Goal: Information Seeking & Learning: Learn about a topic

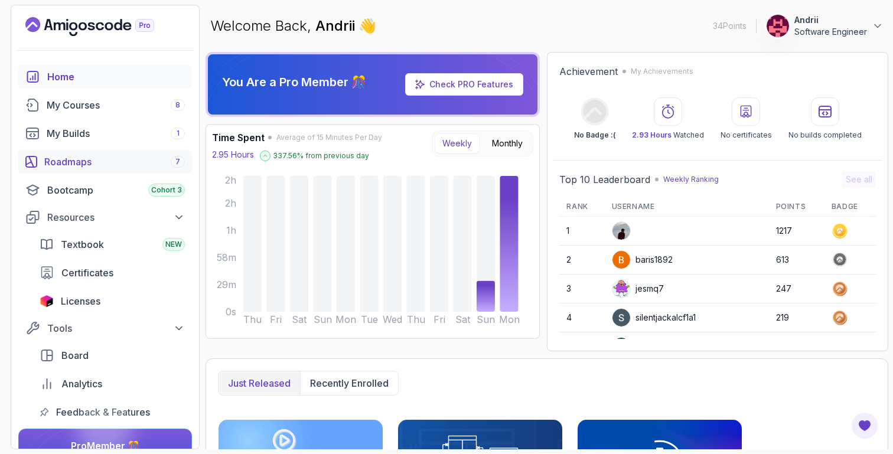
click at [71, 161] on div "Roadmaps 7" at bounding box center [114, 162] width 141 height 14
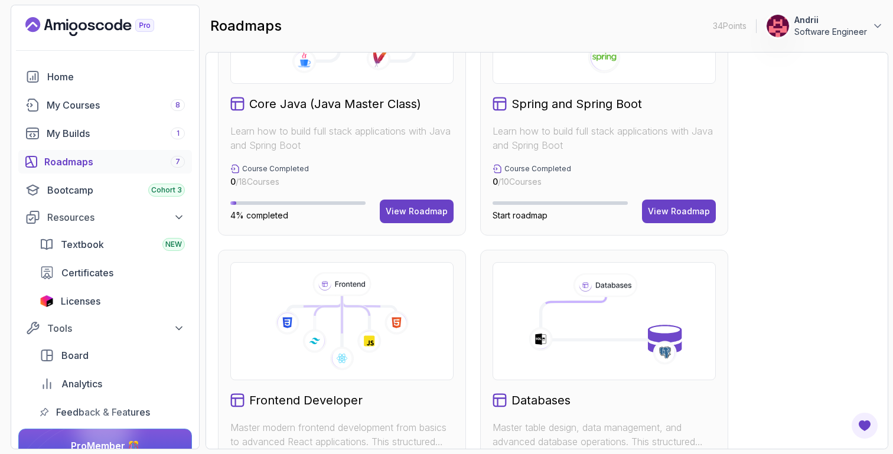
scroll to position [403, 0]
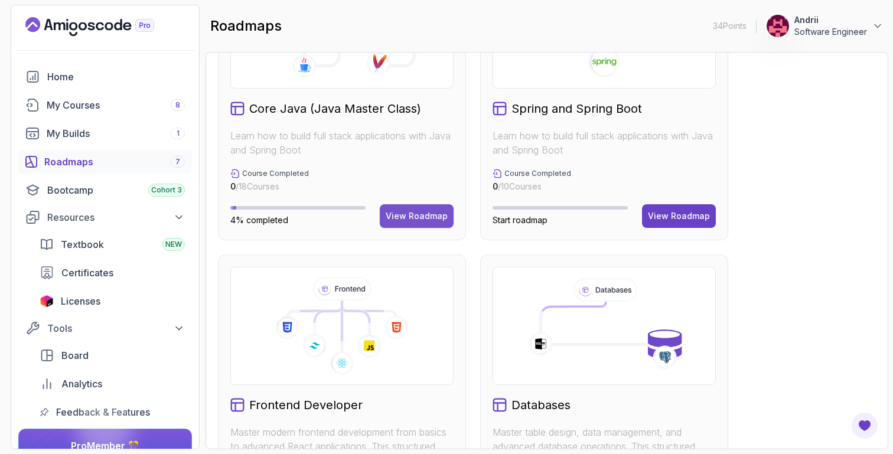
click at [417, 215] on div "View Roadmap" at bounding box center [417, 216] width 62 height 12
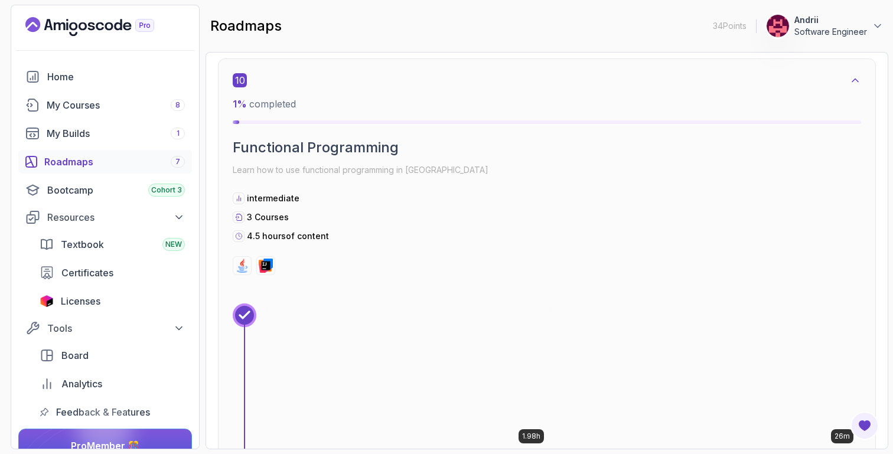
scroll to position [4799, 0]
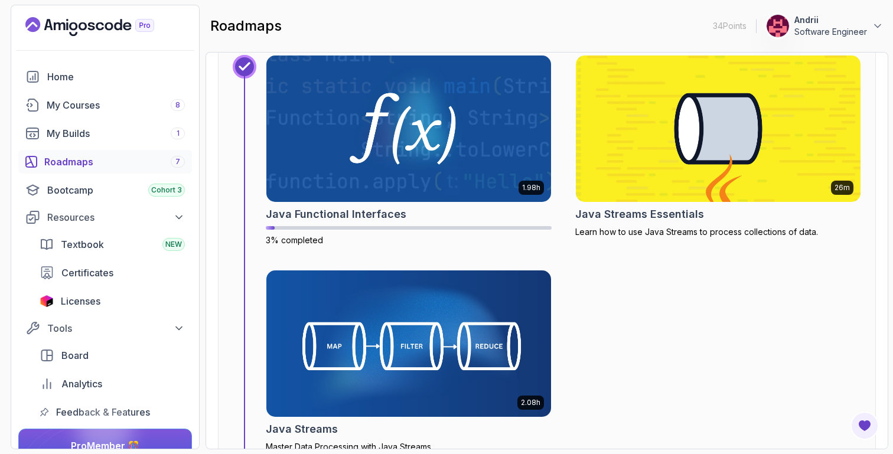
click at [417, 215] on div "Java Functional Interfaces" at bounding box center [409, 214] width 286 height 17
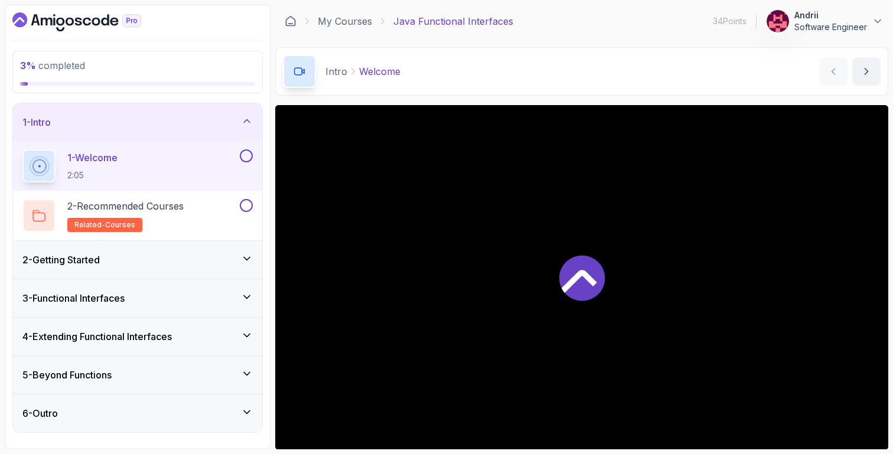
click at [194, 273] on div "2 - Getting Started" at bounding box center [137, 260] width 249 height 38
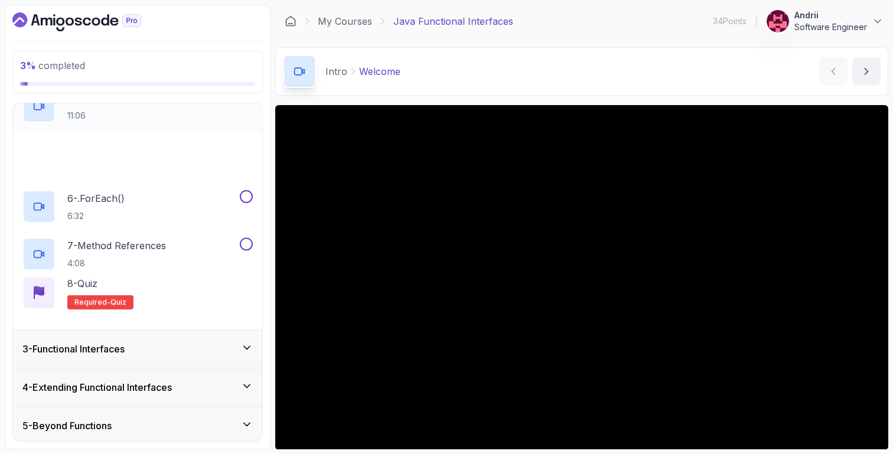
scroll to position [288, 0]
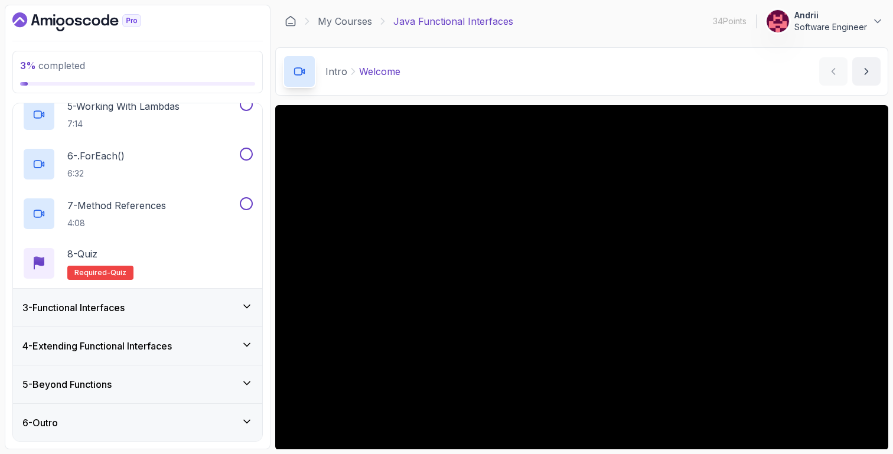
click at [201, 328] on div "4 - Extending Functional Interfaces" at bounding box center [137, 346] width 249 height 38
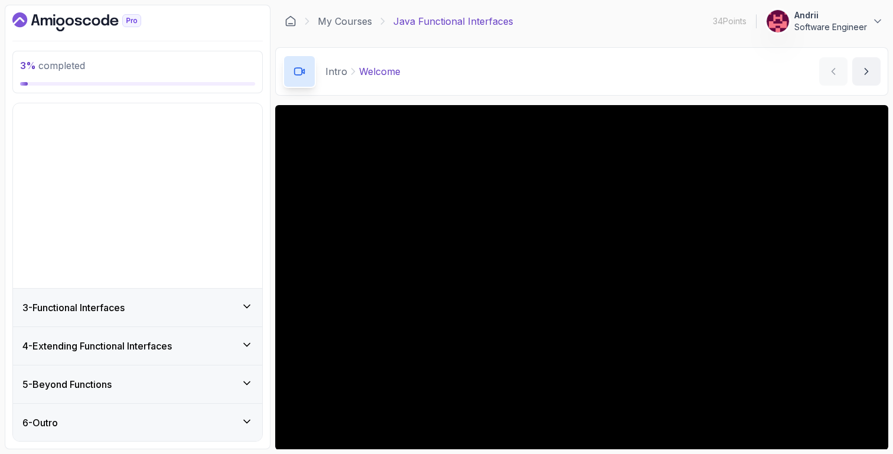
scroll to position [0, 0]
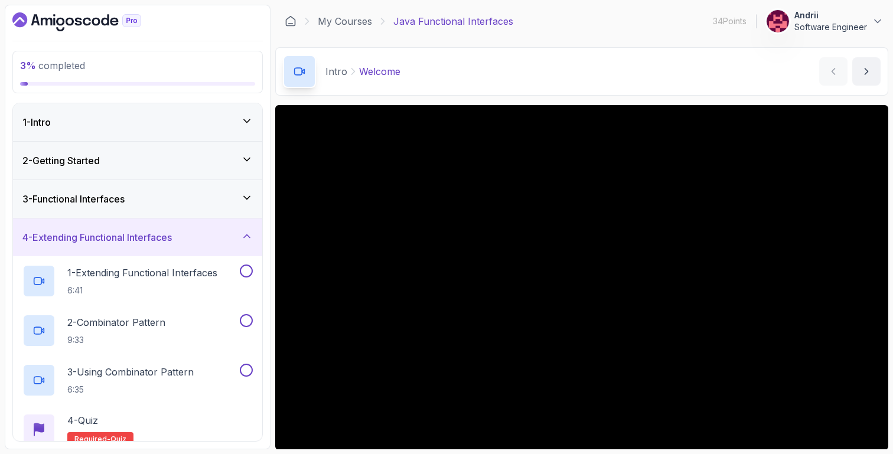
click at [191, 205] on div "3 - Functional Interfaces" at bounding box center [137, 199] width 230 height 14
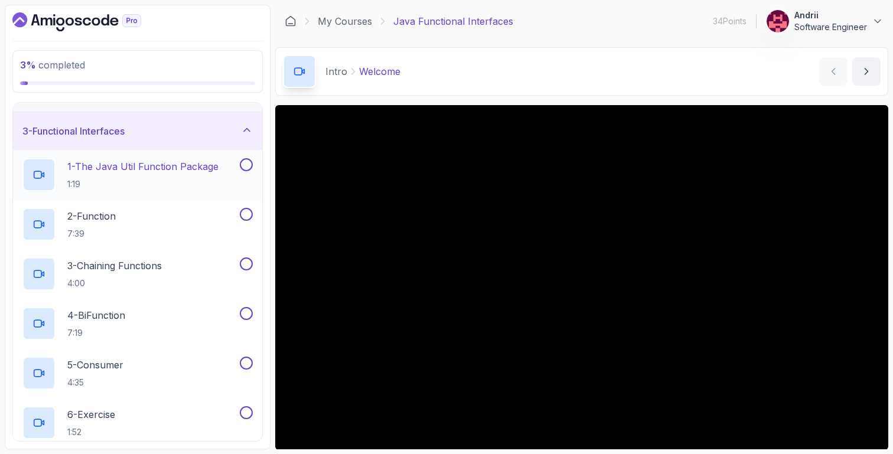
click at [192, 188] on p "1:19" at bounding box center [142, 184] width 151 height 12
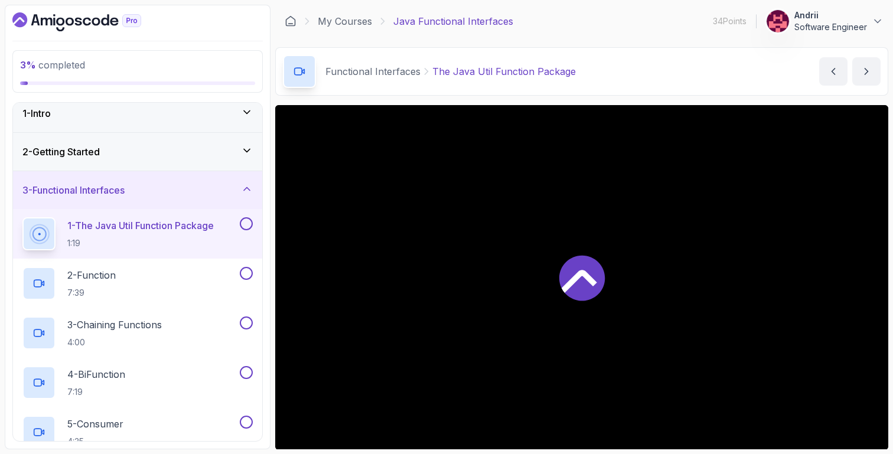
scroll to position [1, 0]
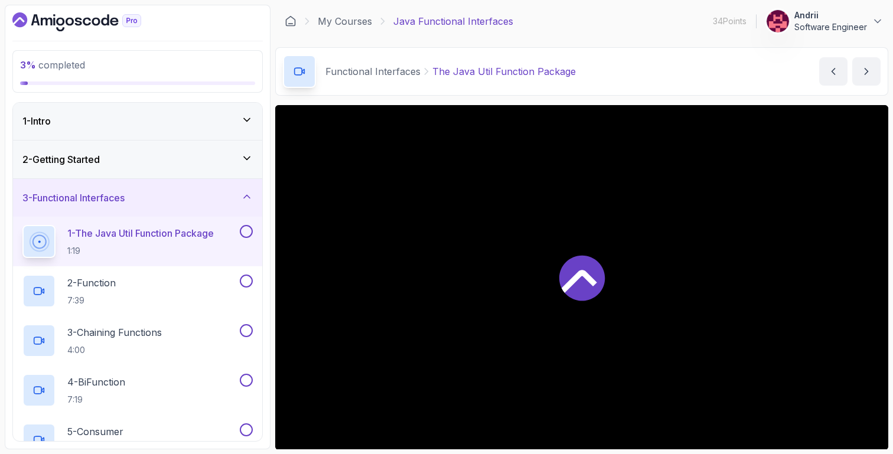
click at [184, 163] on div "2 - Getting Started" at bounding box center [137, 159] width 230 height 14
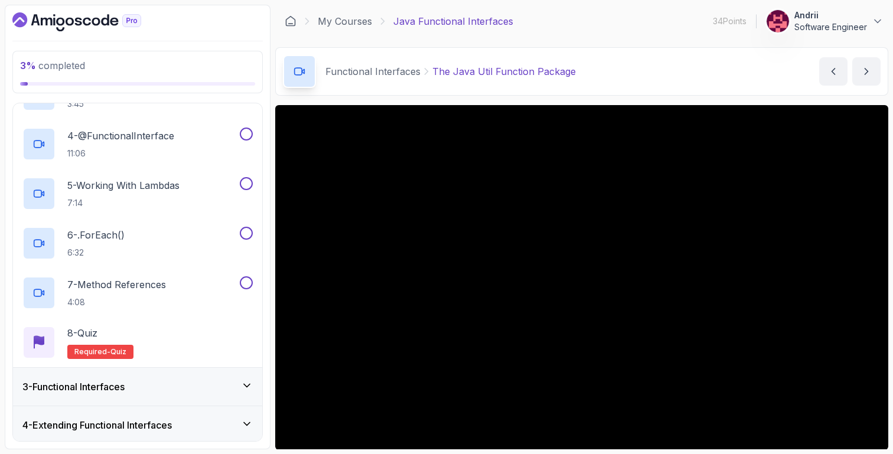
scroll to position [218, 0]
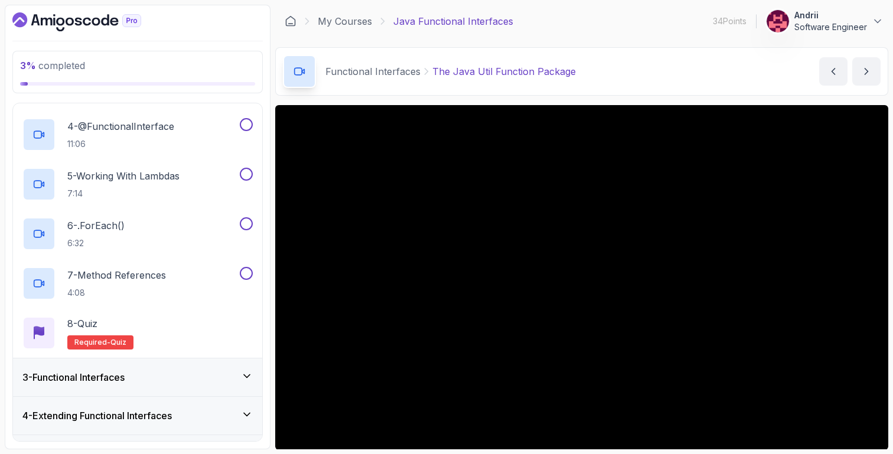
click at [203, 365] on div "3 - Functional Interfaces" at bounding box center [137, 377] width 249 height 38
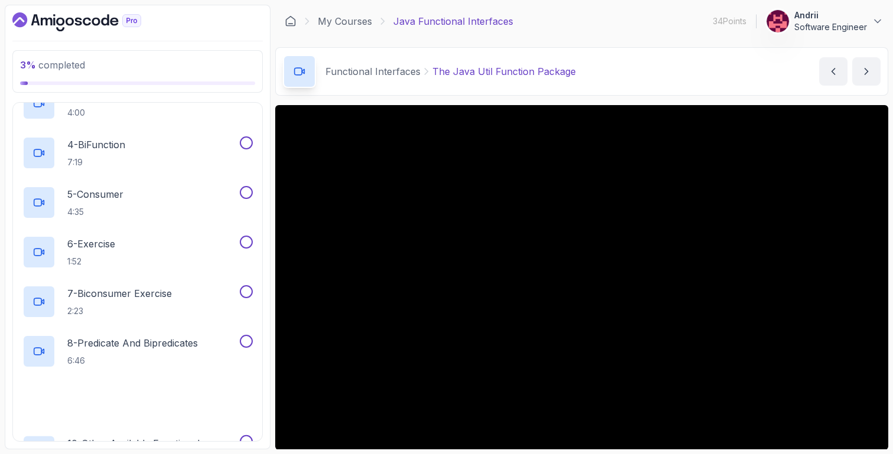
scroll to position [257, 0]
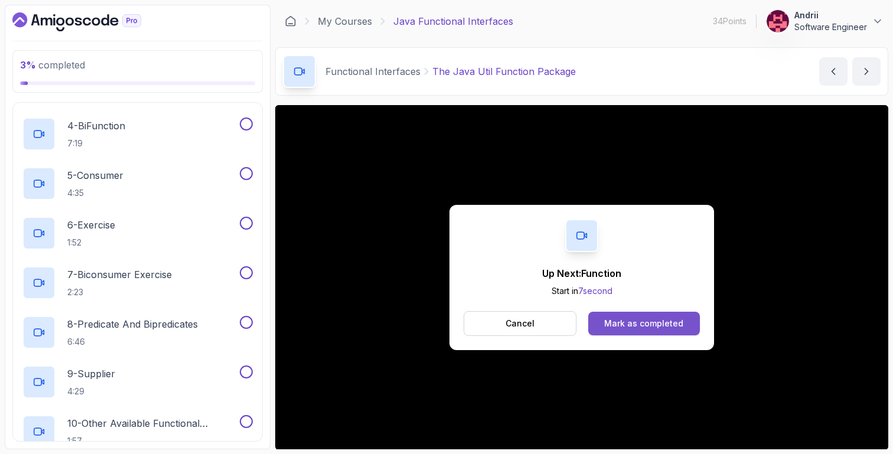
click at [693, 322] on button "Mark as completed" at bounding box center [644, 324] width 112 height 24
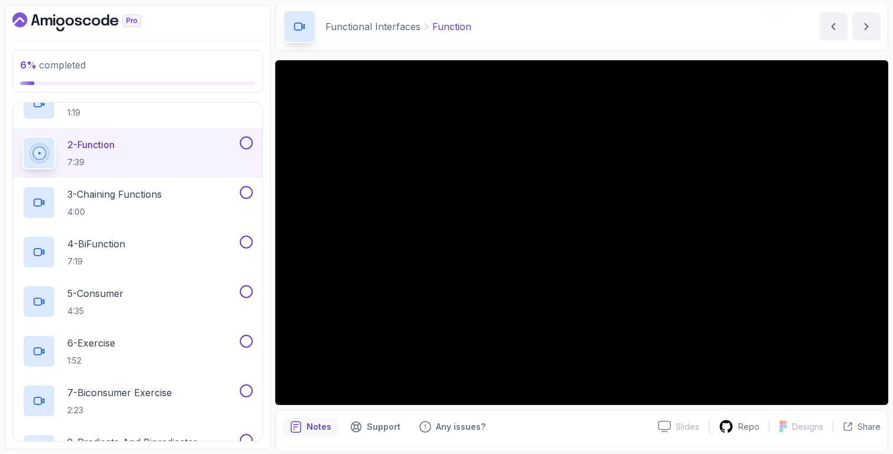
scroll to position [49, 0]
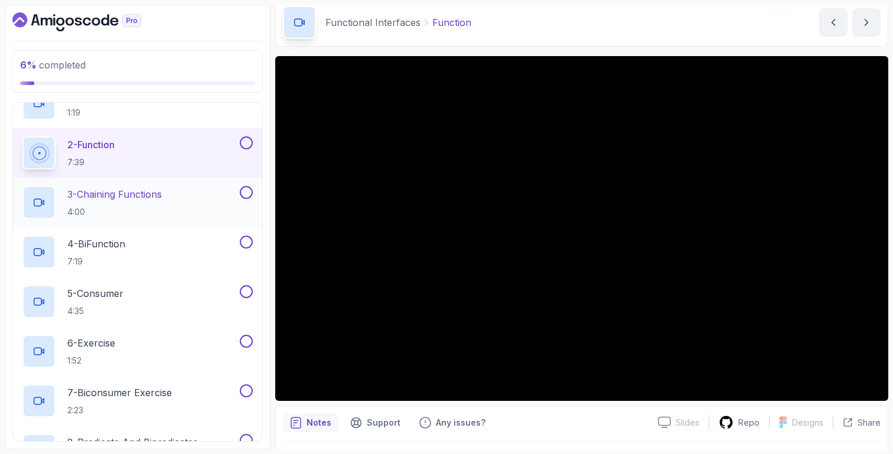
click at [162, 205] on h2 "3 - Chaining Functions 4:00" at bounding box center [114, 202] width 94 height 31
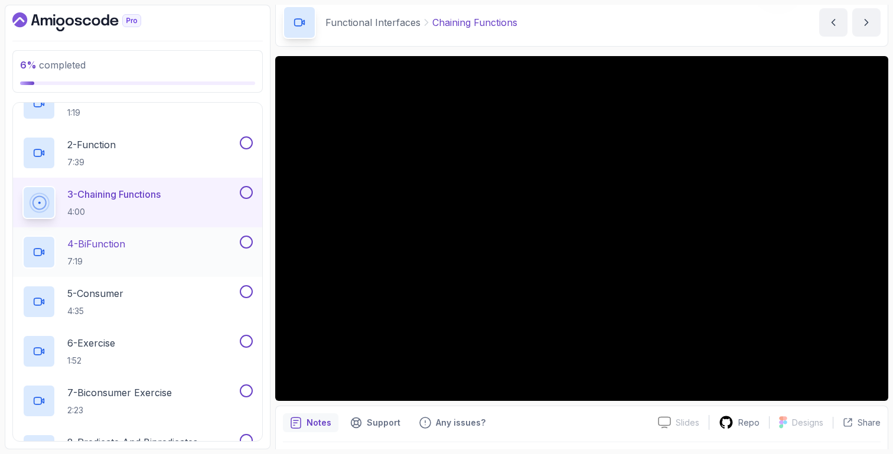
click at [175, 245] on div "4 - BiFunction 7:19" at bounding box center [129, 252] width 215 height 33
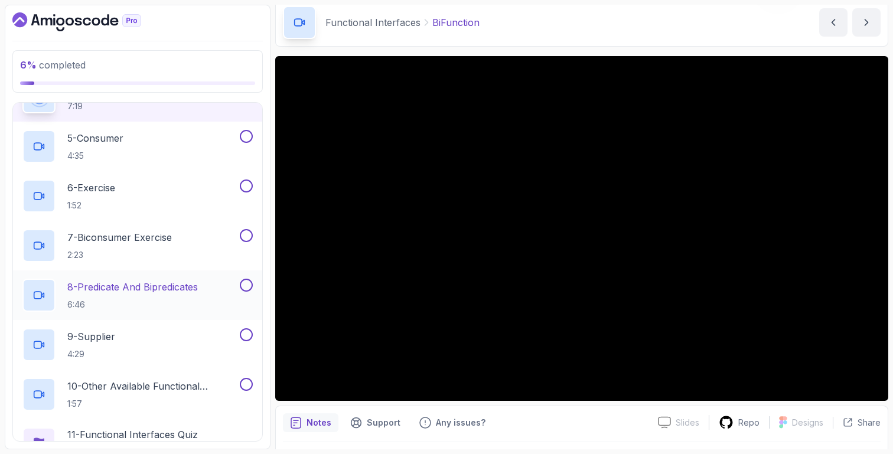
click at [196, 303] on p "6:46" at bounding box center [132, 305] width 130 height 12
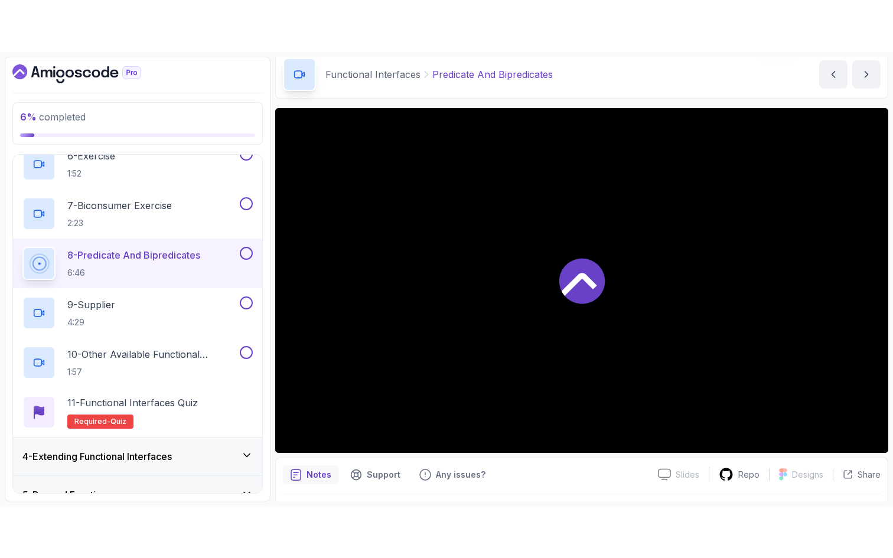
scroll to position [386, 0]
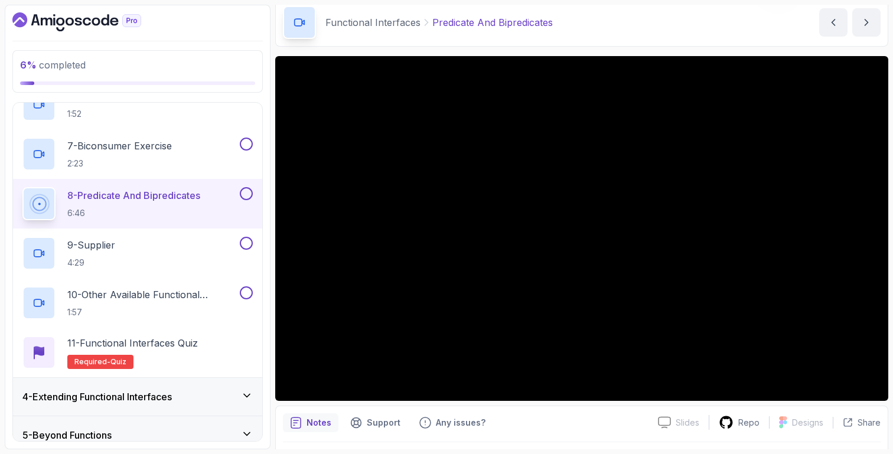
click at [196, 303] on h2 "10 - Other Available Functional Interfaces 1:57" at bounding box center [152, 303] width 170 height 31
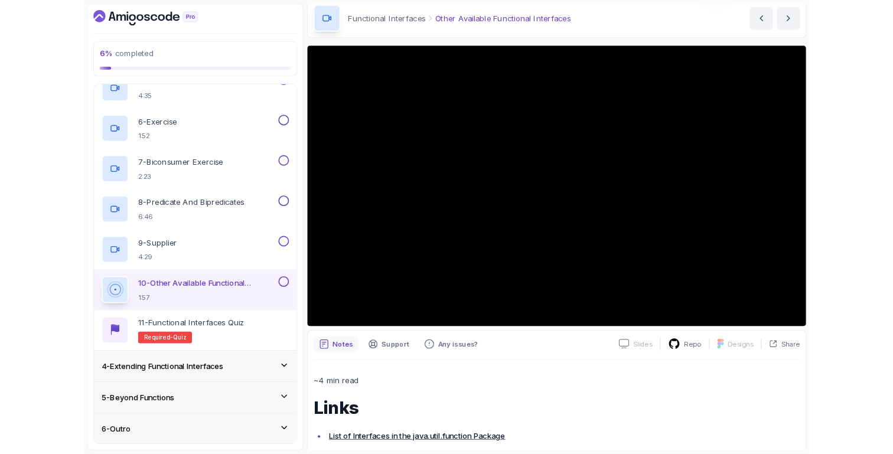
scroll to position [386, 0]
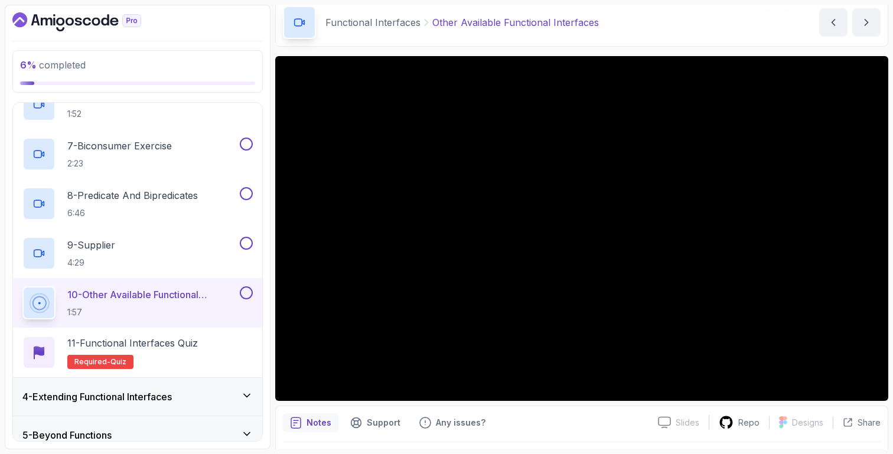
click at [225, 397] on div "4 - Extending Functional Interfaces" at bounding box center [137, 397] width 230 height 14
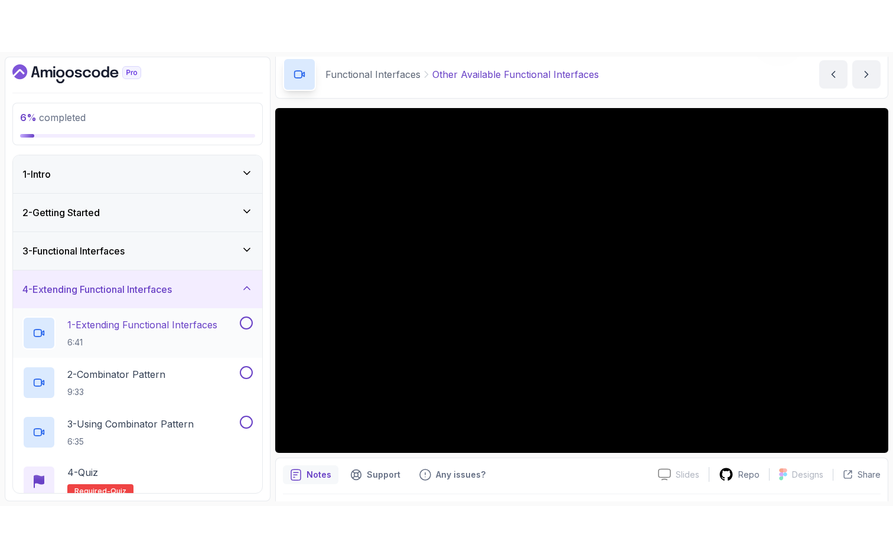
scroll to position [25, 0]
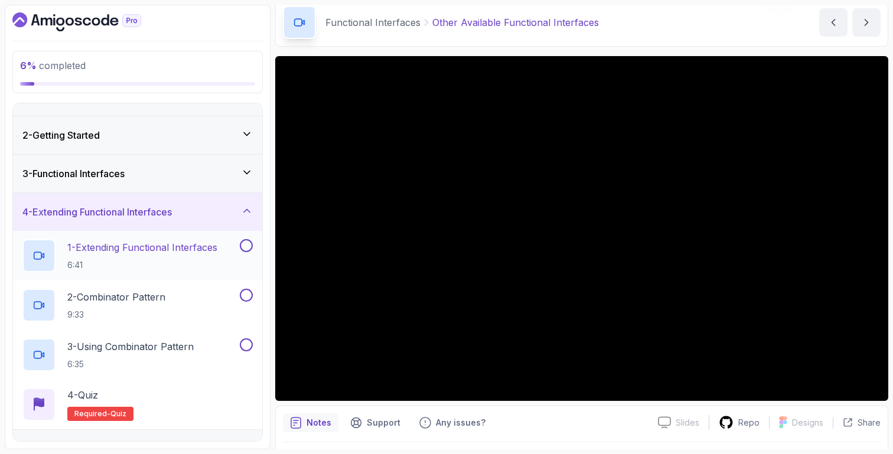
click at [194, 274] on div "1 - Extending Functional Interfaces 6:41" at bounding box center [137, 256] width 249 height 50
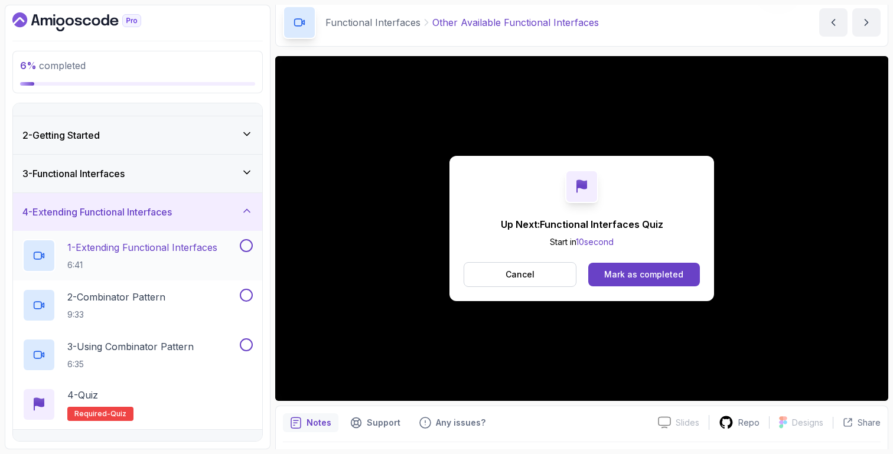
click at [192, 253] on p "1 - Extending Functional Interfaces" at bounding box center [142, 247] width 150 height 14
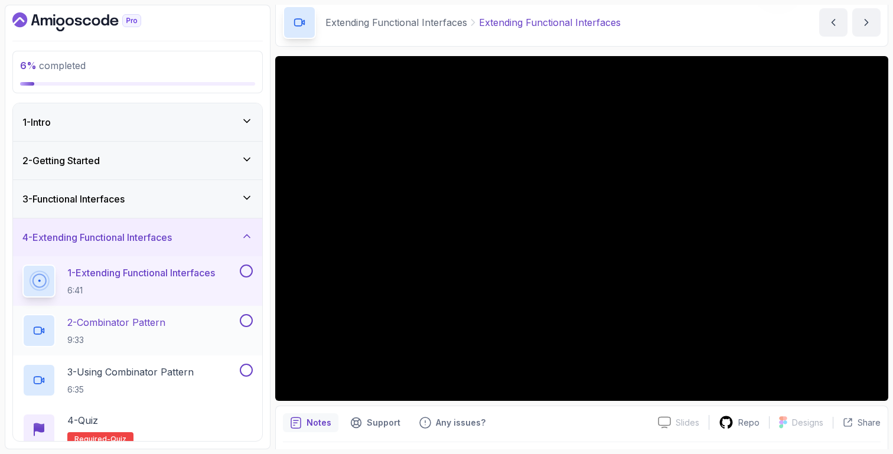
click at [155, 330] on h2 "2 - Combinator Pattern 9:33" at bounding box center [116, 330] width 98 height 31
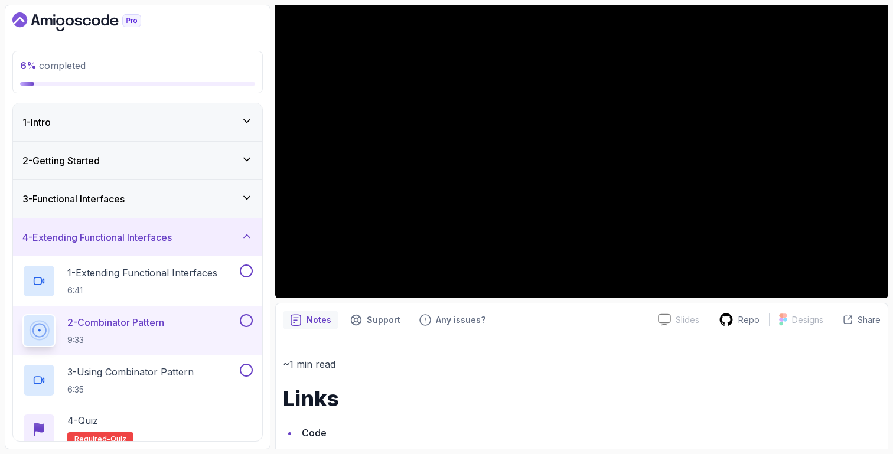
scroll to position [172, 0]
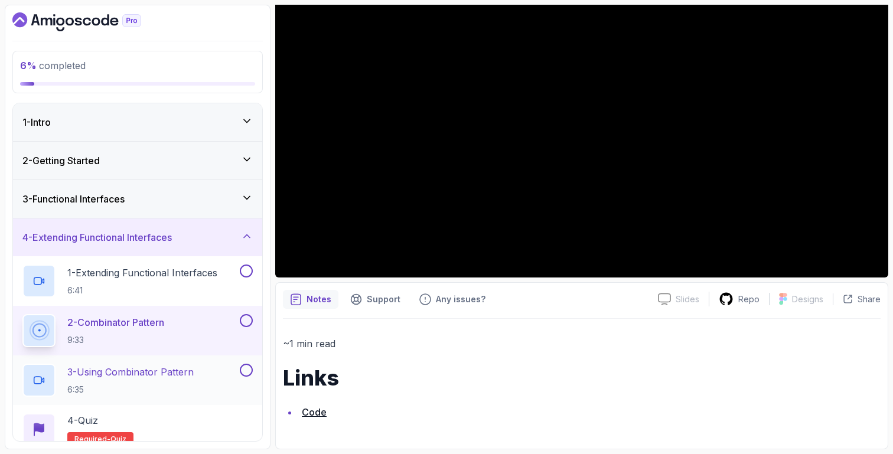
click at [149, 378] on p "3 - Using Combinator Pattern" at bounding box center [130, 372] width 126 height 14
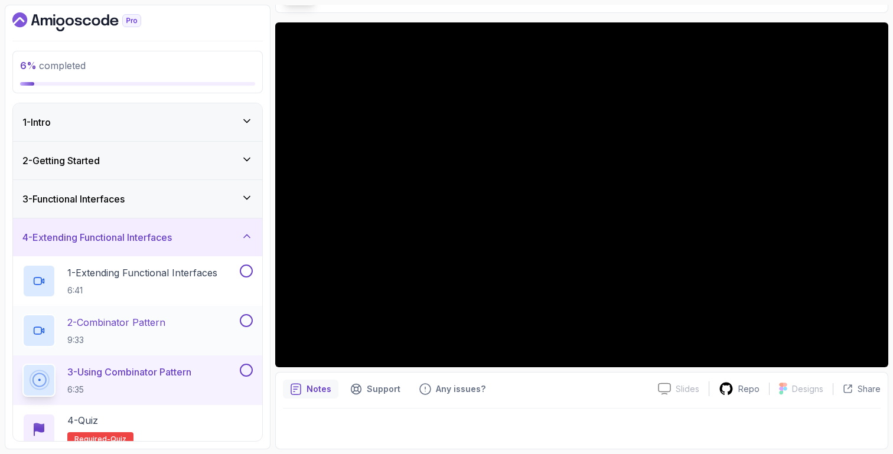
scroll to position [90, 0]
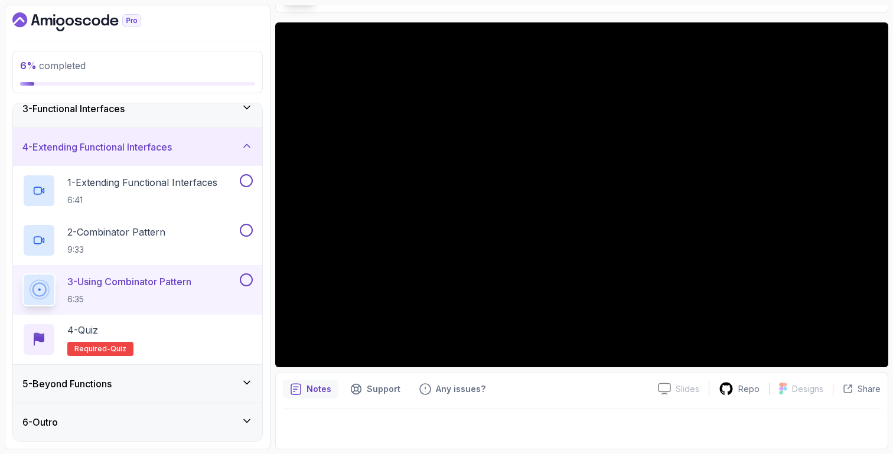
click at [142, 369] on div "5 - Beyond Functions" at bounding box center [137, 384] width 249 height 38
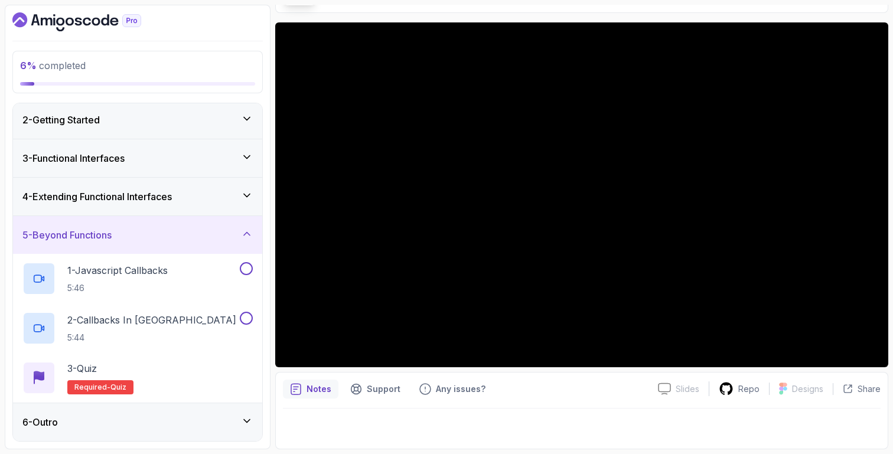
scroll to position [0, 0]
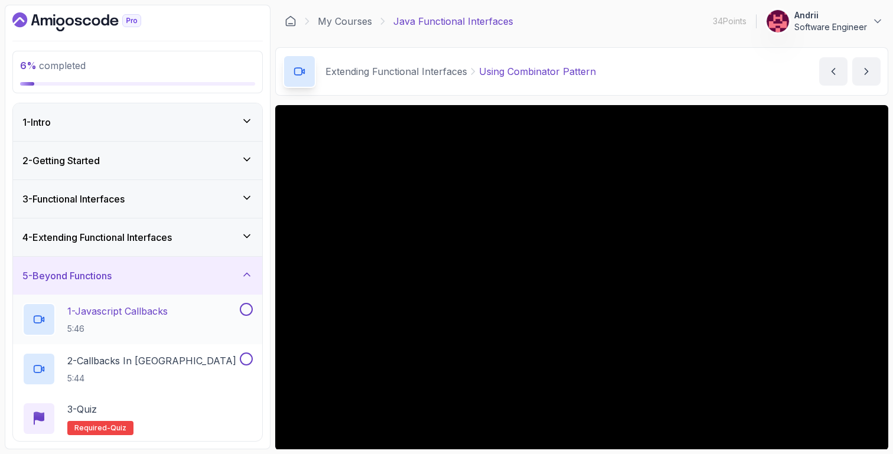
click at [188, 327] on div "1 - Javascript Callbacks 5:46" at bounding box center [129, 319] width 215 height 33
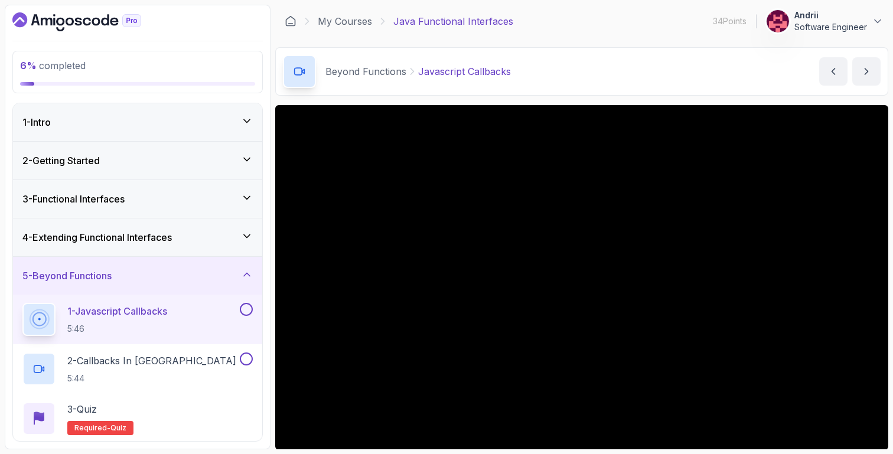
click at [203, 241] on div "4 - Extending Functional Interfaces" at bounding box center [137, 237] width 230 height 14
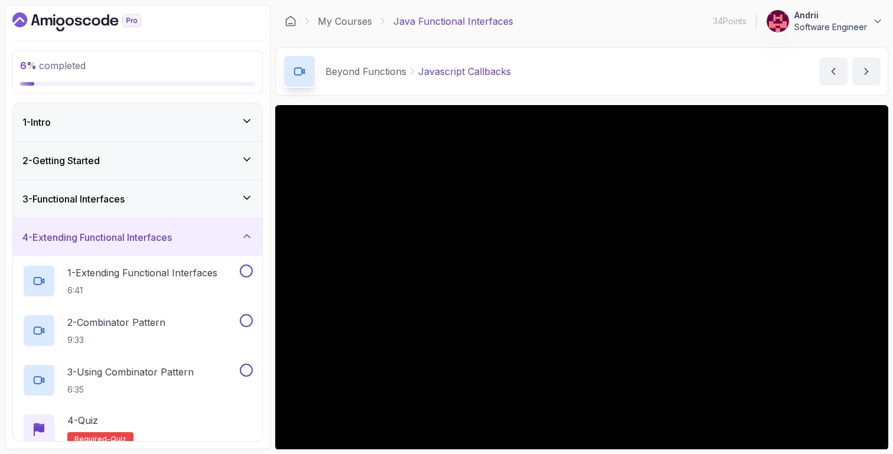
scroll to position [90, 0]
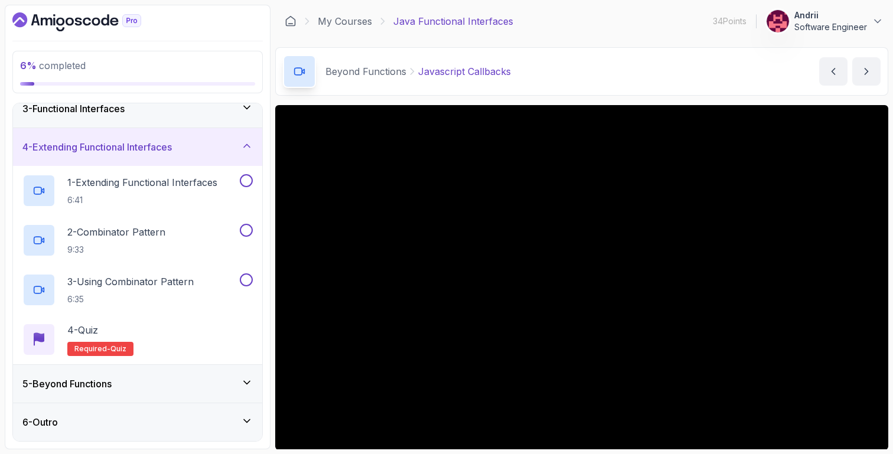
click at [181, 373] on div "5 - Beyond Functions" at bounding box center [137, 384] width 249 height 38
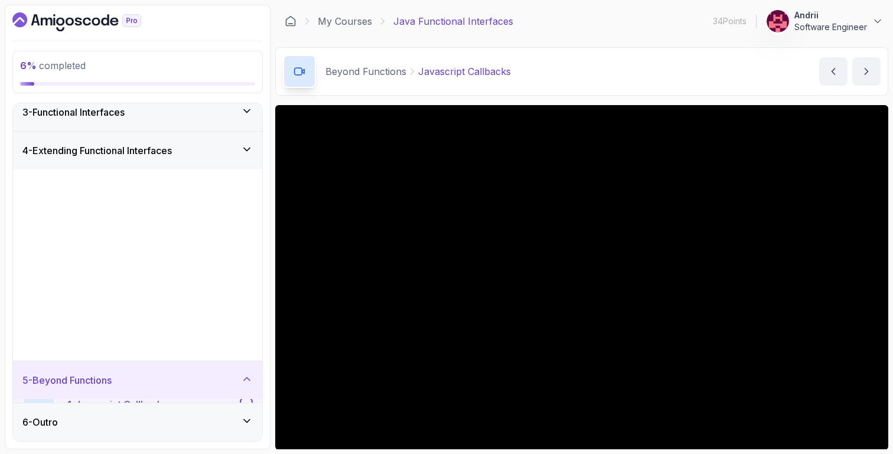
scroll to position [0, 0]
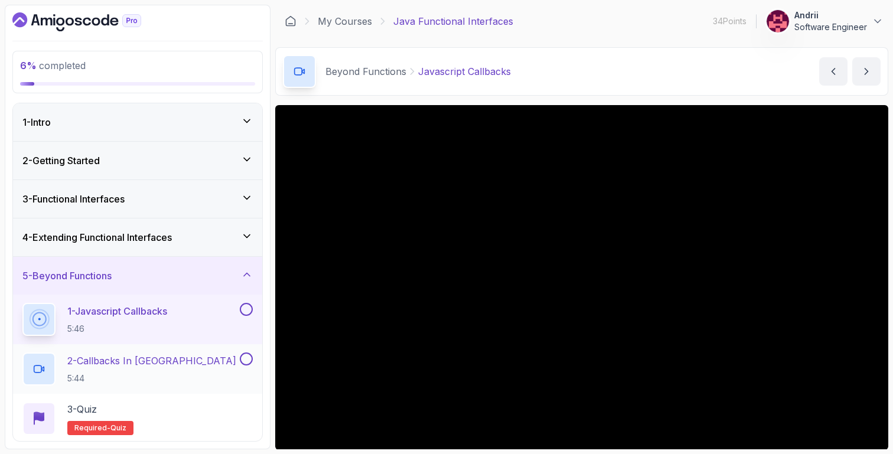
click at [188, 376] on div "2 - Callbacks In Java 5:44" at bounding box center [129, 369] width 215 height 33
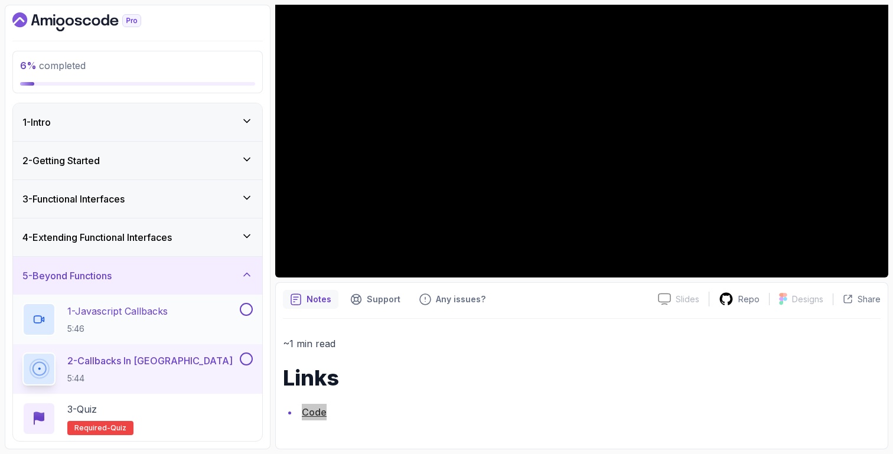
scroll to position [41, 0]
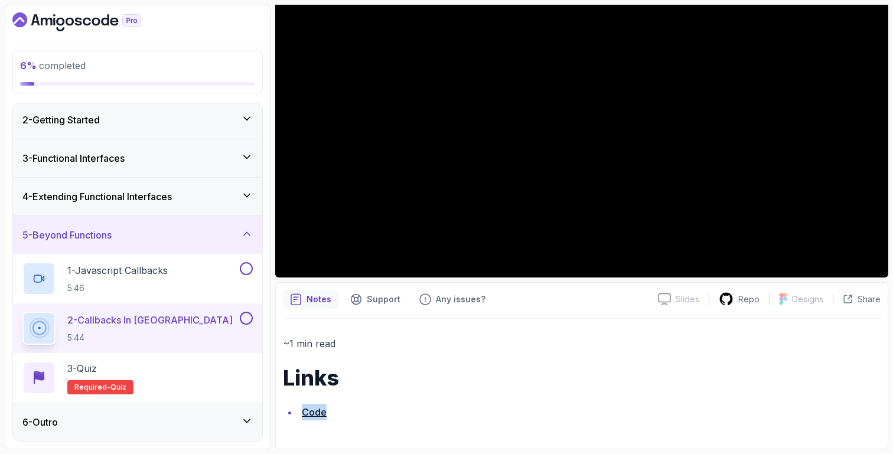
click at [195, 432] on div "6 - Outro" at bounding box center [137, 422] width 249 height 38
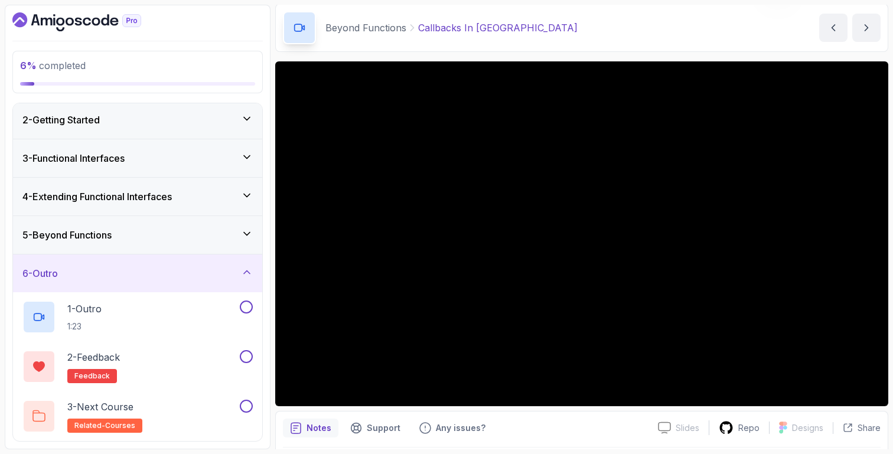
scroll to position [0, 0]
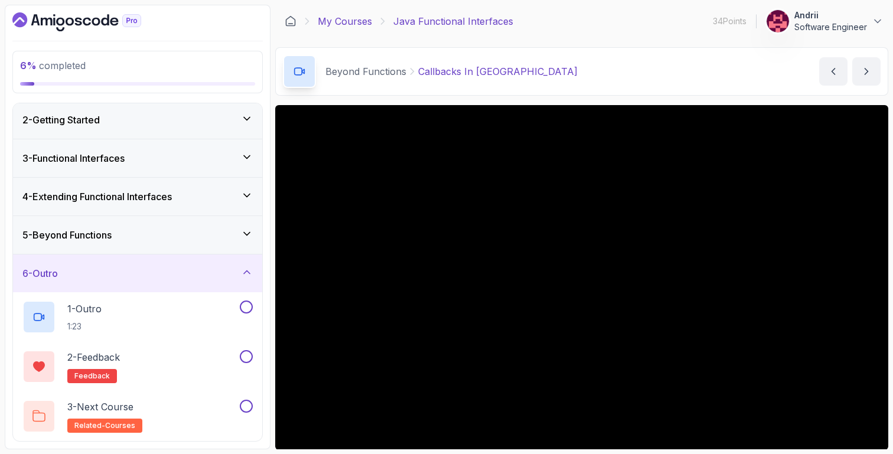
click at [355, 14] on link "My Courses" at bounding box center [345, 21] width 54 height 14
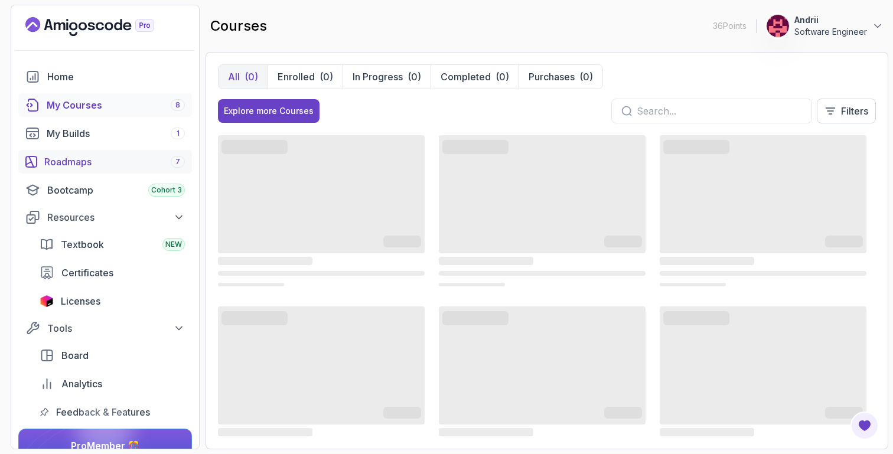
click at [99, 156] on div "Roadmaps 7" at bounding box center [114, 162] width 141 height 14
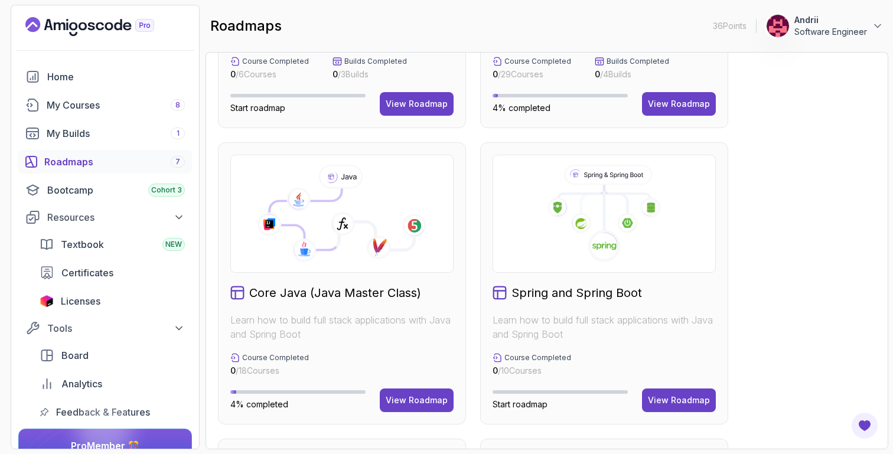
scroll to position [260, 0]
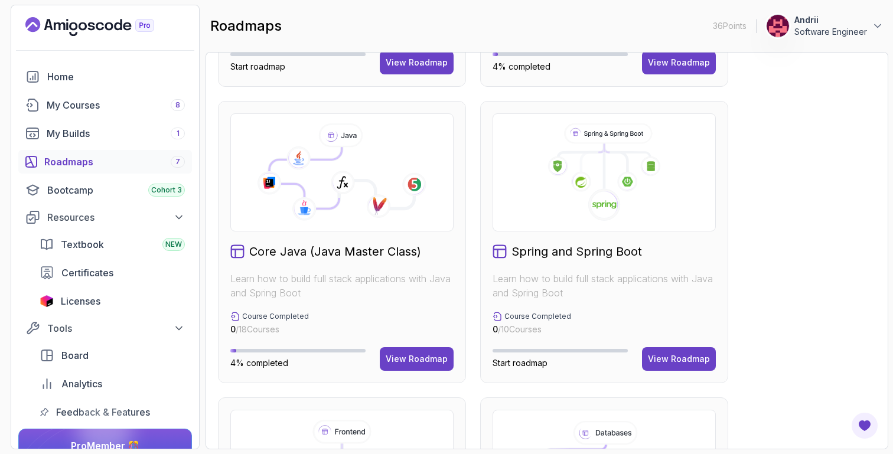
click at [399, 342] on div "Core Java (Java Master Class) Learn how to build full stack applications with J…" at bounding box center [342, 242] width 248 height 282
click at [419, 362] on div "View Roadmap" at bounding box center [417, 359] width 62 height 12
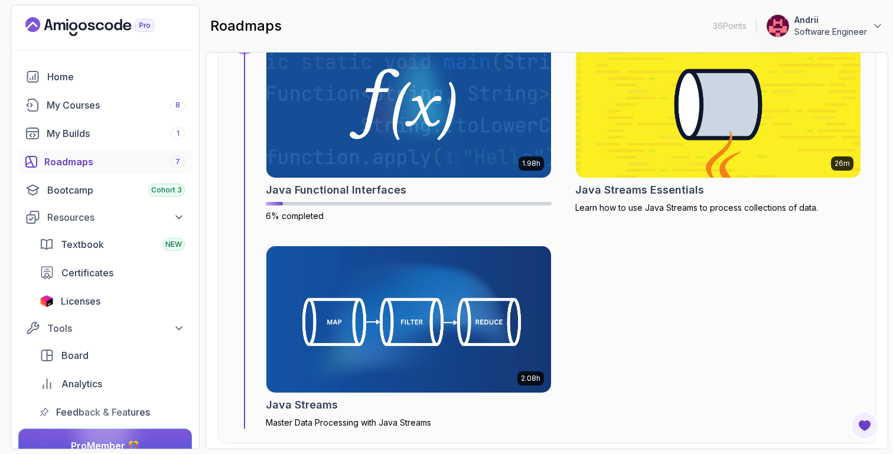
scroll to position [4822, 0]
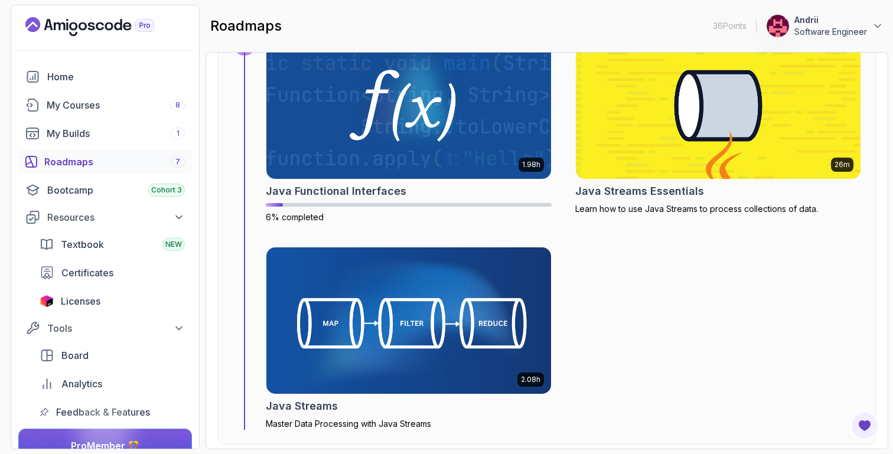
click at [399, 291] on img at bounding box center [408, 321] width 299 height 154
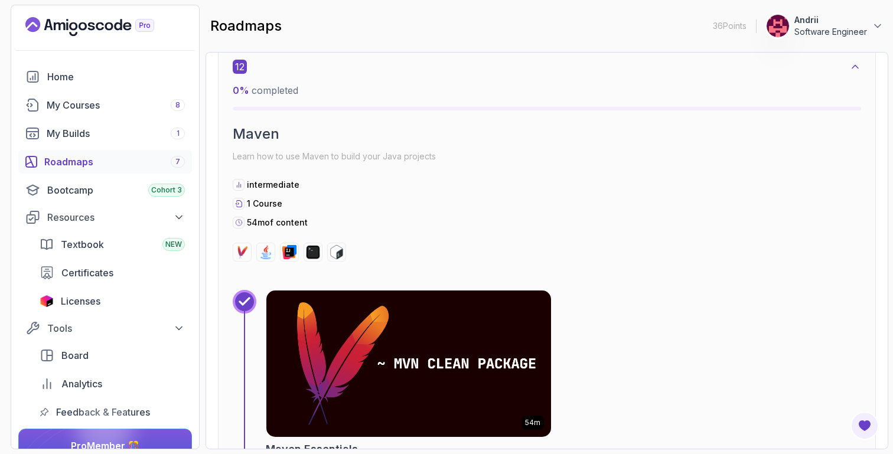
scroll to position [5815, 0]
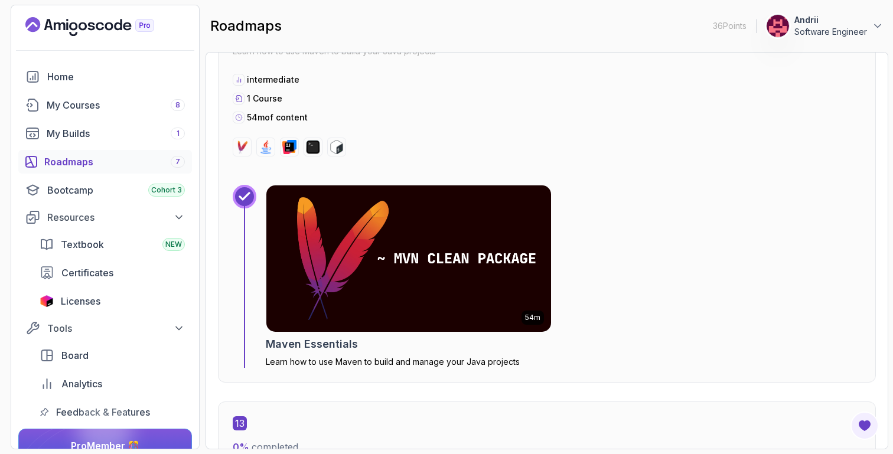
click at [313, 247] on img at bounding box center [408, 258] width 285 height 146
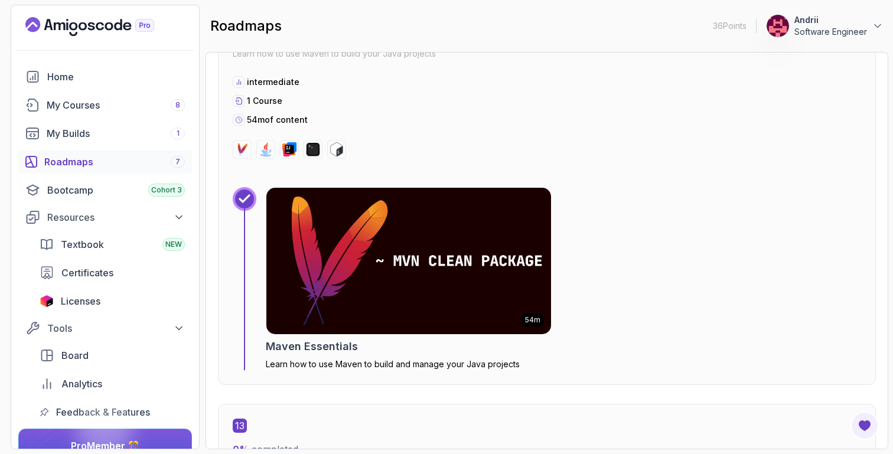
click at [321, 205] on img at bounding box center [408, 261] width 299 height 154
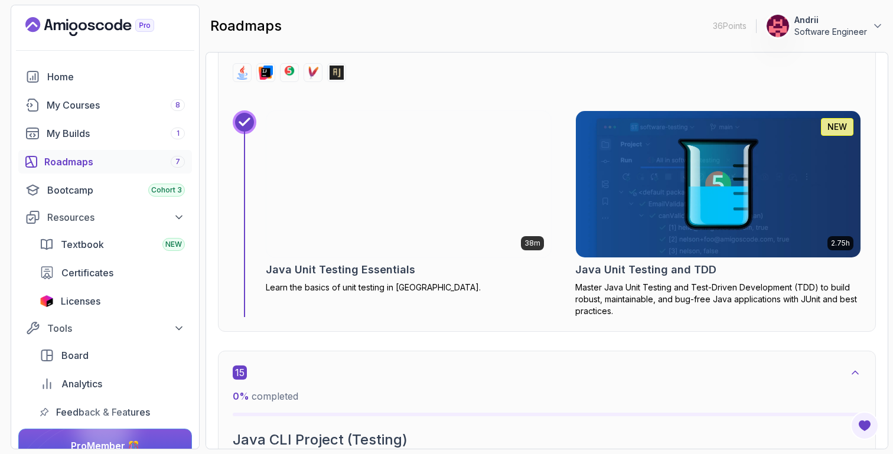
scroll to position [6853, 0]
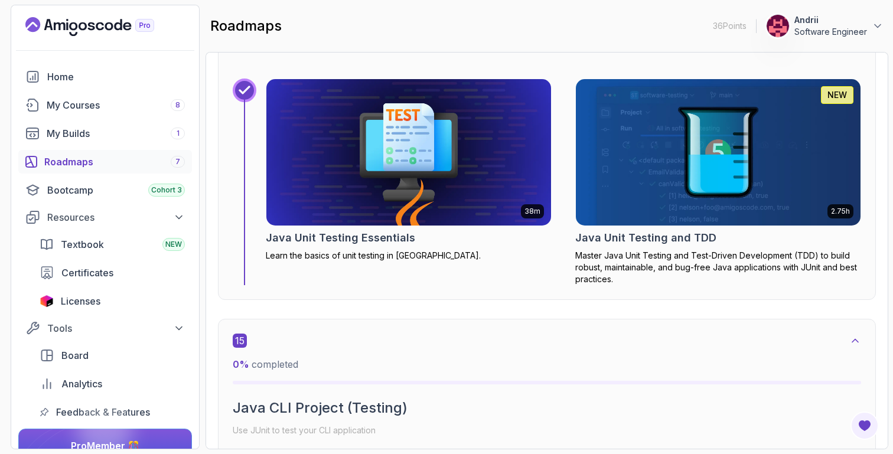
click at [407, 178] on img at bounding box center [408, 153] width 299 height 154
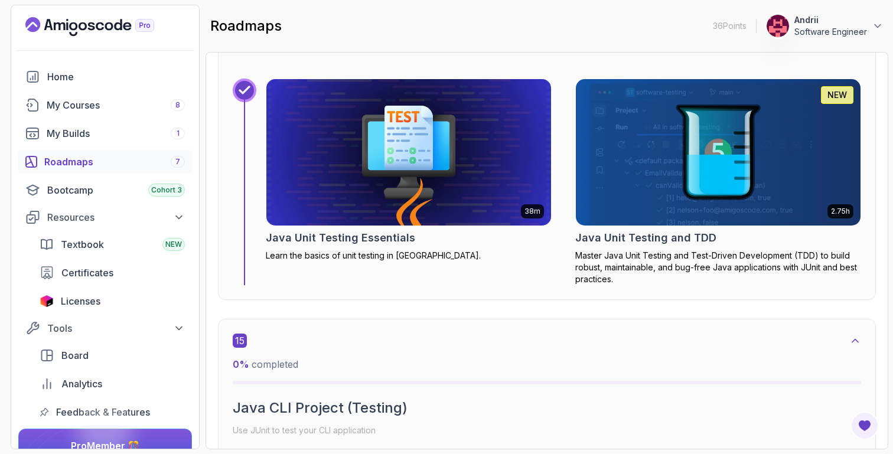
click at [609, 172] on img at bounding box center [718, 153] width 299 height 154
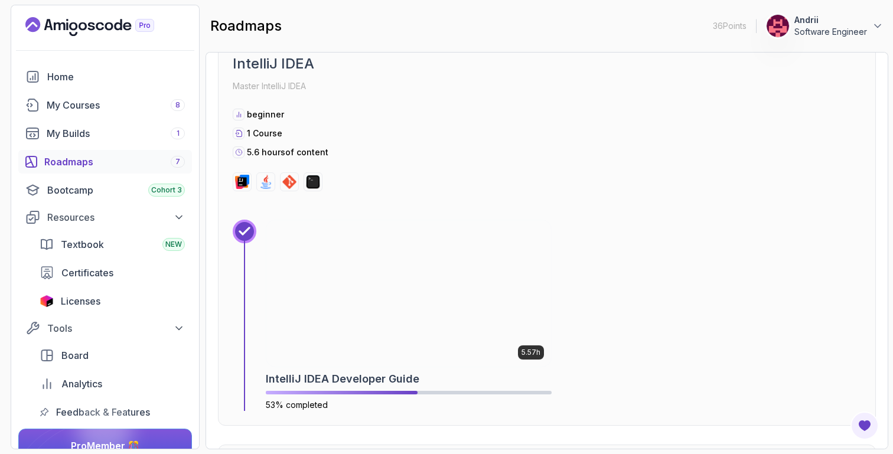
scroll to position [0, 0]
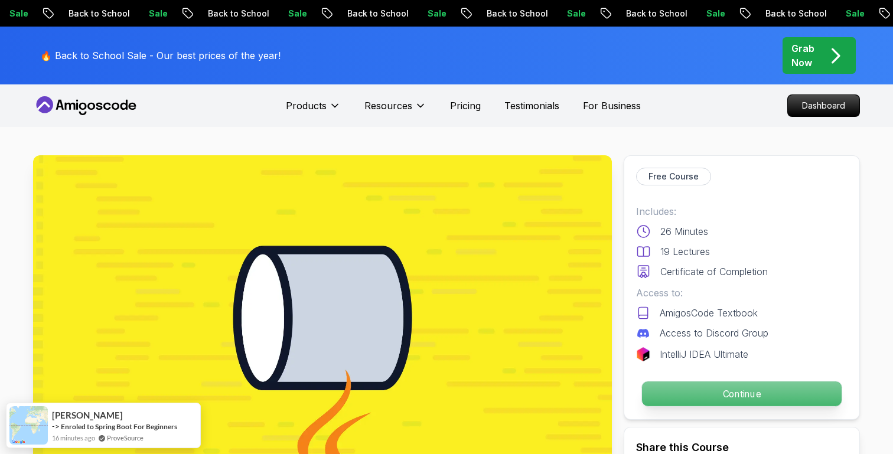
click at [669, 397] on p "Continue" at bounding box center [742, 393] width 200 height 25
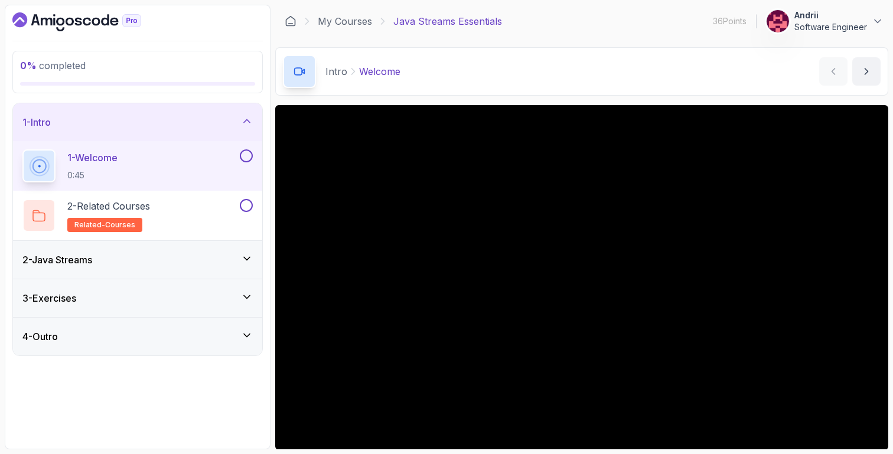
click at [162, 257] on div "2 - Java Streams" at bounding box center [137, 260] width 230 height 14
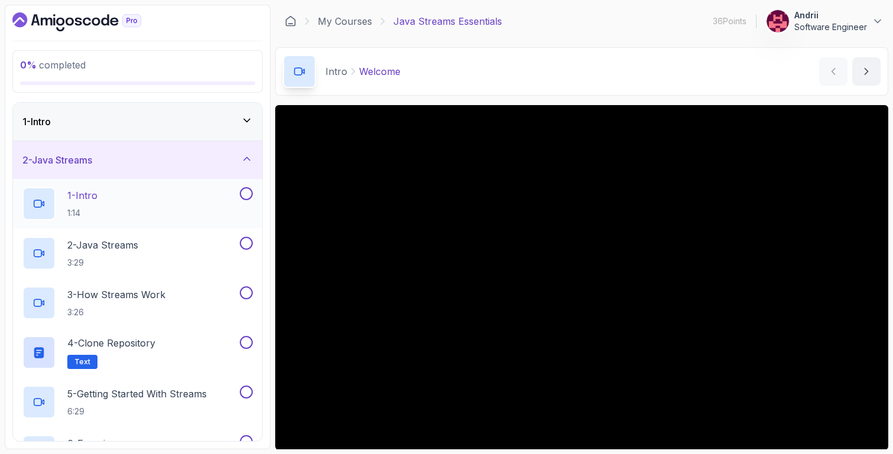
click at [168, 207] on div "1 - Intro 1:14" at bounding box center [129, 203] width 215 height 33
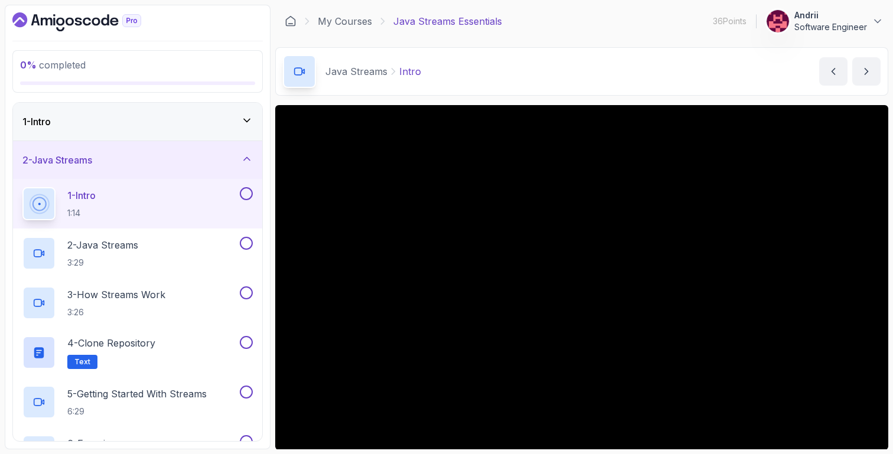
click at [618, 99] on main "My Courses Java Streams Essentials 36 Points Andrii Software Engineer 3 - Java …" at bounding box center [581, 227] width 613 height 445
click at [154, 270] on div "2 - Java Streams 3:29" at bounding box center [137, 254] width 249 height 50
click at [133, 244] on p "2 - Java Streams" at bounding box center [102, 245] width 71 height 14
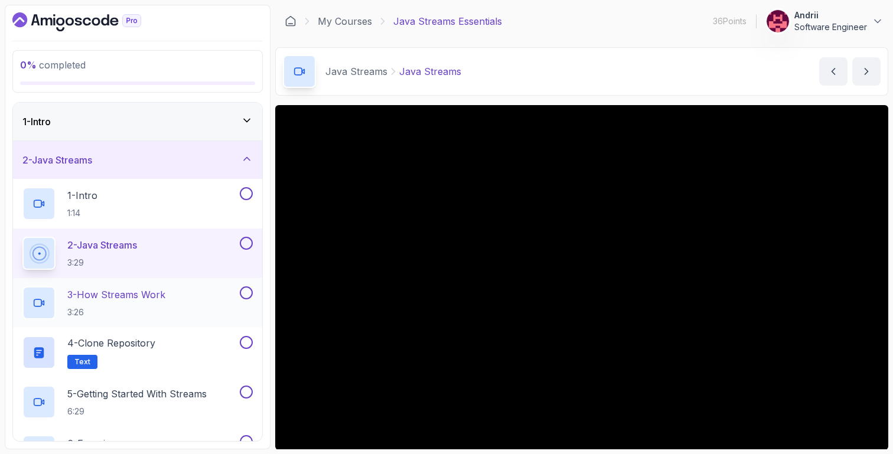
click at [165, 308] on p "3:26" at bounding box center [116, 312] width 98 height 12
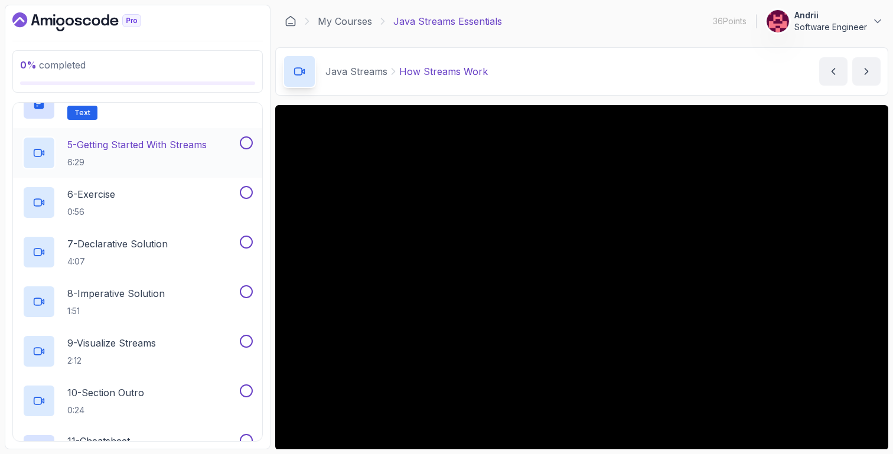
scroll to position [268, 0]
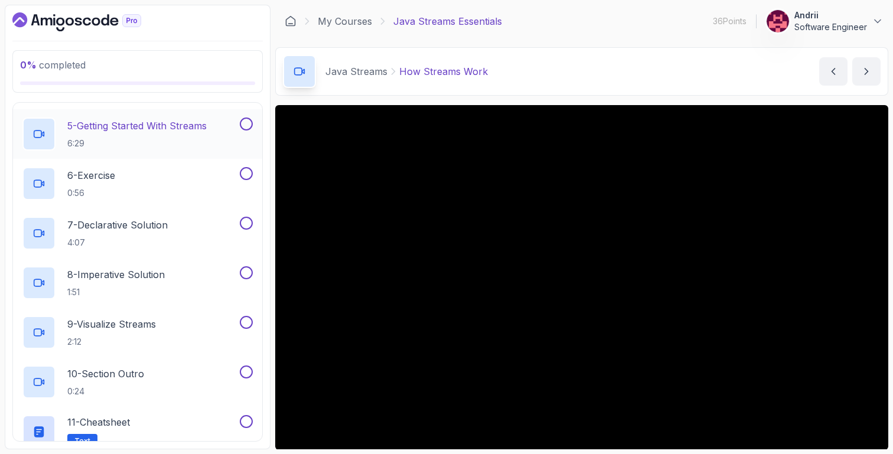
click at [168, 138] on p "6:29" at bounding box center [136, 144] width 139 height 12
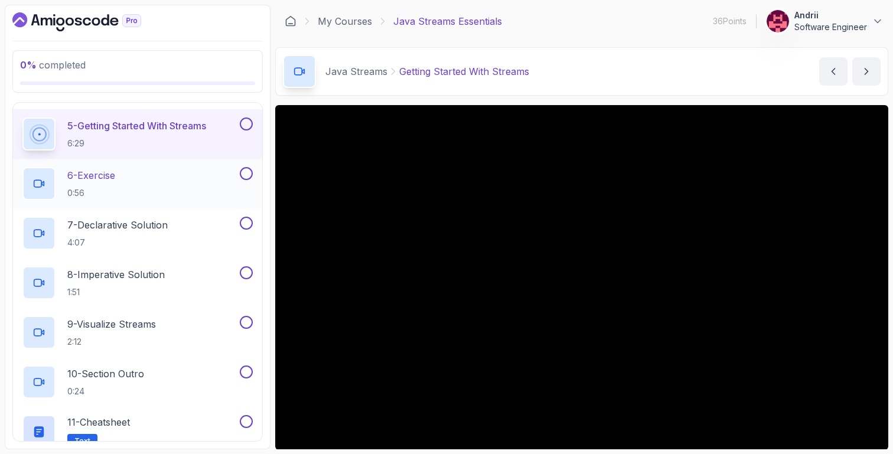
click at [104, 178] on p "6 - Exercise" at bounding box center [91, 175] width 48 height 14
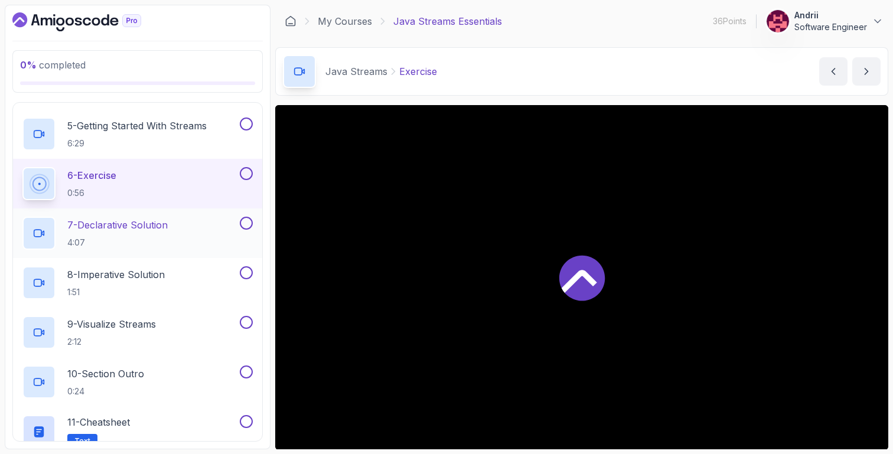
click at [117, 223] on p "7 - Declarative Solution" at bounding box center [117, 225] width 100 height 14
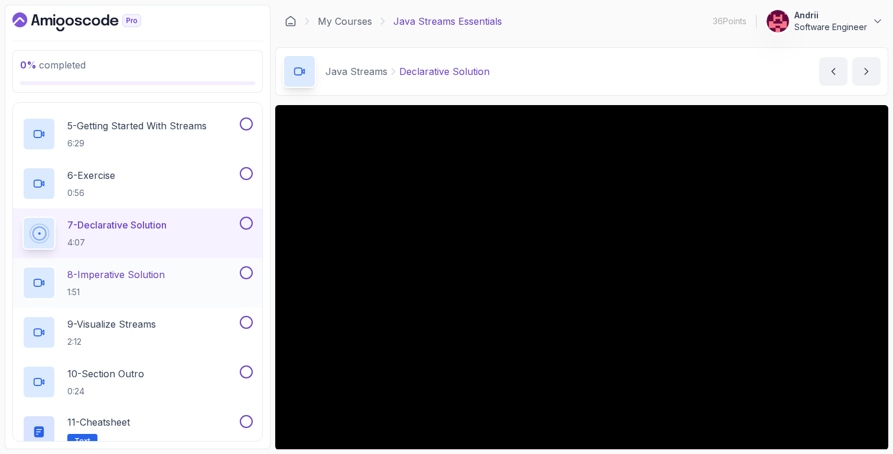
click at [120, 282] on h2 "8 - Imperative Solution 1:51" at bounding box center [115, 282] width 97 height 31
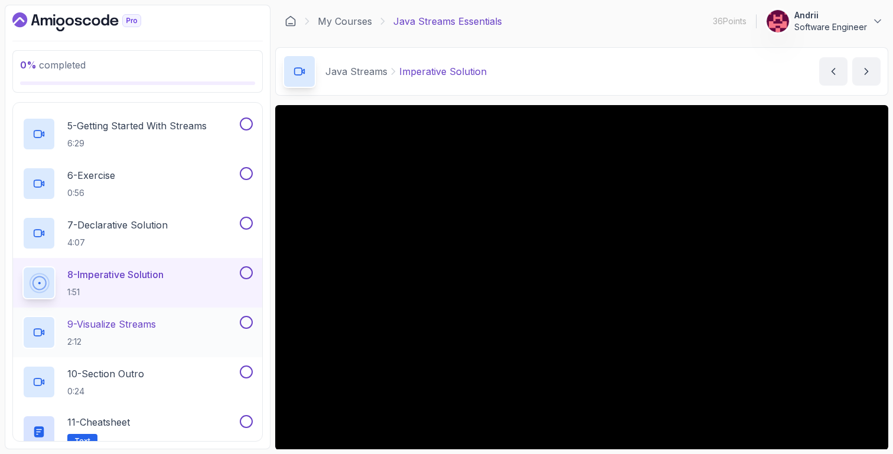
click at [106, 342] on p "2:12" at bounding box center [111, 342] width 89 height 12
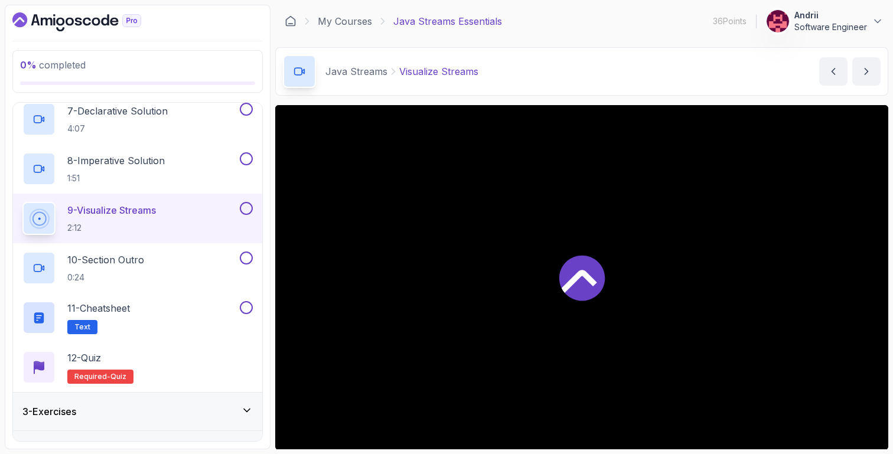
scroll to position [410, 0]
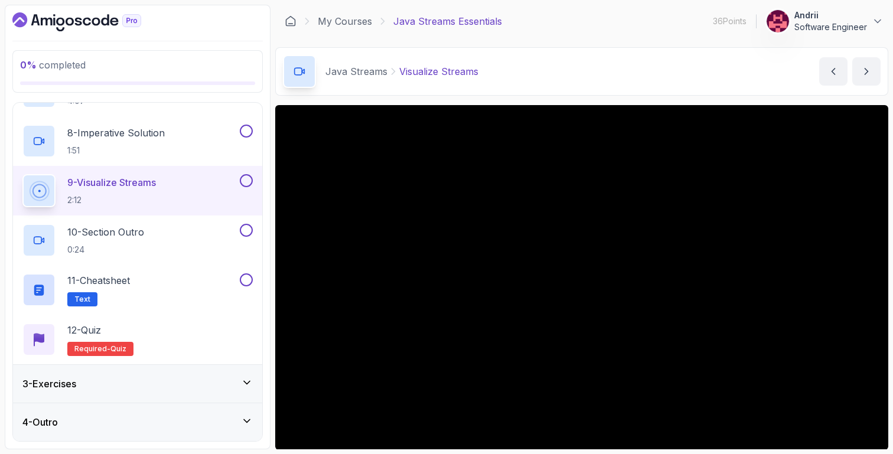
click at [125, 387] on div "3 - Exercises" at bounding box center [137, 384] width 230 height 14
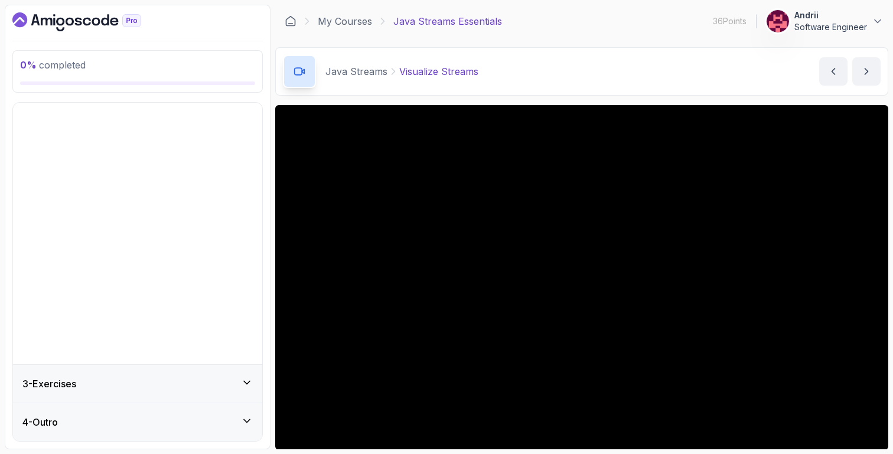
scroll to position [0, 0]
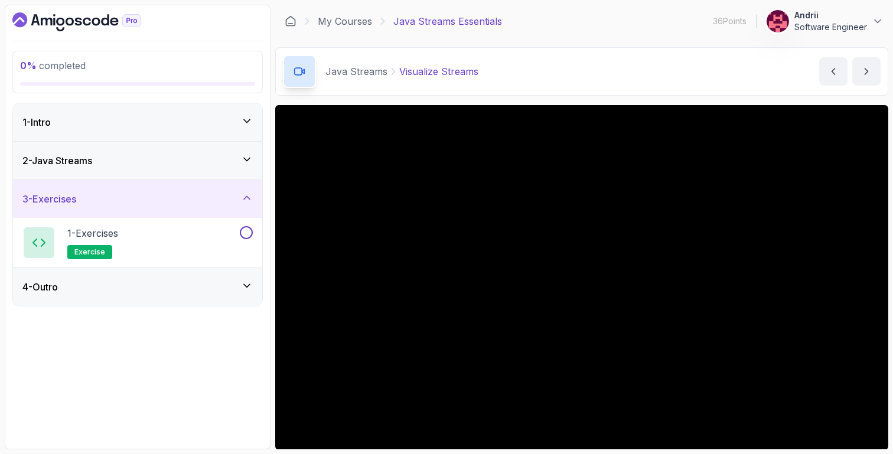
click at [150, 297] on div "4 - Outro" at bounding box center [137, 287] width 249 height 38
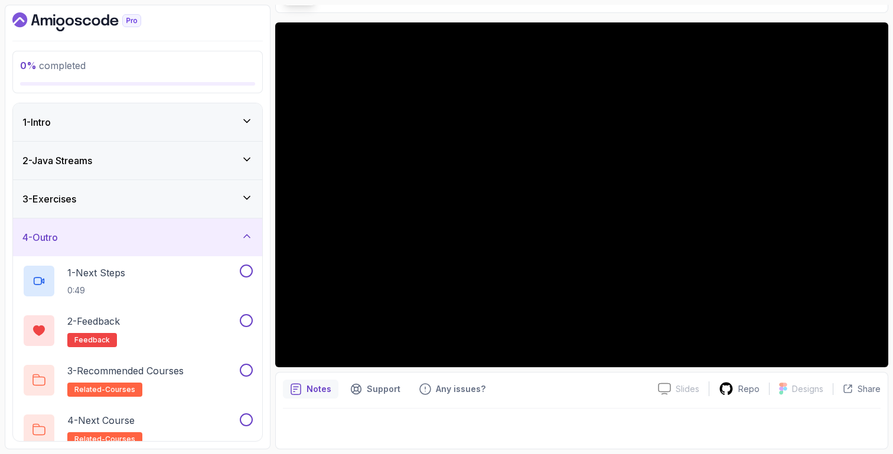
scroll to position [14, 0]
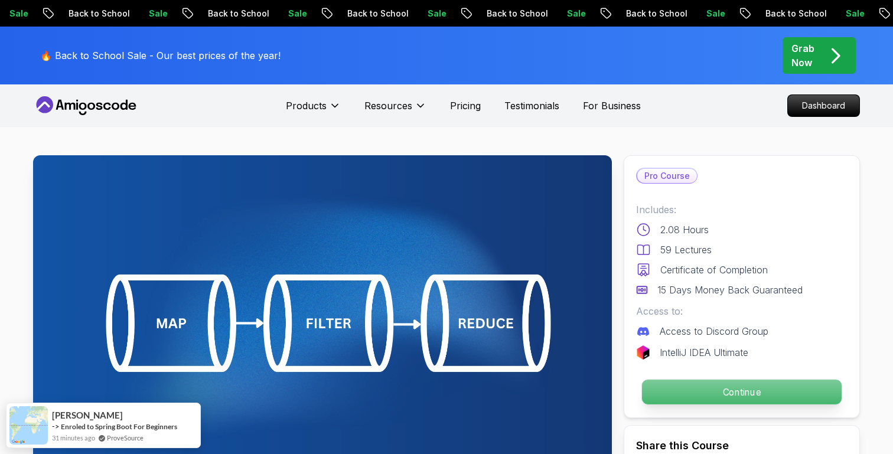
click at [675, 396] on p "Continue" at bounding box center [742, 392] width 200 height 25
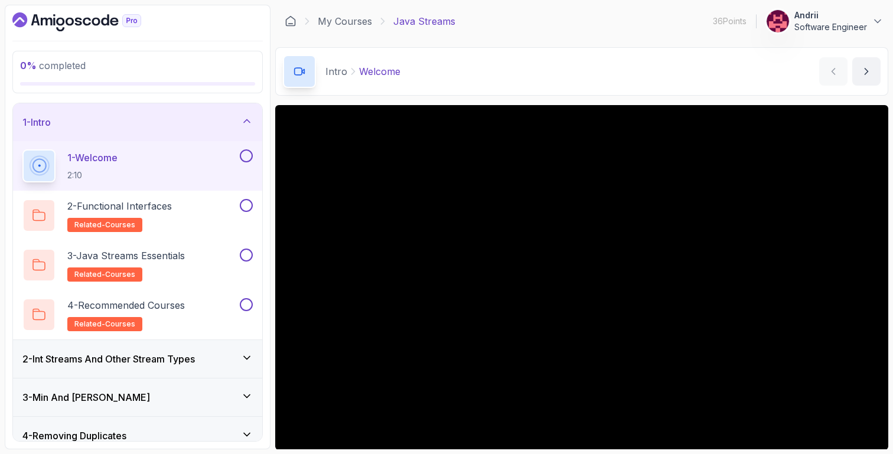
click at [169, 351] on div "2 - Int Streams And Other Stream Types" at bounding box center [137, 359] width 249 height 38
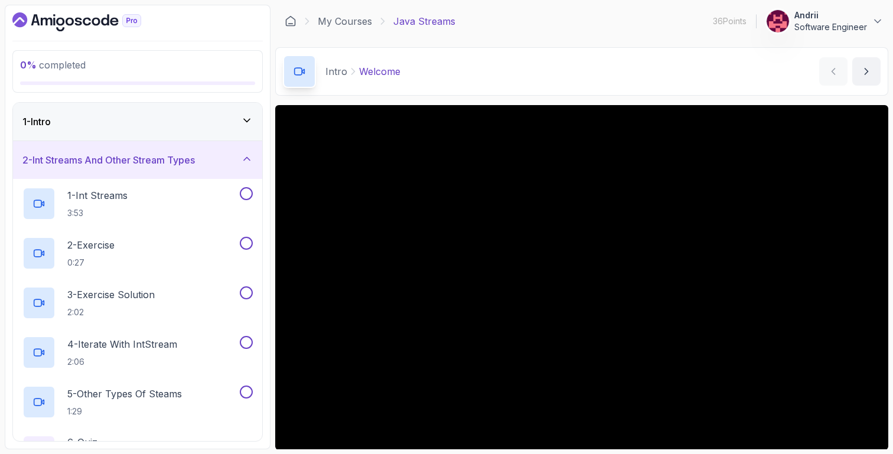
click at [170, 125] on div "1 - Intro" at bounding box center [137, 122] width 230 height 14
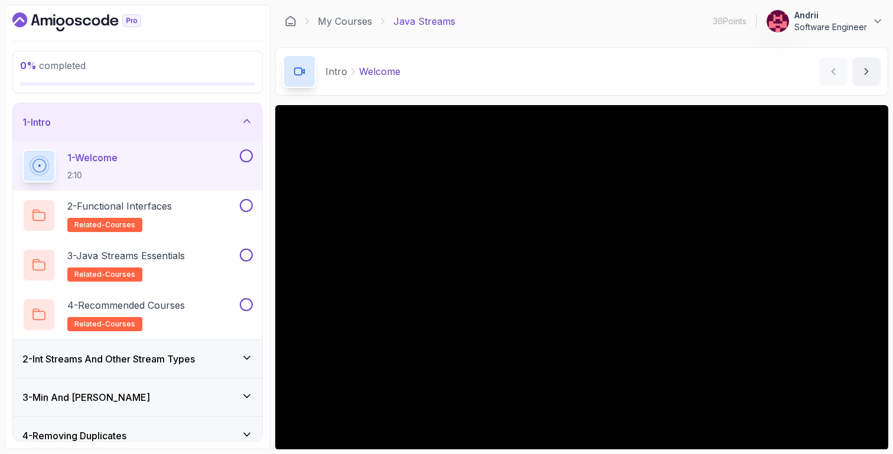
click at [146, 350] on div "2 - Int Streams And Other Stream Types" at bounding box center [137, 359] width 249 height 38
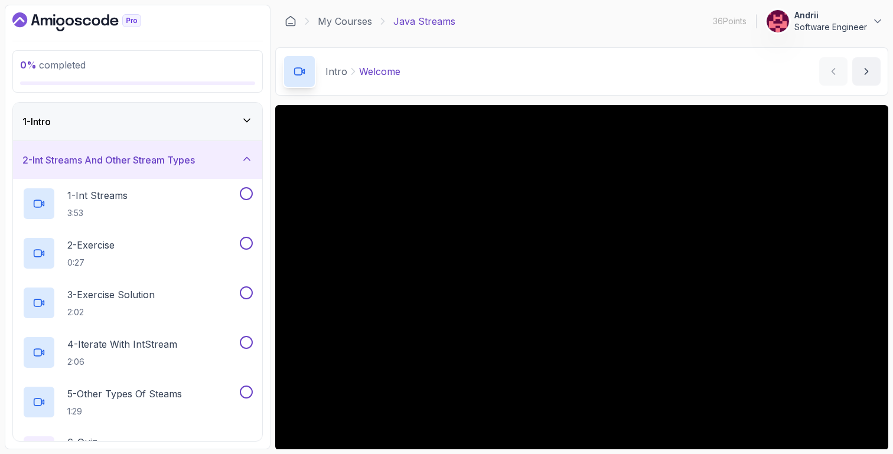
click at [168, 132] on div "1 - Intro" at bounding box center [137, 122] width 249 height 38
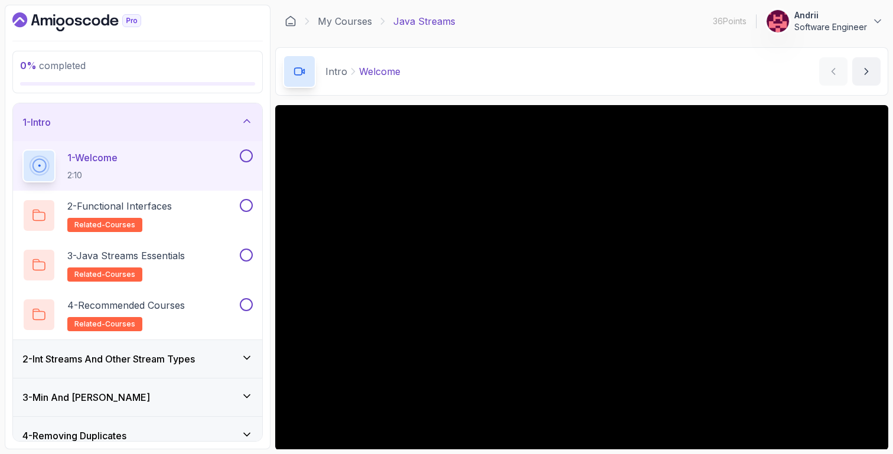
click at [146, 356] on h3 "2 - Int Streams And Other Stream Types" at bounding box center [108, 359] width 172 height 14
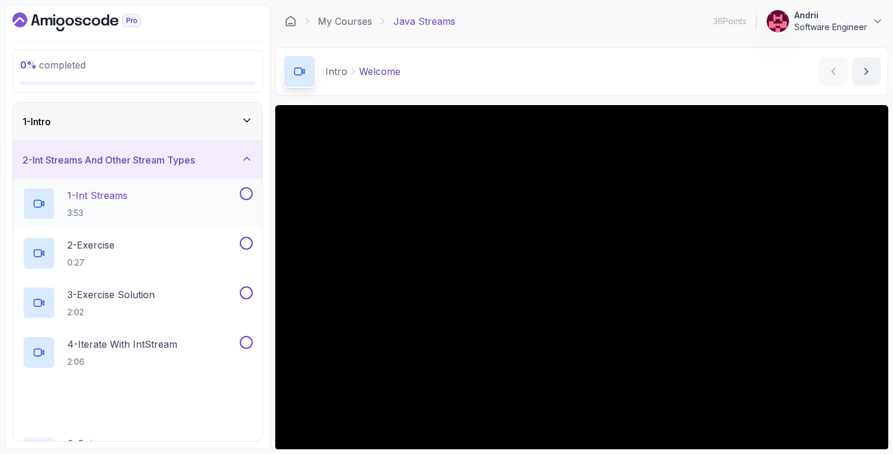
click at [97, 203] on h2 "1 - Int Streams 3:53" at bounding box center [97, 203] width 60 height 31
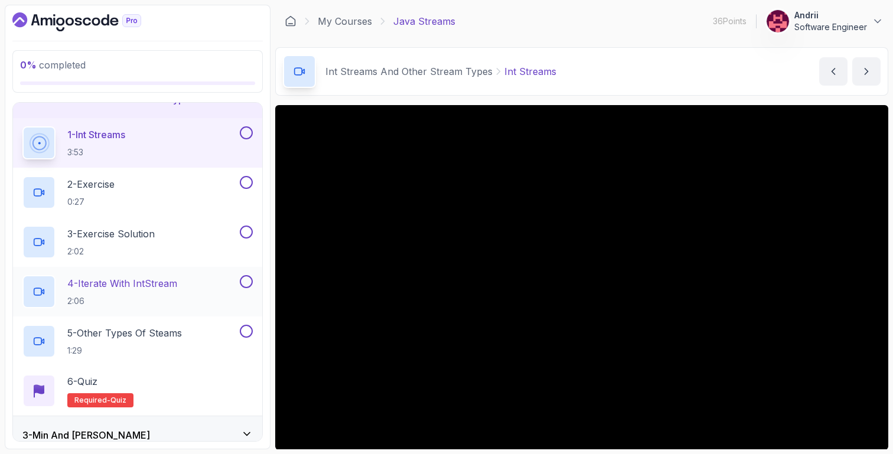
scroll to position [73, 0]
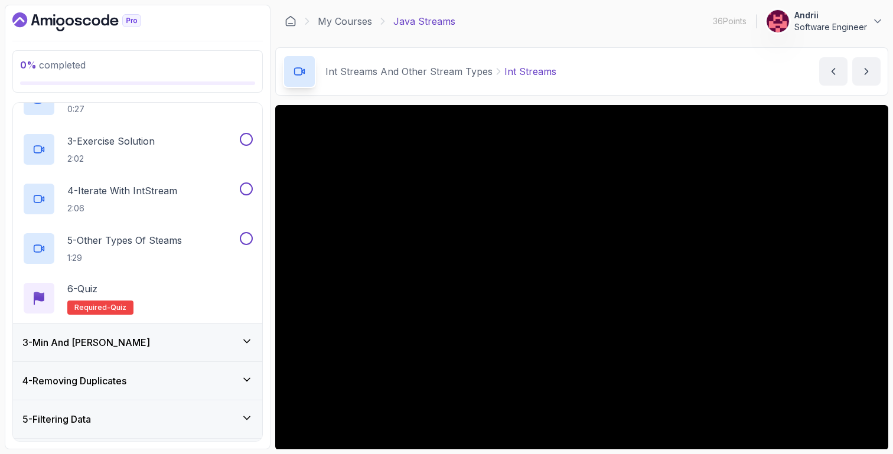
click at [194, 340] on div "3 - Min And Max" at bounding box center [137, 342] width 230 height 14
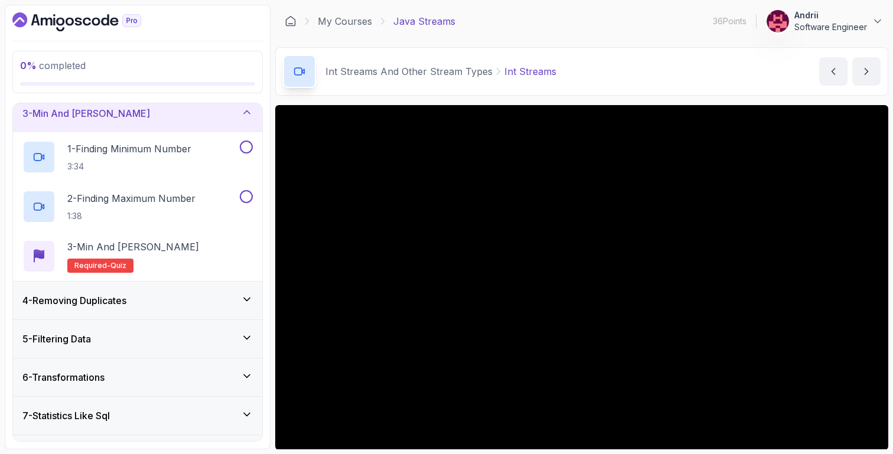
scroll to position [66, 0]
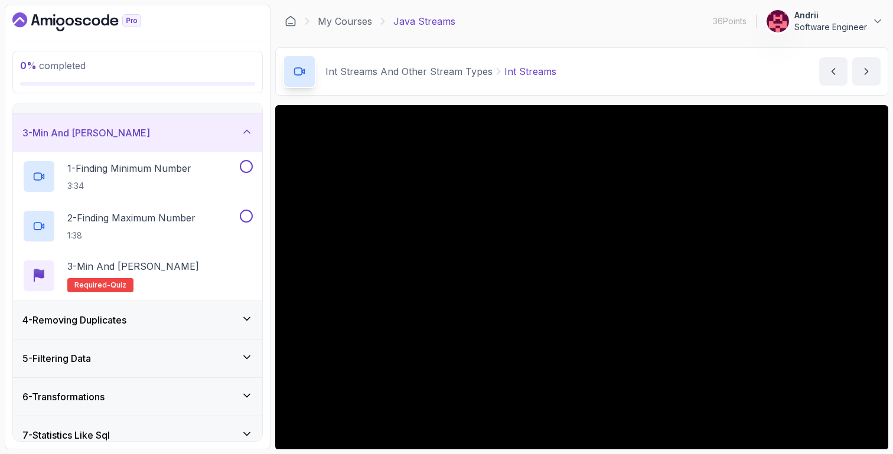
click at [210, 318] on div "4 - Removing Duplicates" at bounding box center [137, 320] width 230 height 14
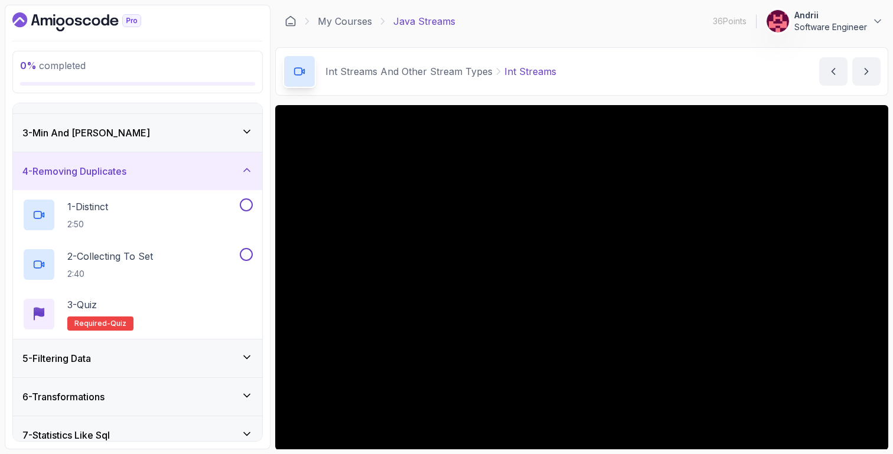
click at [186, 361] on div "5 - Filtering Data" at bounding box center [137, 358] width 230 height 14
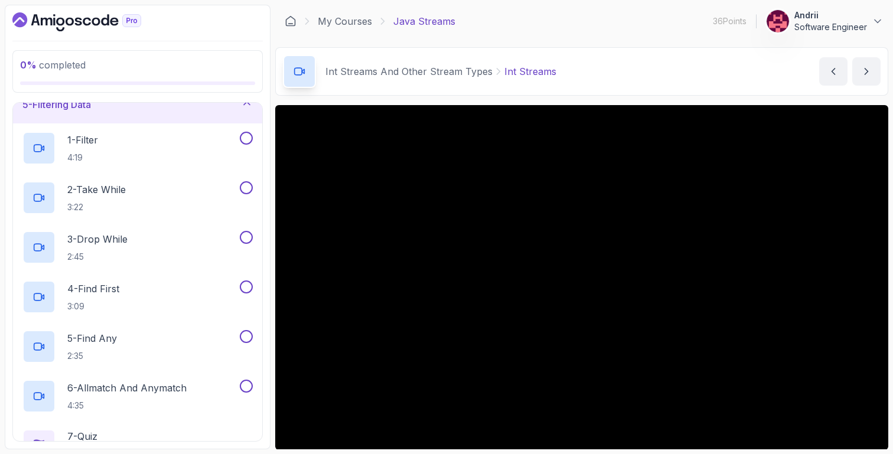
scroll to position [233, 0]
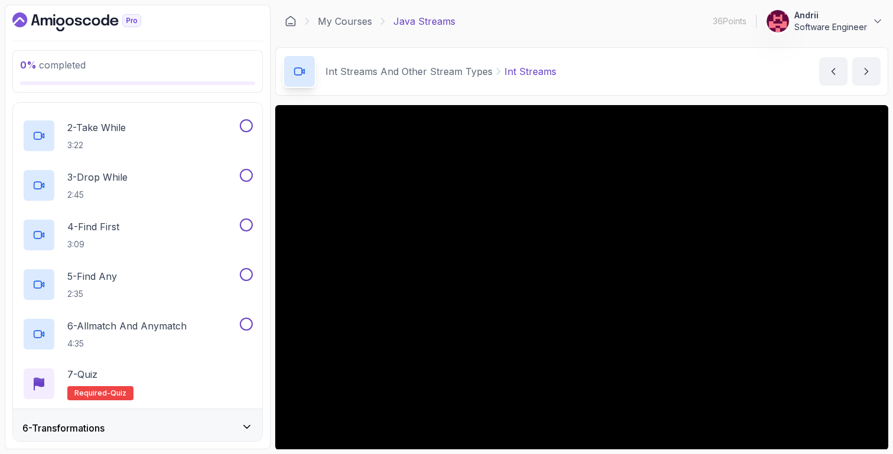
click at [159, 422] on div "6 - Transformations" at bounding box center [137, 428] width 230 height 14
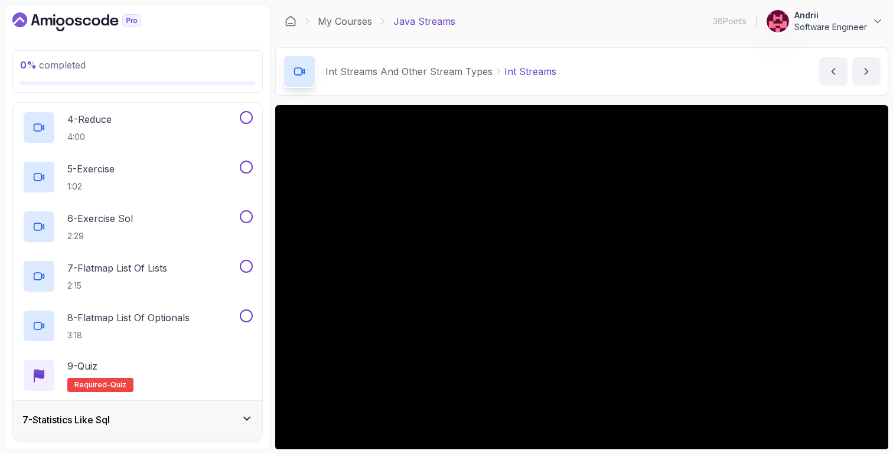
click at [161, 409] on div "7 - Statistics Like Sql" at bounding box center [137, 420] width 249 height 38
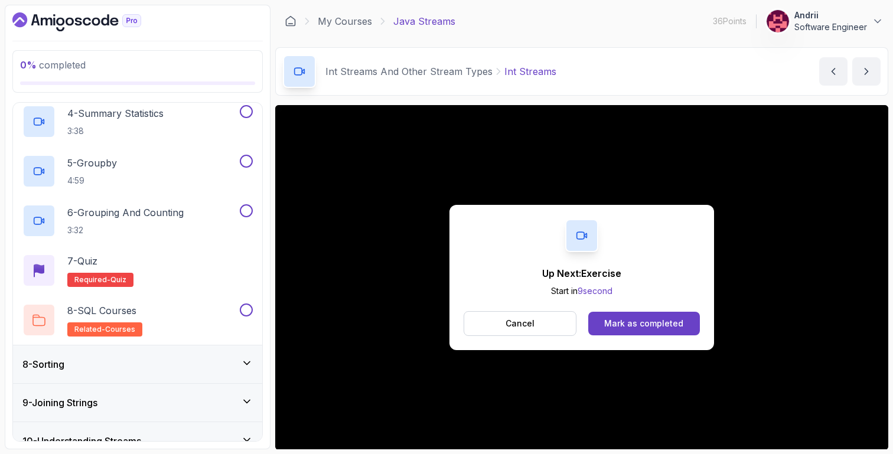
click at [174, 365] on div "8 - Sorting" at bounding box center [137, 364] width 230 height 14
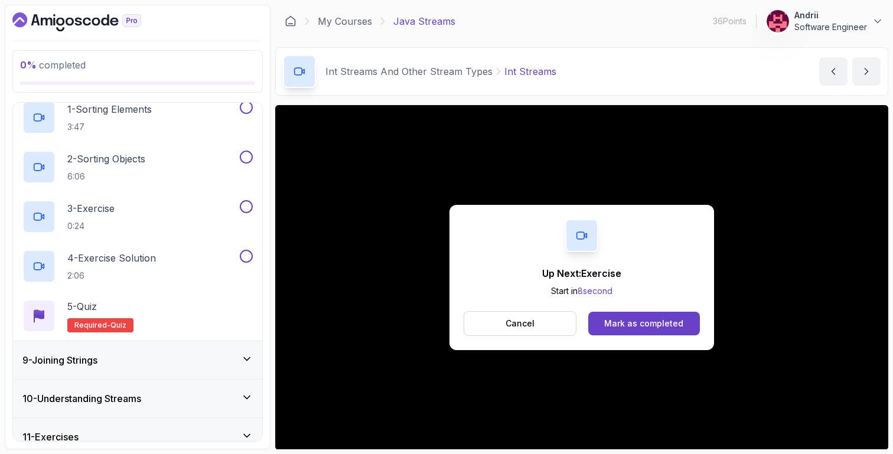
click at [174, 365] on div "9 - Joining Strings" at bounding box center [137, 360] width 230 height 14
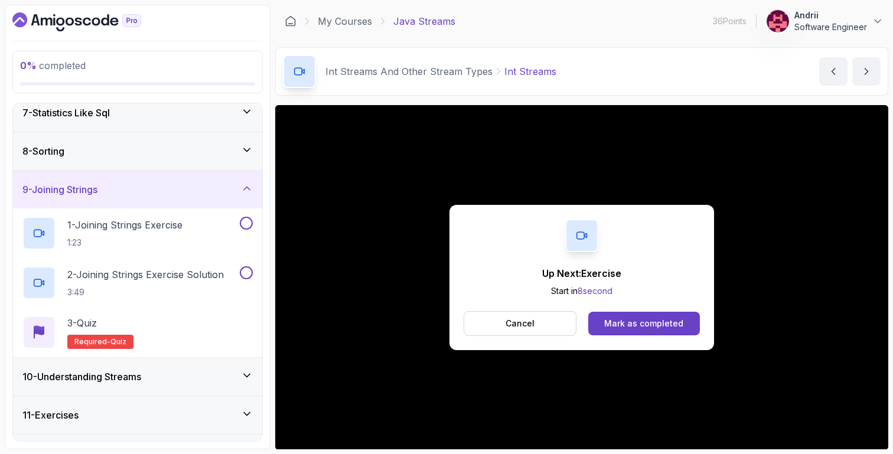
scroll to position [270, 0]
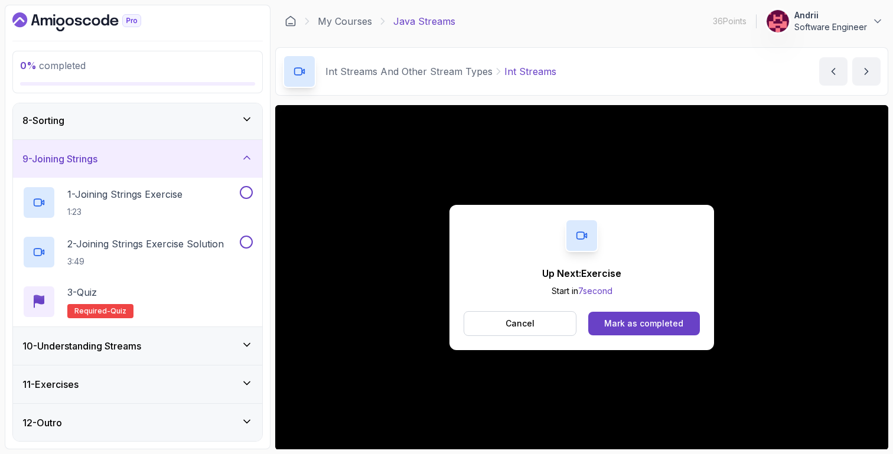
click at [185, 328] on div "10 - Understanding Streams" at bounding box center [137, 346] width 249 height 38
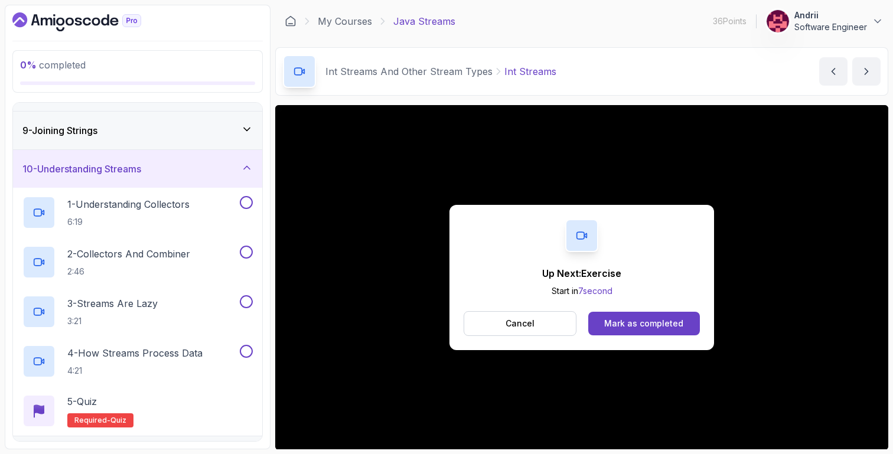
scroll to position [310, 0]
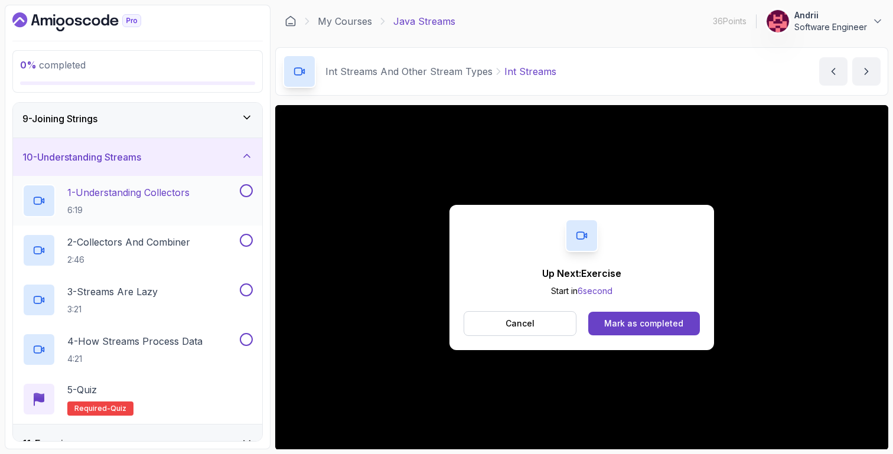
click at [180, 204] on p "6:19" at bounding box center [128, 210] width 122 height 12
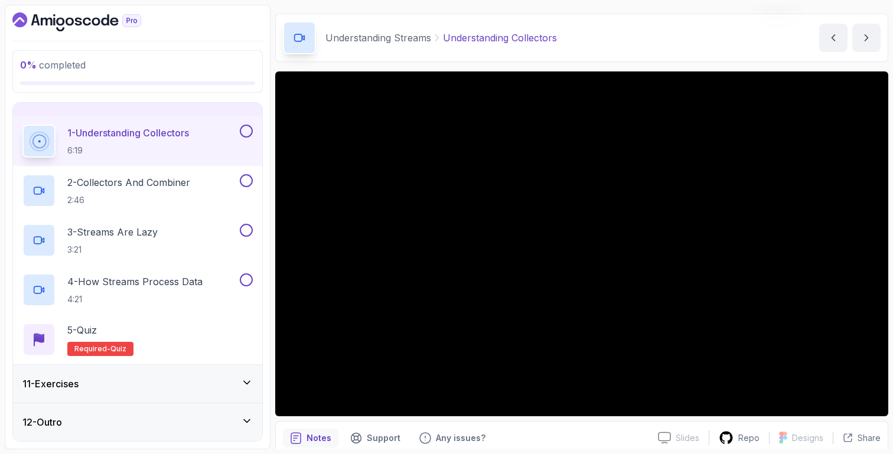
scroll to position [49, 0]
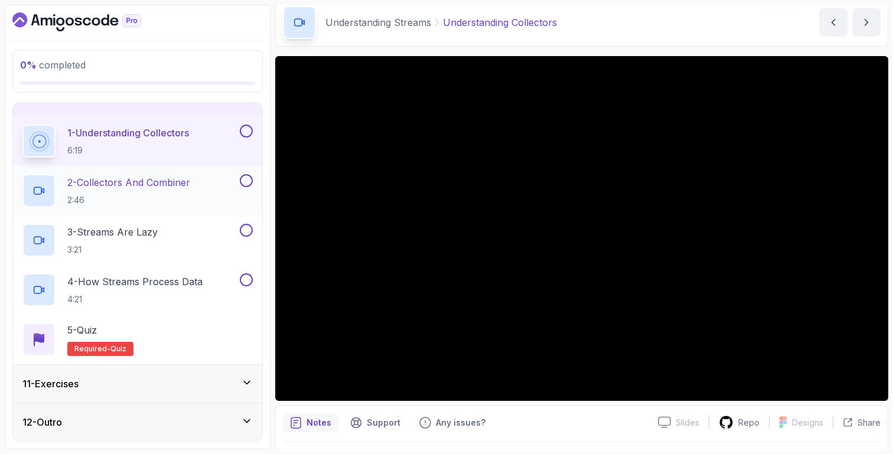
click at [141, 190] on h2 "2 - Collectors And Combiner 2:46" at bounding box center [128, 190] width 123 height 31
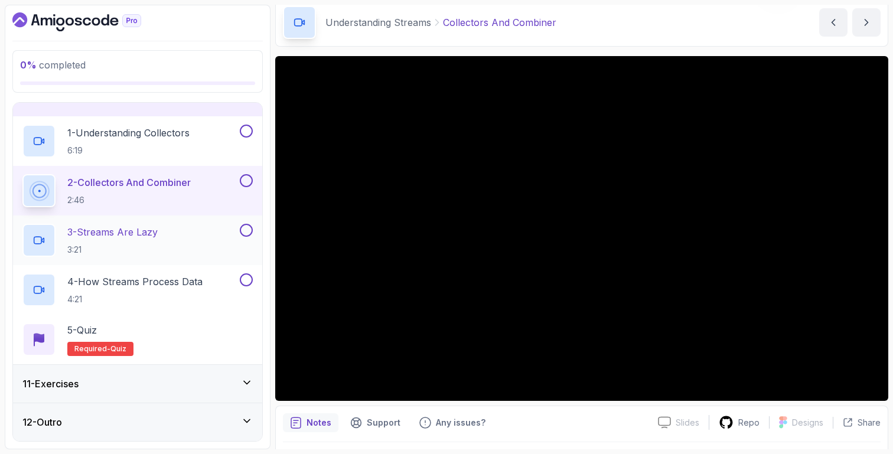
click at [165, 248] on div "3 - Streams Are Lazy 3:21" at bounding box center [129, 240] width 215 height 33
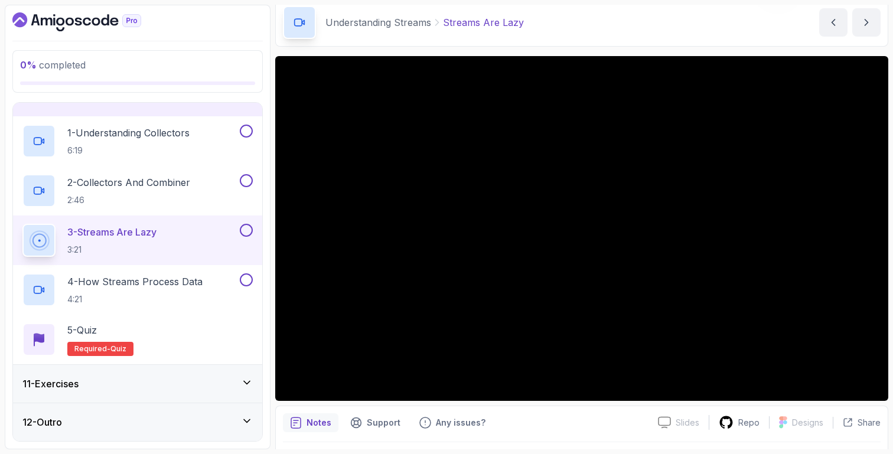
click at [159, 380] on div "11 - Exercises" at bounding box center [137, 384] width 230 height 14
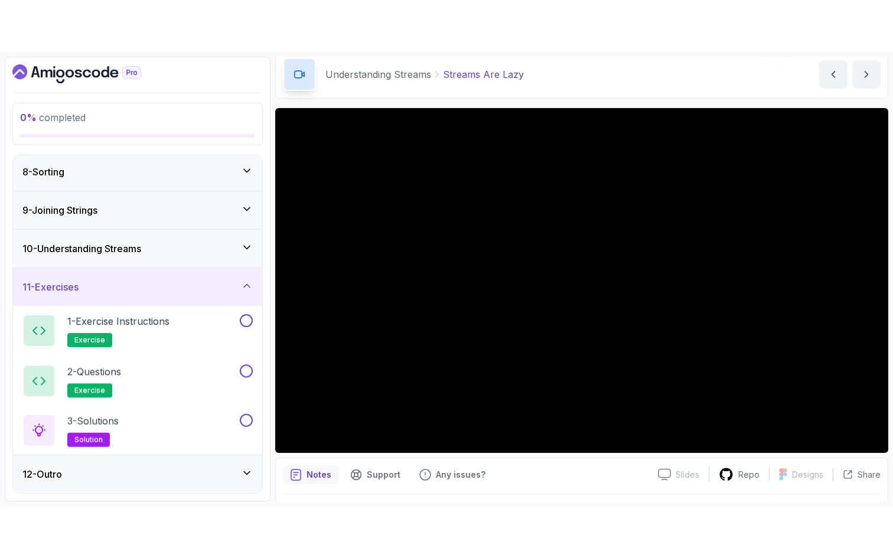
scroll to position [270, 0]
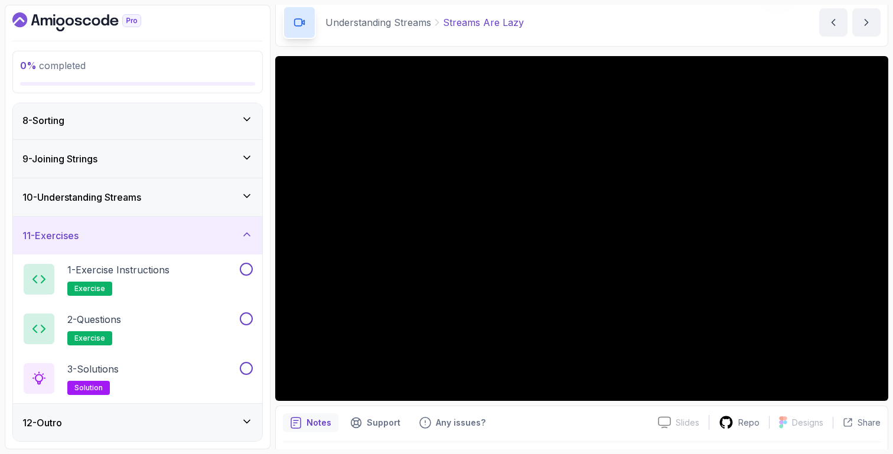
click at [162, 195] on div "10 - Understanding Streams" at bounding box center [137, 197] width 230 height 14
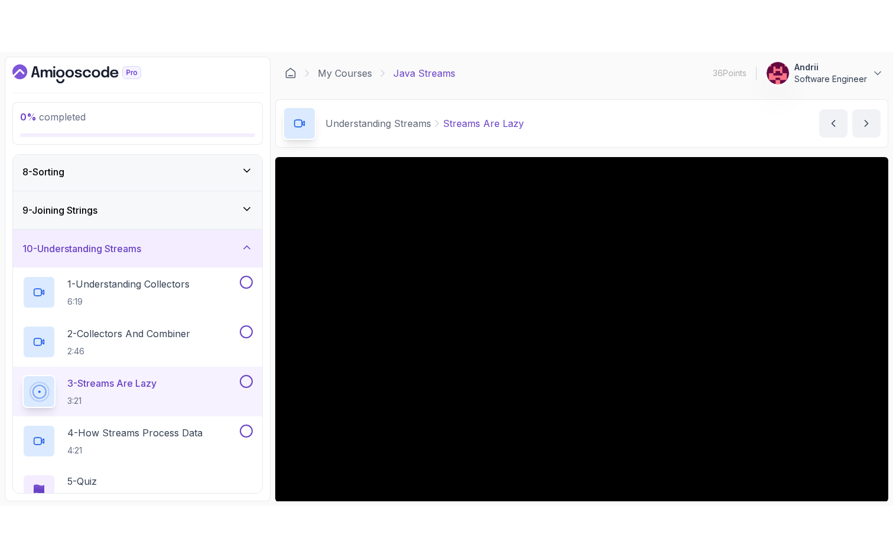
scroll to position [83, 0]
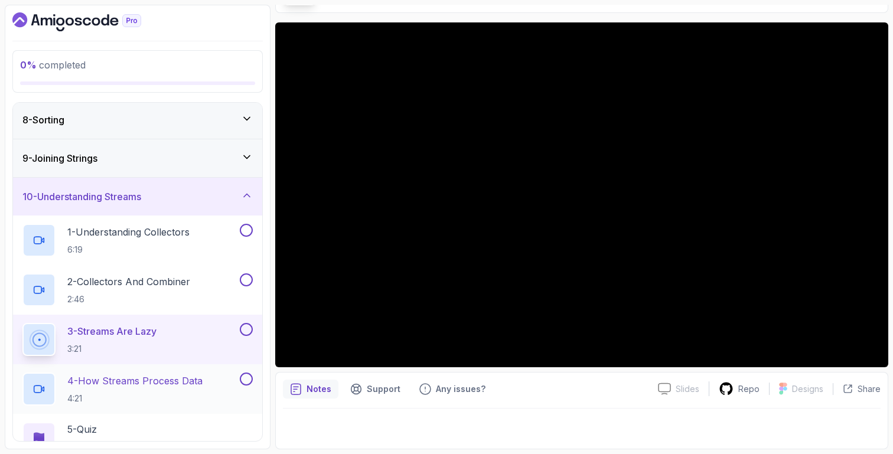
click at [142, 383] on p "4 - How Streams Process Data" at bounding box center [134, 381] width 135 height 14
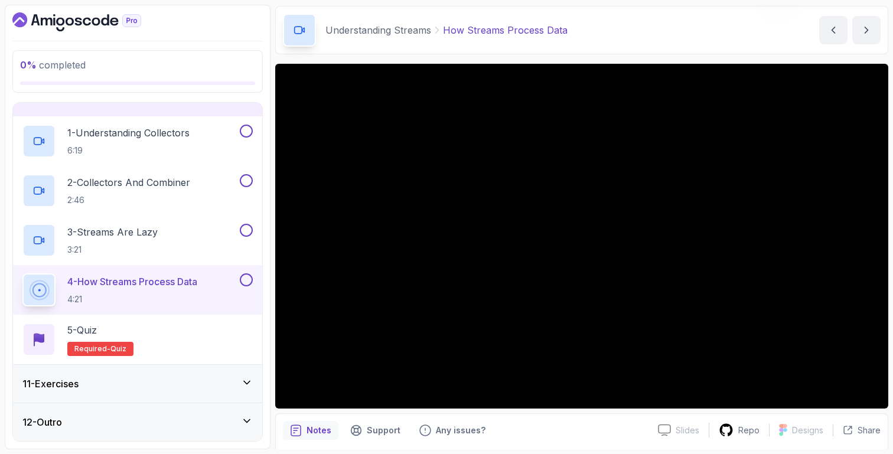
scroll to position [83, 0]
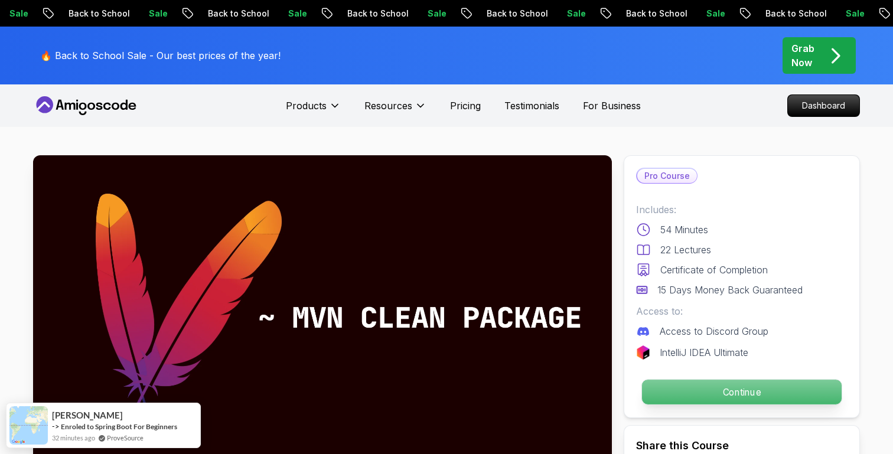
click at [725, 391] on p "Continue" at bounding box center [742, 392] width 200 height 25
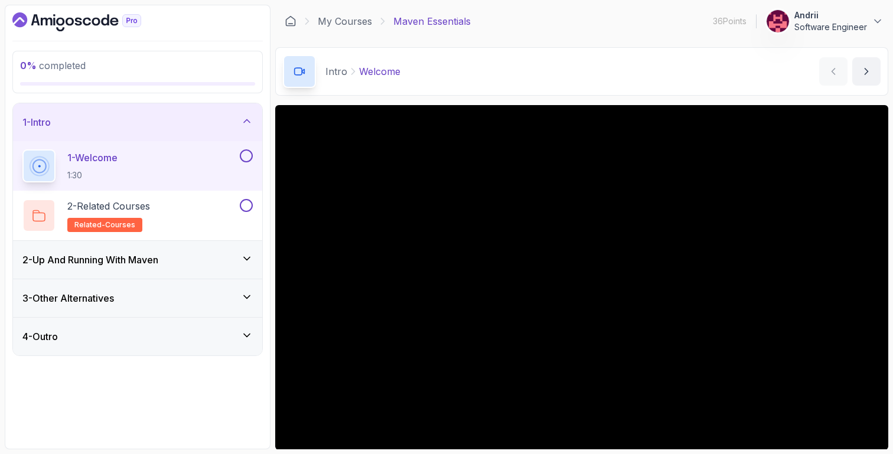
click at [248, 246] on div "2 - Up And Running With Maven" at bounding box center [137, 260] width 249 height 38
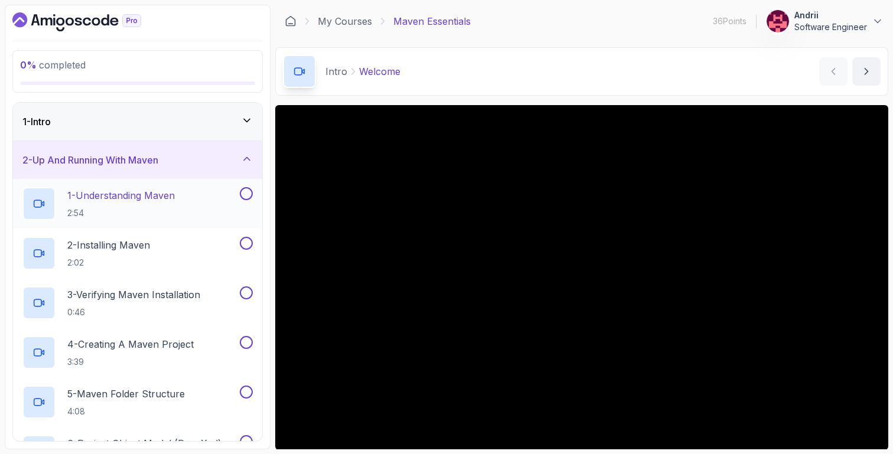
click at [203, 198] on div "1 - Understanding Maven 2:54" at bounding box center [129, 203] width 215 height 33
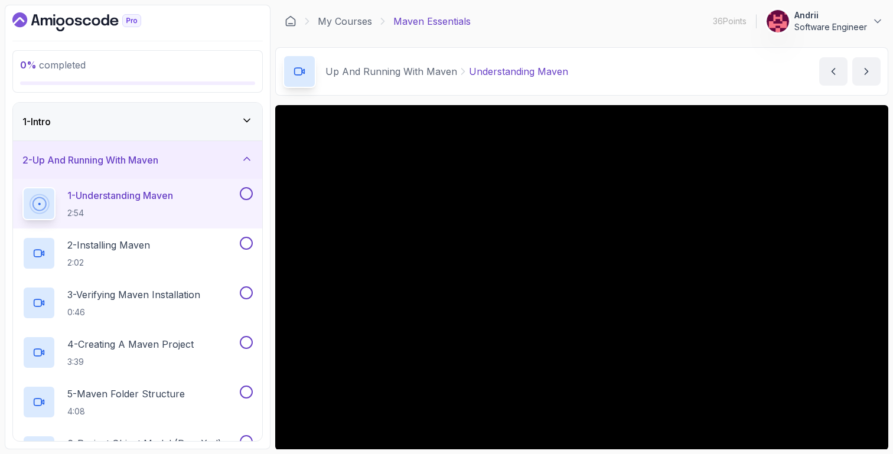
click at [849, 25] on p "Software Engineer" at bounding box center [830, 27] width 73 height 12
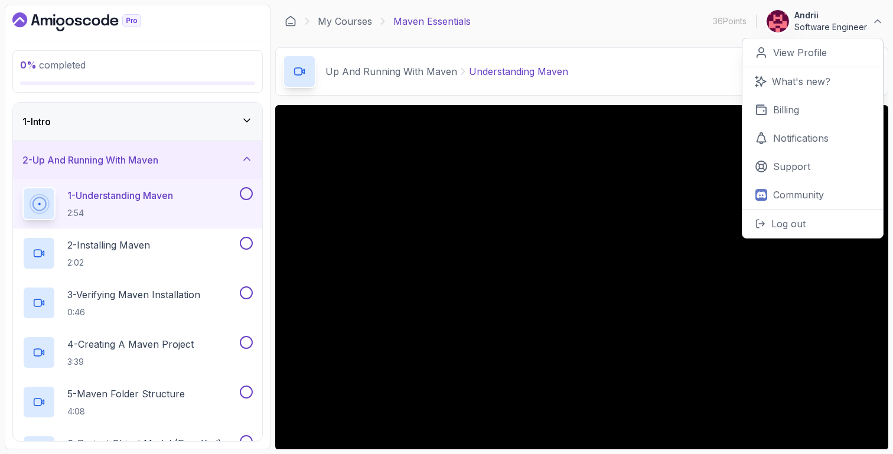
click at [849, 25] on p "Software Engineer" at bounding box center [830, 27] width 73 height 12
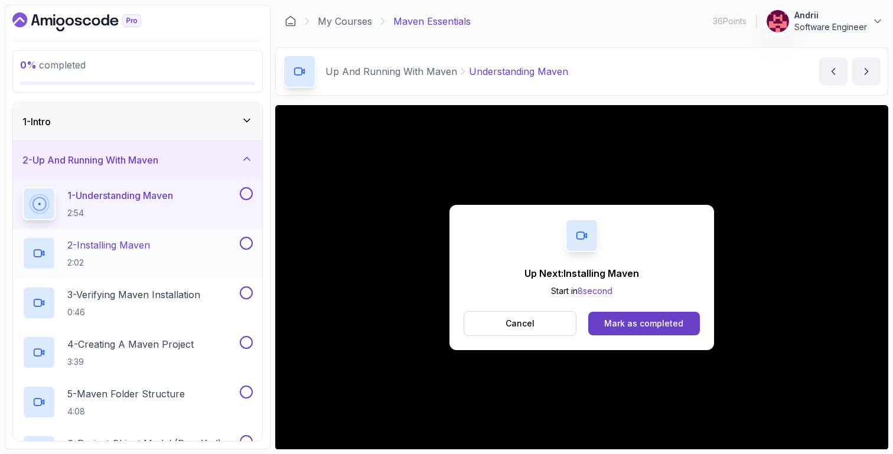
click at [173, 234] on div "2 - Installing Maven 2:02" at bounding box center [137, 254] width 249 height 50
click at [683, 331] on button "Mark as completed" at bounding box center [644, 324] width 112 height 24
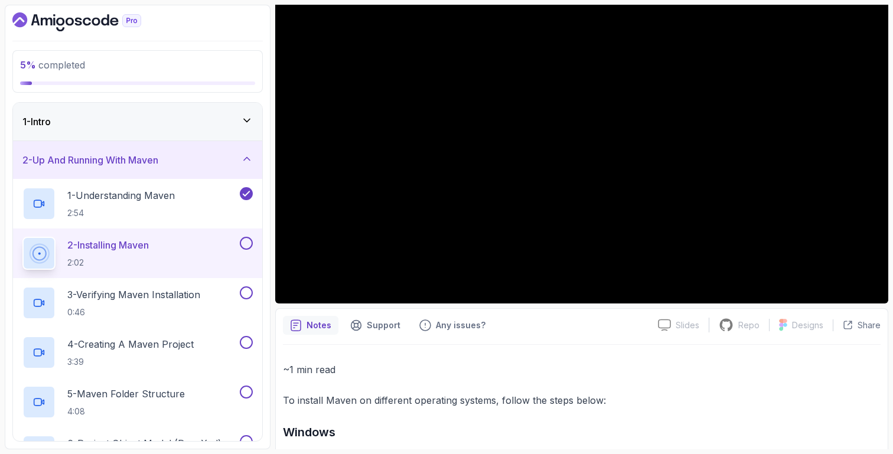
scroll to position [31, 0]
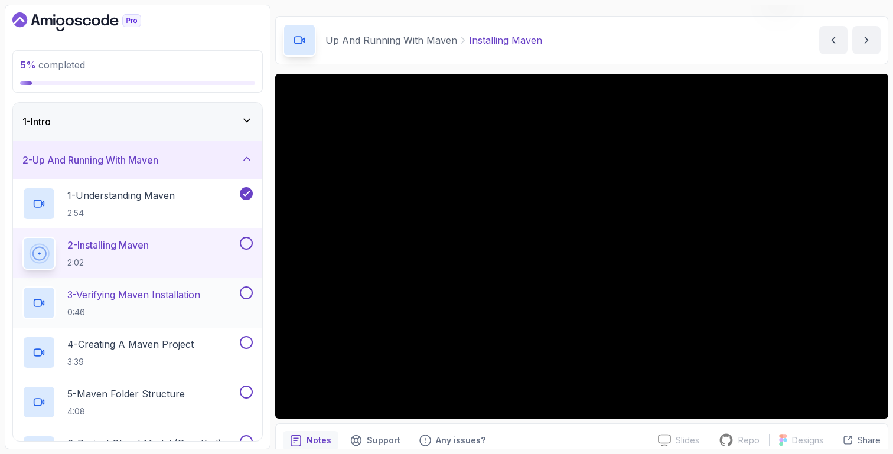
click at [200, 296] on p "3 - Verifying Maven Installation" at bounding box center [133, 295] width 133 height 14
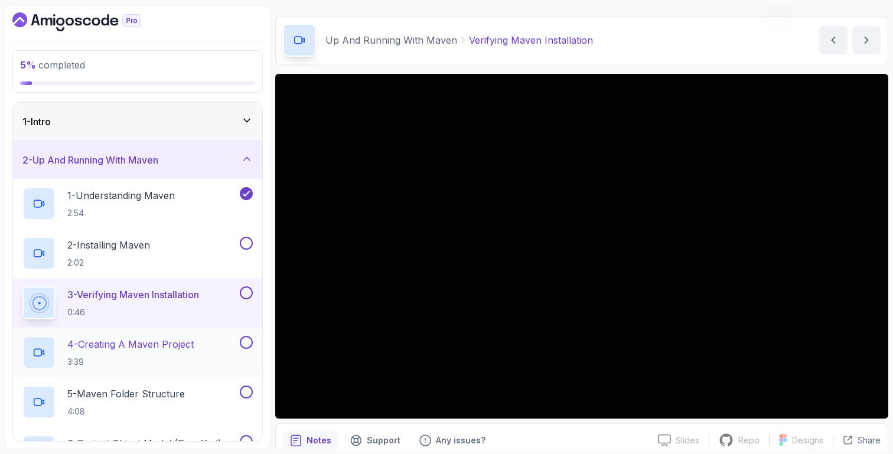
click at [174, 348] on p "4 - Creating A Maven Project" at bounding box center [130, 344] width 126 height 14
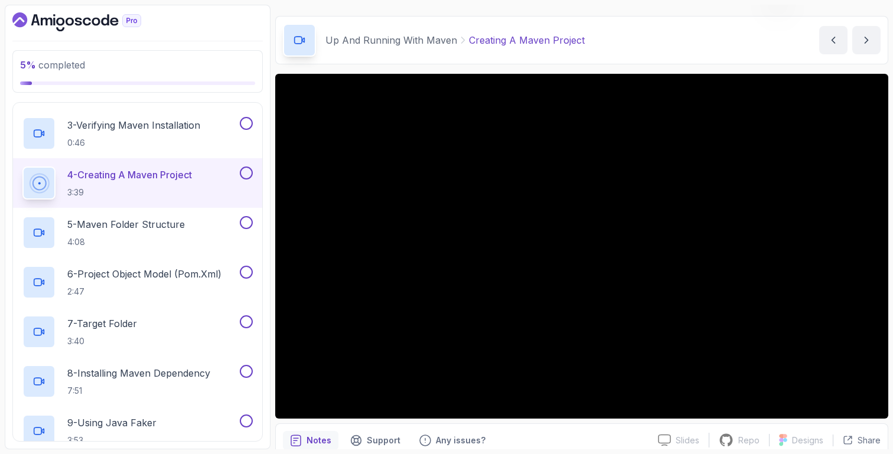
scroll to position [172, 0]
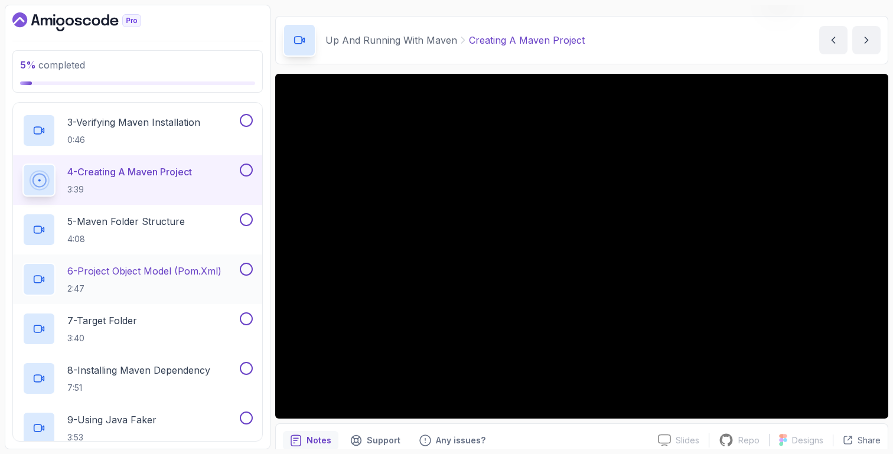
click at [165, 276] on p "6 - Project Object Model (pom.xml)" at bounding box center [144, 271] width 154 height 14
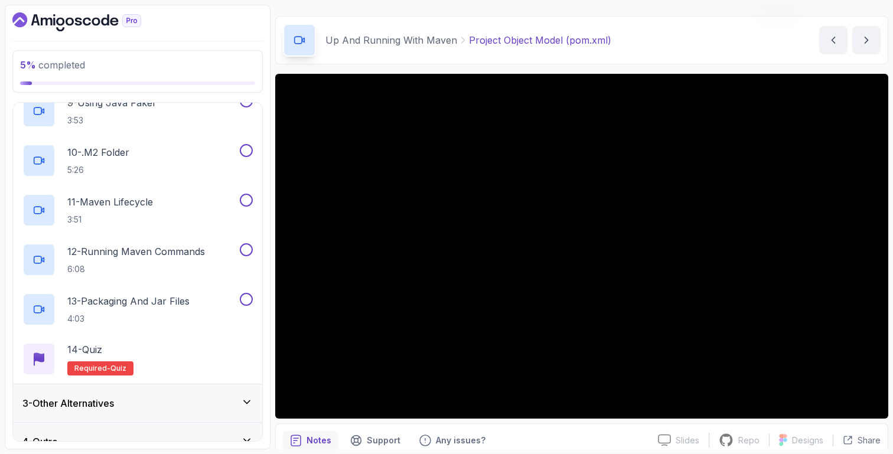
scroll to position [509, 0]
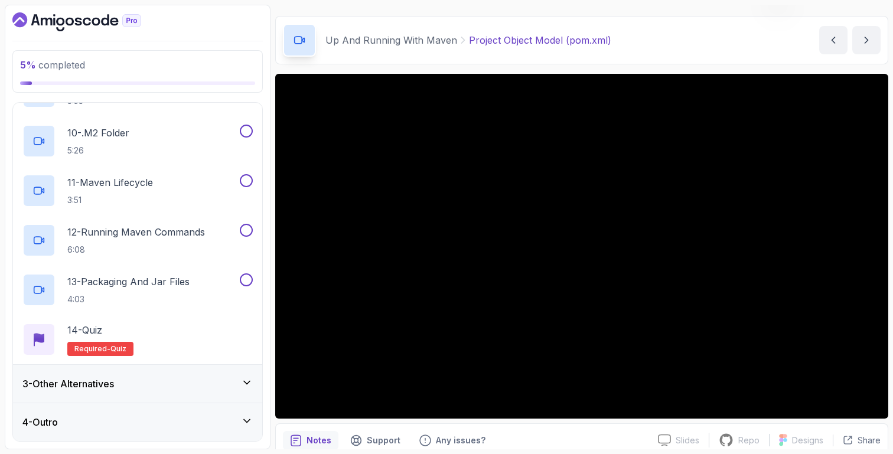
click at [193, 390] on div "3 - Other Alternatives" at bounding box center [137, 384] width 230 height 14
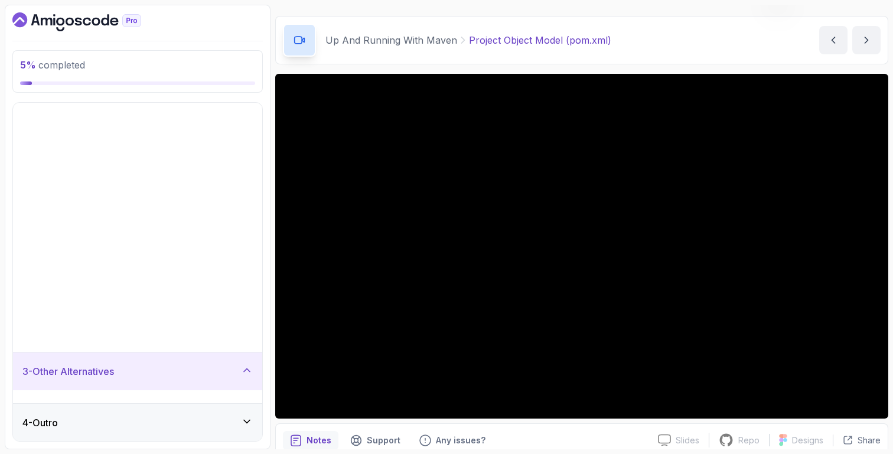
scroll to position [0, 0]
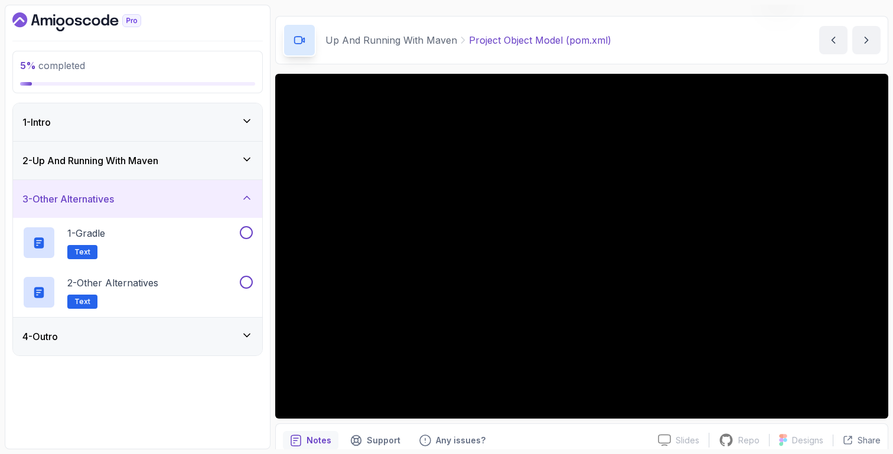
click at [220, 150] on div "2 - Up And Running With Maven" at bounding box center [137, 161] width 249 height 38
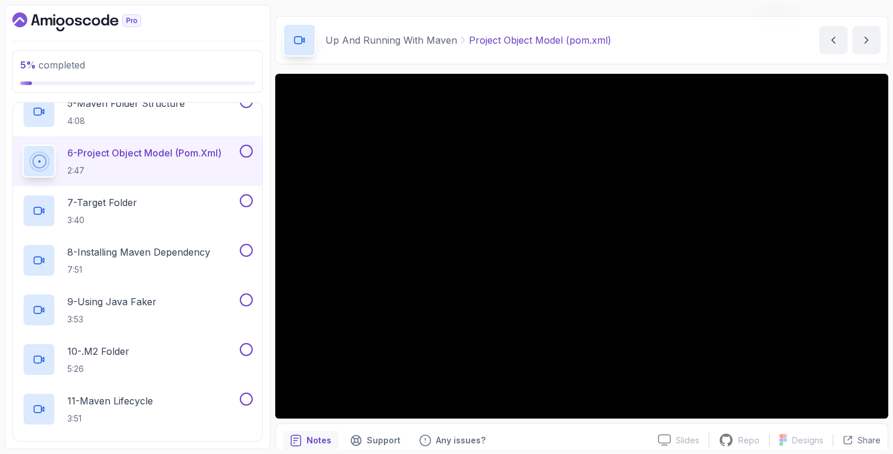
scroll to position [318, 0]
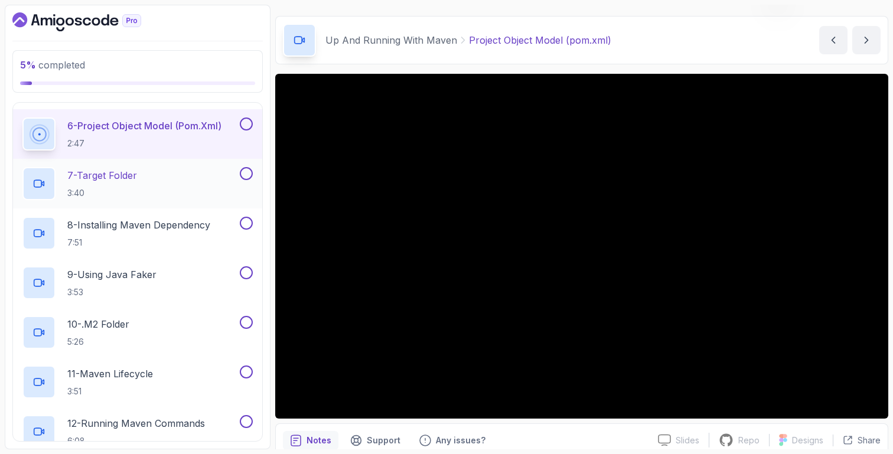
click at [195, 181] on div "7 - Target Folder 3:40" at bounding box center [129, 183] width 215 height 33
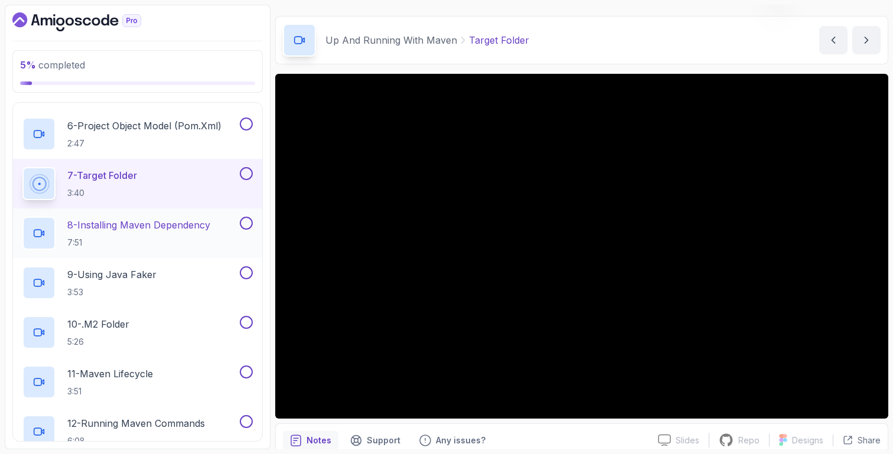
click at [158, 240] on p "7:51" at bounding box center [138, 243] width 143 height 12
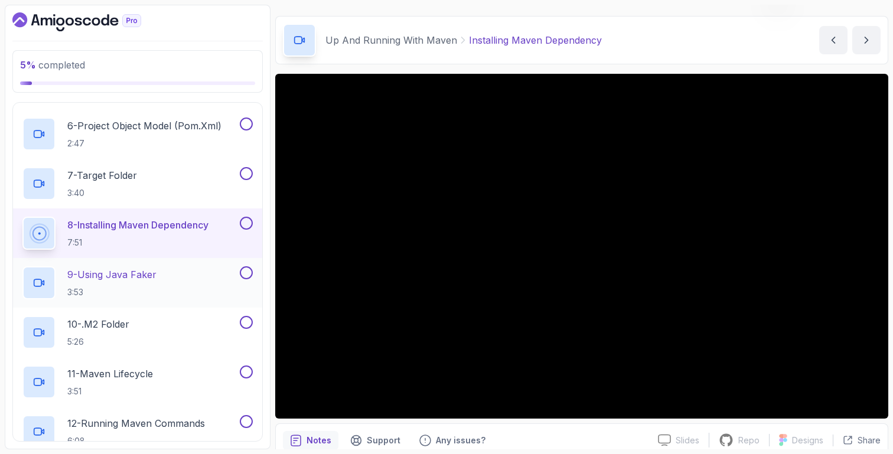
click at [155, 266] on div "9 - Using Java Faker 3:53" at bounding box center [129, 282] width 215 height 33
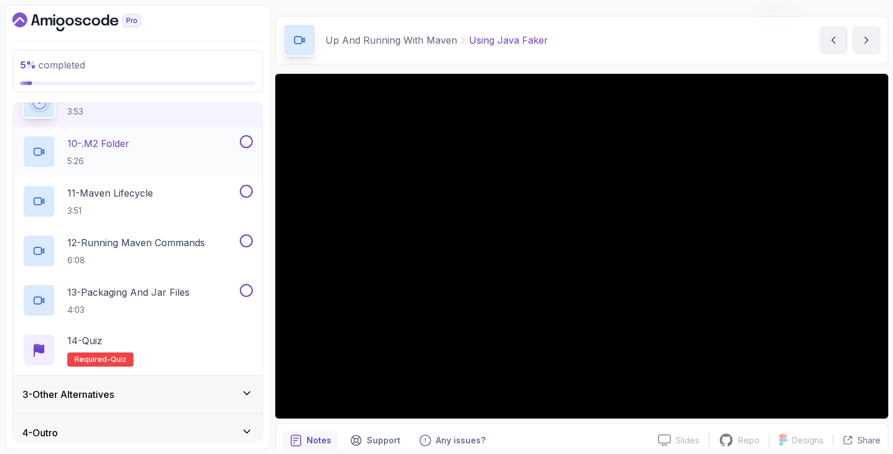
click at [152, 166] on div "10 - .m2 Folder 5:26" at bounding box center [129, 151] width 215 height 33
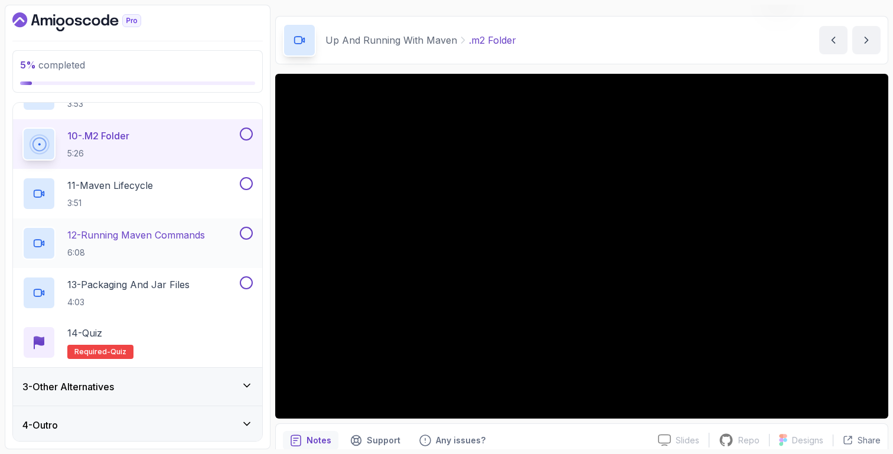
scroll to position [509, 0]
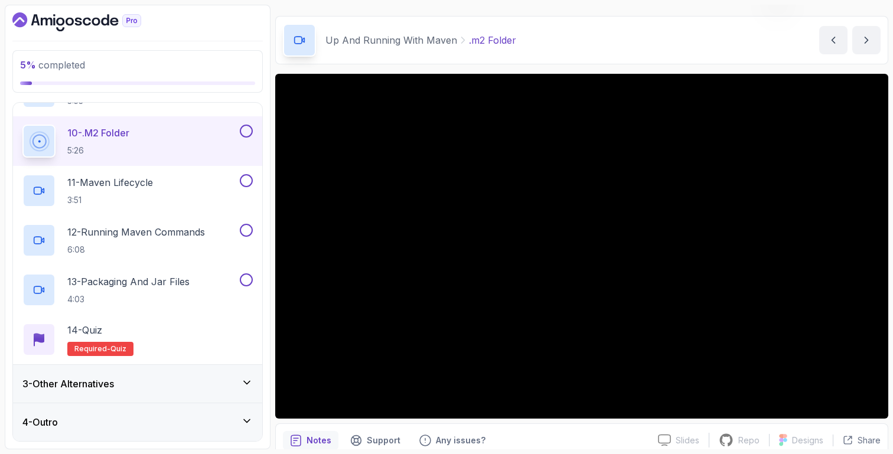
click at [216, 374] on div "3 - Other Alternatives" at bounding box center [137, 384] width 249 height 38
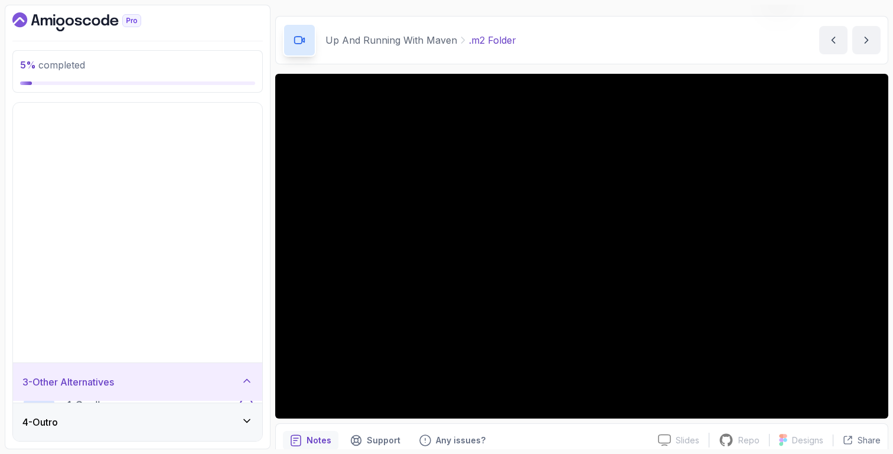
scroll to position [0, 0]
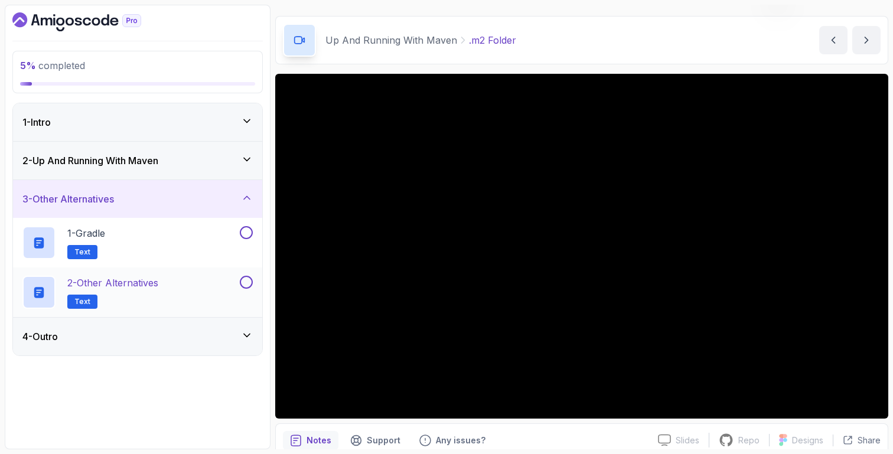
click at [184, 312] on div "2 - Other Alternatives Text" at bounding box center [137, 292] width 249 height 50
click at [158, 332] on div "4 - Outro" at bounding box center [137, 336] width 230 height 14
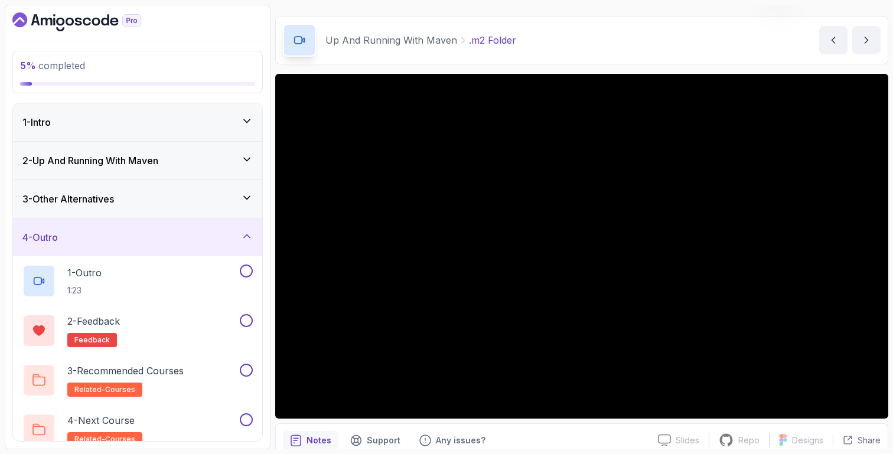
click at [147, 176] on div "2 - Up And Running With Maven" at bounding box center [137, 161] width 249 height 38
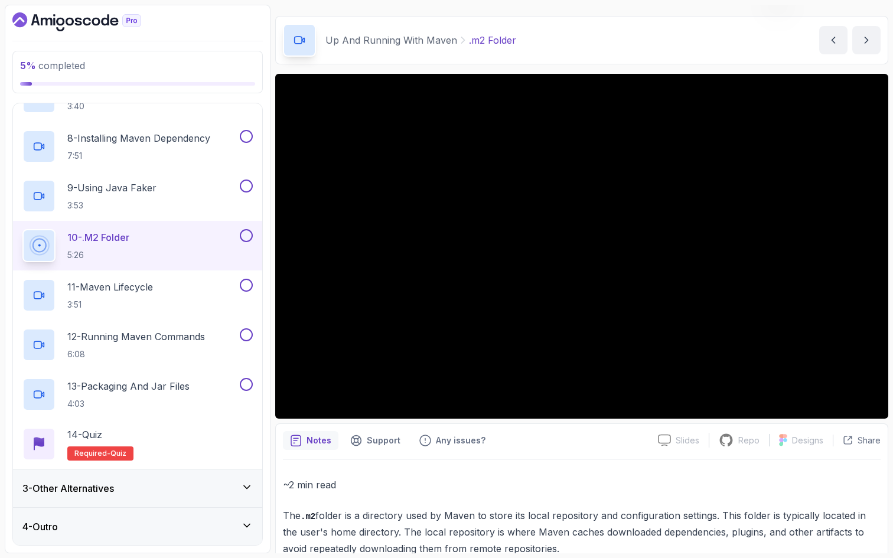
scroll to position [509, 0]
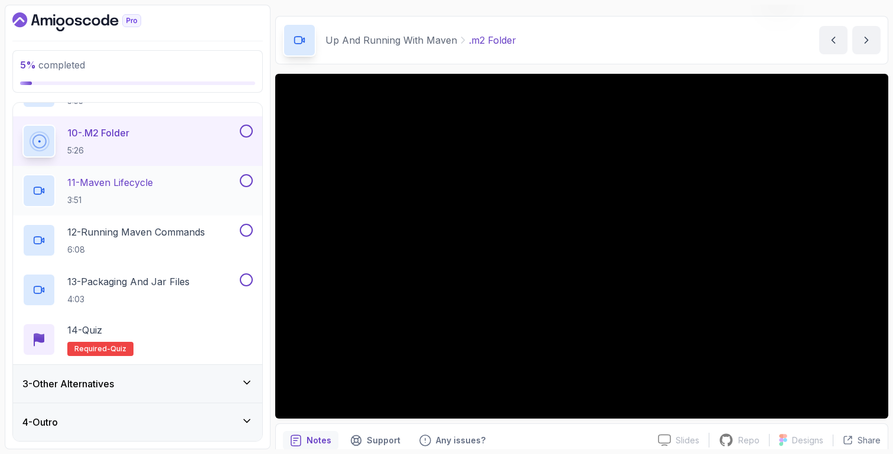
click at [168, 196] on div "11 - Maven Lifecycle 3:51" at bounding box center [129, 190] width 215 height 33
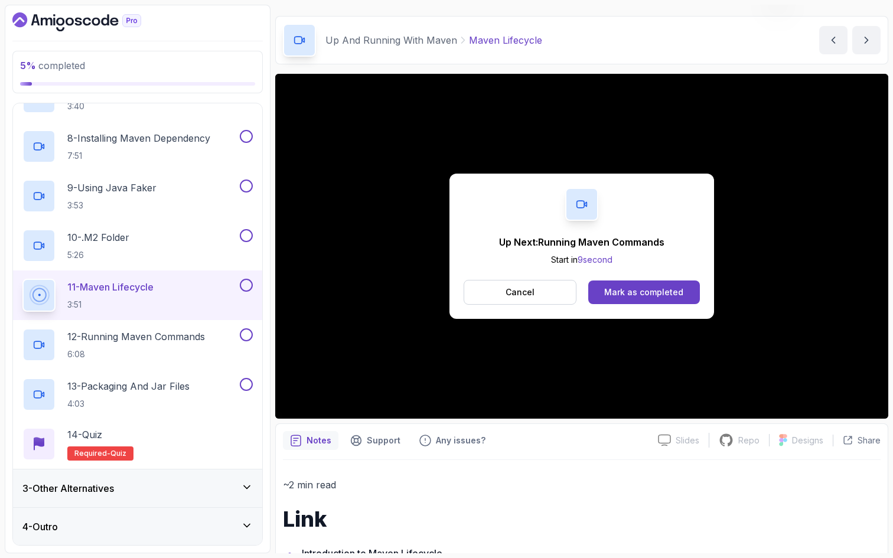
scroll to position [509, 0]
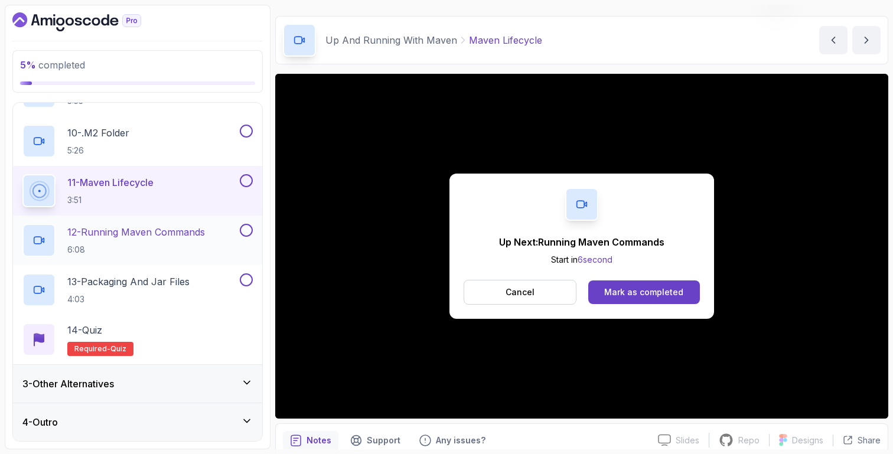
click at [214, 238] on div "12 - Running Maven Commands 6:08" at bounding box center [129, 240] width 215 height 33
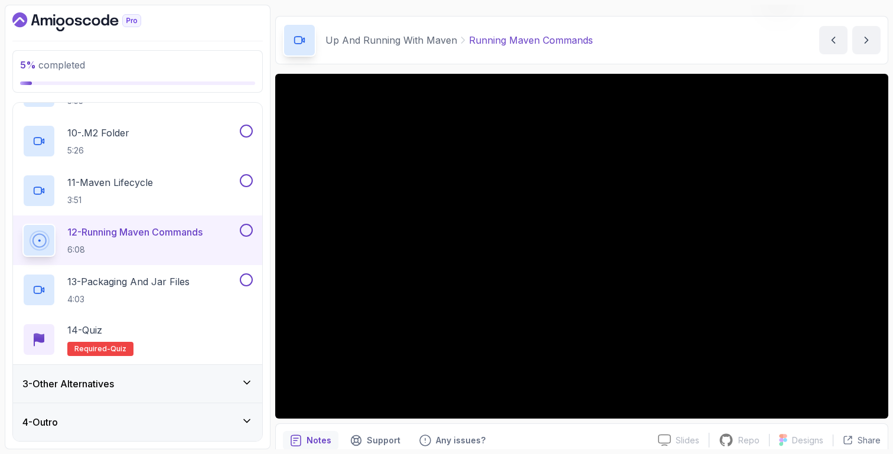
click at [845, 434] on div "Slides Slides not available Repo Repository not available Designs Design not av…" at bounding box center [764, 440] width 232 height 19
click at [845, 439] on icon at bounding box center [848, 440] width 10 height 10
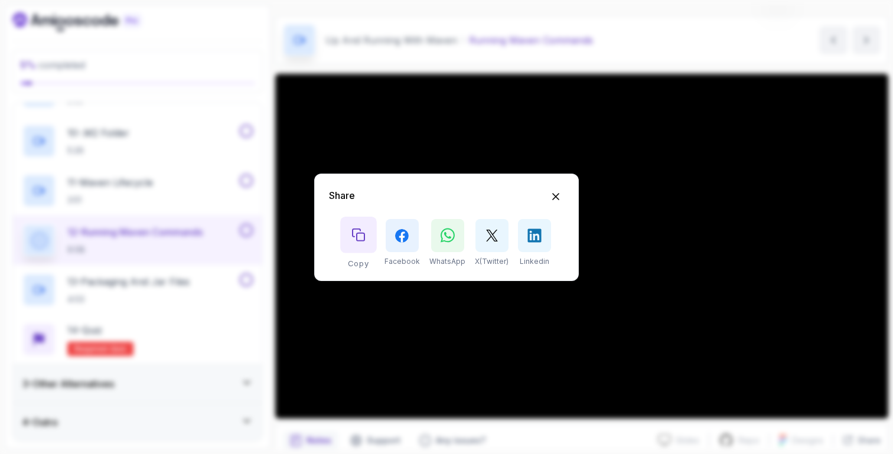
click at [368, 233] on button "Copy button" at bounding box center [358, 235] width 37 height 37
click at [613, 102] on div "Share Copy Facebook WhatsApp X(Twitter) Linkedin" at bounding box center [446, 227] width 893 height 454
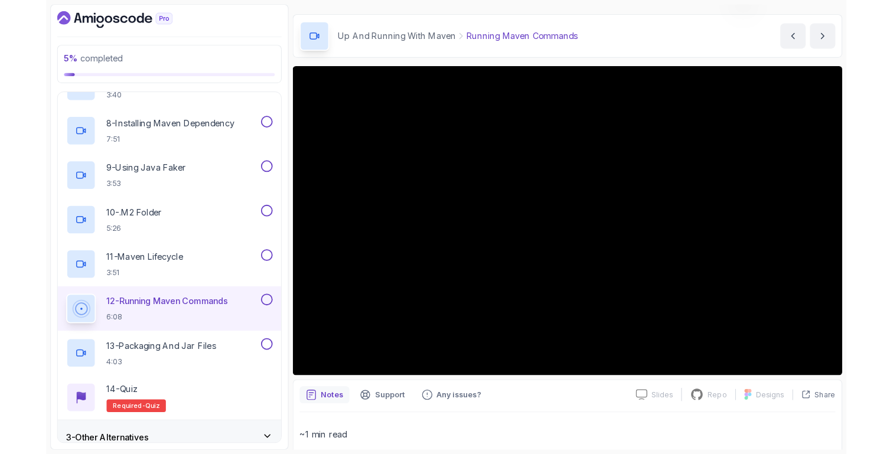
scroll to position [509, 0]
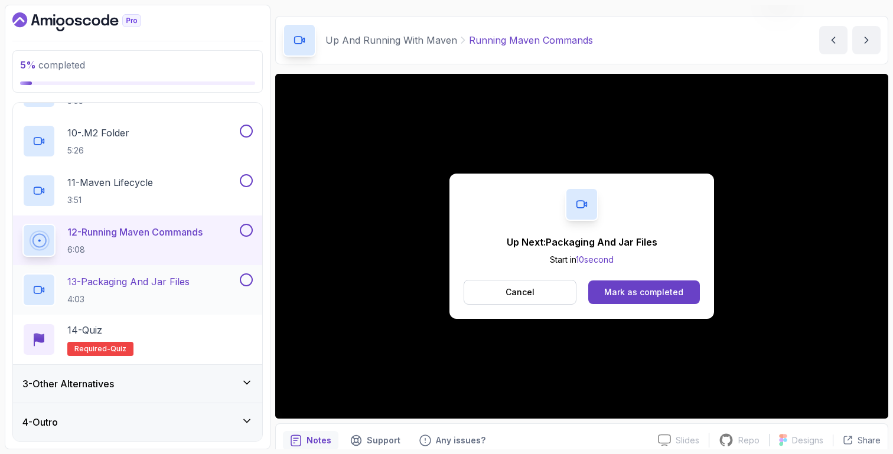
click at [161, 285] on p "13 - Packaging And Jar Files" at bounding box center [128, 282] width 122 height 14
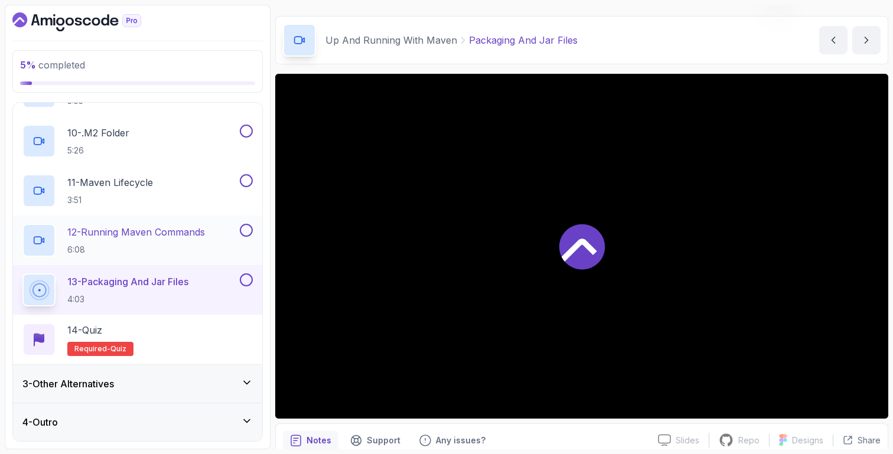
click at [182, 229] on p "12 - Running Maven Commands" at bounding box center [136, 232] width 138 height 14
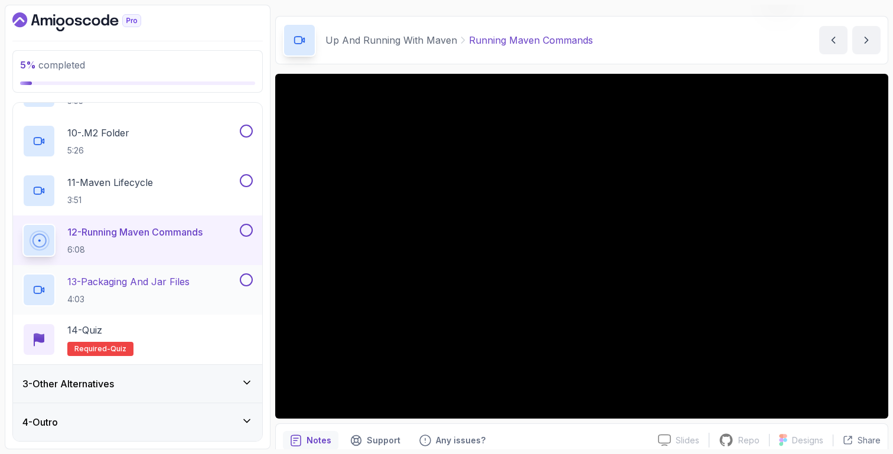
click at [220, 291] on div "13 - Packaging And Jar Files 4:03" at bounding box center [129, 289] width 215 height 33
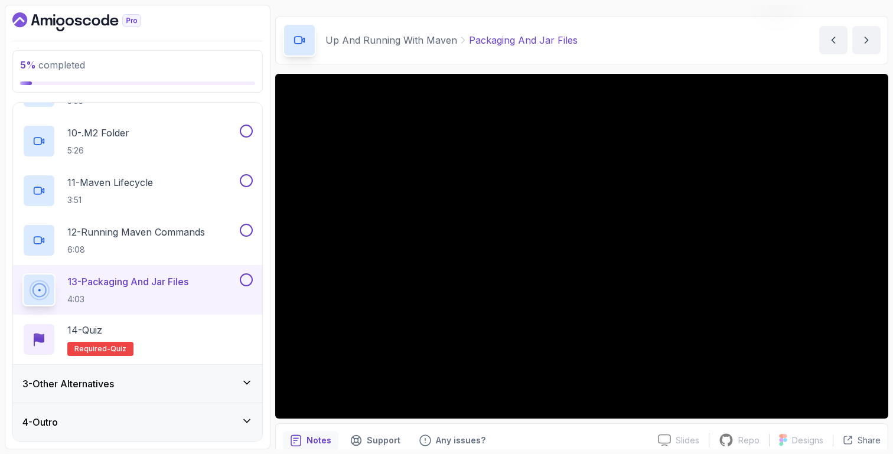
click at [200, 369] on div "3 - Other Alternatives" at bounding box center [137, 384] width 249 height 38
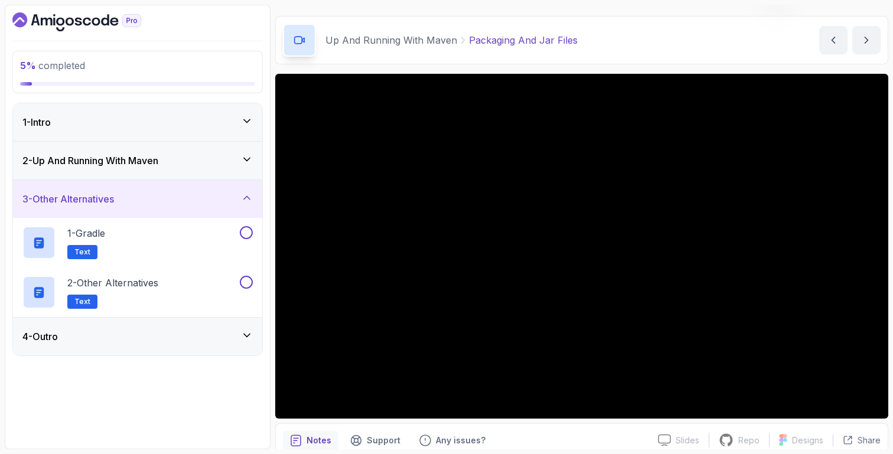
click at [206, 340] on div "4 - Outro" at bounding box center [137, 336] width 230 height 14
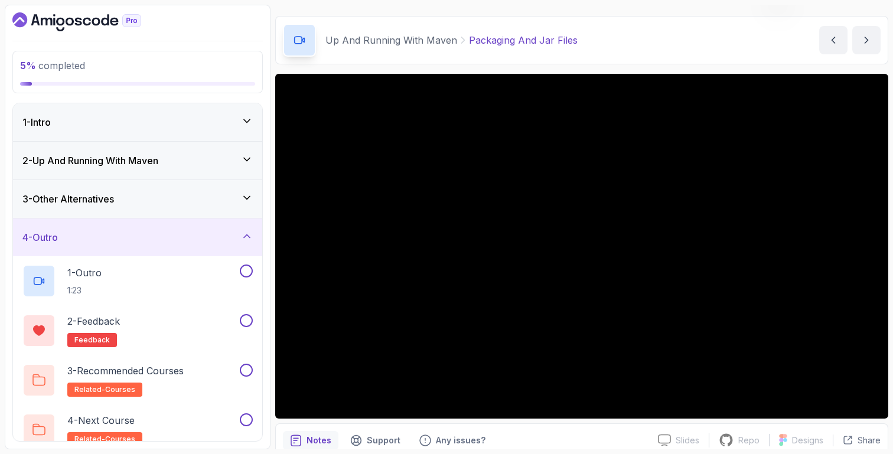
click at [173, 160] on div "2 - Up And Running With Maven" at bounding box center [137, 161] width 230 height 14
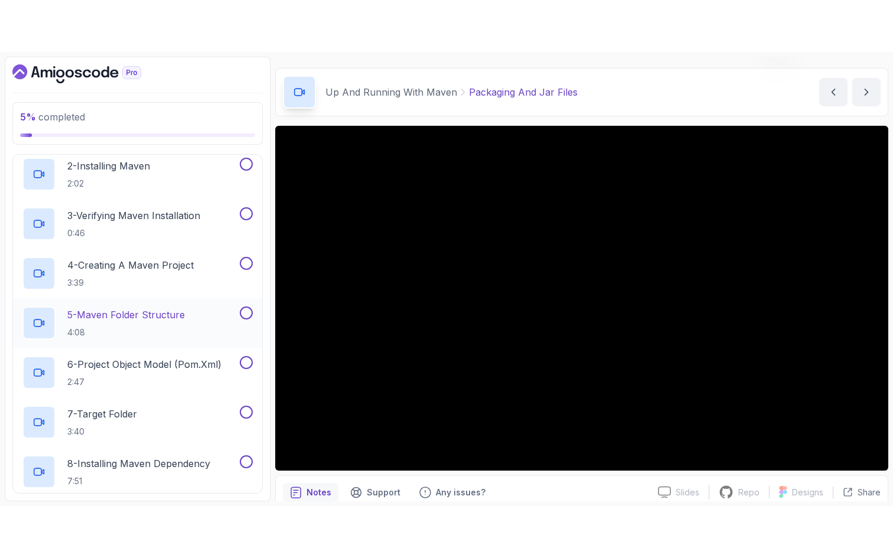
scroll to position [509, 0]
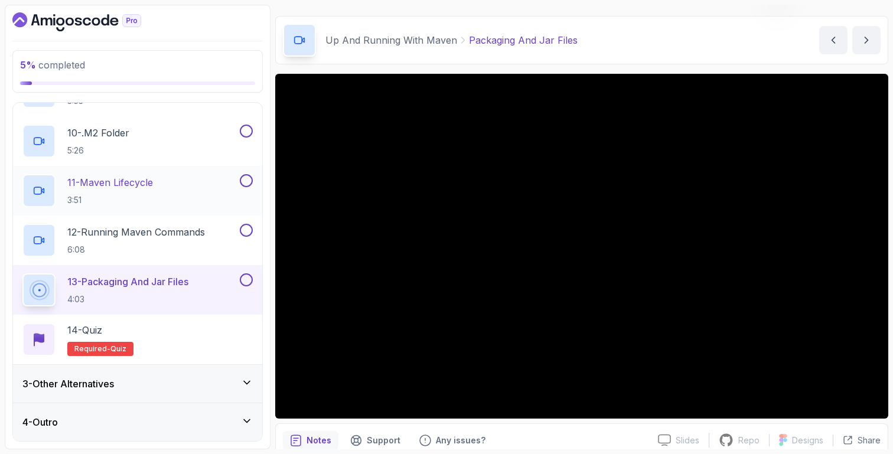
click at [162, 201] on div "11 - Maven Lifecycle 3:51" at bounding box center [129, 190] width 215 height 33
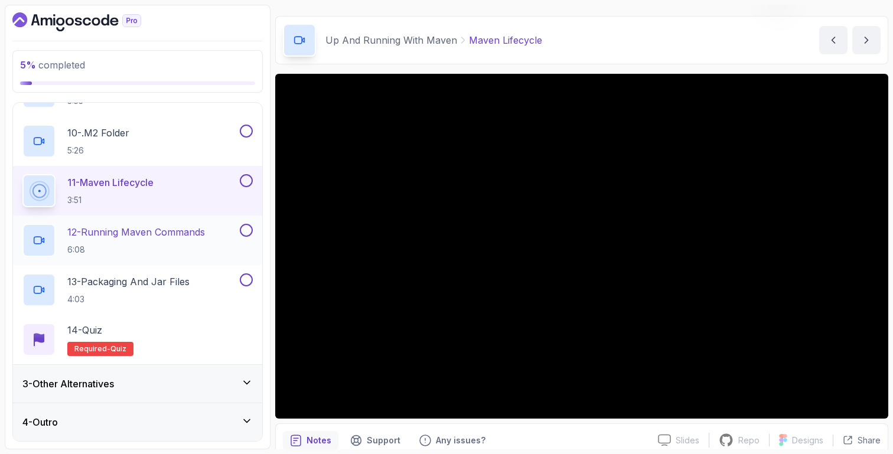
click at [159, 222] on div "12 - Running Maven Commands 6:08" at bounding box center [137, 241] width 249 height 50
click at [159, 247] on p "6:08" at bounding box center [136, 250] width 138 height 12
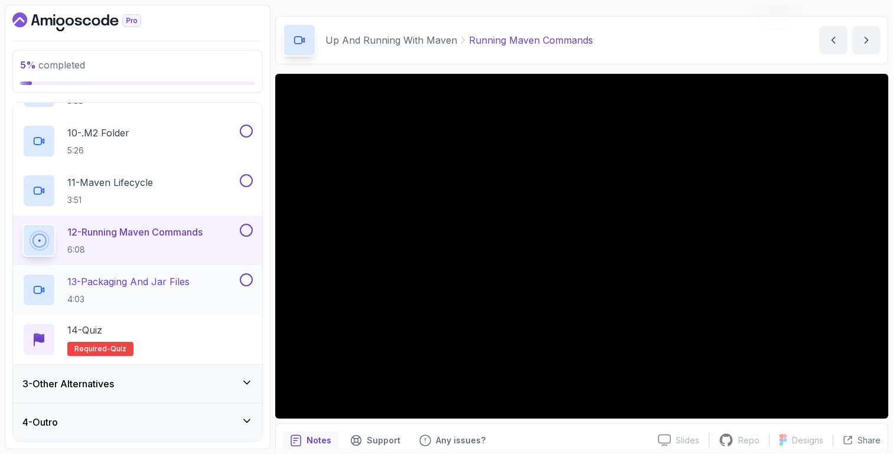
click at [170, 274] on div "13 - Packaging And Jar Files 4:03" at bounding box center [129, 289] width 215 height 33
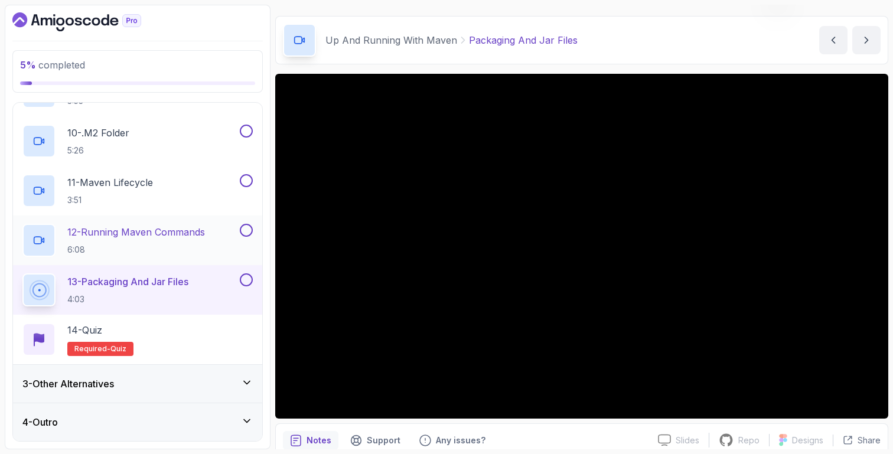
click at [117, 247] on p "6:08" at bounding box center [136, 250] width 138 height 12
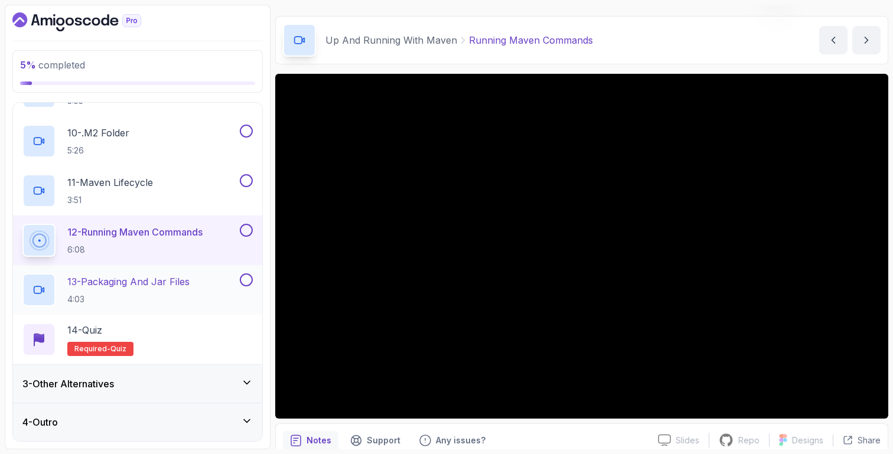
click at [132, 283] on p "13 - Packaging And Jar Files" at bounding box center [128, 282] width 122 height 14
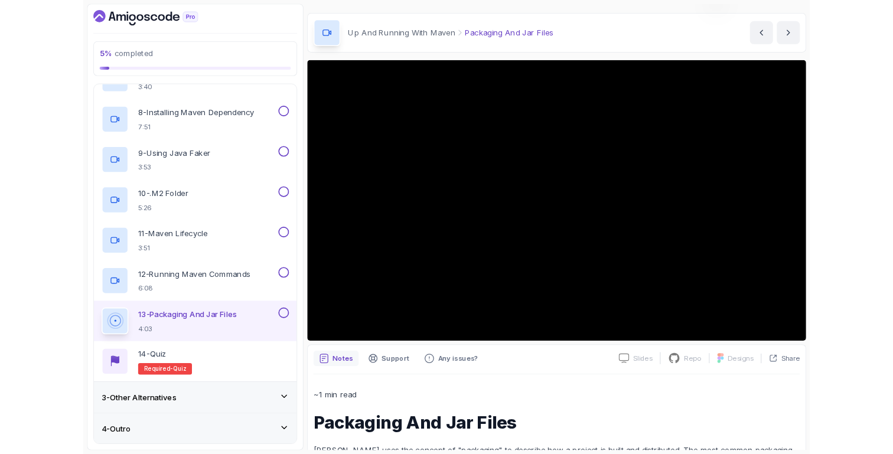
scroll to position [509, 0]
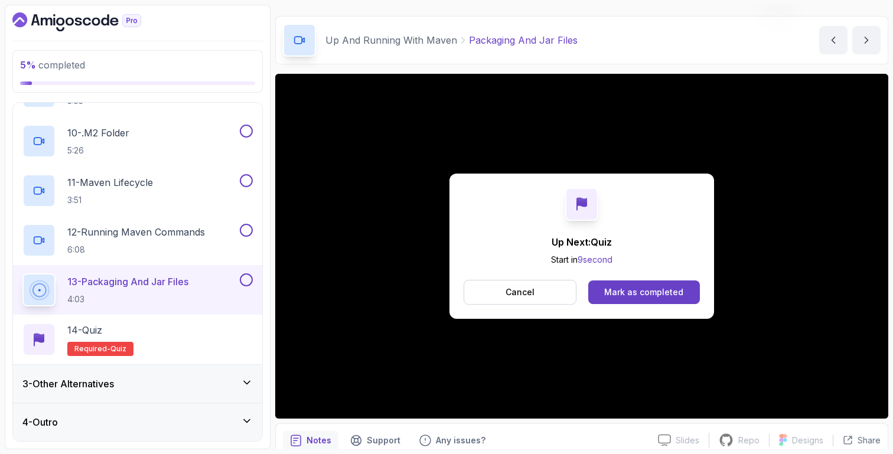
click at [148, 399] on div "3 - Other Alternatives" at bounding box center [137, 384] width 249 height 38
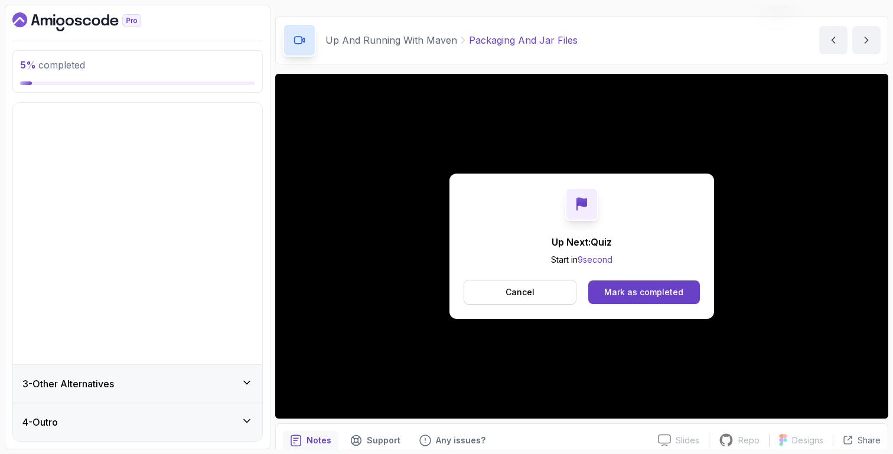
scroll to position [0, 0]
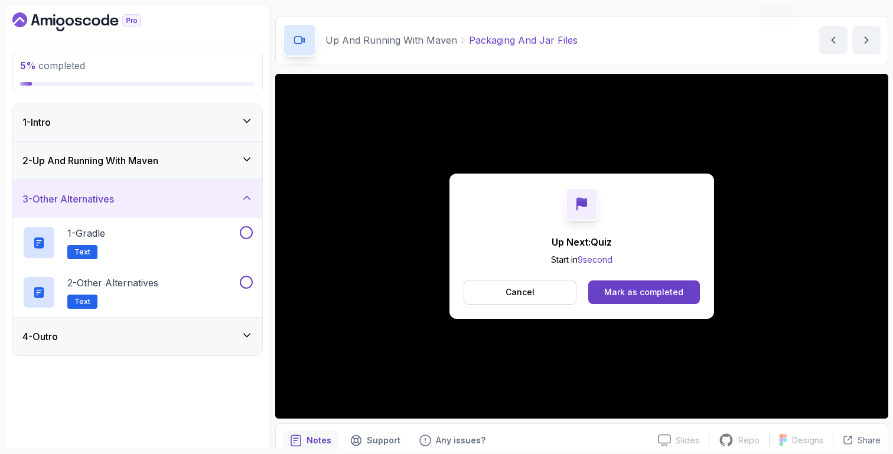
click at [176, 337] on div "4 - Outro" at bounding box center [137, 336] width 230 height 14
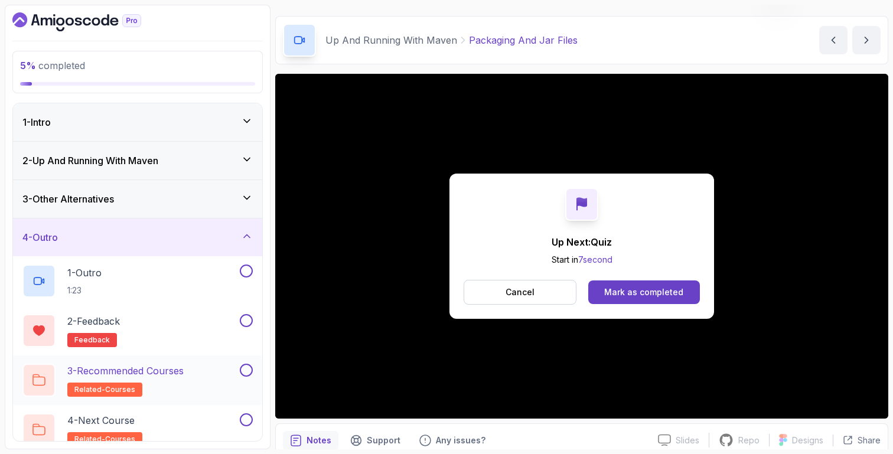
scroll to position [14, 0]
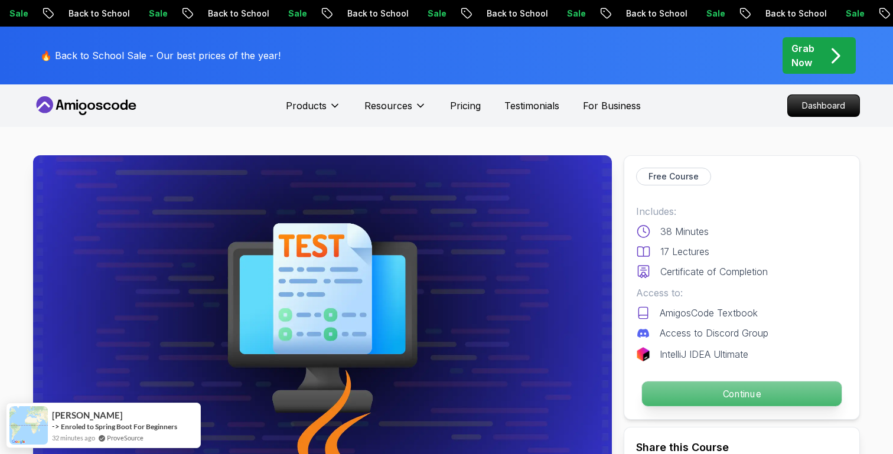
click at [761, 394] on p "Continue" at bounding box center [742, 393] width 200 height 25
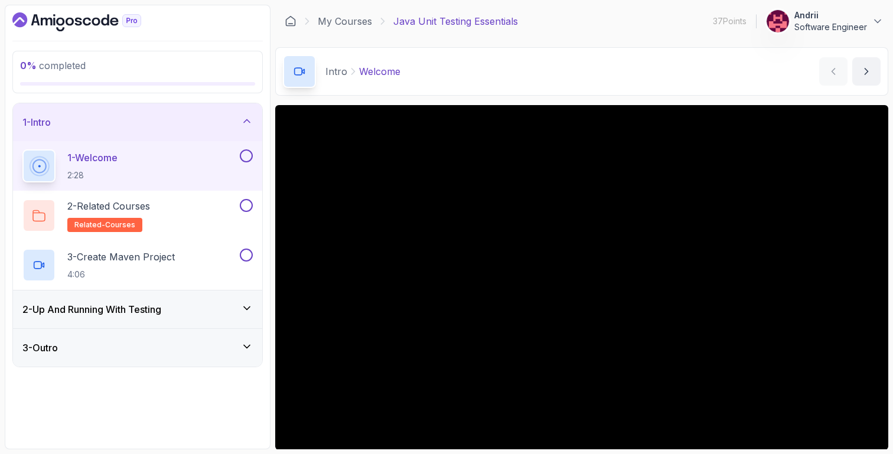
click at [175, 300] on div "2 - Up And Running With Testing" at bounding box center [137, 310] width 249 height 38
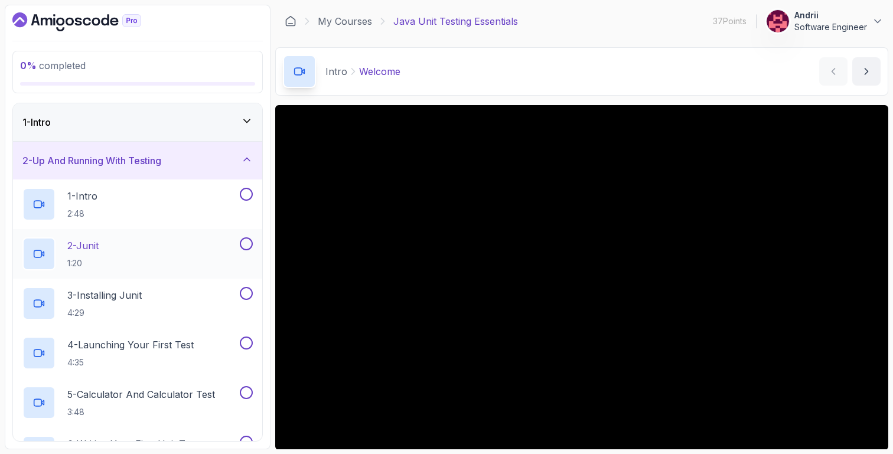
click at [159, 237] on div "2 - Junit 1:20" at bounding box center [129, 253] width 215 height 33
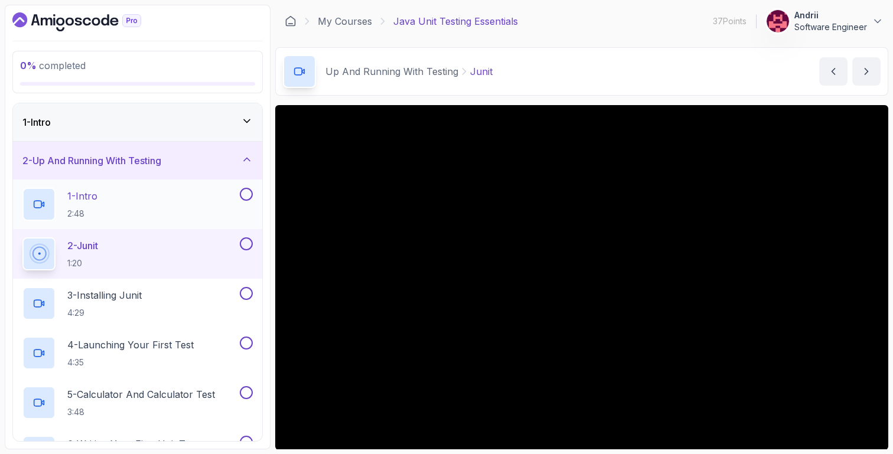
click at [192, 214] on div "1 - Intro 2:48" at bounding box center [129, 204] width 215 height 33
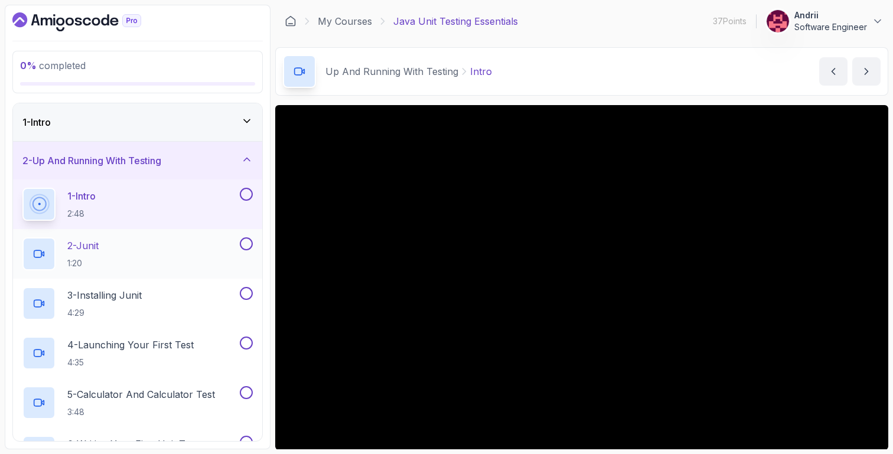
click at [128, 247] on div "2 - Junit 1:20" at bounding box center [129, 253] width 215 height 33
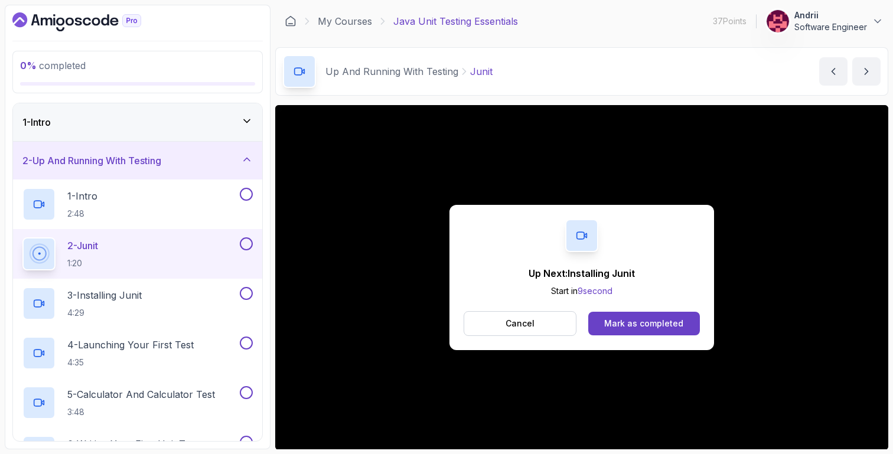
click at [659, 309] on div "Up Next: Installing Junit Start in 9 second Cancel Mark as completed" at bounding box center [581, 277] width 265 height 145
click at [660, 323] on div "Mark as completed" at bounding box center [643, 324] width 79 height 12
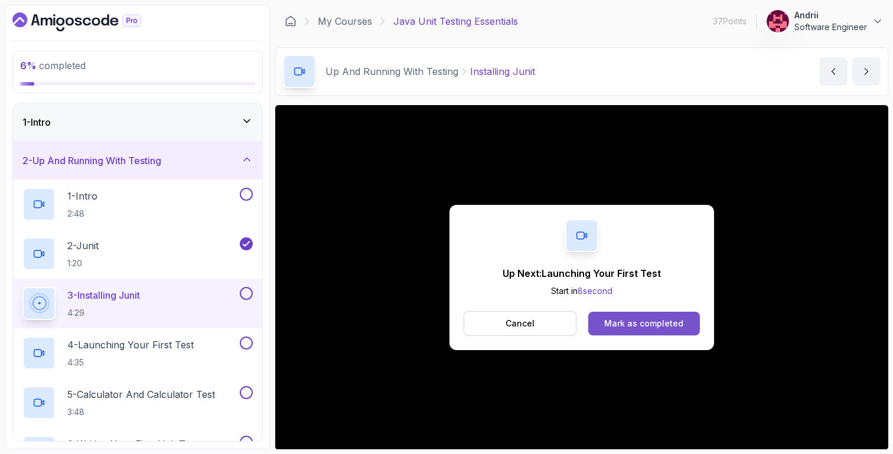
click at [659, 322] on div "Mark as completed" at bounding box center [643, 324] width 79 height 12
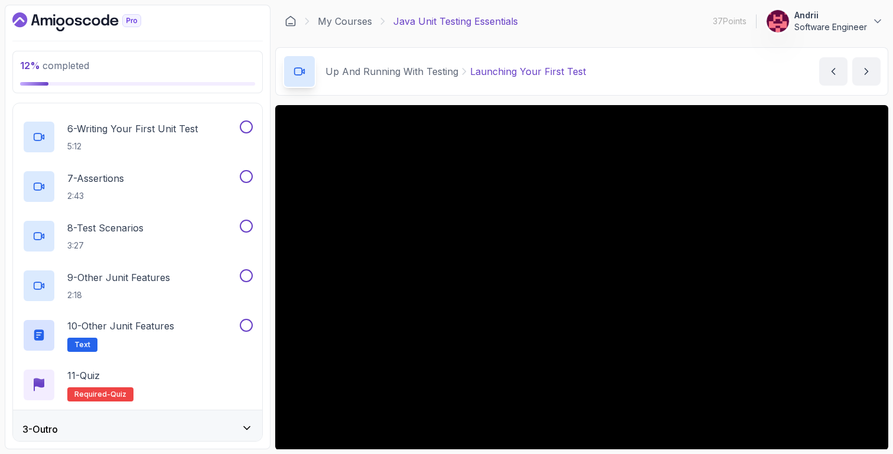
scroll to position [322, 0]
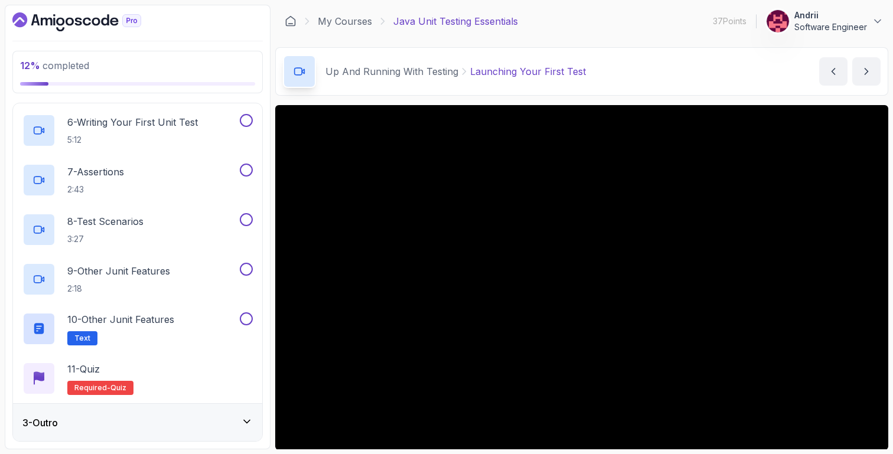
click at [146, 419] on div "3 - Outro" at bounding box center [137, 423] width 230 height 14
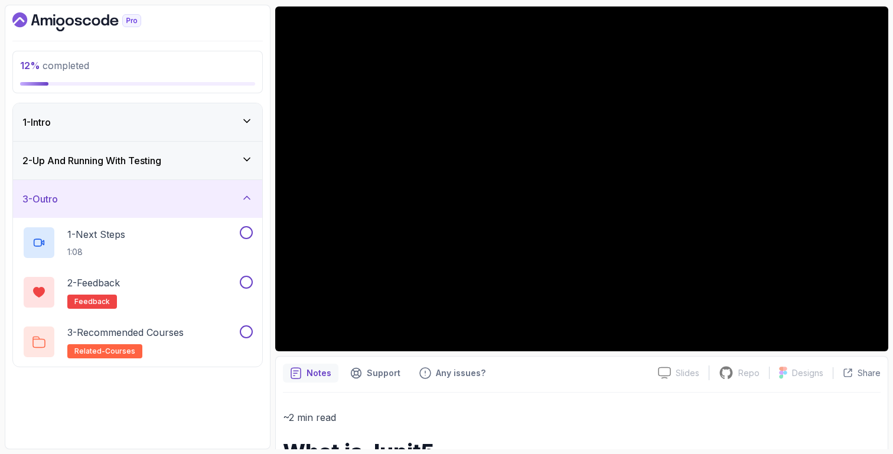
scroll to position [101, 0]
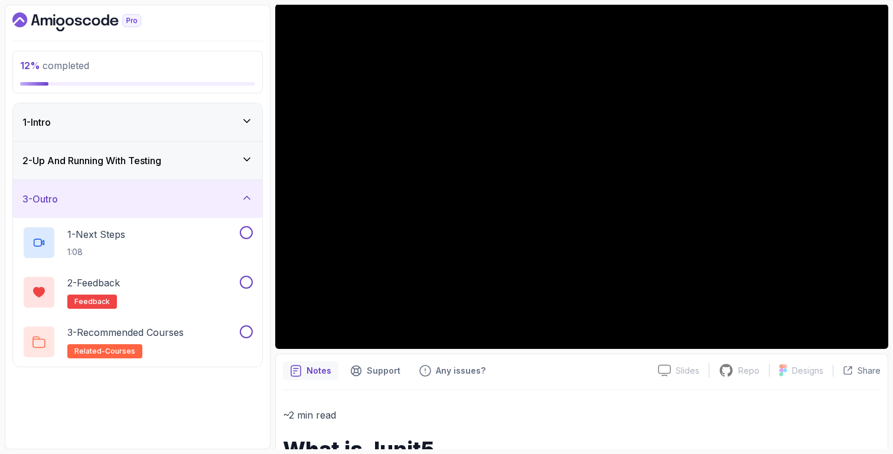
click at [159, 155] on h3 "2 - Up And Running With Testing" at bounding box center [91, 161] width 139 height 14
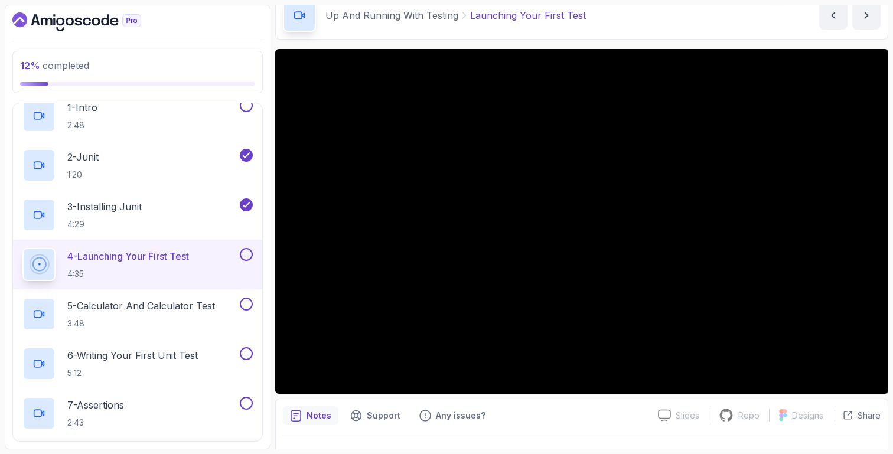
scroll to position [76, 0]
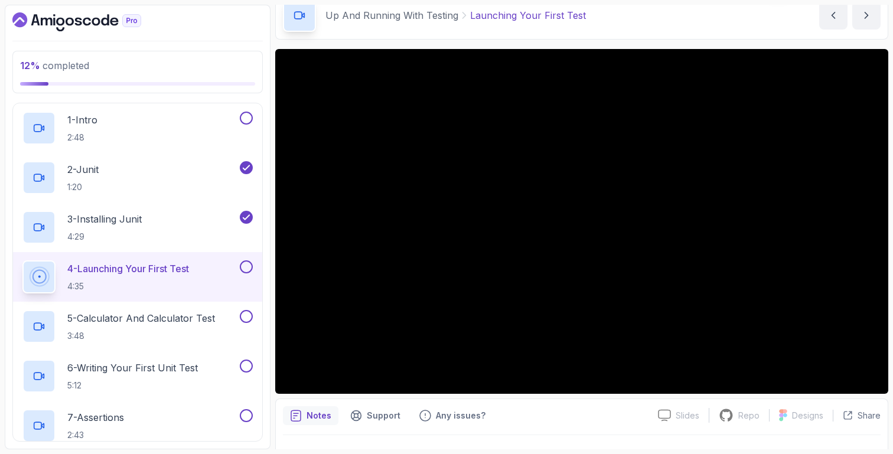
click at [194, 314] on p "5 - Calculator And Calculator Test" at bounding box center [141, 318] width 148 height 14
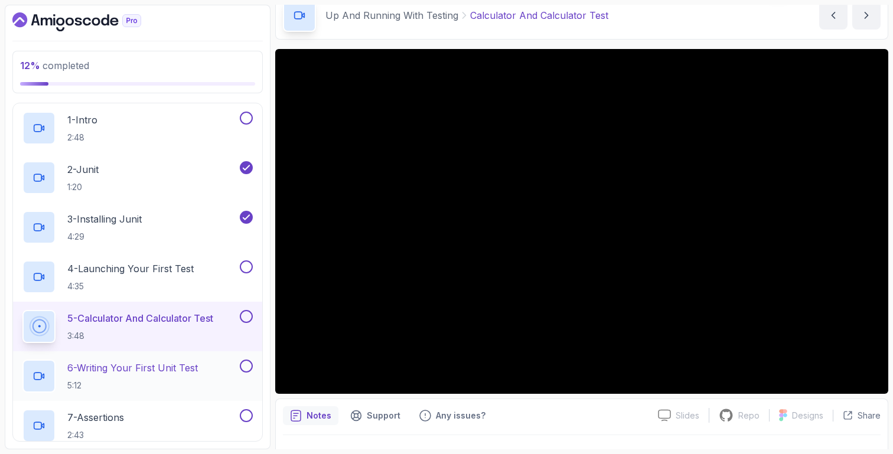
click at [163, 373] on p "6 - Writing Your First Unit Test" at bounding box center [132, 368] width 130 height 14
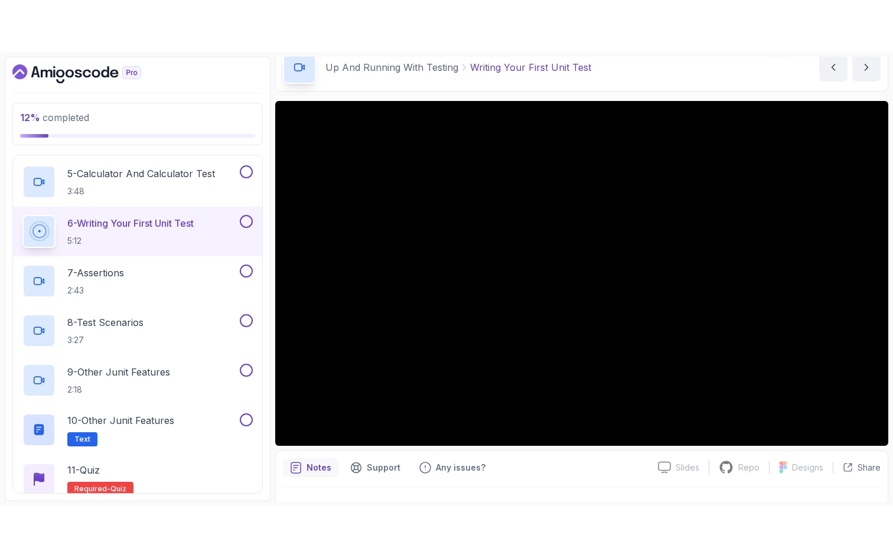
scroll to position [273, 0]
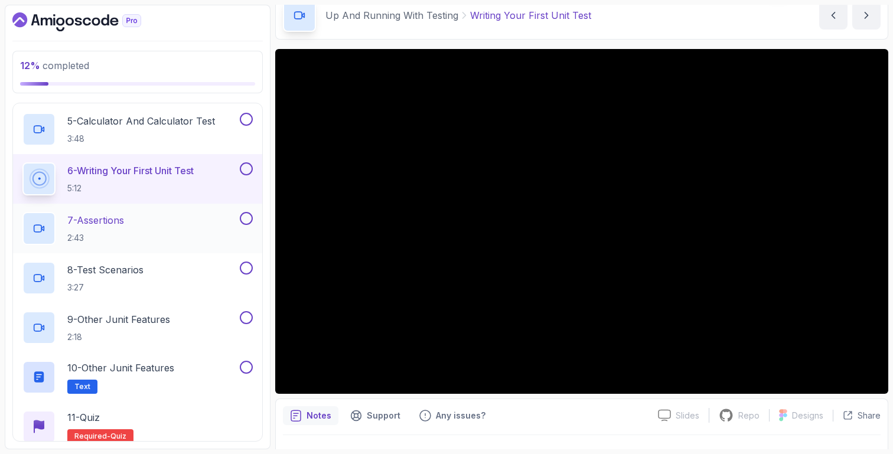
click at [145, 221] on div "7 - Assertions 2:43" at bounding box center [129, 228] width 215 height 33
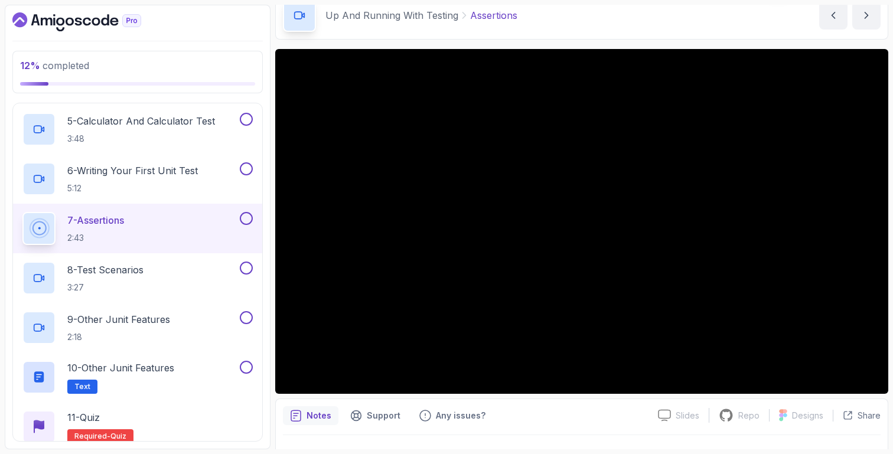
click at [583, 409] on div "Notes Support Any issues?" at bounding box center [465, 415] width 365 height 19
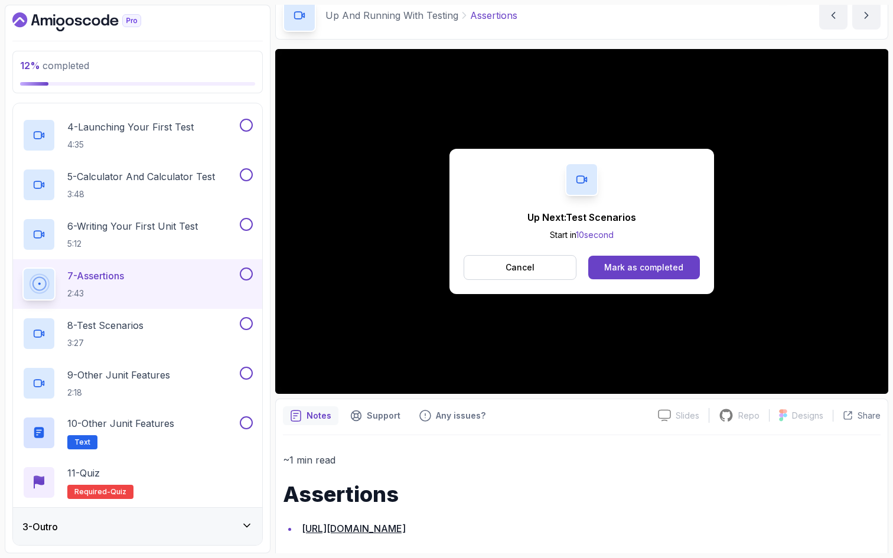
scroll to position [273, 0]
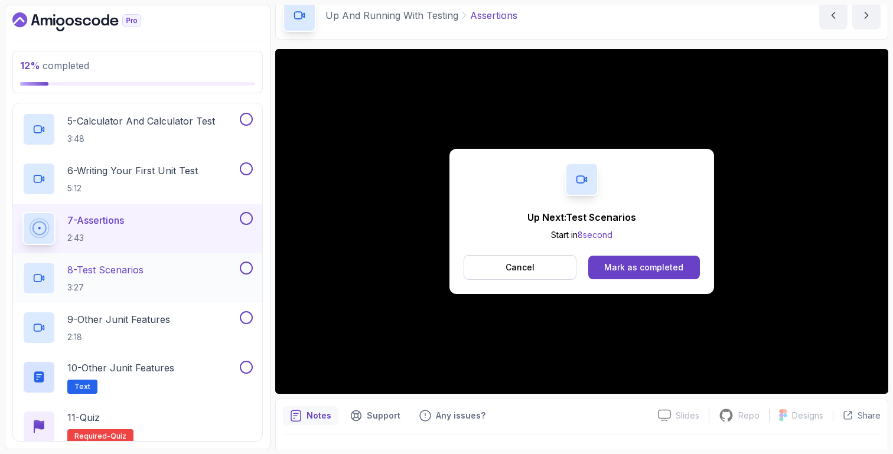
click at [216, 280] on div "8 - Test Scenarios 3:27" at bounding box center [129, 278] width 215 height 33
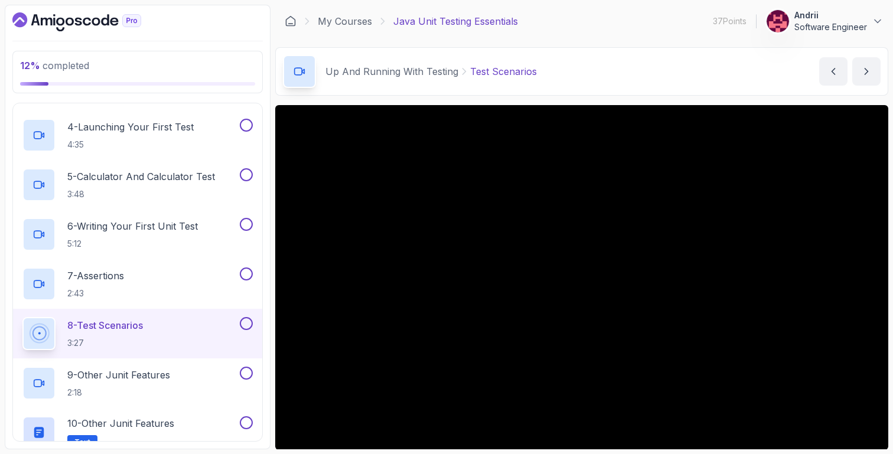
scroll to position [273, 0]
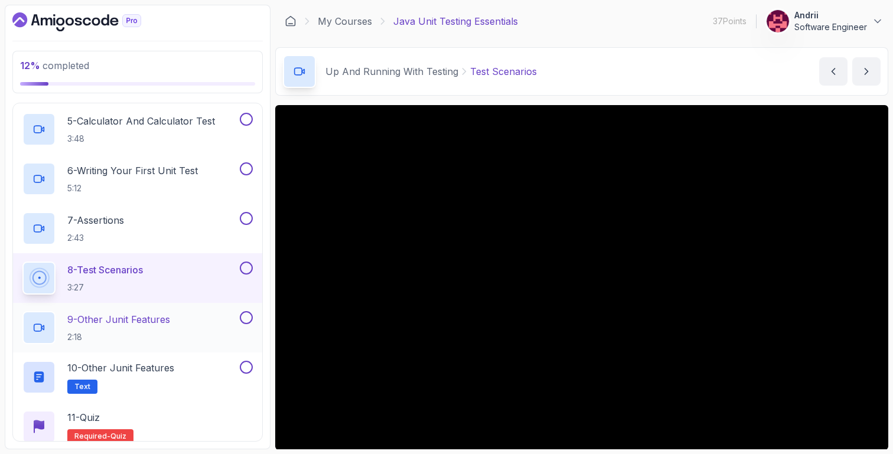
click at [154, 328] on h2 "9 - Other Junit Features 2:18" at bounding box center [118, 327] width 103 height 31
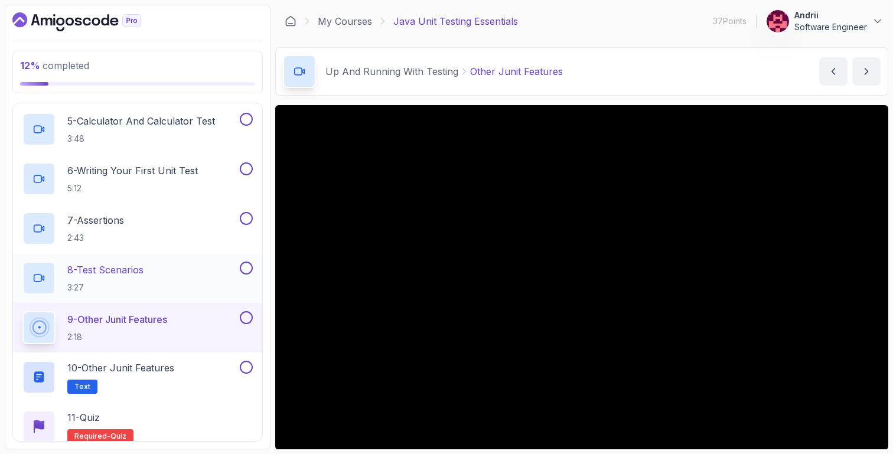
click at [152, 273] on div "8 - Test Scenarios 3:27" at bounding box center [129, 278] width 215 height 33
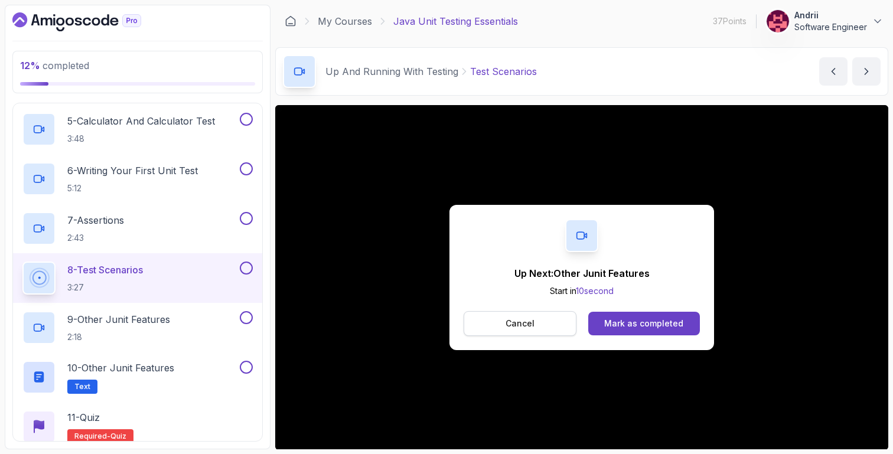
click at [528, 327] on p "Cancel" at bounding box center [519, 324] width 29 height 12
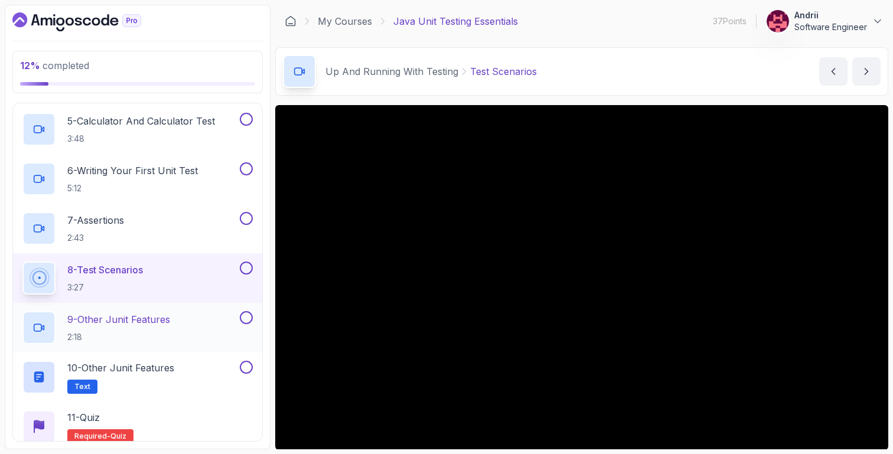
click at [130, 310] on div "9 - Other Junit Features 2:18" at bounding box center [137, 328] width 249 height 50
click at [151, 326] on h2 "9 - Other Junit Features 2:18" at bounding box center [118, 327] width 103 height 31
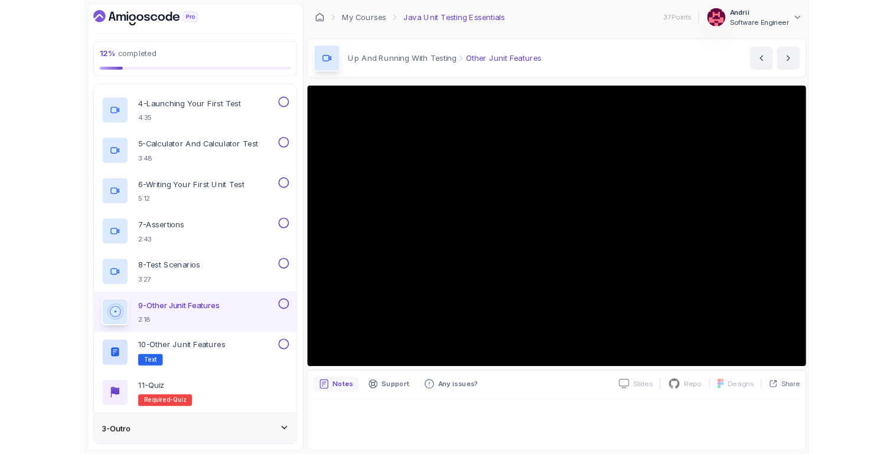
scroll to position [322, 0]
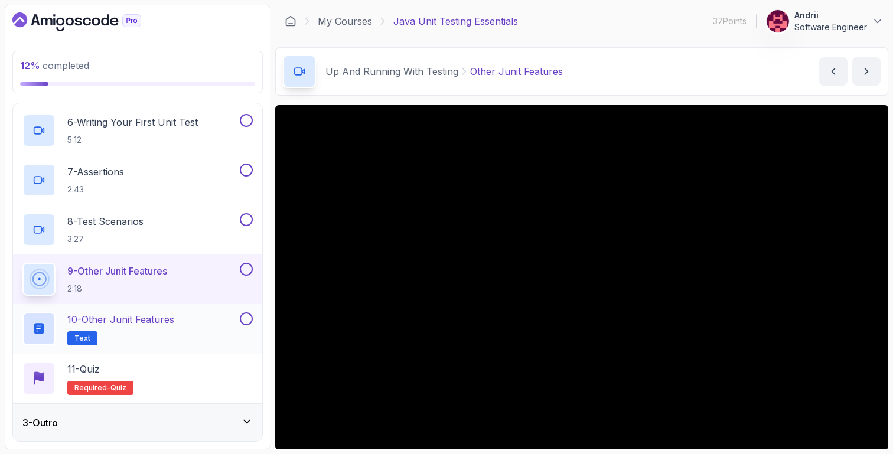
click at [169, 329] on h2 "10 - Other Junit Features Text" at bounding box center [120, 328] width 107 height 33
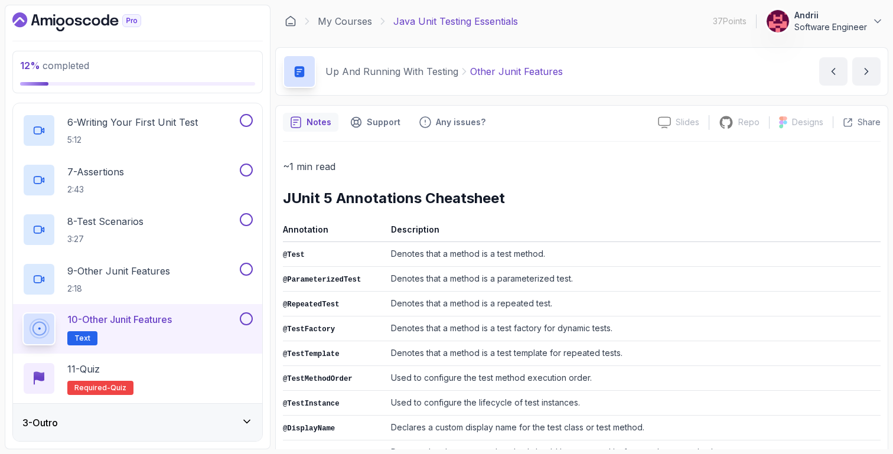
scroll to position [228, 0]
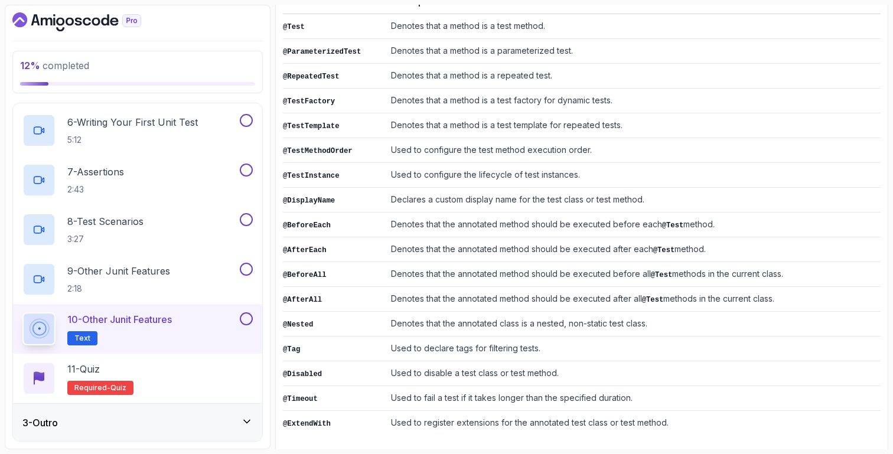
click at [128, 420] on div "3 - Outro" at bounding box center [137, 423] width 230 height 14
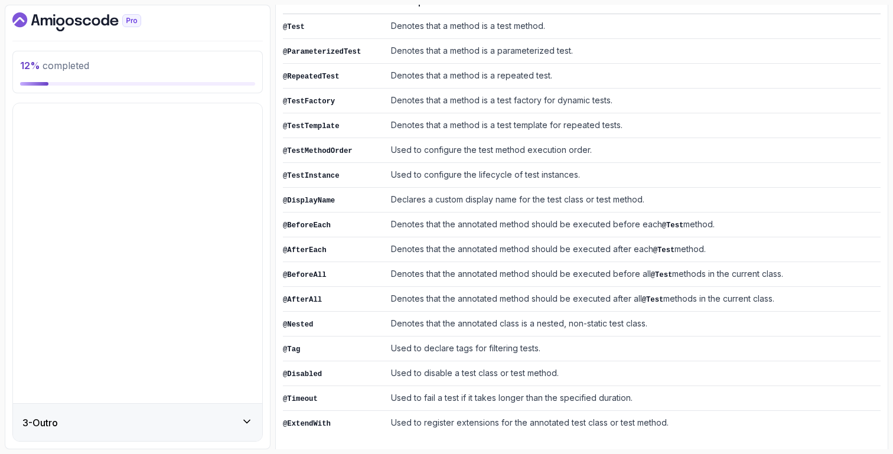
scroll to position [0, 0]
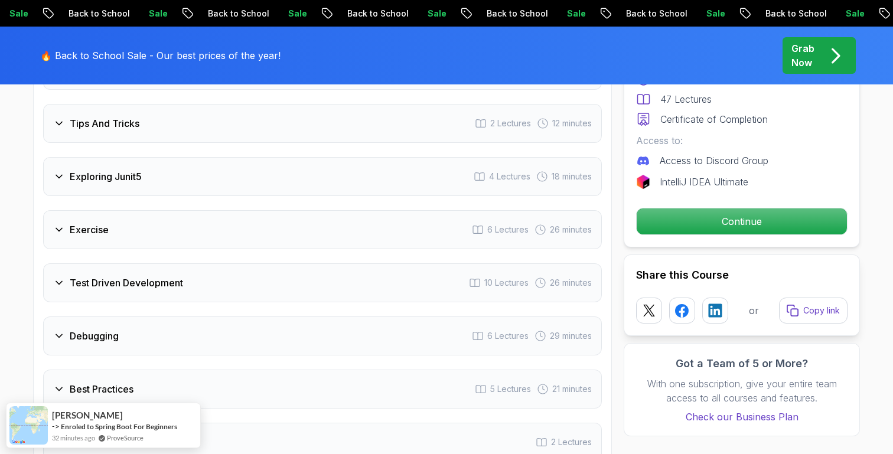
scroll to position [1620, 0]
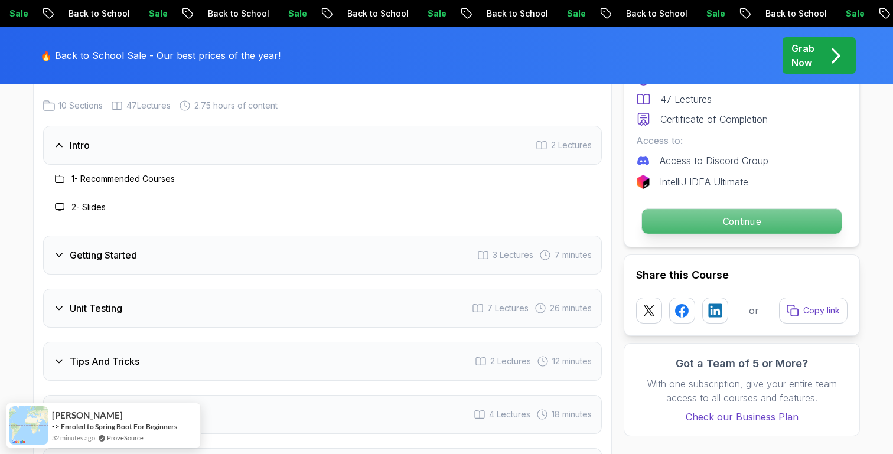
click at [712, 227] on p "Continue" at bounding box center [742, 221] width 200 height 25
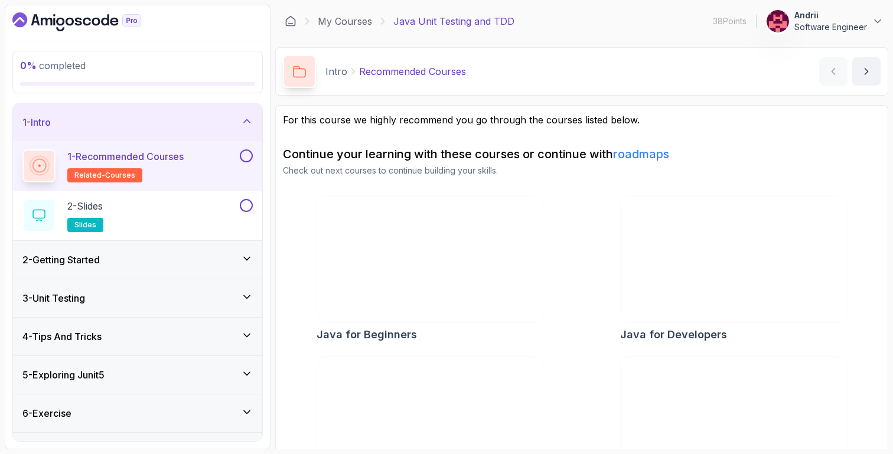
scroll to position [1, 0]
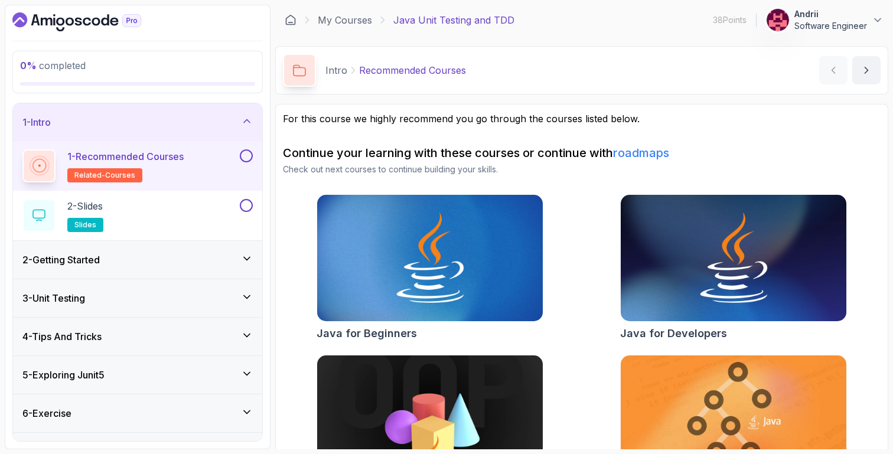
click at [171, 252] on div "2 - Getting Started" at bounding box center [137, 260] width 249 height 38
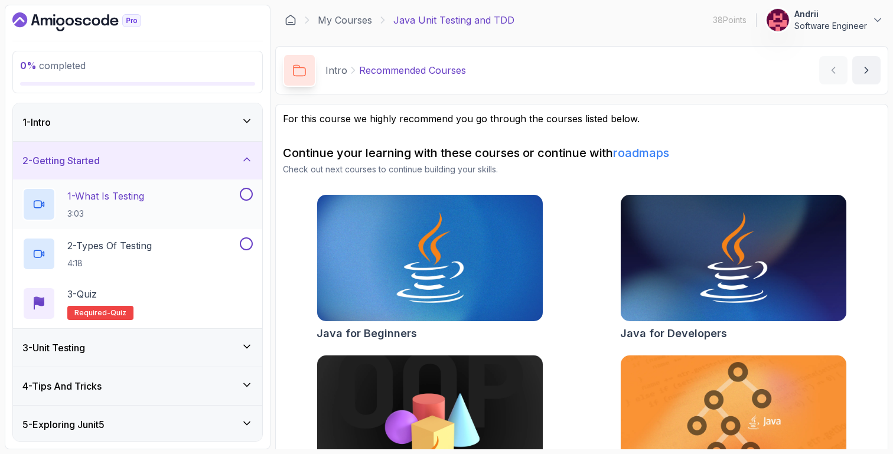
click at [179, 224] on div "1 - What Is Testing 3:03" at bounding box center [137, 205] width 249 height 50
click at [115, 205] on h2 "1 - What Is Testing 3:03" at bounding box center [105, 204] width 77 height 31
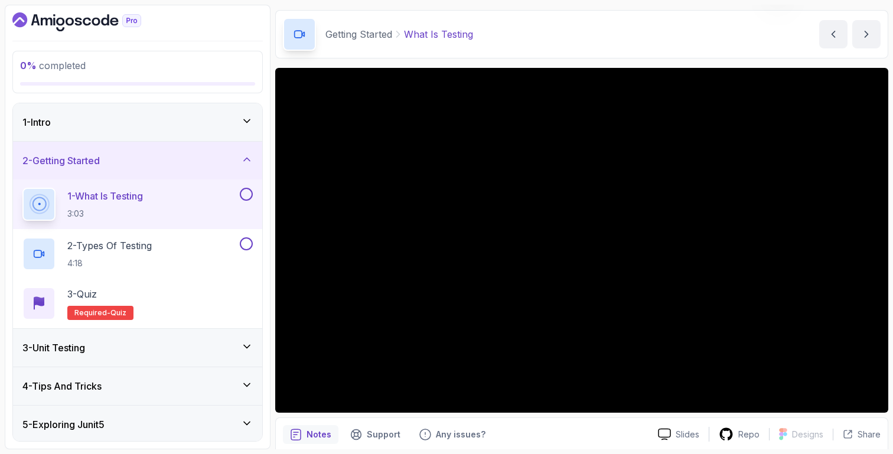
scroll to position [44, 0]
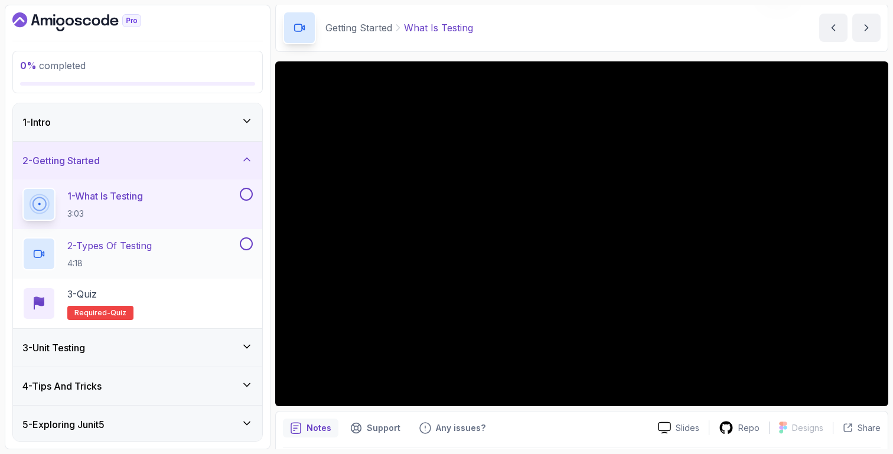
click at [120, 253] on h2 "2 - Types Of Testing 4:18" at bounding box center [109, 254] width 84 height 31
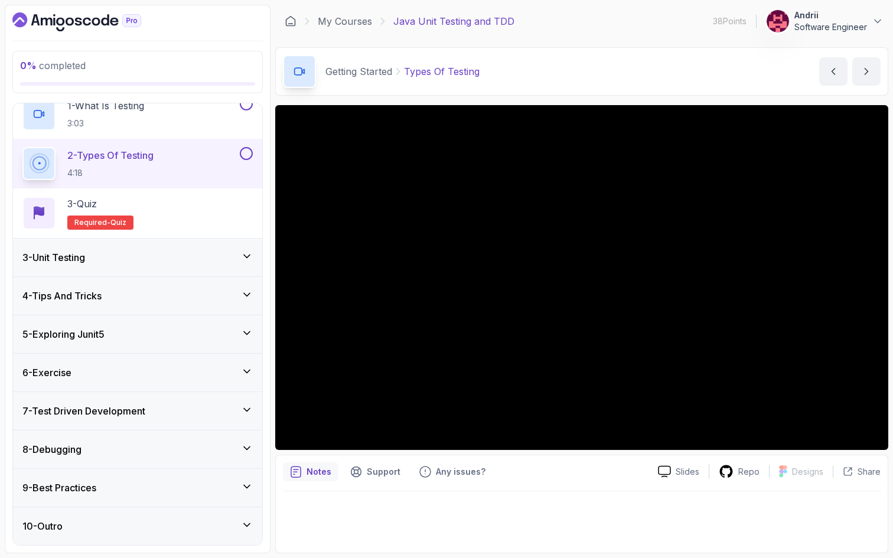
scroll to position [194, 0]
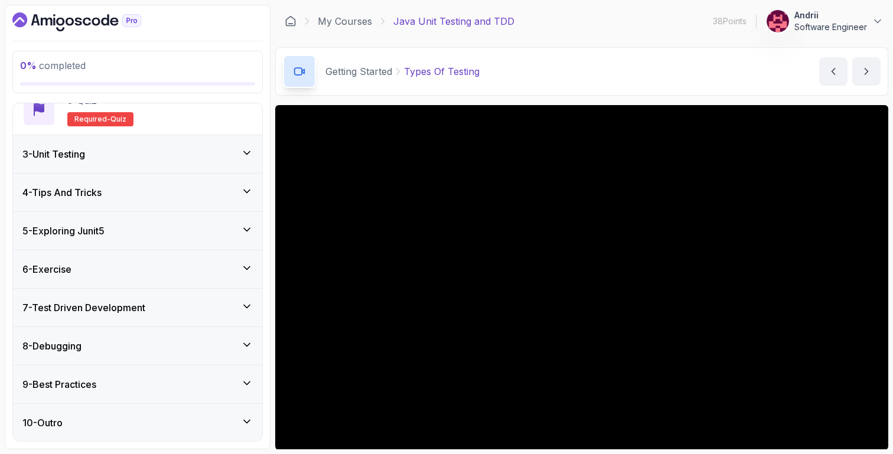
click at [396, 98] on main "My Courses Java Unit Testing and TDD 38 Points Andrii Software Engineer 3 - Get…" at bounding box center [581, 227] width 613 height 445
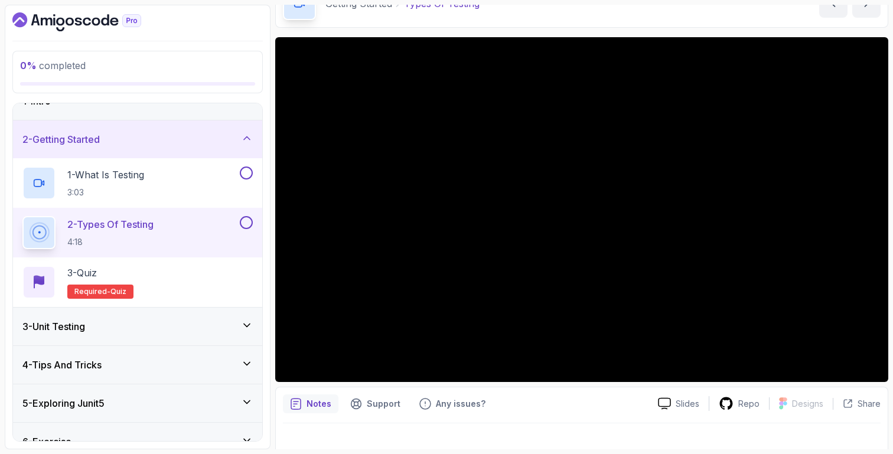
scroll to position [17, 0]
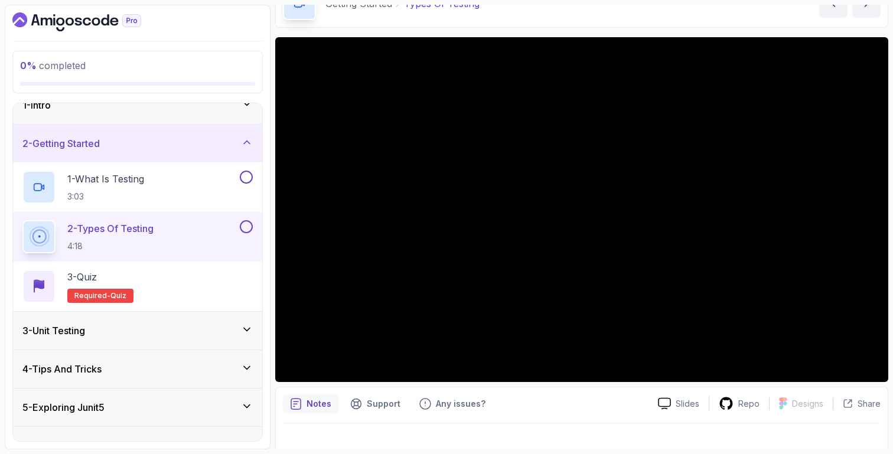
click at [157, 324] on div "3 - Unit Testing" at bounding box center [137, 331] width 230 height 14
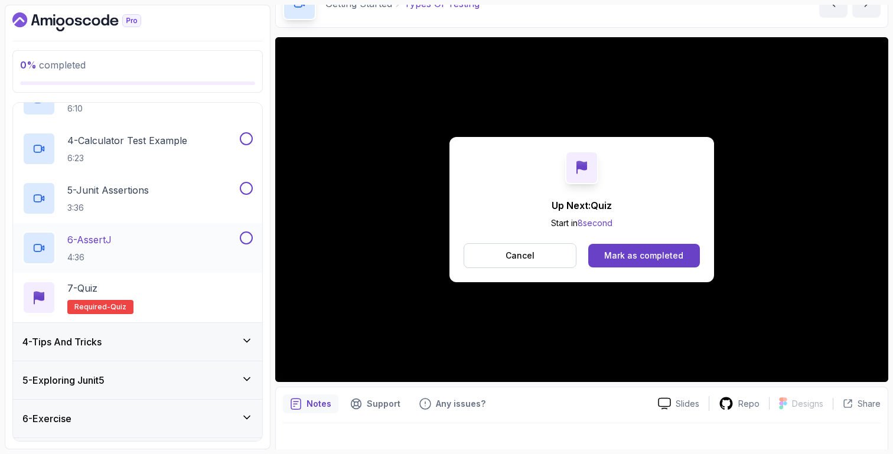
scroll to position [248, 0]
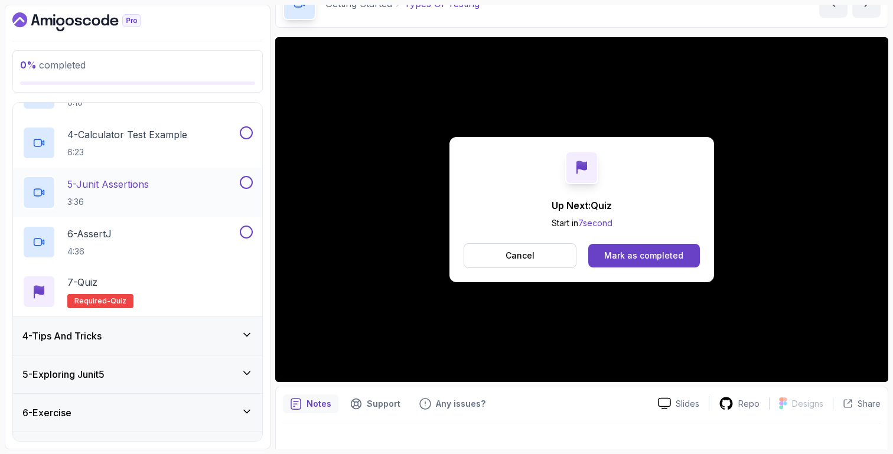
click at [123, 190] on p "5 - Junit Assertions" at bounding box center [107, 184] width 81 height 14
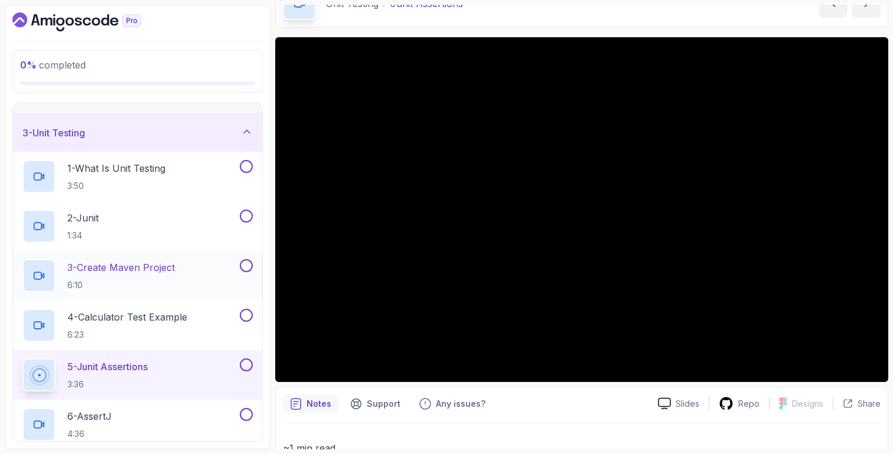
scroll to position [57, 0]
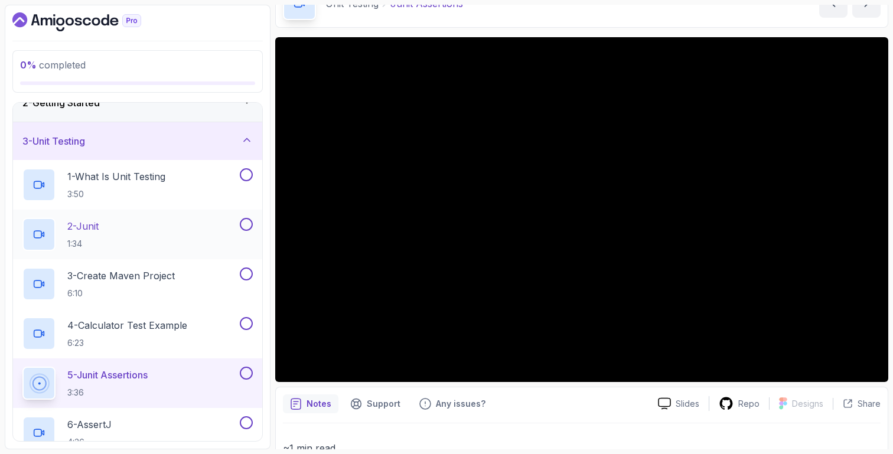
click at [113, 223] on div "2 - Junit 1:34" at bounding box center [129, 234] width 215 height 33
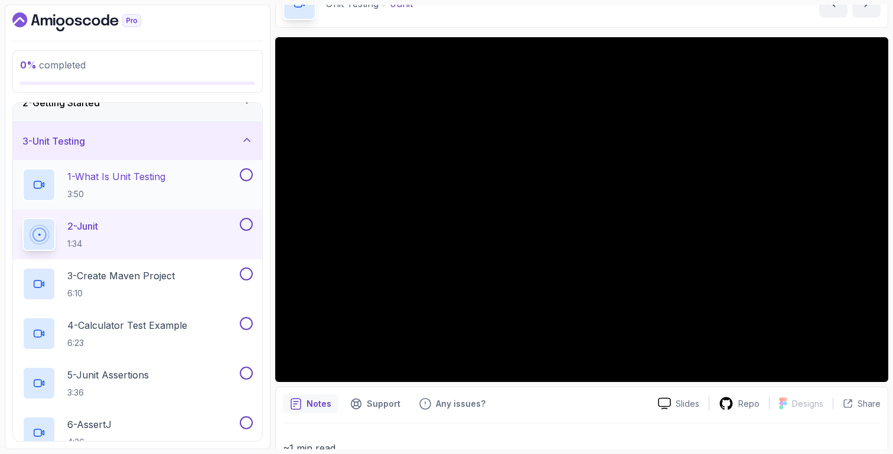
click at [140, 190] on p "3:50" at bounding box center [116, 194] width 98 height 12
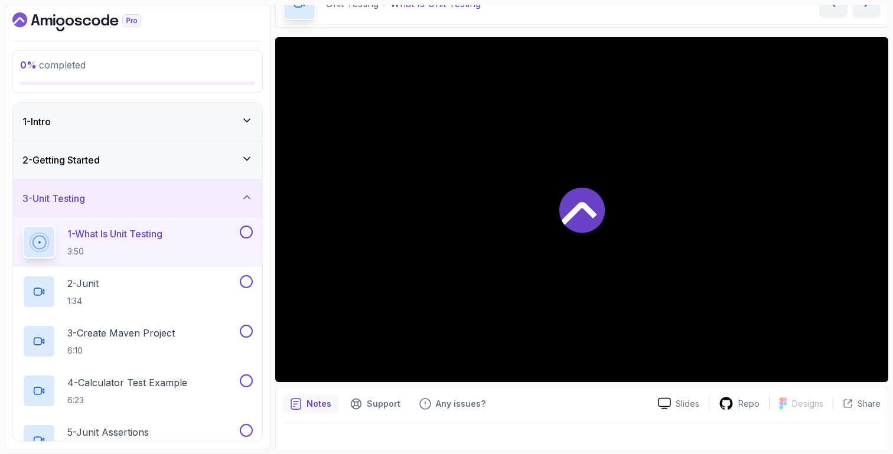
click at [147, 171] on div "2 - Getting Started" at bounding box center [137, 160] width 249 height 38
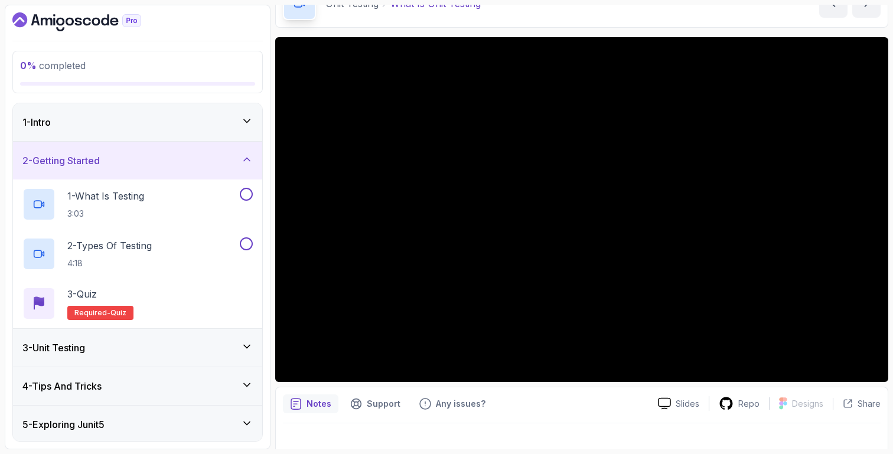
click at [147, 171] on div "2 - Getting Started" at bounding box center [137, 161] width 249 height 38
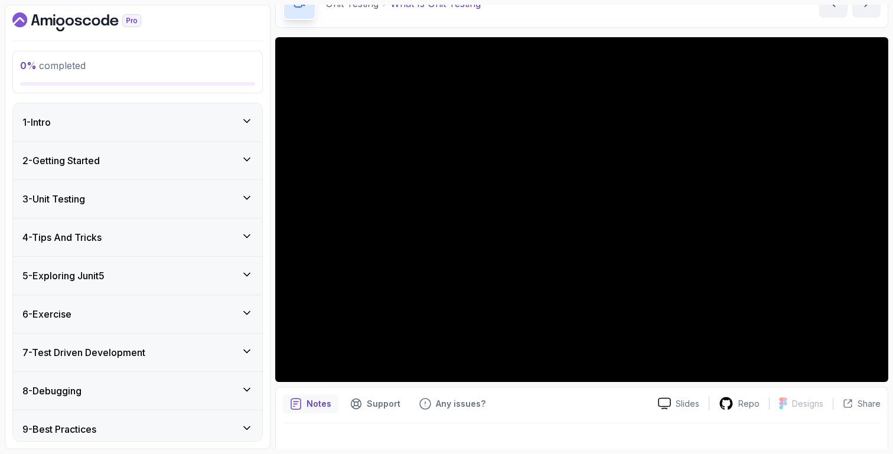
click at [148, 196] on div "3 - Unit Testing" at bounding box center [137, 199] width 230 height 14
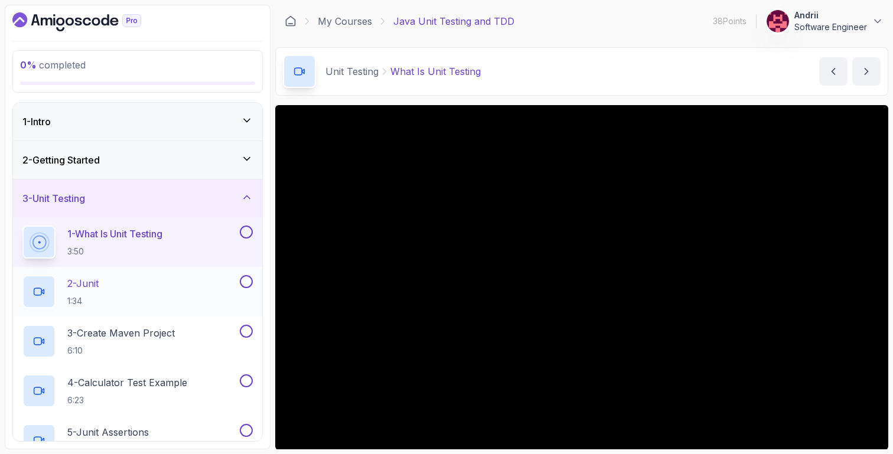
click at [153, 287] on div "2 - Junit 1:34" at bounding box center [129, 291] width 215 height 33
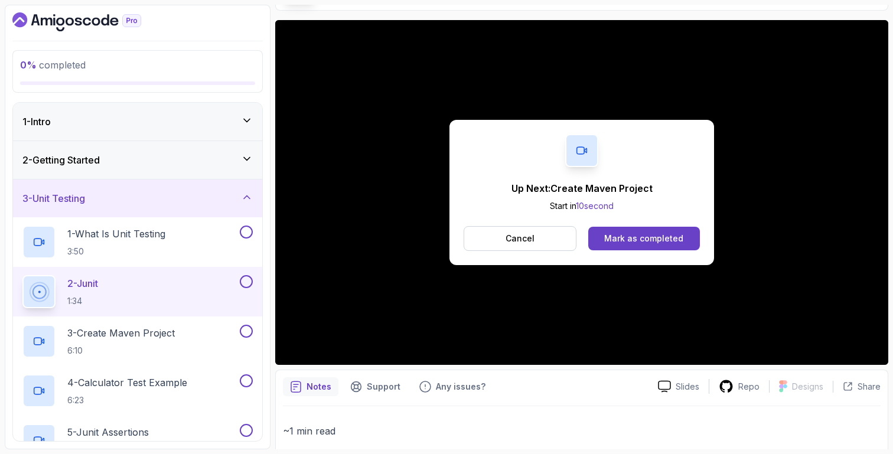
scroll to position [91, 0]
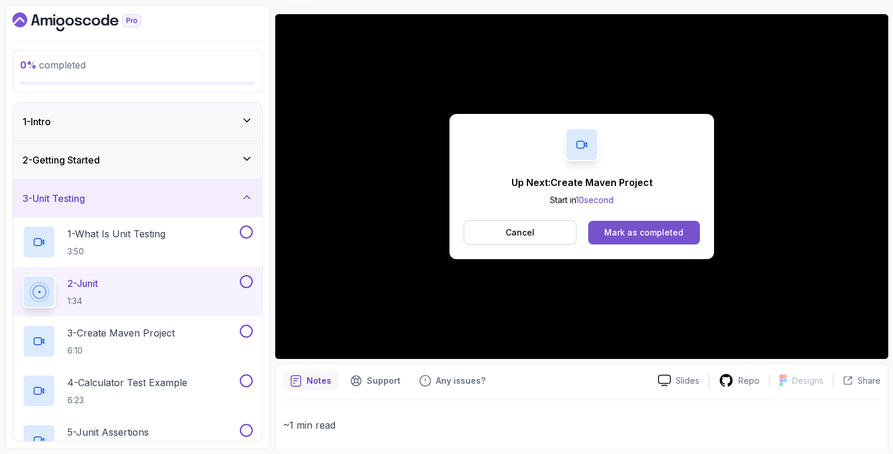
click at [625, 234] on div "Mark as completed" at bounding box center [643, 233] width 79 height 12
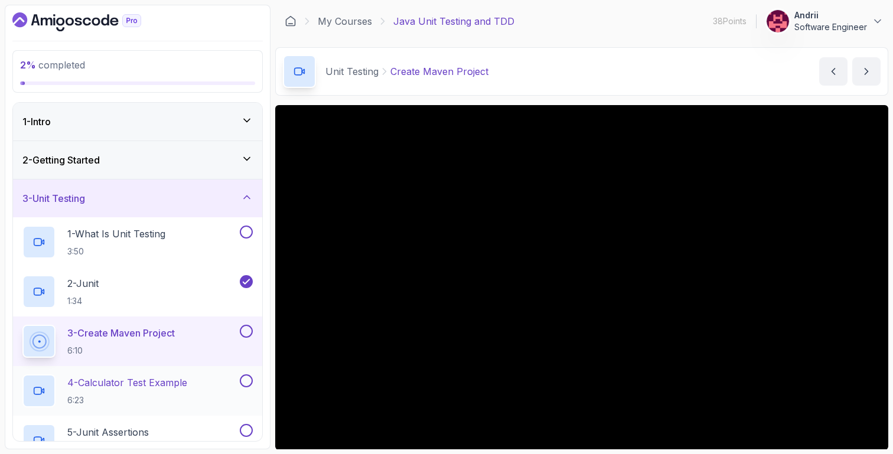
click at [170, 371] on div "4 - Calculator Test Example 6:23" at bounding box center [137, 391] width 249 height 50
click at [216, 390] on div "4 - Calculator Test Example 6:23" at bounding box center [129, 390] width 215 height 33
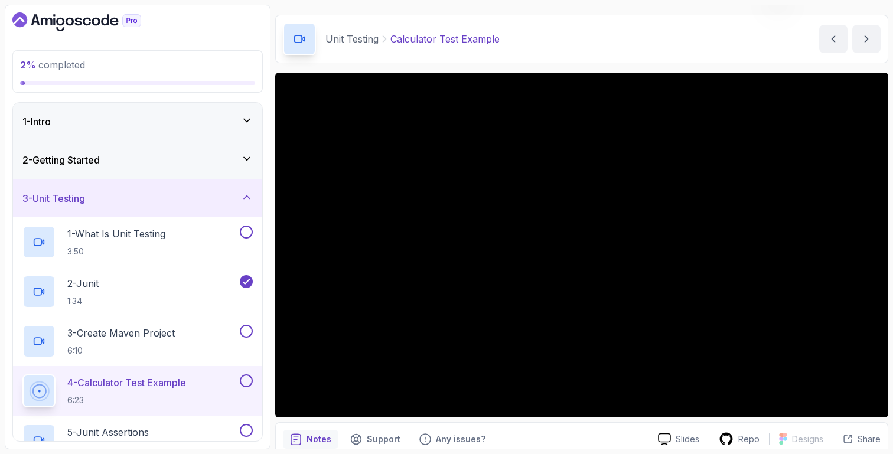
scroll to position [49, 0]
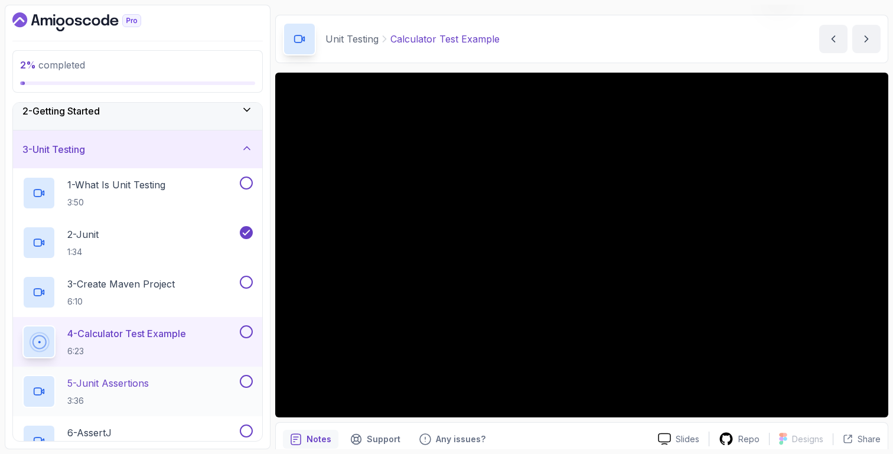
click at [155, 391] on div "5 - Junit Assertions 3:36" at bounding box center [129, 391] width 215 height 33
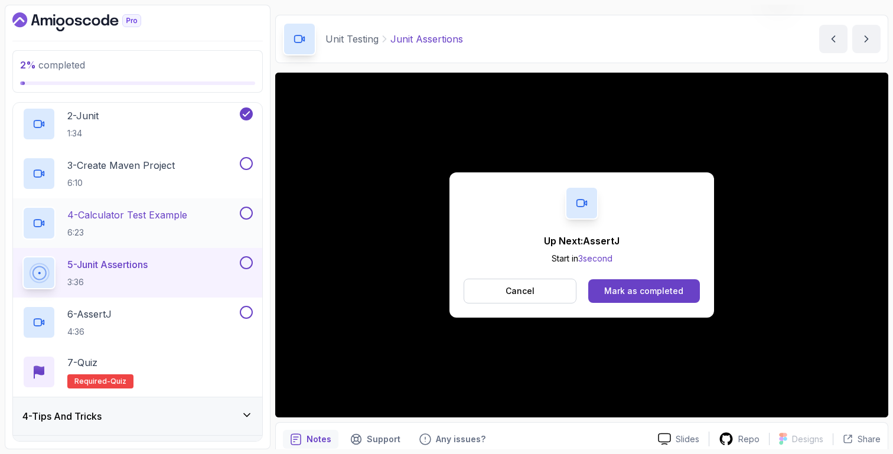
scroll to position [230, 0]
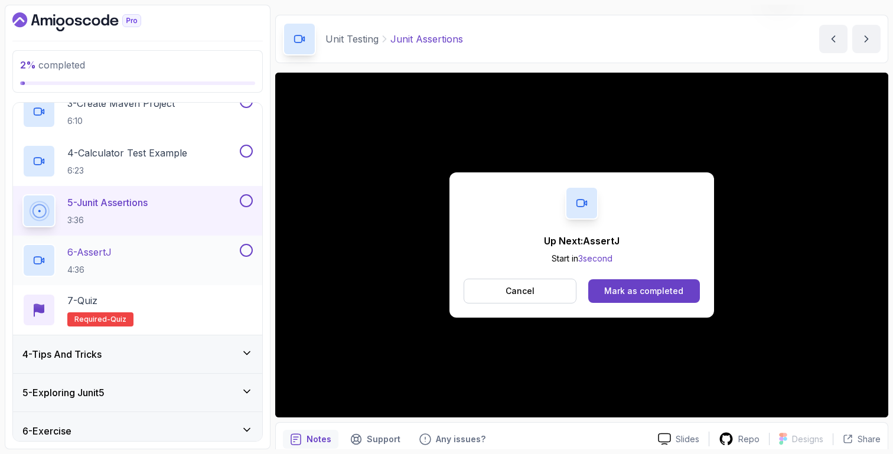
click at [169, 271] on div "6 - AssertJ 4:36" at bounding box center [129, 260] width 215 height 33
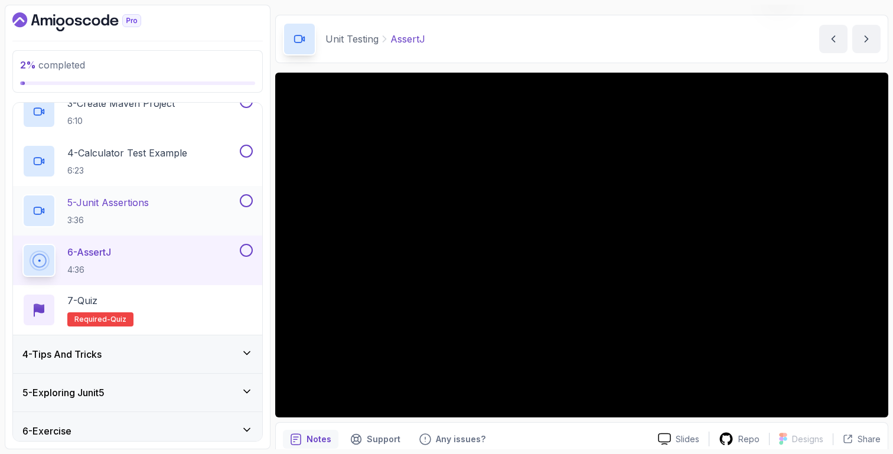
click at [70, 203] on p "5 - Junit Assertions" at bounding box center [107, 202] width 81 height 14
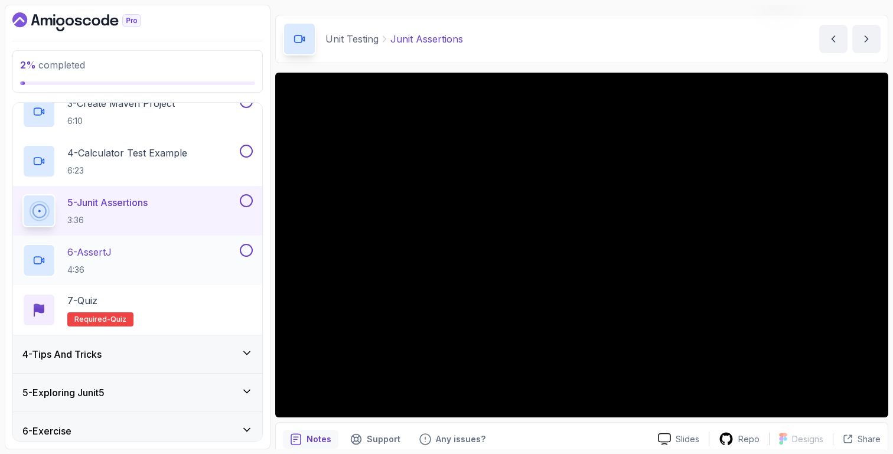
click at [168, 275] on div "6 - AssertJ 4:36" at bounding box center [129, 260] width 215 height 33
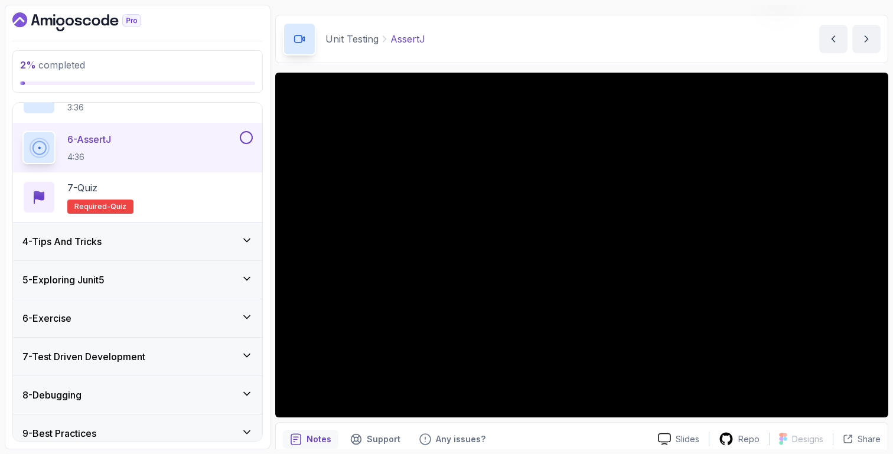
click at [151, 250] on div "4 - Tips And Tricks" at bounding box center [137, 242] width 249 height 38
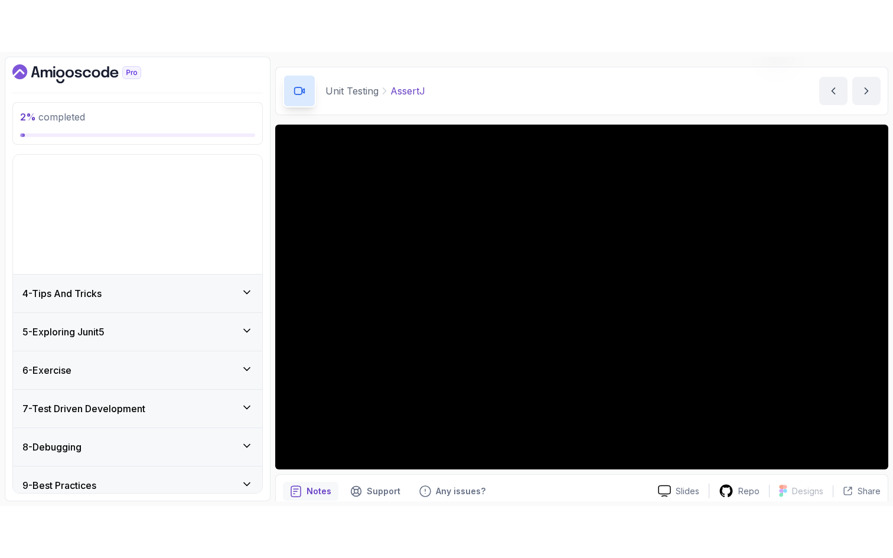
scroll to position [45, 0]
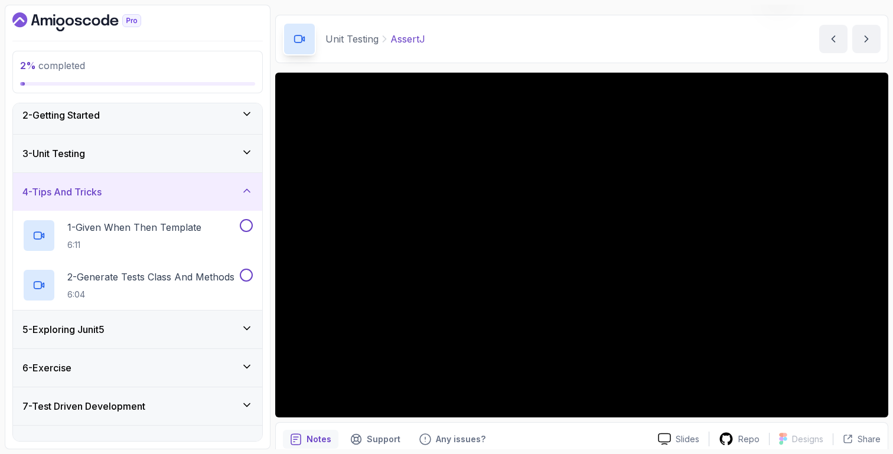
click at [151, 250] on p "6:11" at bounding box center [134, 245] width 134 height 12
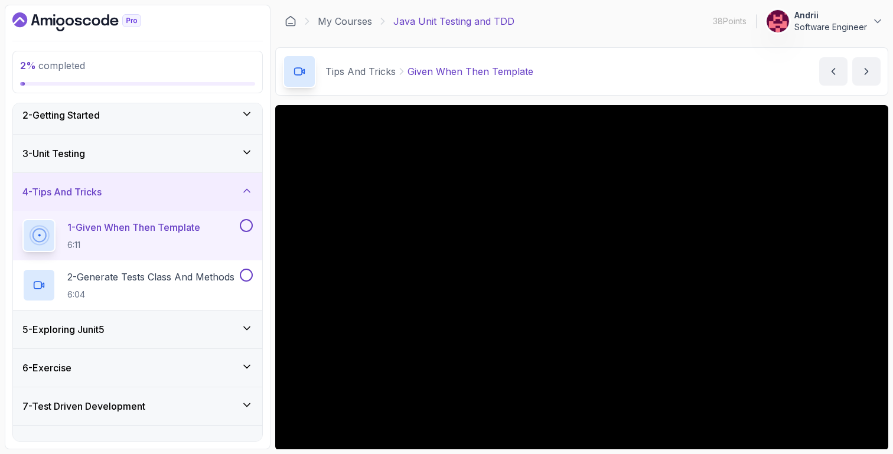
scroll to position [144, 0]
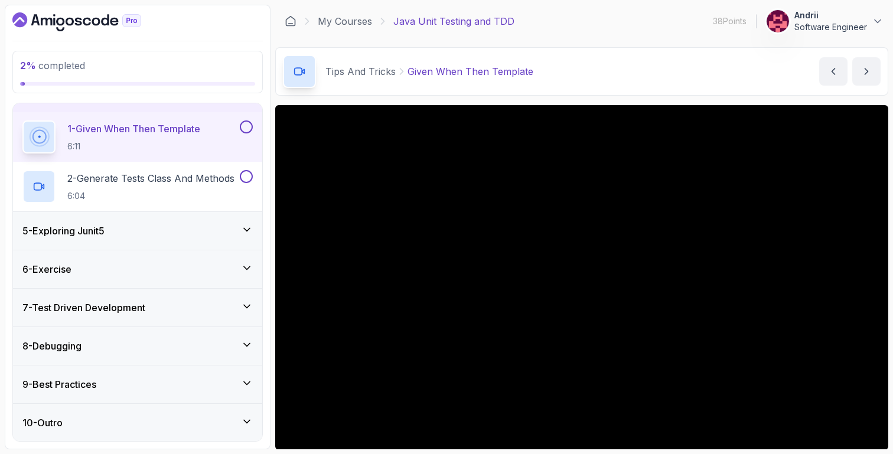
click at [149, 226] on div "5 - Exploring Junit5" at bounding box center [137, 231] width 230 height 14
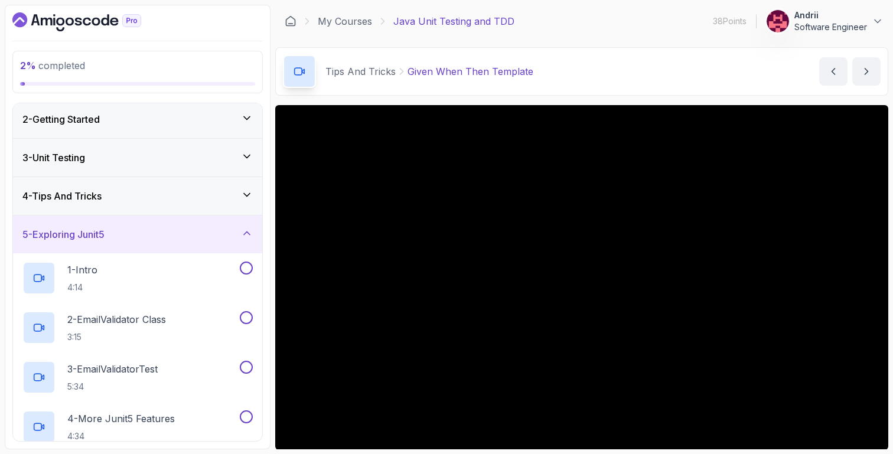
scroll to position [30, 0]
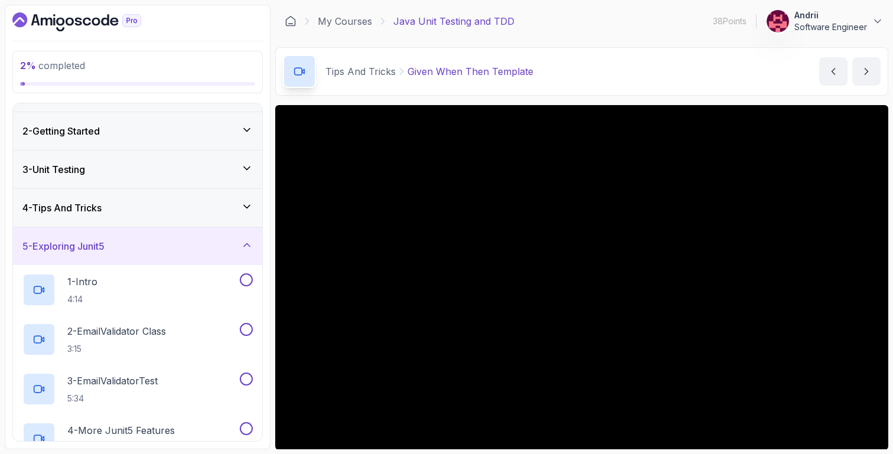
click at [152, 216] on div "4 - Tips And Tricks" at bounding box center [137, 208] width 249 height 38
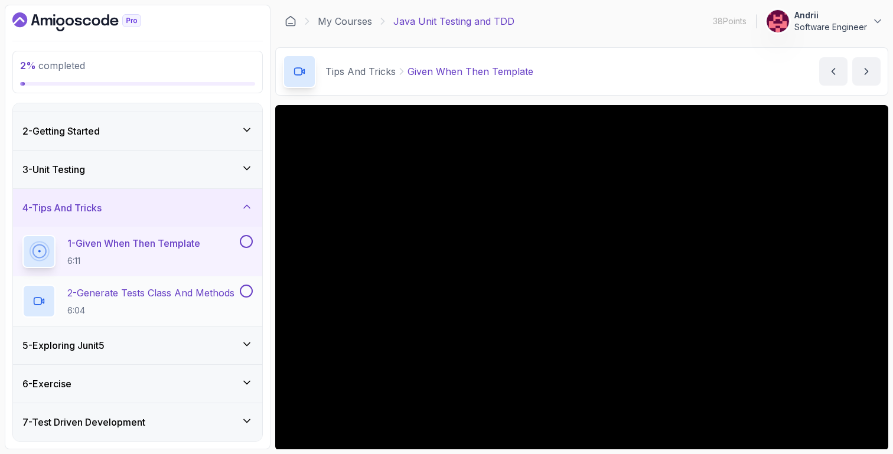
click at [181, 293] on p "2 - Generate Tests Class And Methods" at bounding box center [150, 293] width 167 height 14
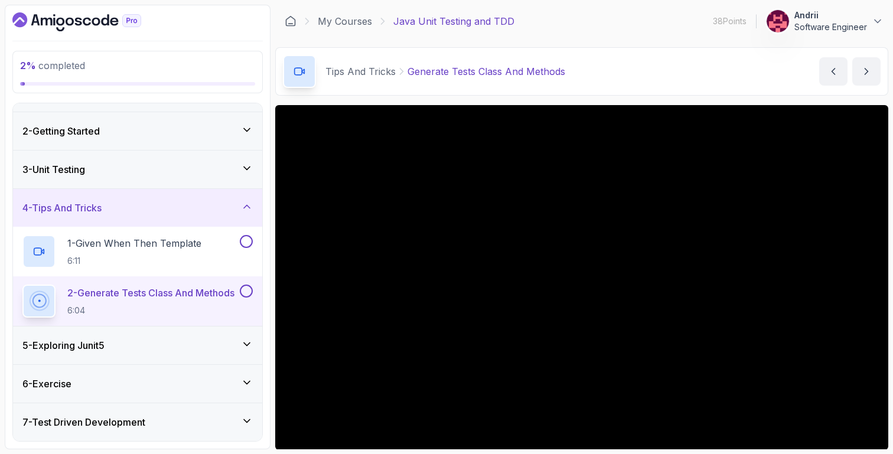
click at [126, 323] on div "2 - Generate Tests Class And Methods 6:04" at bounding box center [137, 301] width 249 height 50
click at [123, 332] on div "5 - Exploring Junit5" at bounding box center [137, 346] width 249 height 38
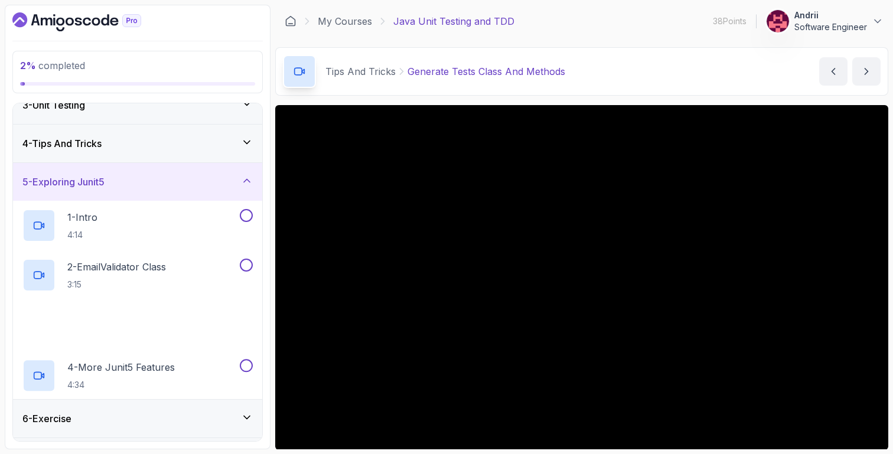
scroll to position [121, 0]
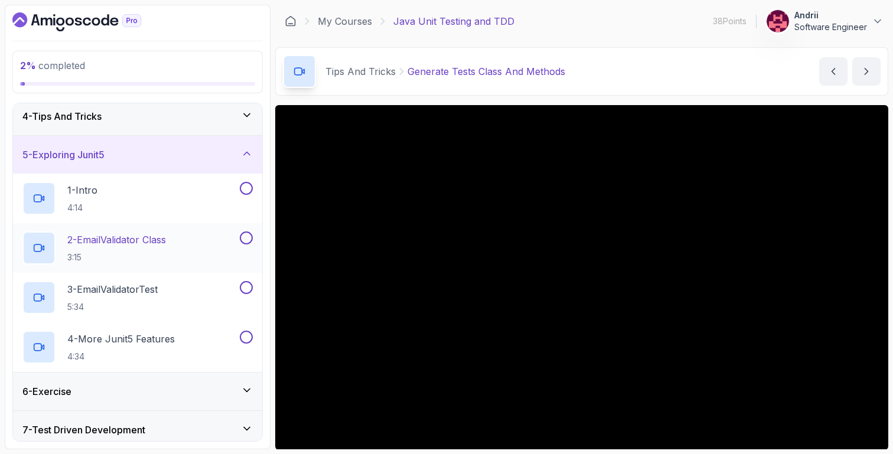
click at [122, 240] on p "2 - EmailValidator Class" at bounding box center [116, 240] width 99 height 14
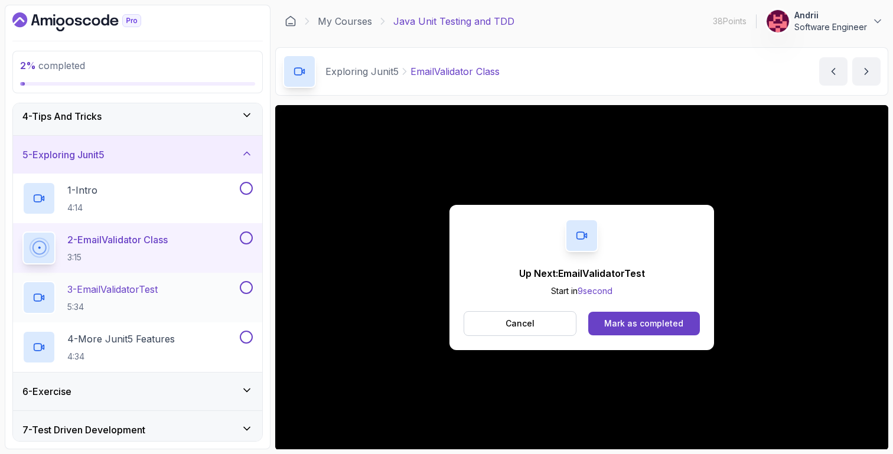
click at [128, 286] on p "3 - EmailValidatorTest" at bounding box center [112, 289] width 90 height 14
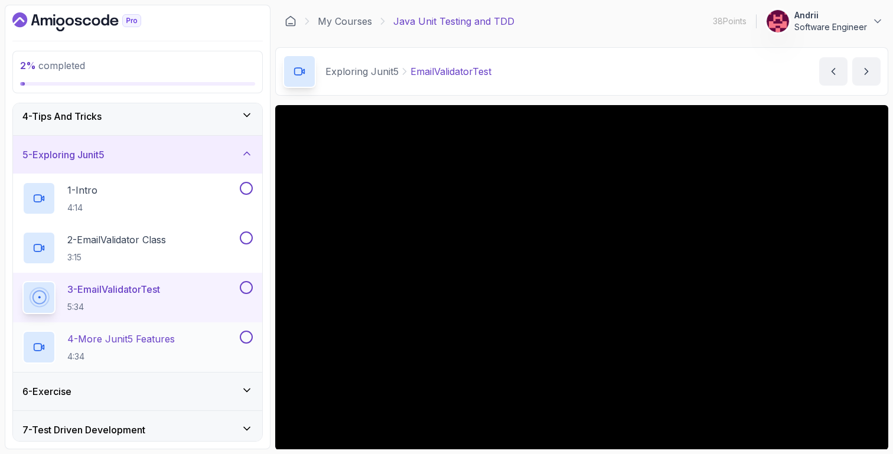
click at [146, 344] on p "4 - More Junit5 Features" at bounding box center [120, 339] width 107 height 14
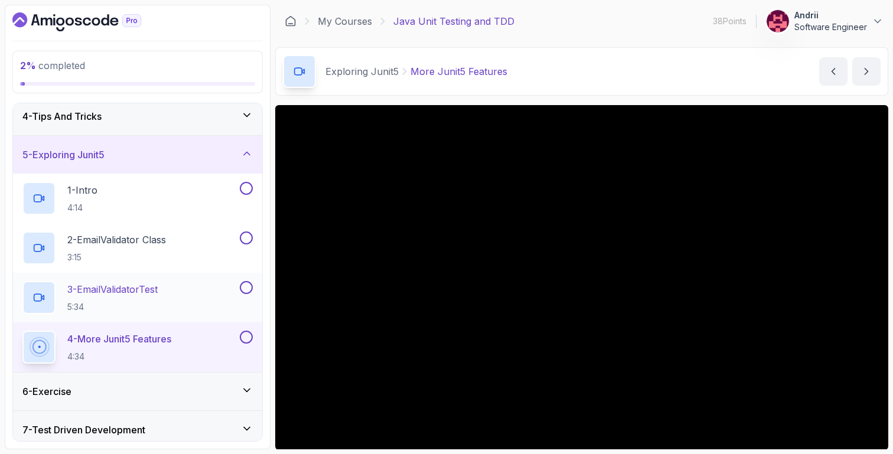
click at [141, 281] on div "3 - EmailValidatorTest 5:34" at bounding box center [129, 297] width 215 height 33
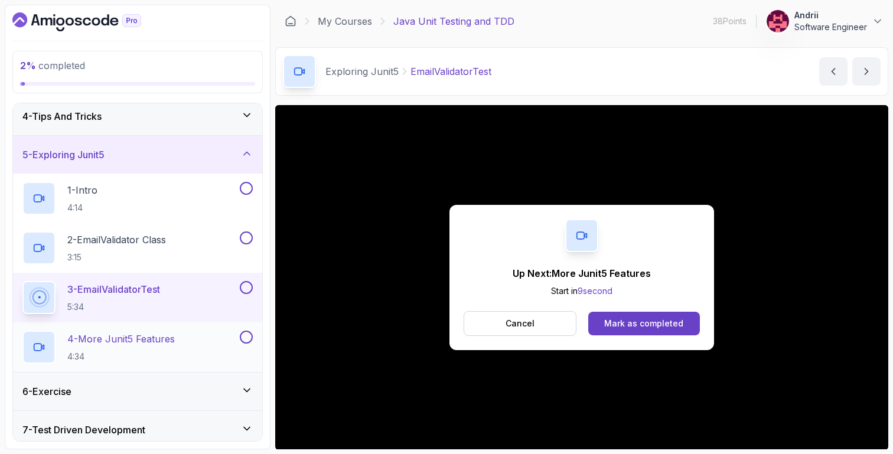
click at [163, 327] on div "4 - More Junit5 Features 4:34" at bounding box center [137, 347] width 249 height 50
click at [171, 336] on p "4 - More Junit5 Features" at bounding box center [120, 339] width 107 height 14
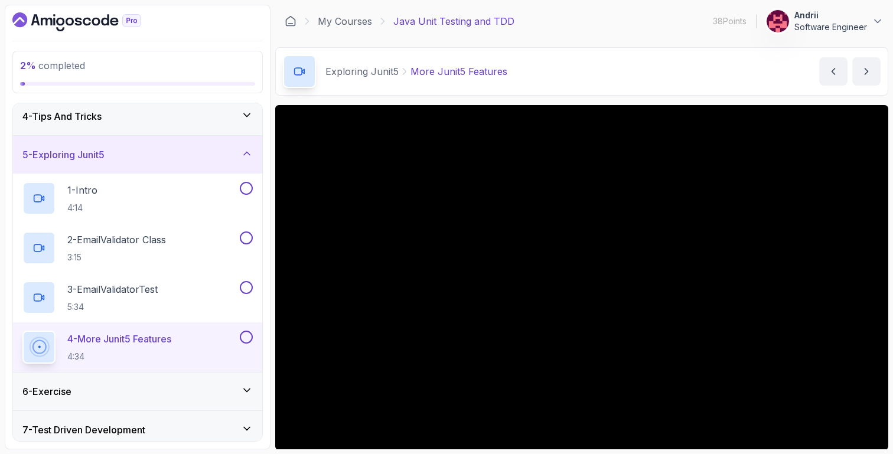
click at [589, 96] on main "My Courses Java Unit Testing and TDD 38 Points Andrii Software Engineer 6 - Exp…" at bounding box center [581, 227] width 613 height 445
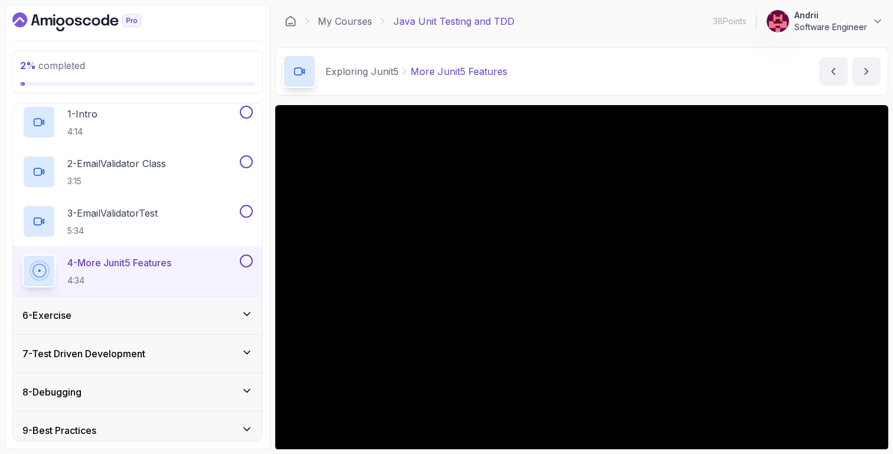
click at [174, 316] on div "6 - Exercise" at bounding box center [137, 315] width 230 height 14
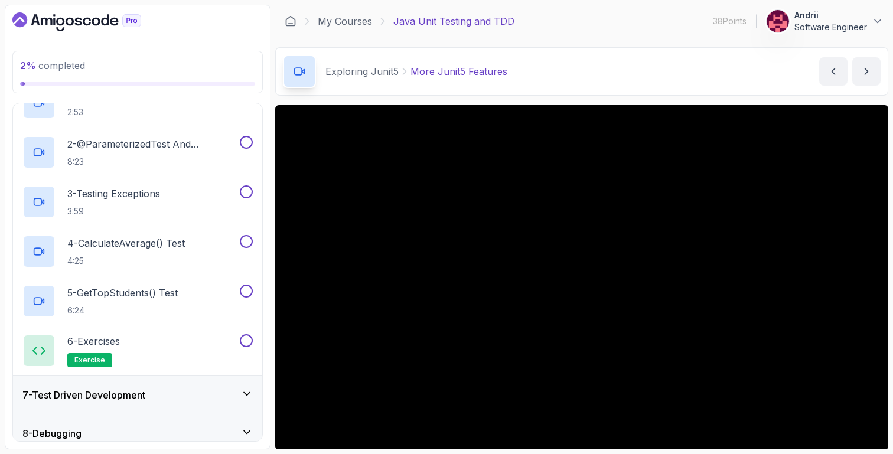
scroll to position [273, 0]
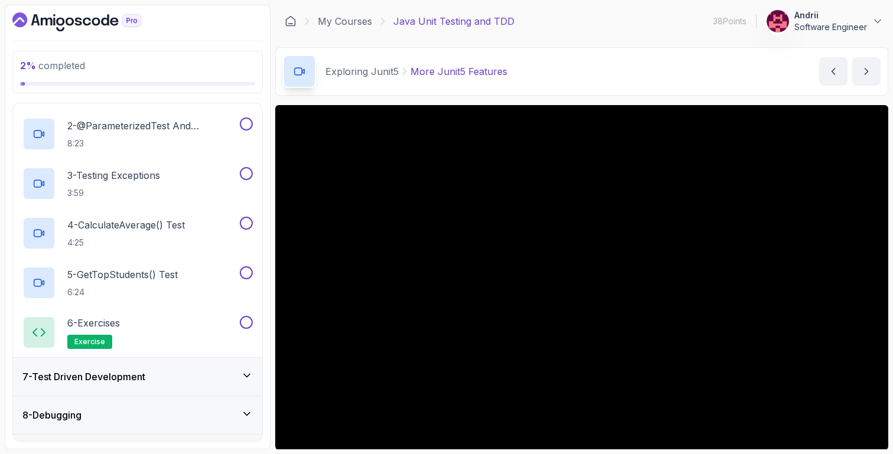
click at [190, 364] on div "7 - Test Driven Development" at bounding box center [137, 377] width 249 height 38
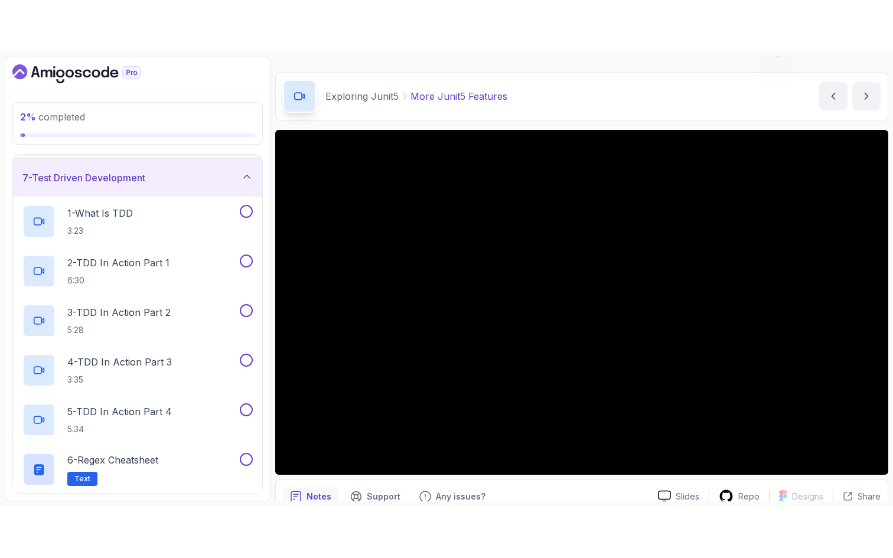
scroll to position [31, 0]
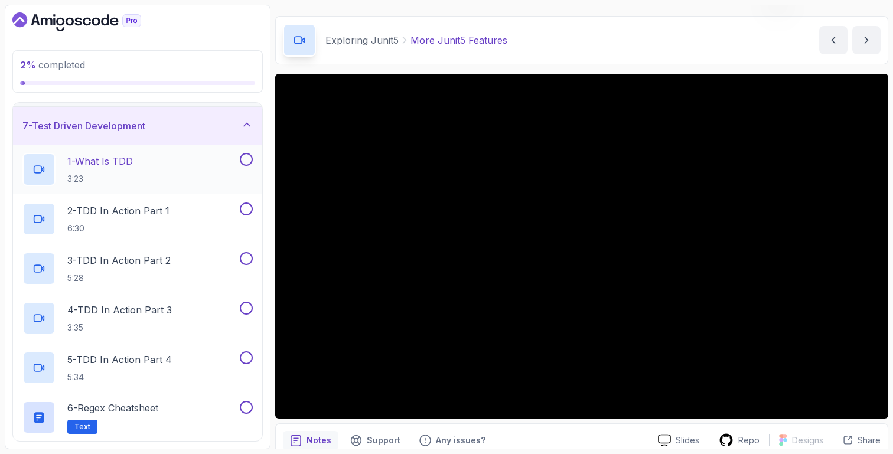
click at [175, 191] on div "1 - What Is TDD 3:23" at bounding box center [137, 170] width 249 height 50
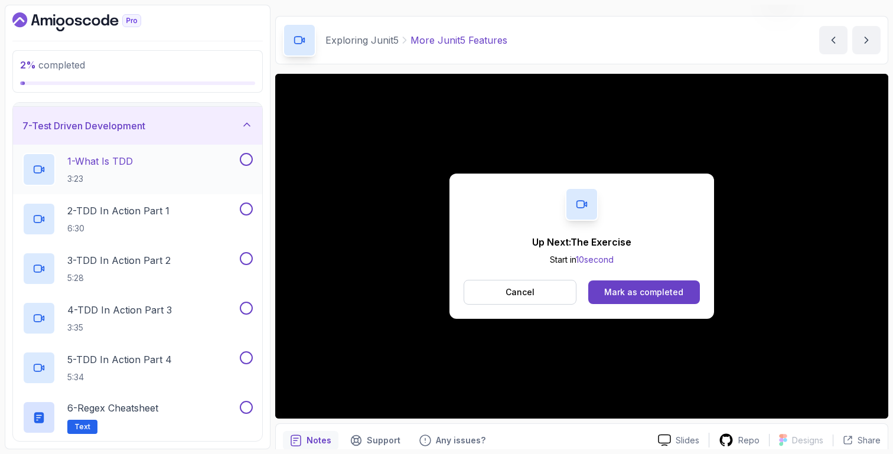
click at [106, 167] on p "1 - What Is TDD" at bounding box center [100, 161] width 66 height 14
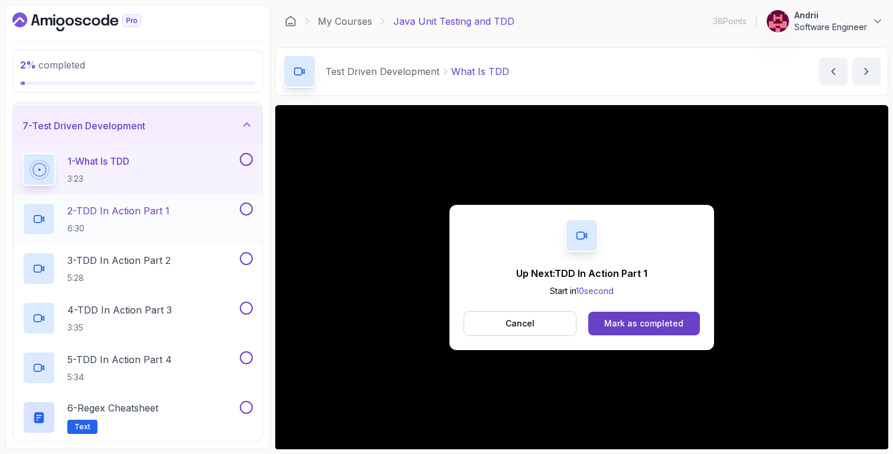
click at [151, 221] on h2 "2 - TDD In Action Part 1 6:30" at bounding box center [118, 219] width 102 height 31
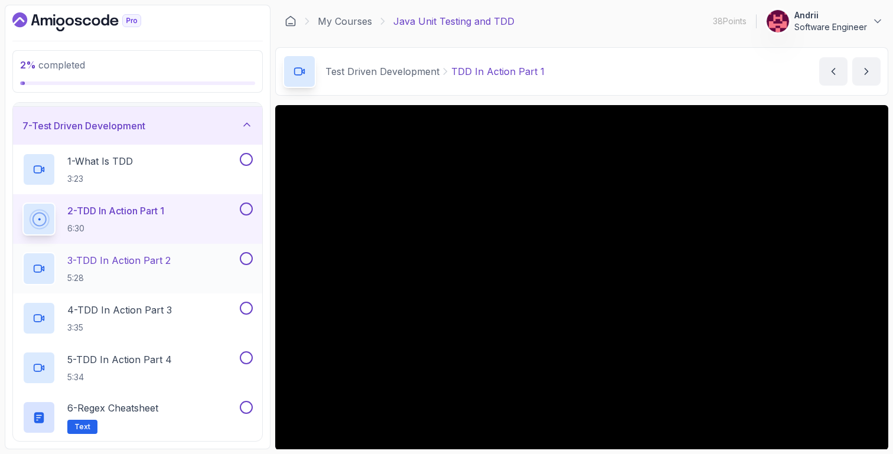
click at [111, 263] on p "3 - TDD In Action Part 2" at bounding box center [118, 260] width 103 height 14
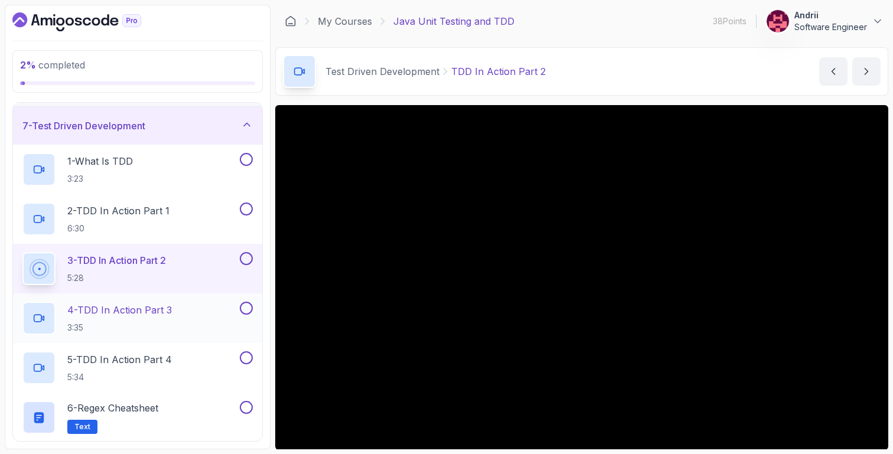
click at [57, 319] on div "4 - TDD In Action Part 3 3:35" at bounding box center [129, 318] width 215 height 33
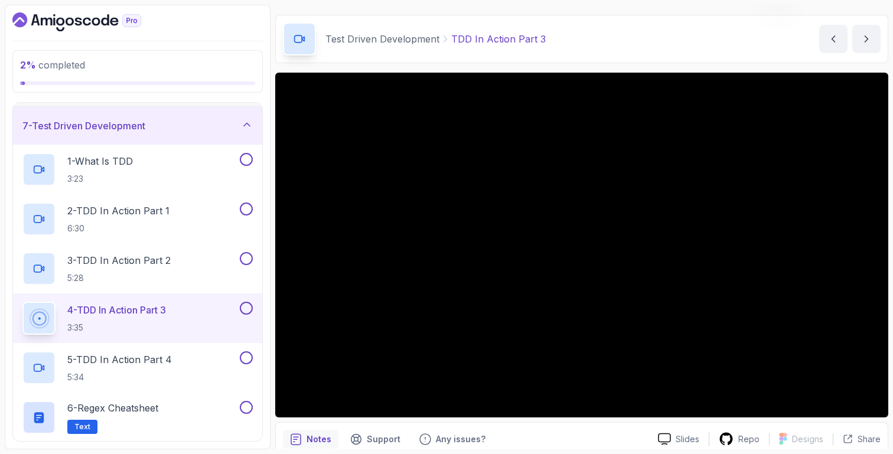
scroll to position [36, 0]
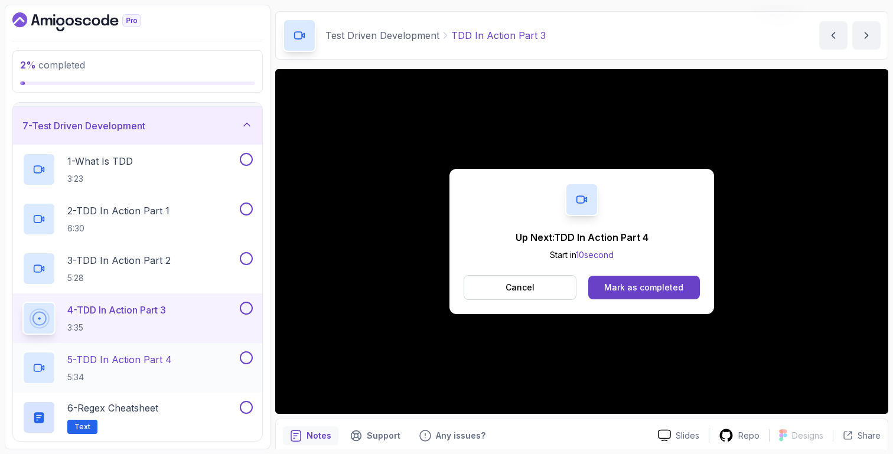
click at [149, 368] on h2 "5 - TDD In Action Part 4 5:34" at bounding box center [119, 368] width 105 height 31
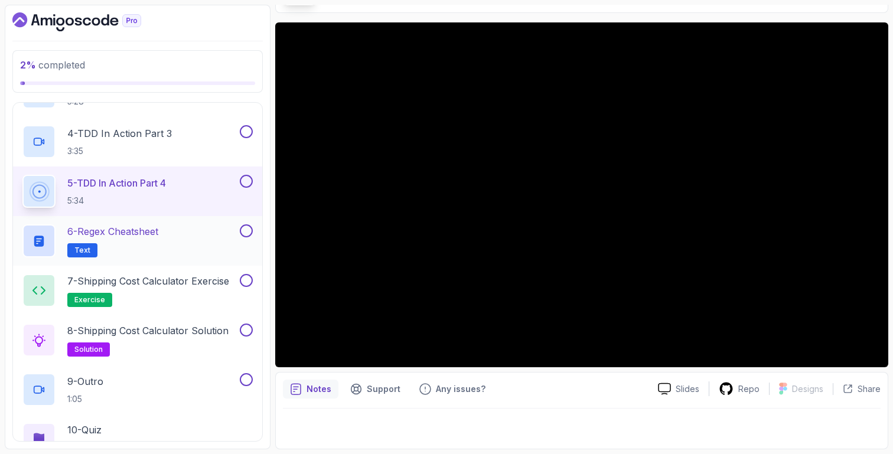
scroll to position [406, 0]
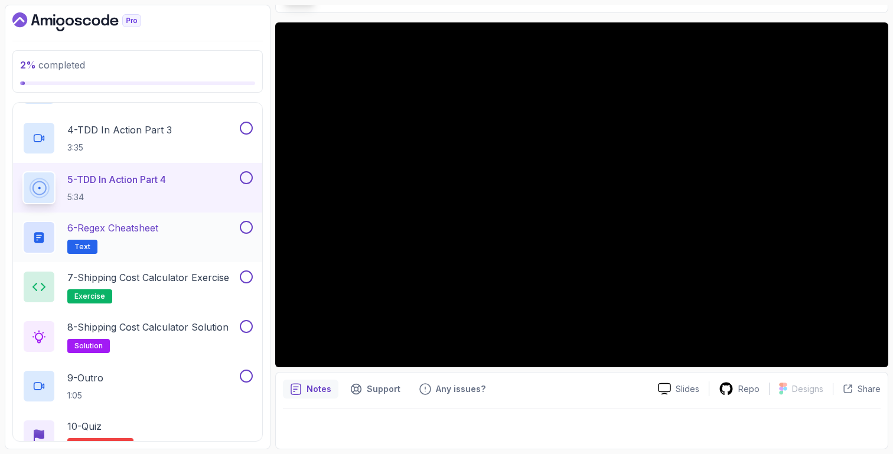
click at [141, 225] on p "6 - Regex Cheatsheet" at bounding box center [112, 228] width 91 height 14
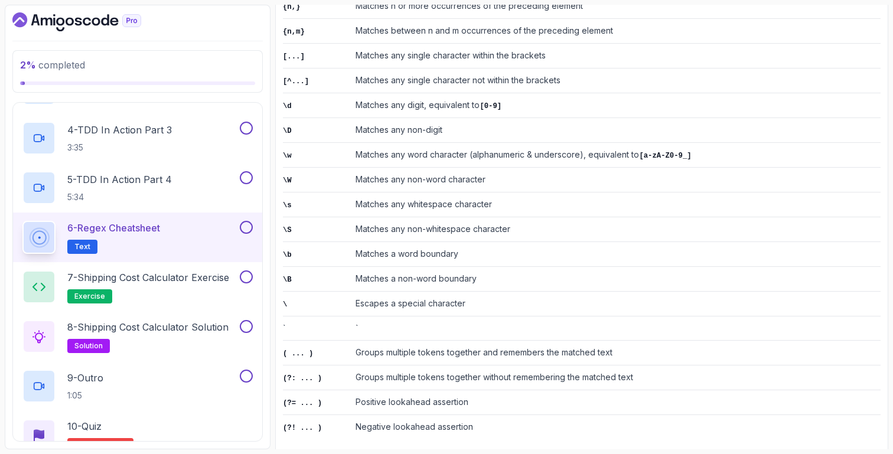
scroll to position [415, 0]
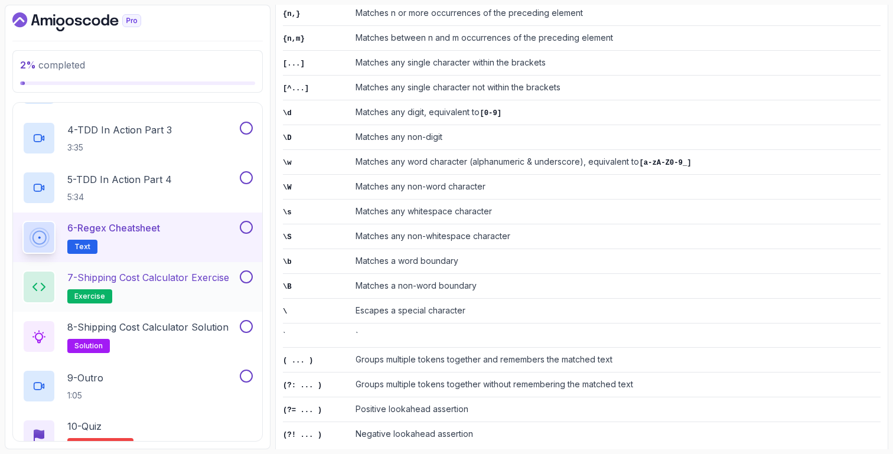
click at [122, 297] on h2 "7 - Shipping Cost Calculator Exercise exercise" at bounding box center [148, 286] width 162 height 33
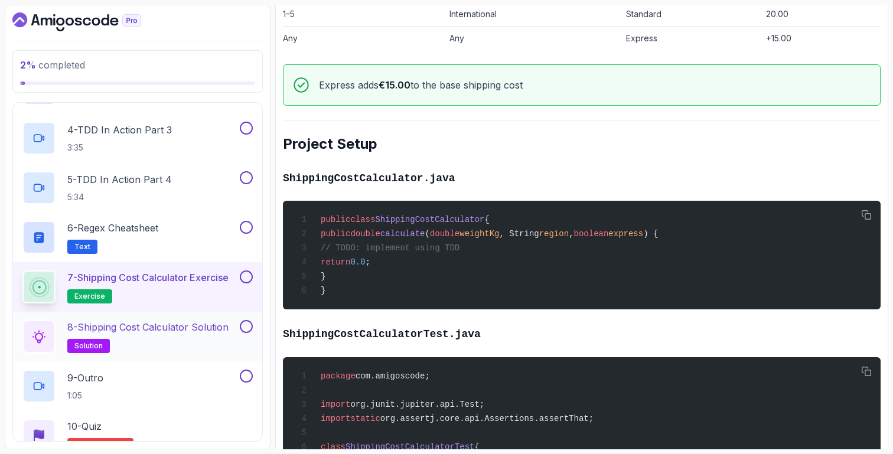
click at [129, 329] on p "8 - Shipping Cost Calculator Solution" at bounding box center [147, 327] width 161 height 14
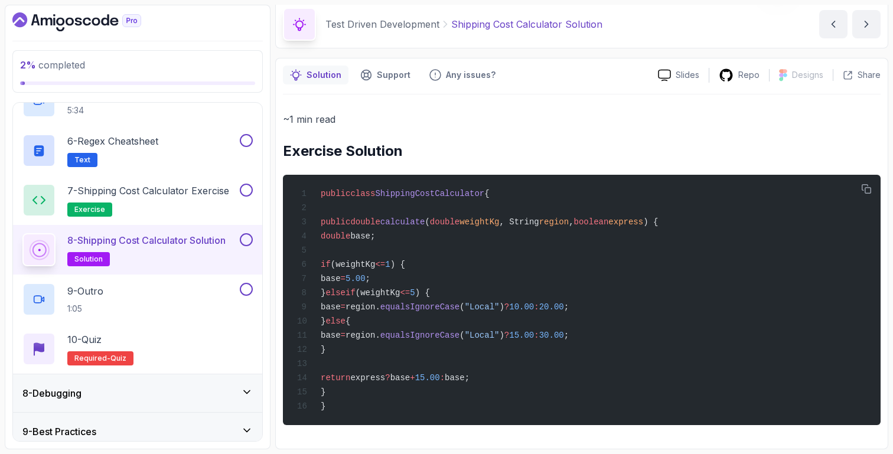
scroll to position [497, 0]
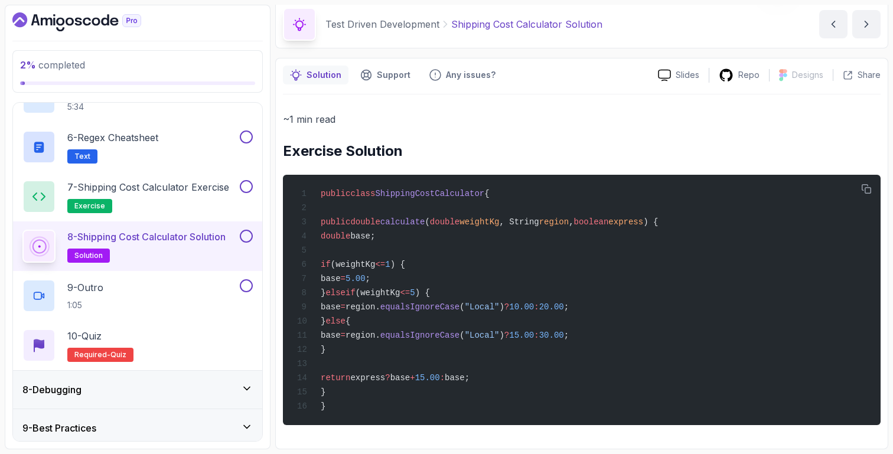
click at [172, 386] on div "8 - Debugging" at bounding box center [137, 390] width 230 height 14
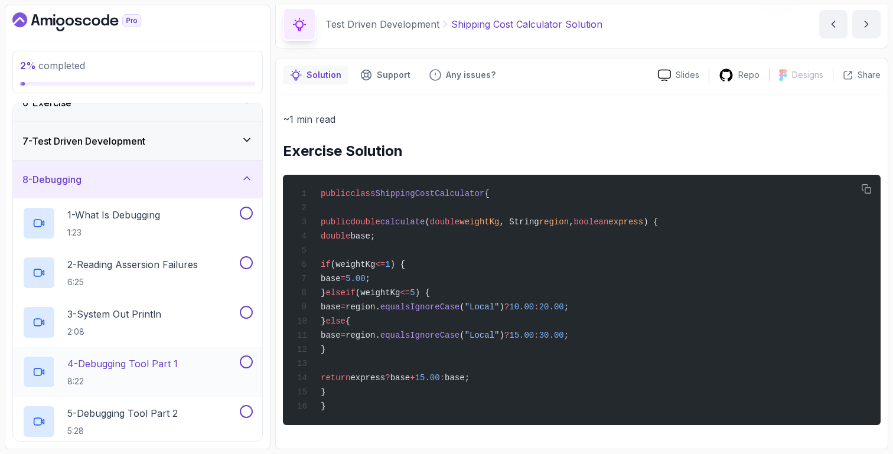
scroll to position [209, 0]
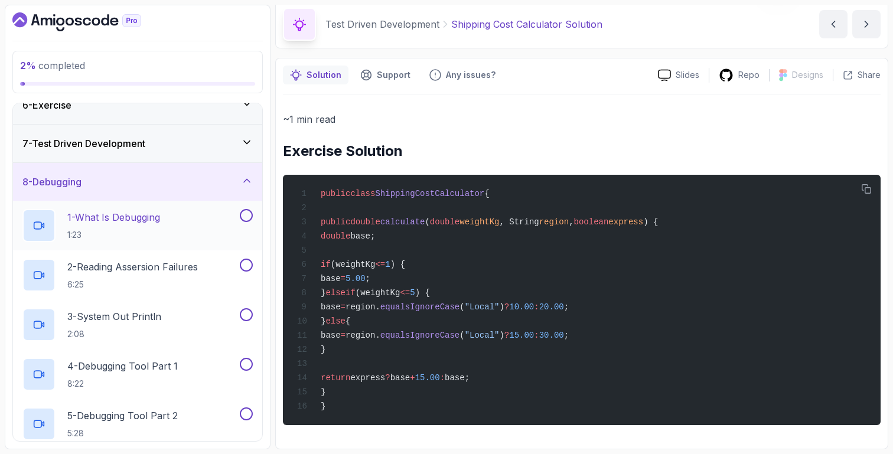
click at [163, 240] on div "1 - What Is Debugging 1:23" at bounding box center [129, 225] width 215 height 33
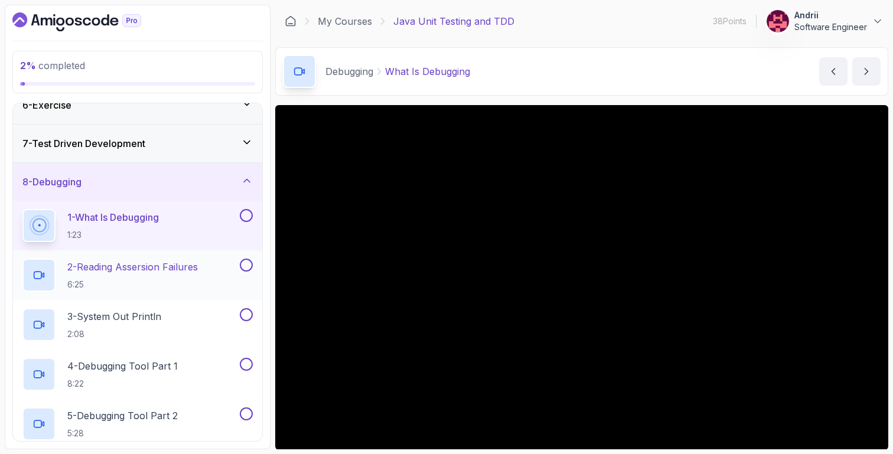
click at [130, 276] on h2 "2 - Reading Assersion Failures 6:25" at bounding box center [132, 275] width 130 height 31
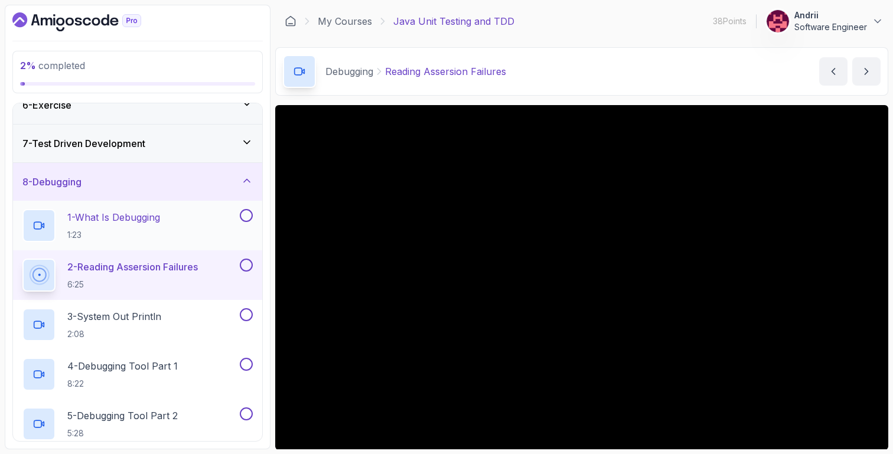
click at [160, 214] on p "1 - What Is Debugging" at bounding box center [113, 217] width 93 height 14
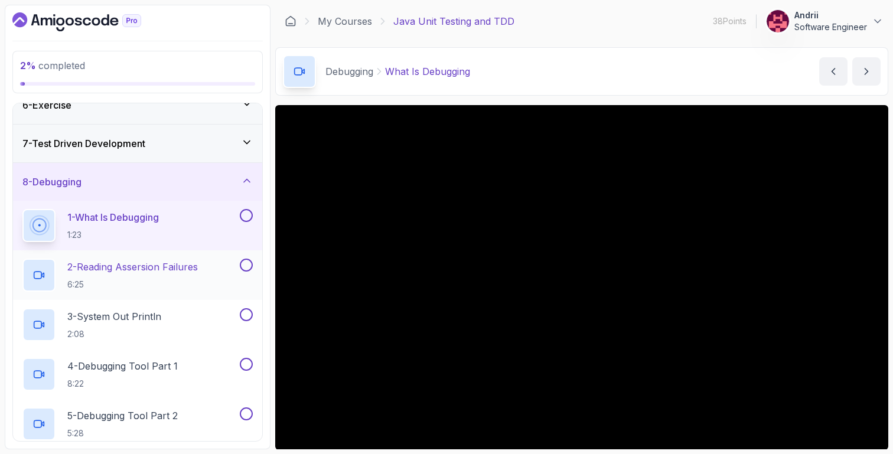
click at [150, 271] on p "2 - Reading Assersion Failures" at bounding box center [132, 267] width 130 height 14
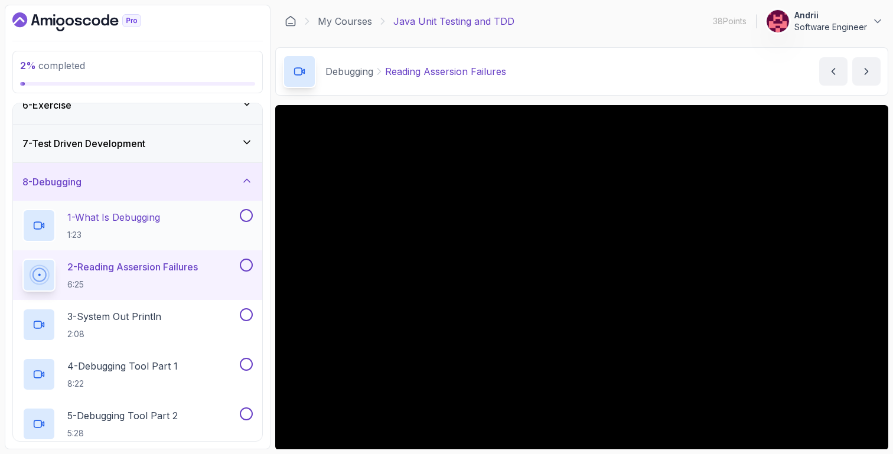
click at [184, 238] on div "1 - What Is Debugging 1:23" at bounding box center [129, 225] width 215 height 33
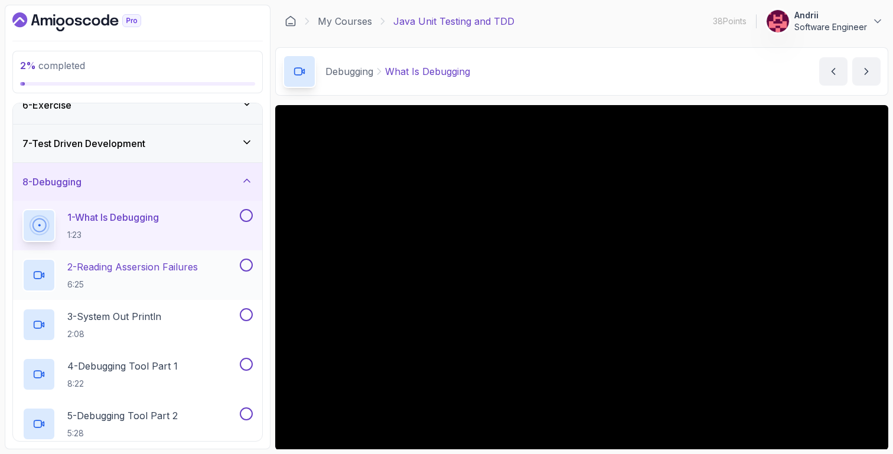
click at [126, 273] on p "2 - Reading Assersion Failures" at bounding box center [132, 267] width 130 height 14
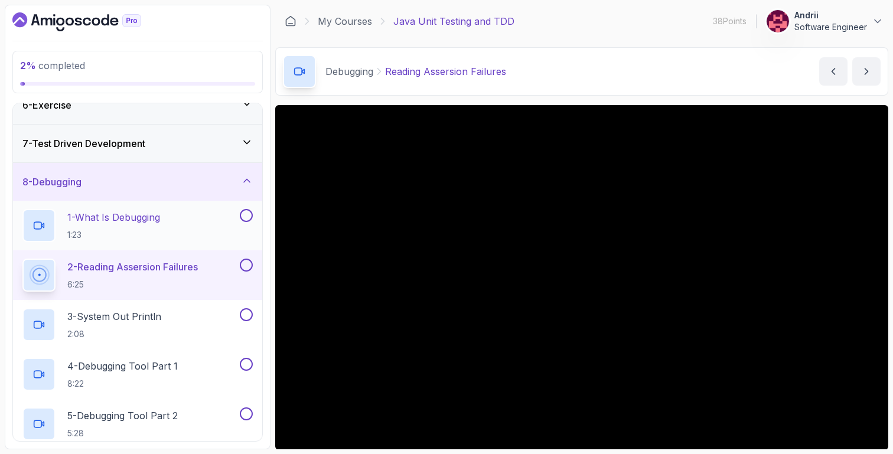
click at [122, 238] on p "1:23" at bounding box center [113, 235] width 93 height 12
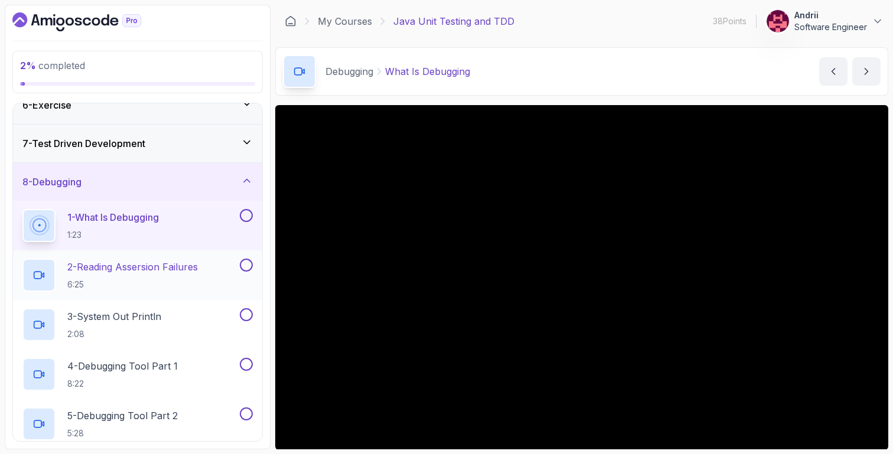
click at [159, 284] on p "6:25" at bounding box center [132, 285] width 130 height 12
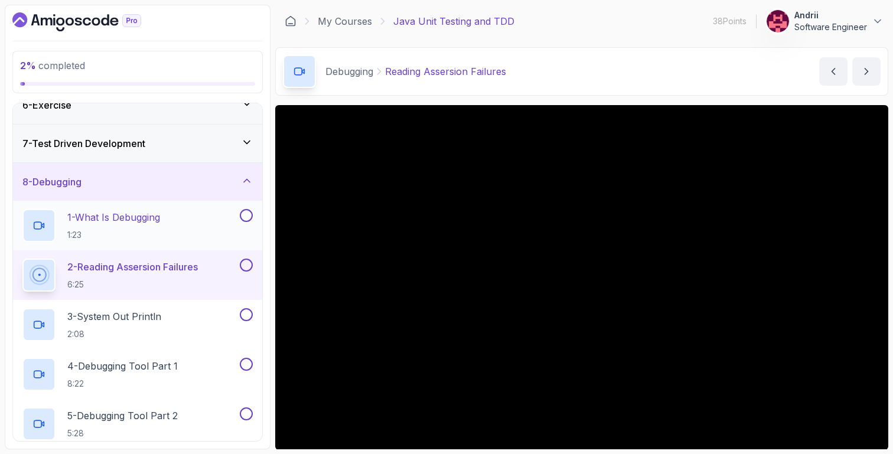
click at [155, 226] on h2 "1 - What Is Debugging 1:23" at bounding box center [113, 225] width 93 height 31
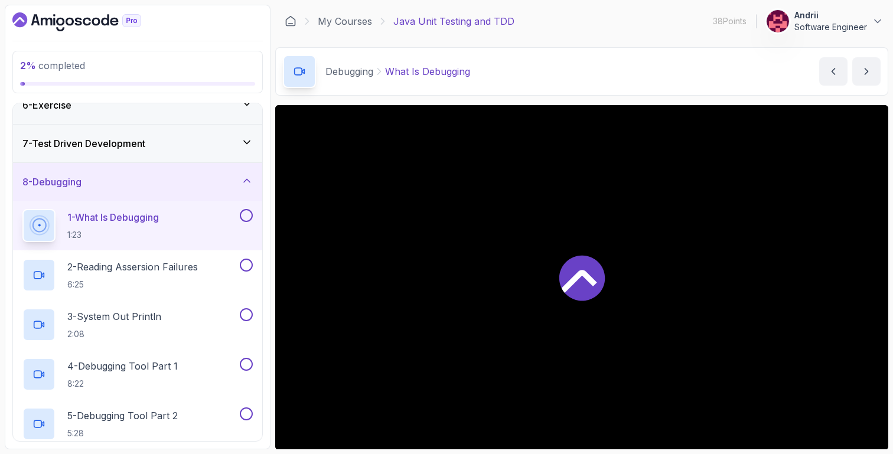
click at [155, 226] on h2 "1 - What Is Debugging 1:23" at bounding box center [113, 225] width 92 height 31
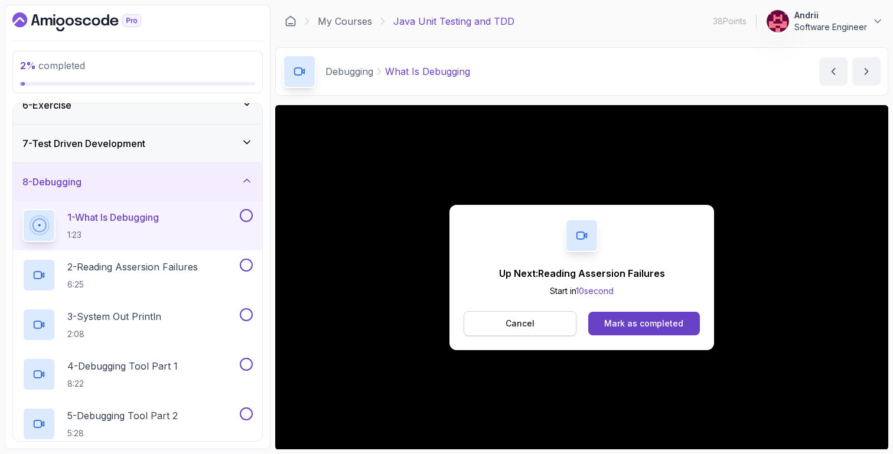
click at [544, 329] on button "Cancel" at bounding box center [520, 323] width 113 height 25
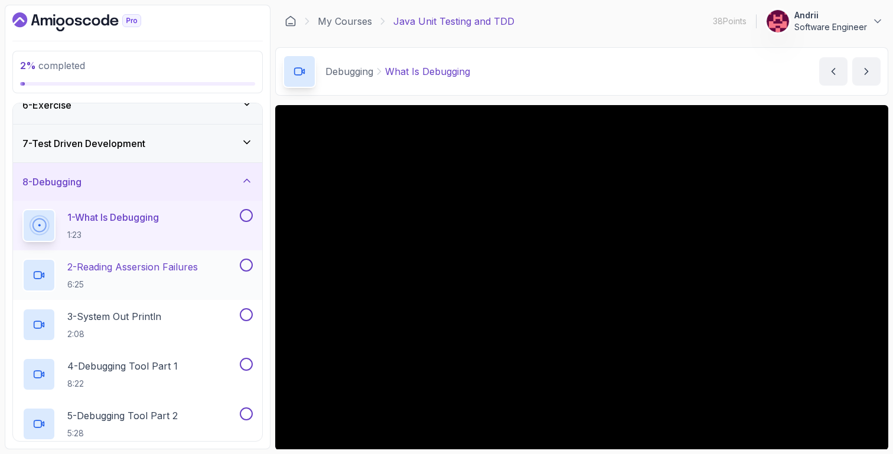
click at [182, 269] on p "2 - Reading Assersion Failures" at bounding box center [132, 267] width 130 height 14
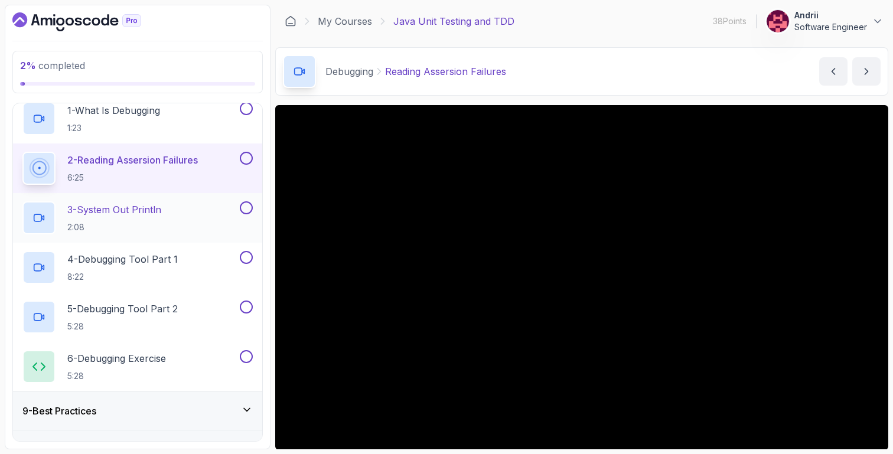
scroll to position [332, 0]
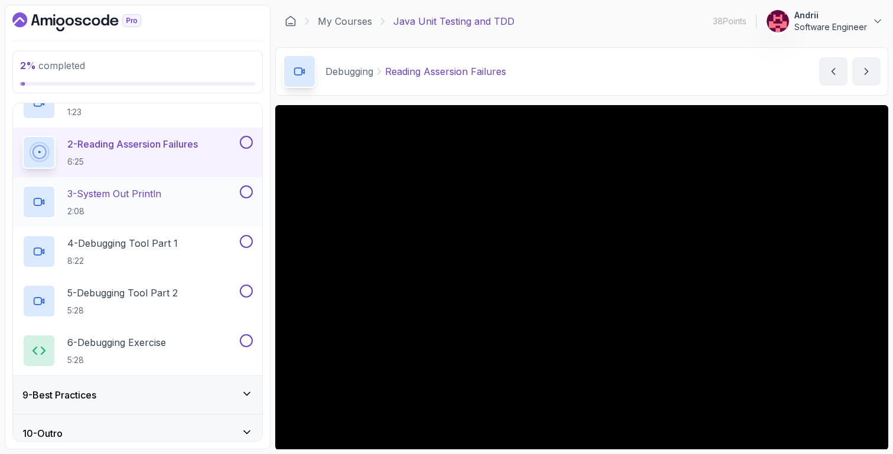
click at [161, 215] on p "2:08" at bounding box center [114, 211] width 94 height 12
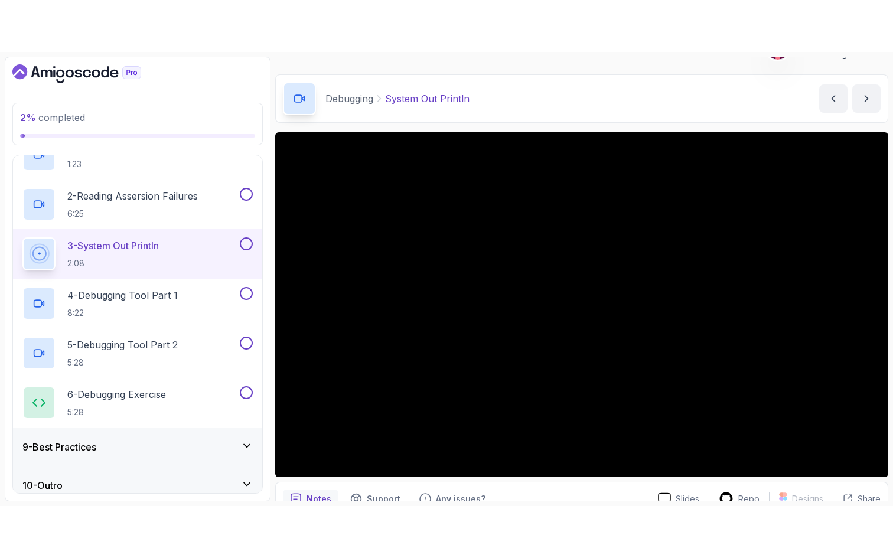
scroll to position [30, 0]
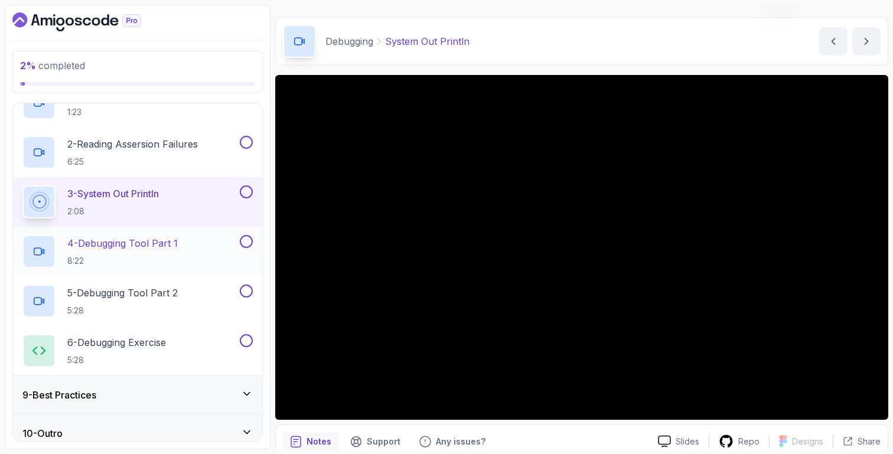
click at [166, 255] on p "8:22" at bounding box center [122, 261] width 110 height 12
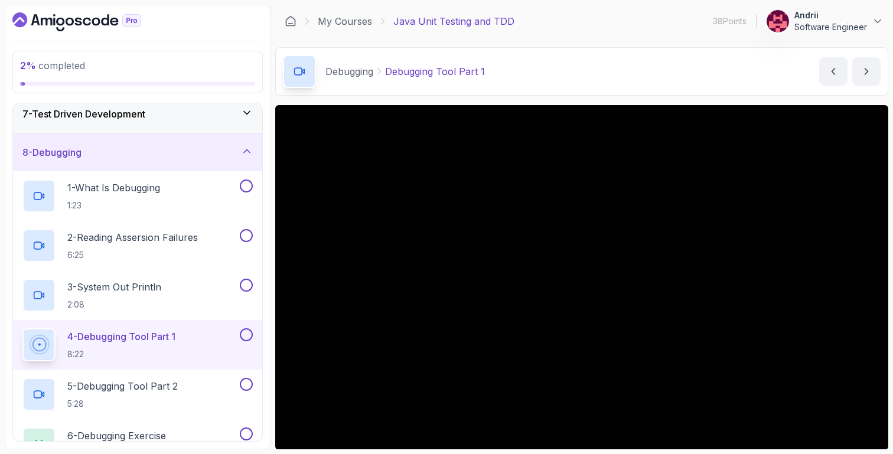
scroll to position [332, 0]
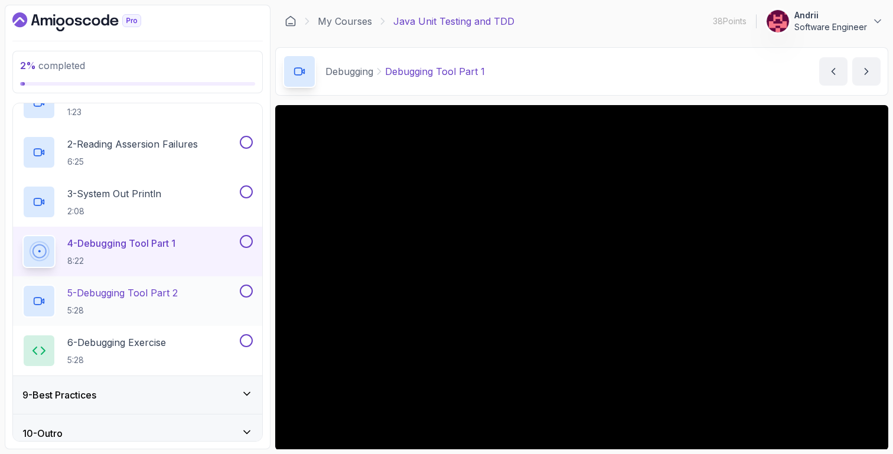
click at [160, 291] on p "5 - Debugging Tool Part 2" at bounding box center [122, 293] width 110 height 14
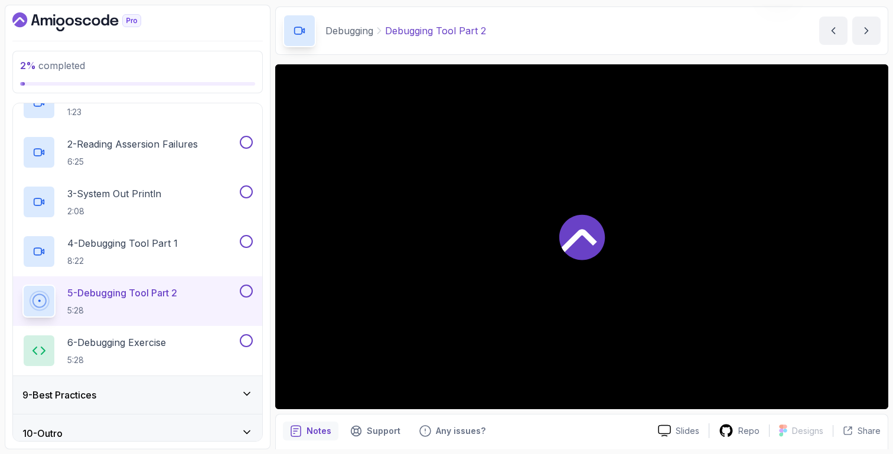
scroll to position [51, 0]
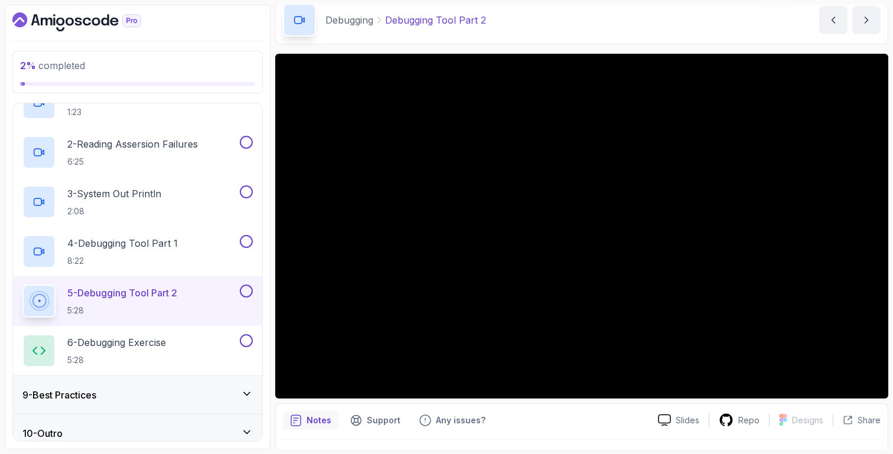
click at [230, 400] on div "9 - Best Practices" at bounding box center [137, 395] width 230 height 14
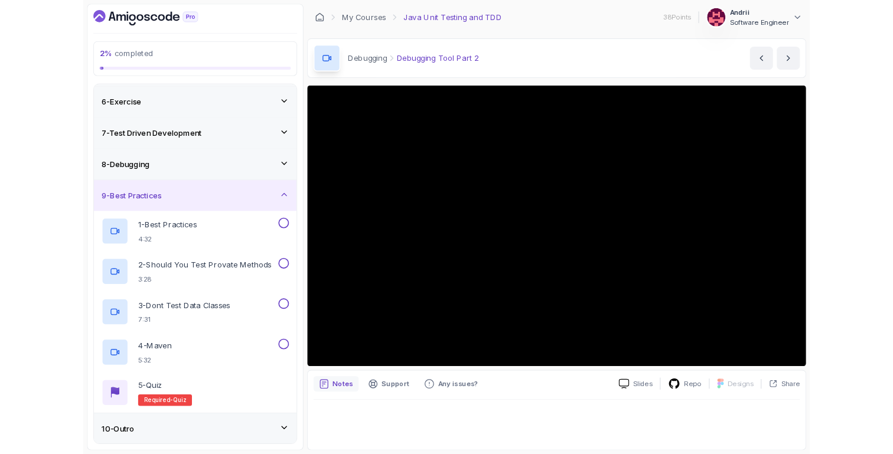
scroll to position [276, 0]
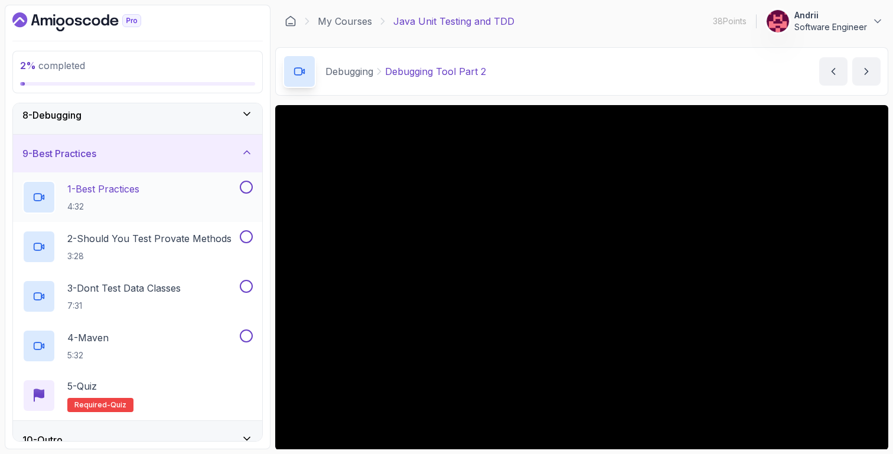
click at [155, 221] on div "1 - Best Practices 4:32" at bounding box center [137, 197] width 249 height 50
click at [154, 204] on div "1 - Best Practices 4:32" at bounding box center [129, 197] width 215 height 33
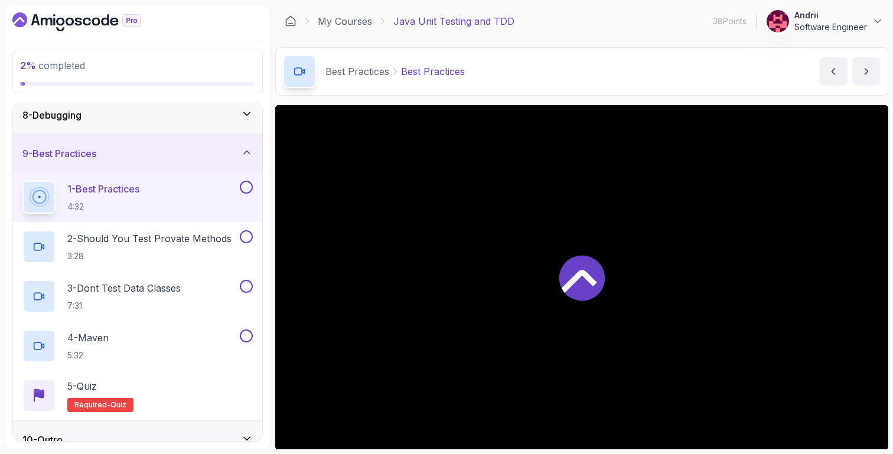
click at [81, 115] on h3 "8 - Debugging" at bounding box center [51, 115] width 59 height 14
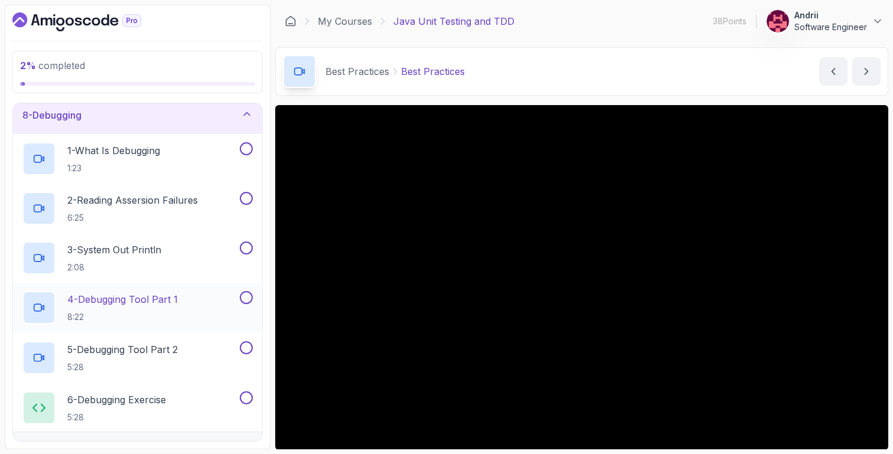
scroll to position [342, 0]
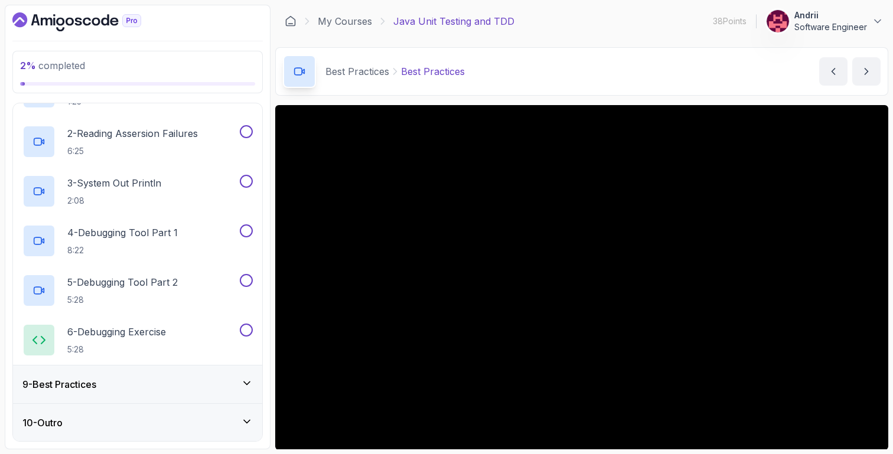
click at [185, 379] on div "9 - Best Practices" at bounding box center [137, 384] width 230 height 14
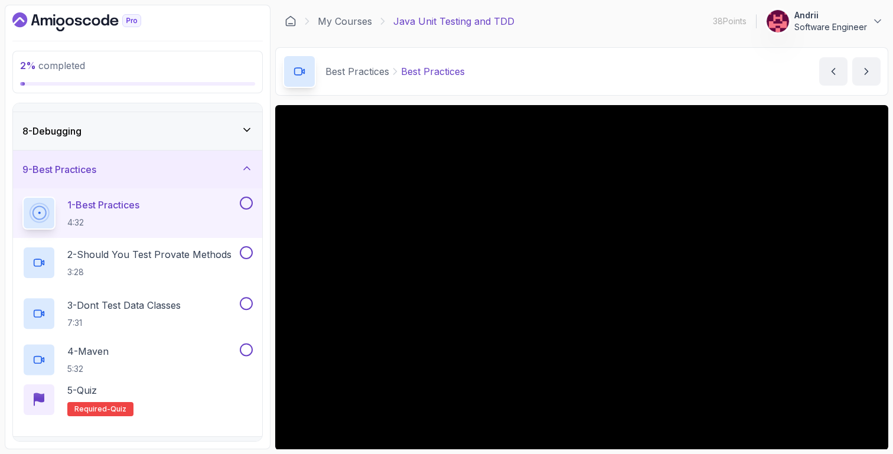
scroll to position [293, 0]
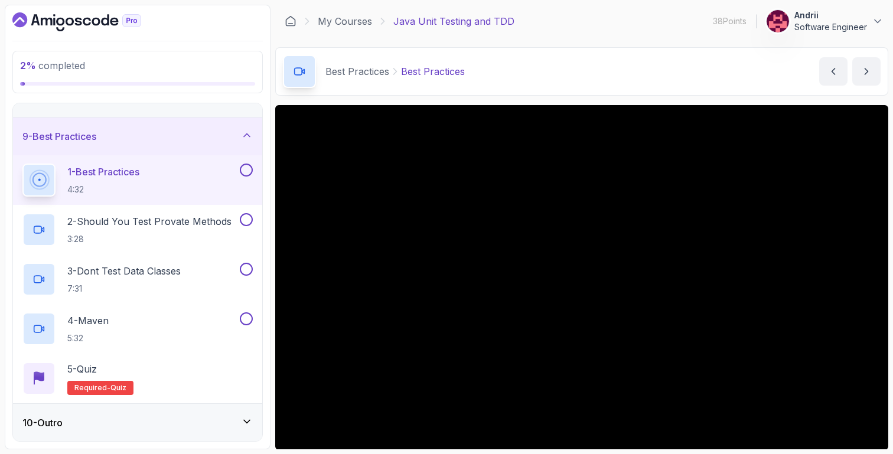
click at [229, 414] on div "10 - Outro" at bounding box center [137, 423] width 249 height 38
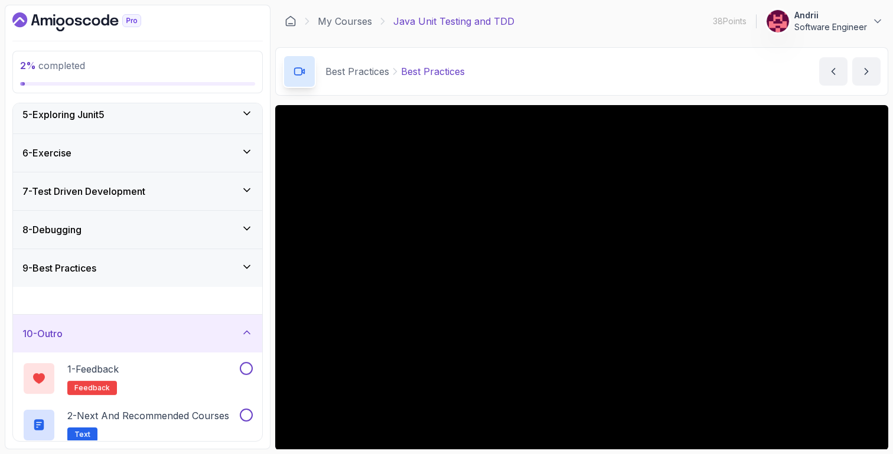
scroll to position [144, 0]
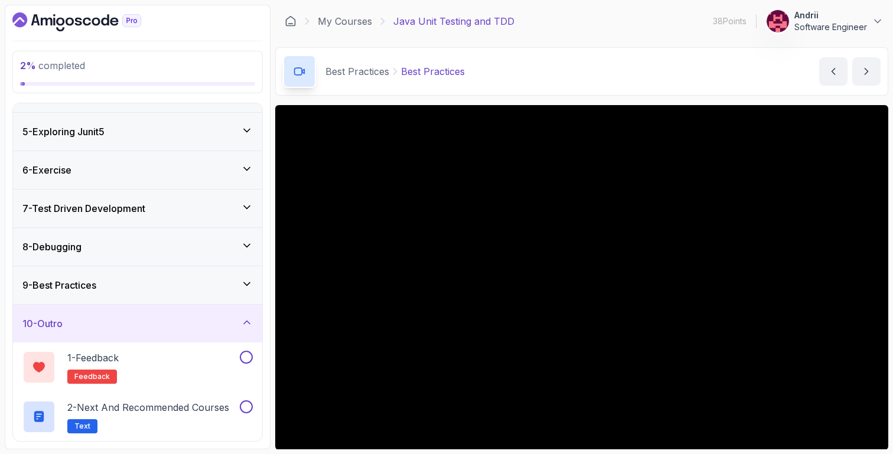
click at [181, 289] on div "9 - Best Practices" at bounding box center [137, 285] width 230 height 14
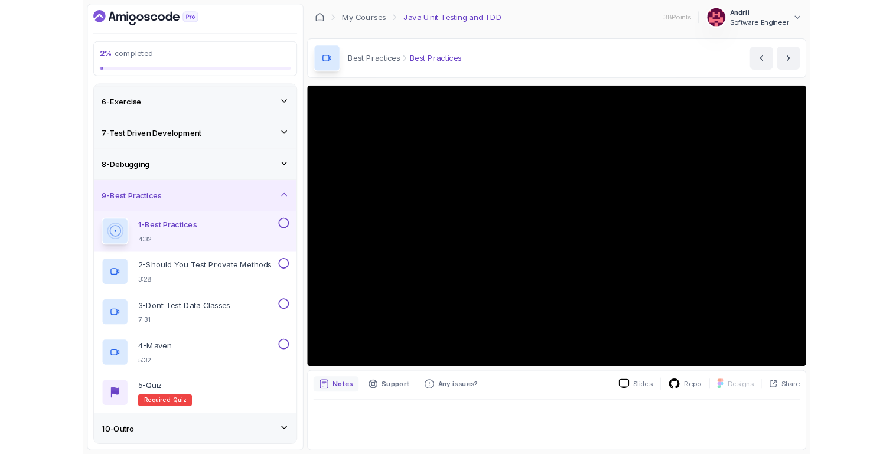
scroll to position [293, 0]
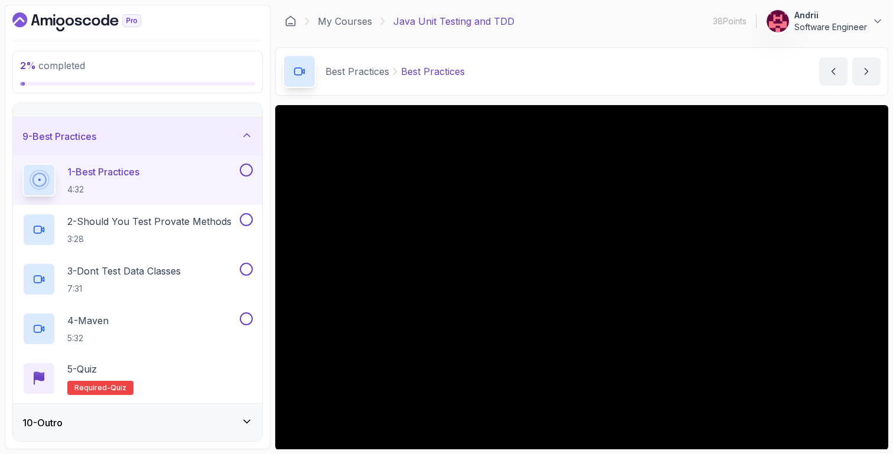
click at [785, 56] on div "Best Practices Best Practices Best Practices by nelson" at bounding box center [581, 71] width 613 height 48
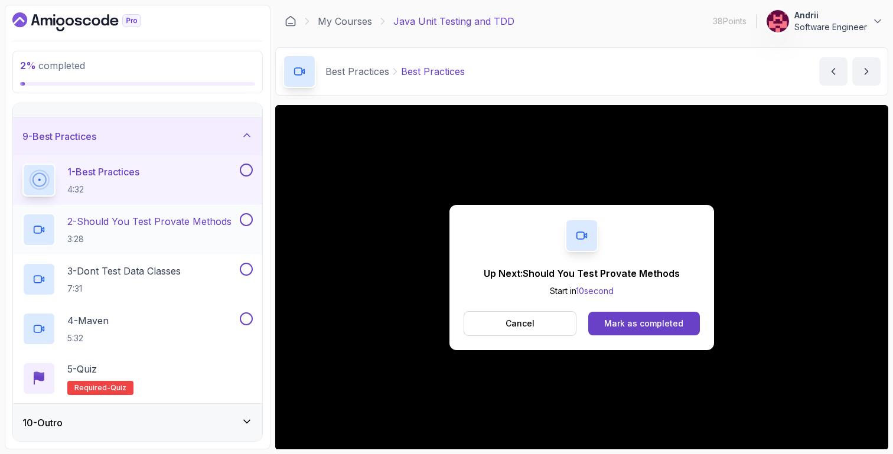
click at [177, 233] on p "3:28" at bounding box center [149, 239] width 164 height 12
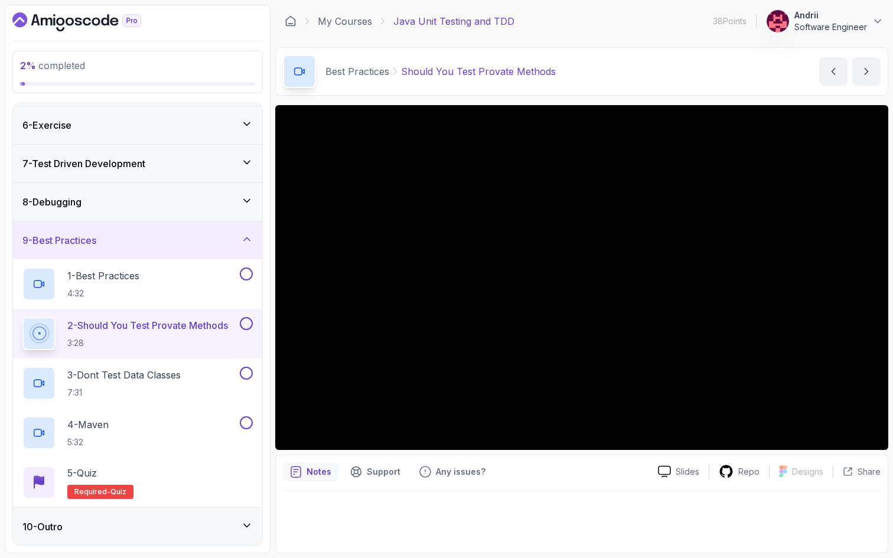
scroll to position [293, 0]
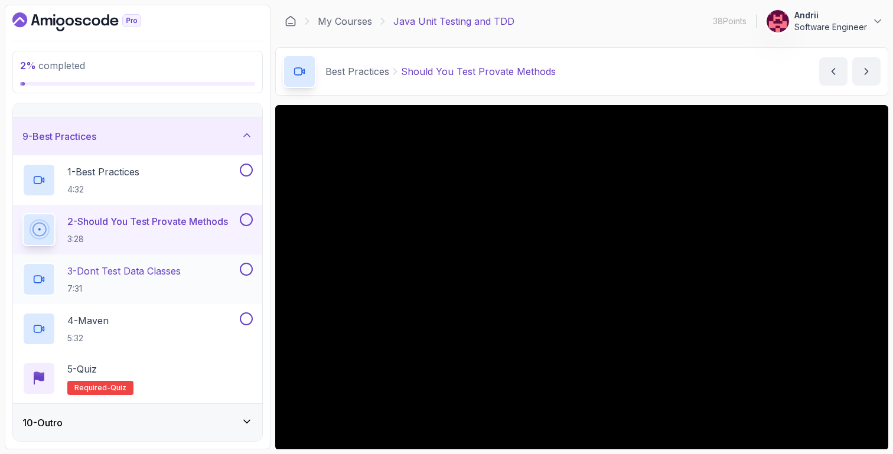
click at [154, 280] on h2 "3 - Dont Test Data Classes 7:31" at bounding box center [123, 279] width 113 height 31
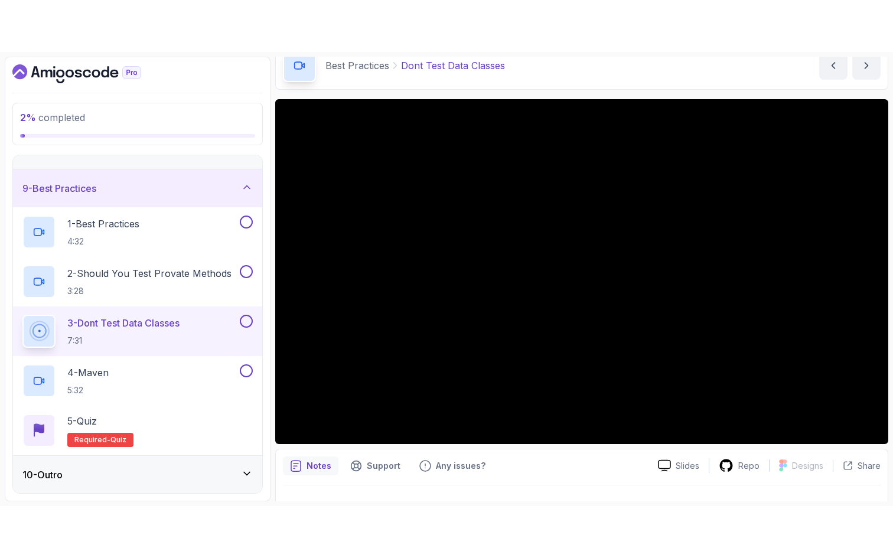
scroll to position [60, 0]
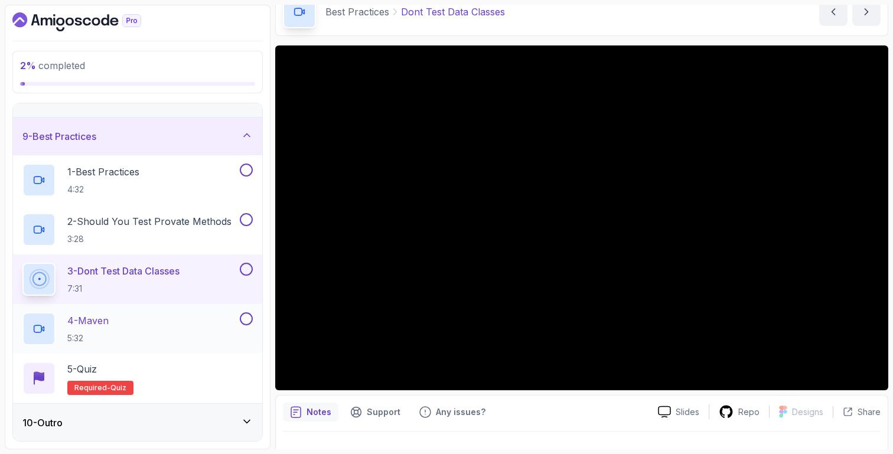
click at [86, 324] on p "4 - Maven" at bounding box center [87, 321] width 41 height 14
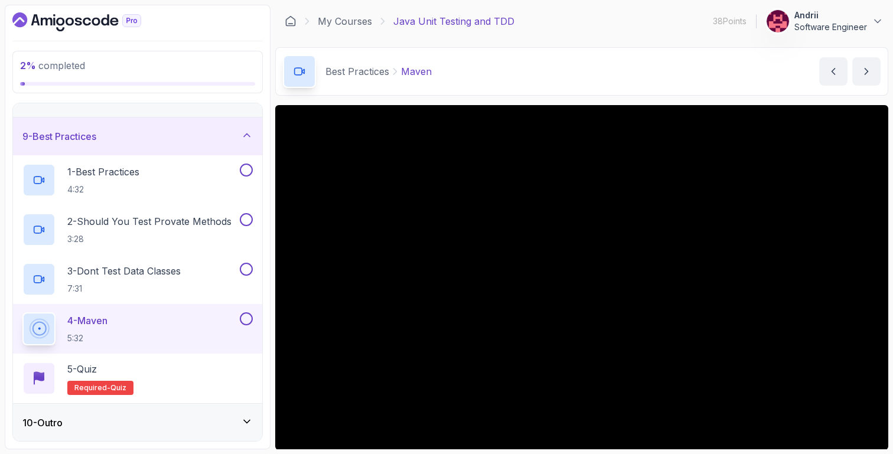
scroll to position [83, 0]
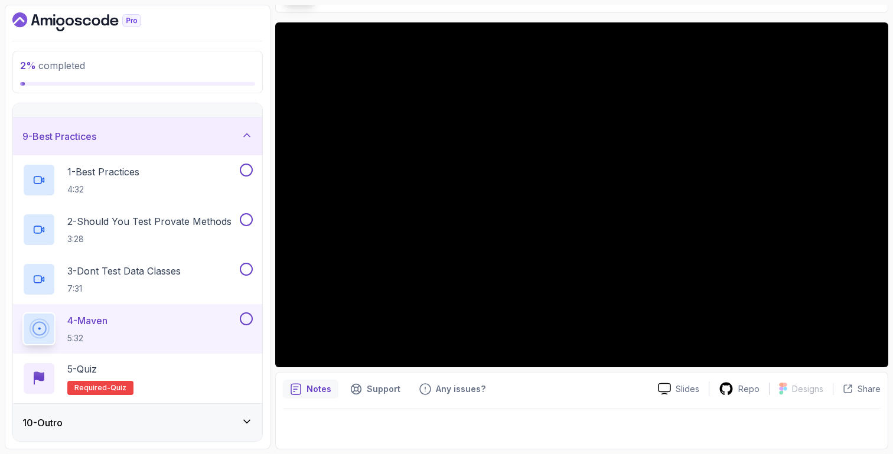
click at [130, 410] on div "10 - Outro" at bounding box center [137, 423] width 249 height 38
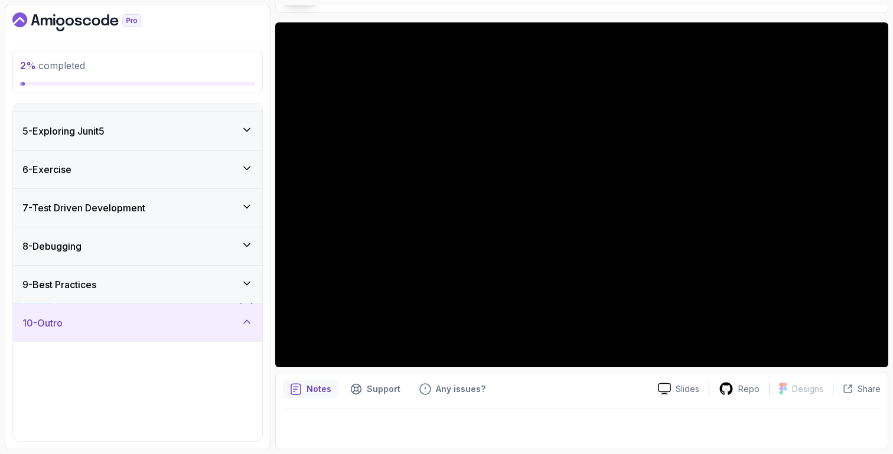
scroll to position [144, 0]
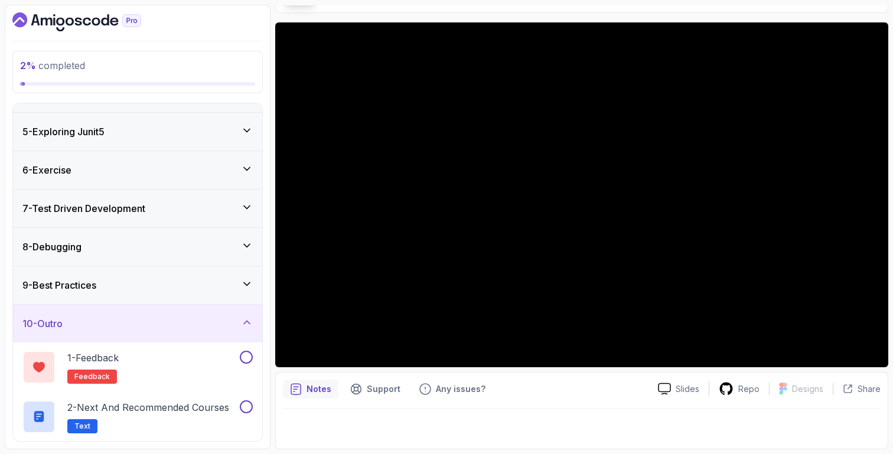
click at [159, 286] on div "9 - Best Practices" at bounding box center [137, 285] width 230 height 14
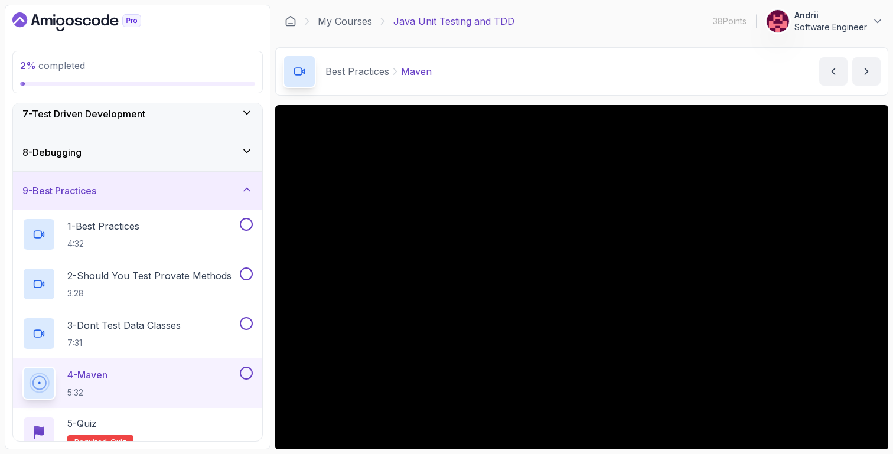
scroll to position [293, 0]
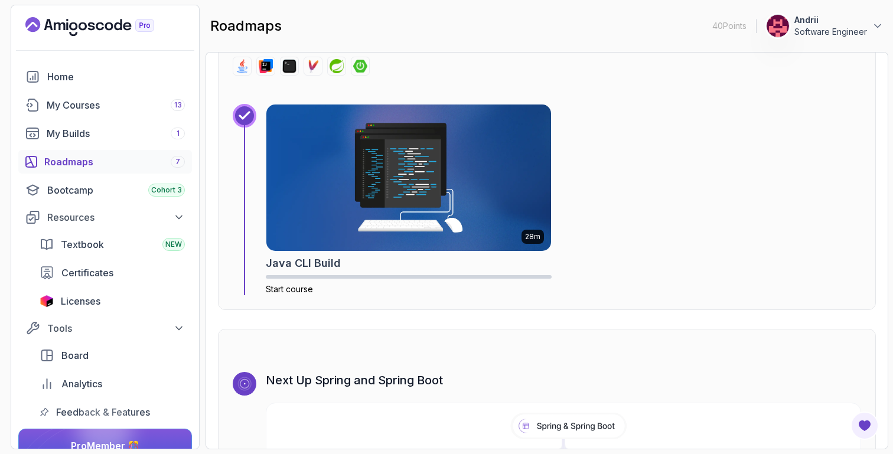
scroll to position [7471, 0]
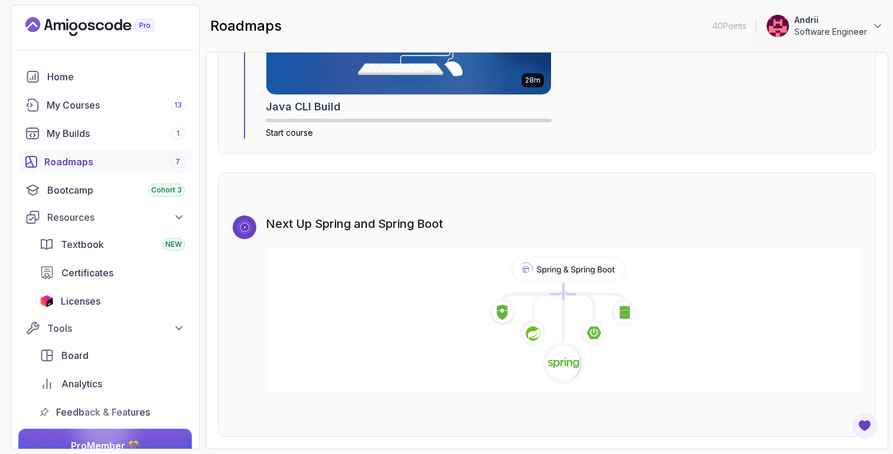
click at [149, 164] on div "Roadmaps 7" at bounding box center [114, 162] width 141 height 14
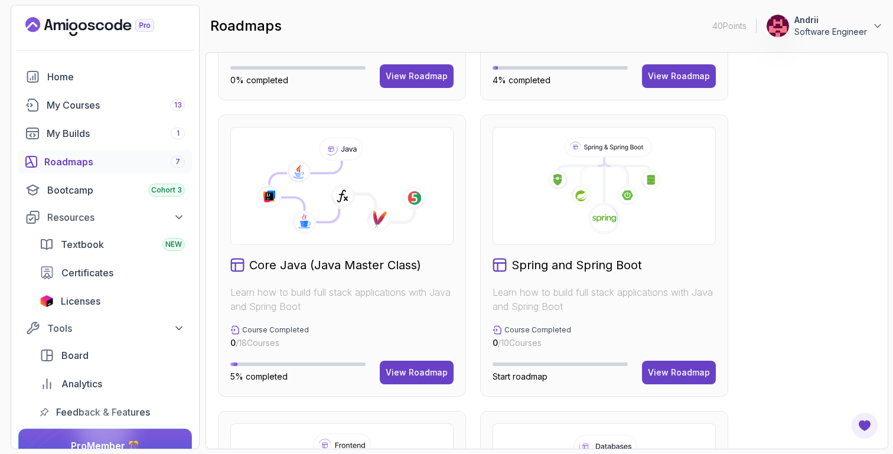
scroll to position [214, 0]
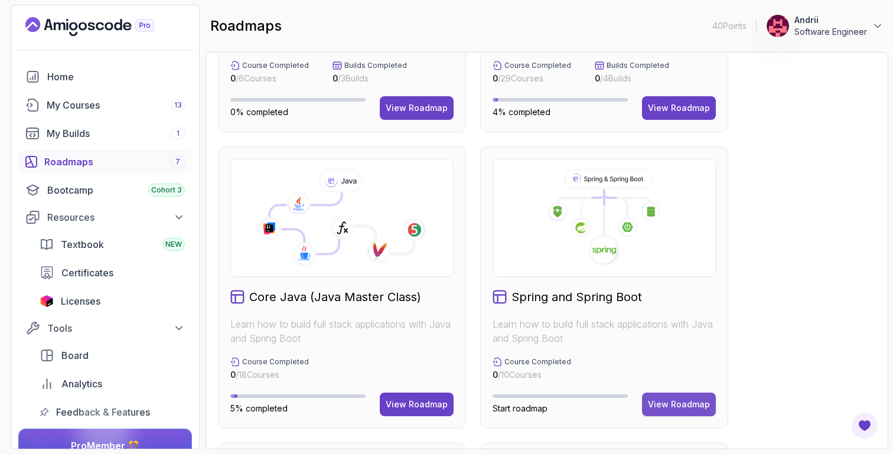
click at [681, 402] on div "View Roadmap" at bounding box center [679, 405] width 62 height 12
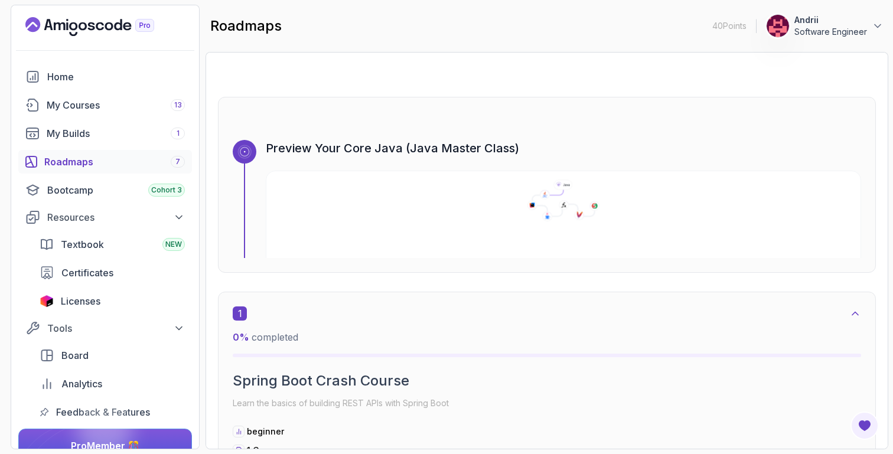
scroll to position [107, 0]
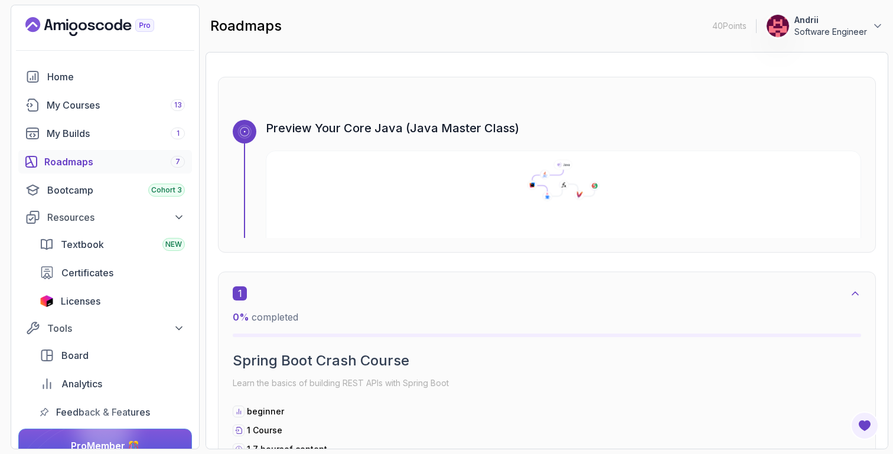
click at [412, 178] on icon at bounding box center [564, 180] width 604 height 42
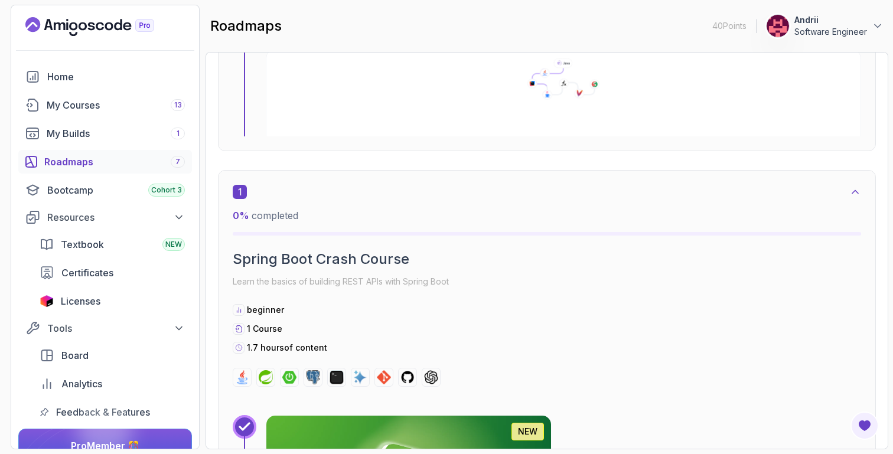
scroll to position [418, 0]
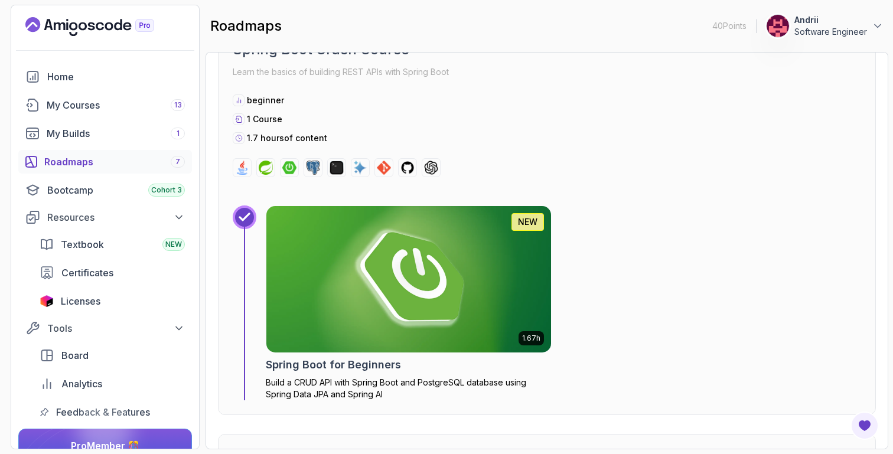
click at [351, 243] on img at bounding box center [408, 280] width 299 height 154
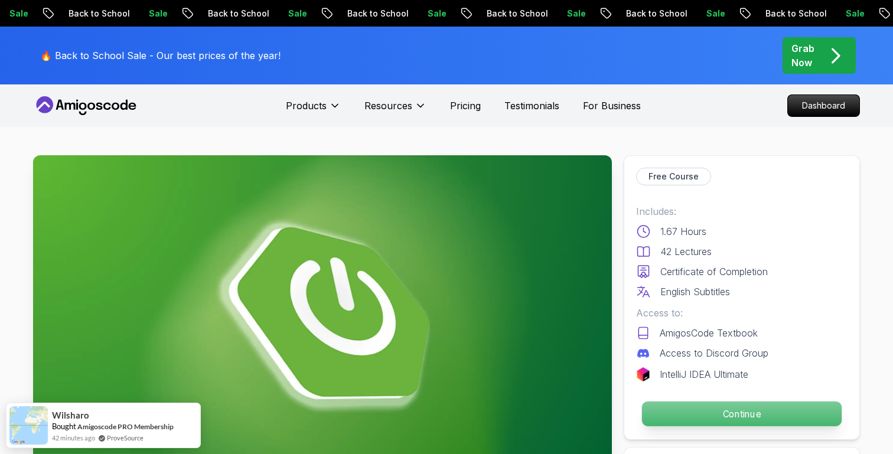
click at [754, 415] on p "Continue" at bounding box center [742, 414] width 200 height 25
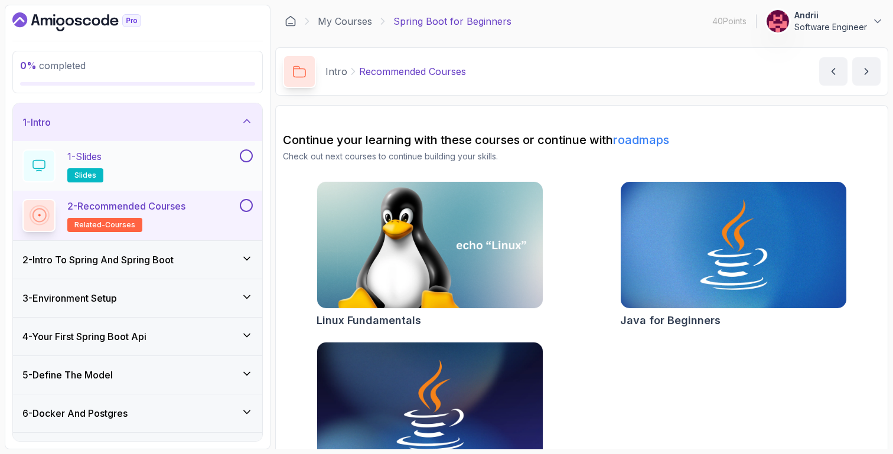
click at [184, 162] on div "1 - Slides slides" at bounding box center [129, 165] width 215 height 33
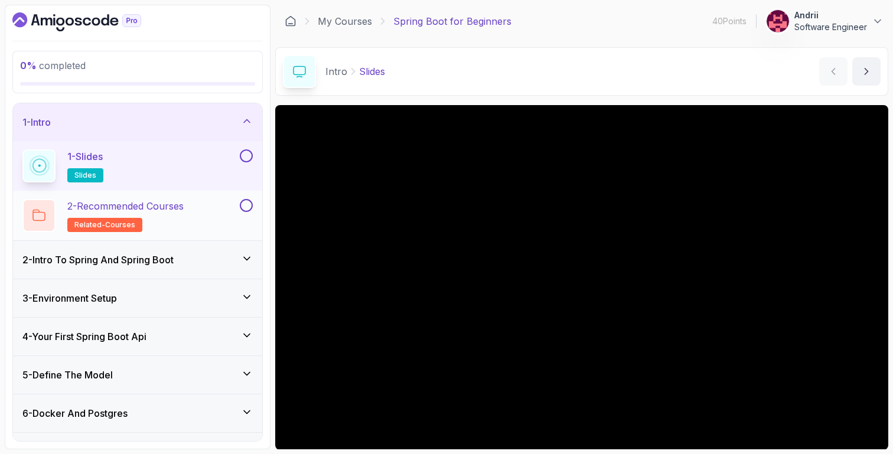
click at [178, 226] on h2 "2 - Recommended Courses related-courses" at bounding box center [125, 215] width 116 height 33
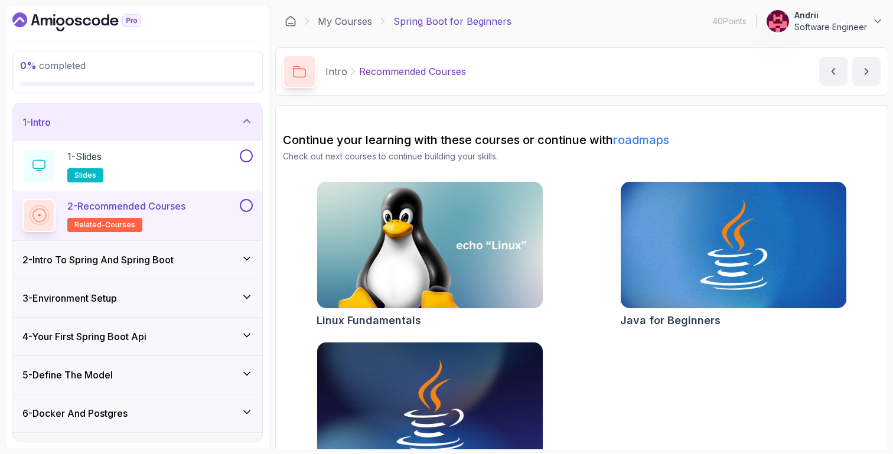
scroll to position [51, 0]
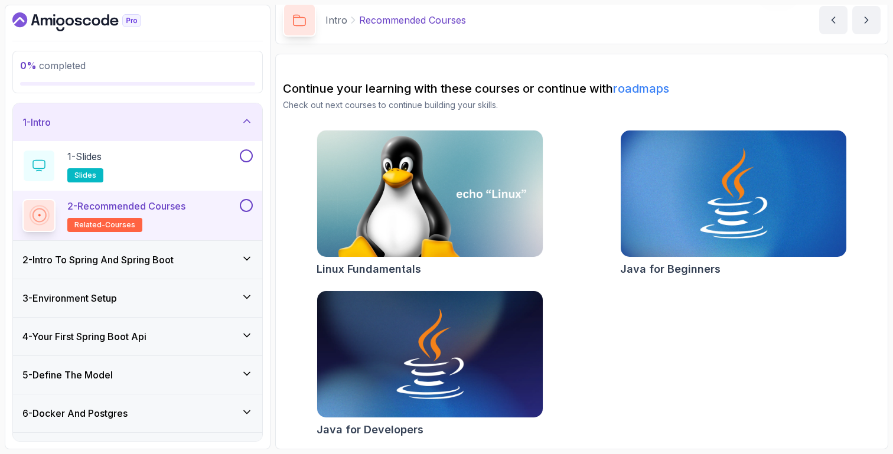
click at [185, 249] on div "2 - Intro To Spring And Spring Boot" at bounding box center [137, 260] width 249 height 38
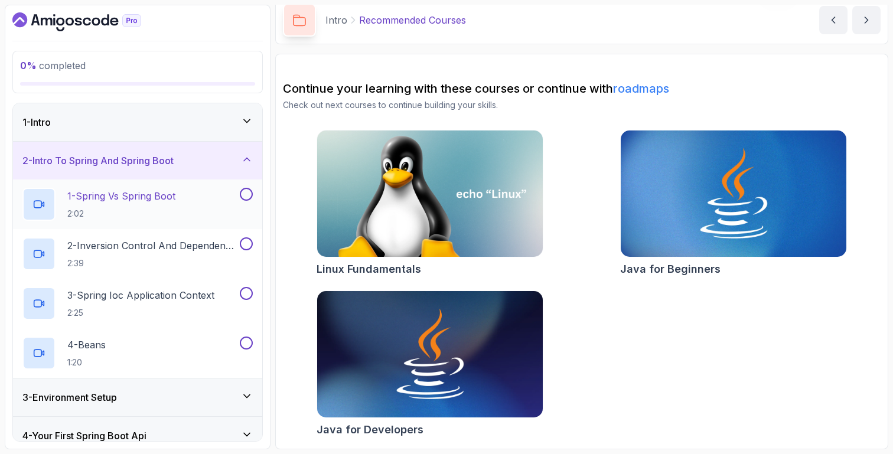
click at [193, 211] on div "1 - Spring Vs Spring Boot 2:02" at bounding box center [129, 204] width 215 height 33
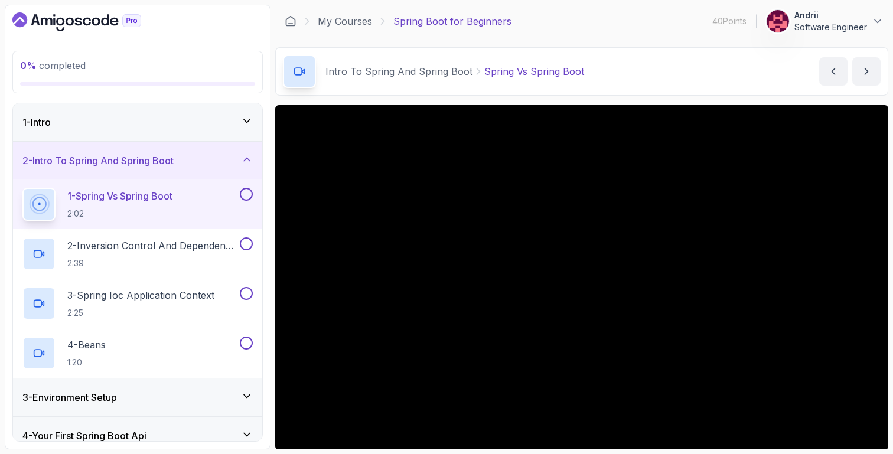
click at [204, 115] on div "1 - Intro" at bounding box center [137, 122] width 230 height 14
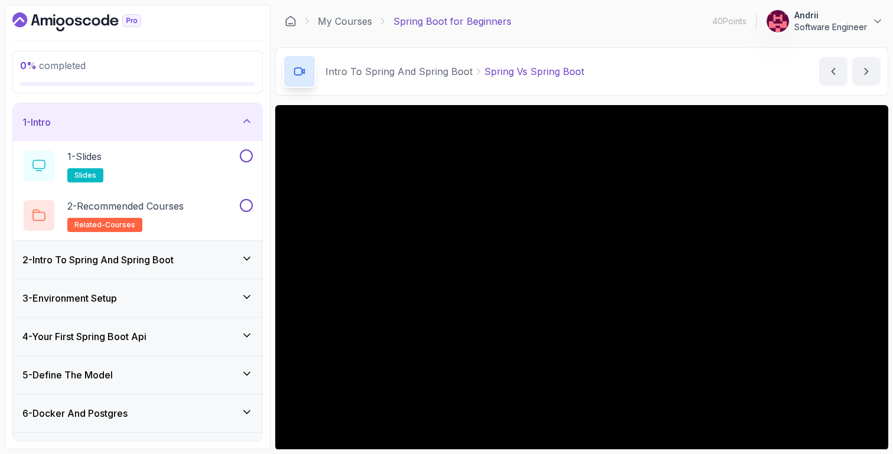
click at [172, 253] on h3 "2 - Intro To Spring And Spring Boot" at bounding box center [97, 260] width 151 height 14
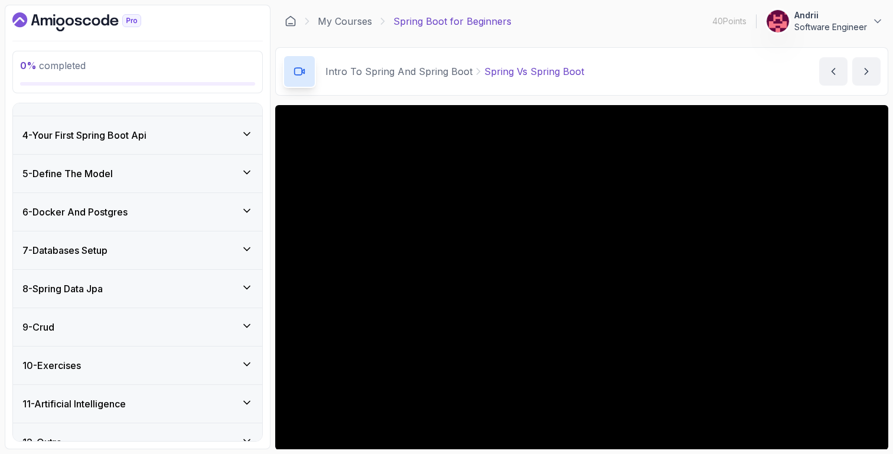
scroll to position [320, 0]
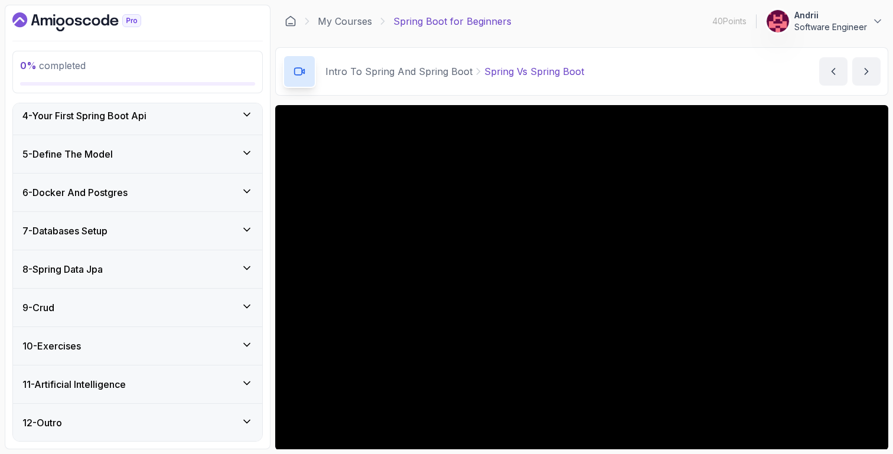
click at [174, 377] on div "11 - Artificial Intelligence" at bounding box center [137, 384] width 230 height 14
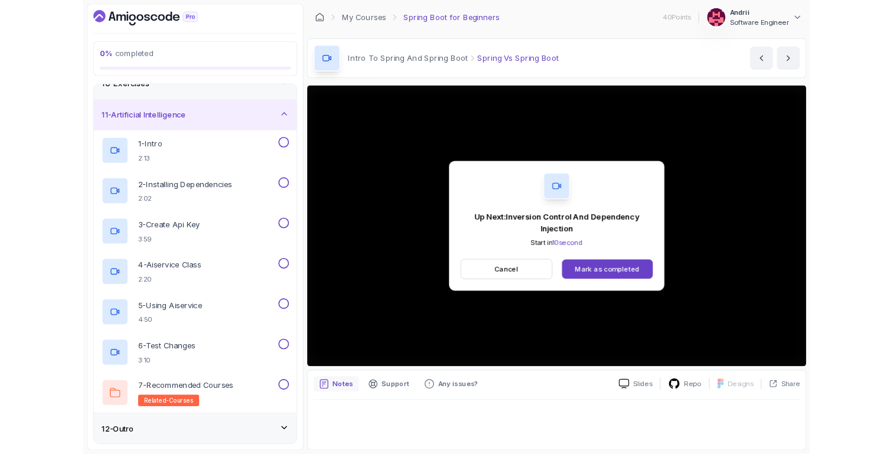
scroll to position [469, 0]
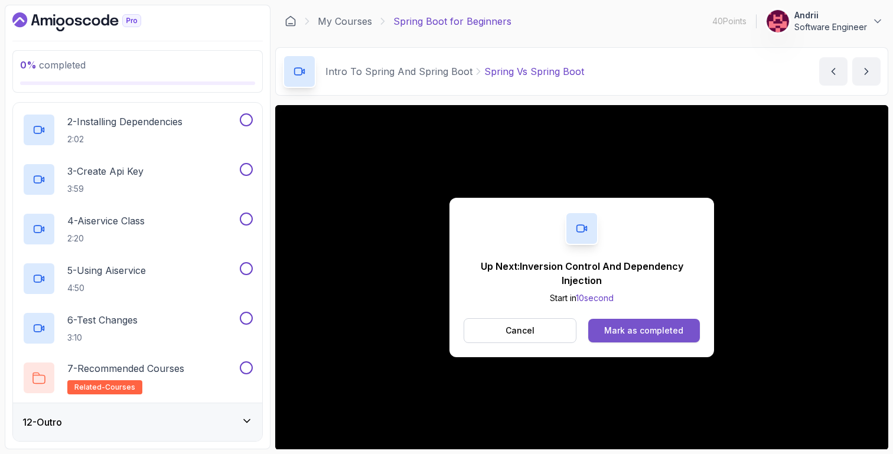
click at [629, 327] on div "Mark as completed" at bounding box center [643, 331] width 79 height 12
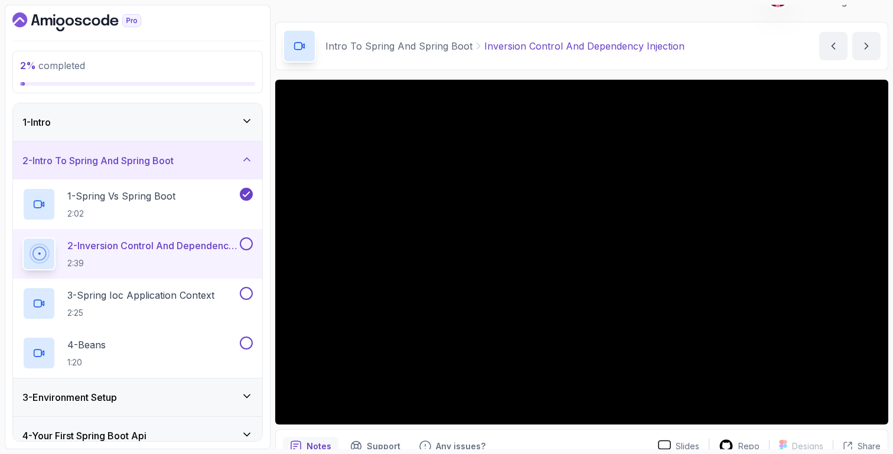
scroll to position [32, 0]
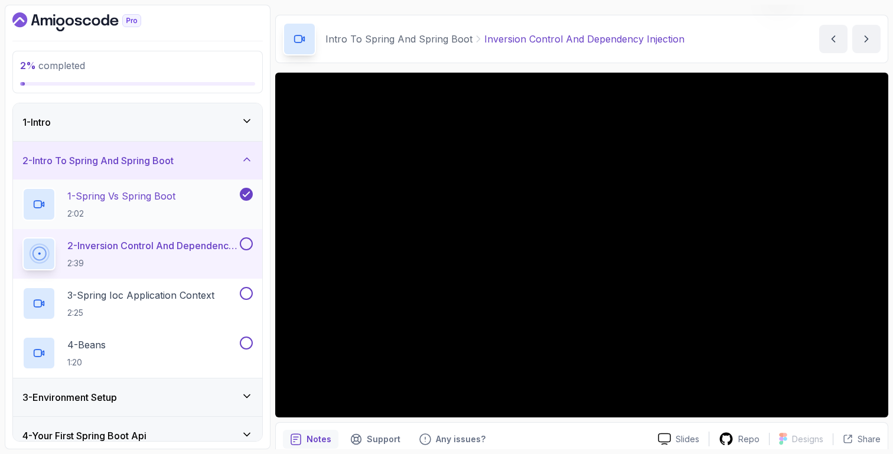
click at [154, 203] on p "1 - Spring Vs Spring Boot" at bounding box center [121, 196] width 108 height 14
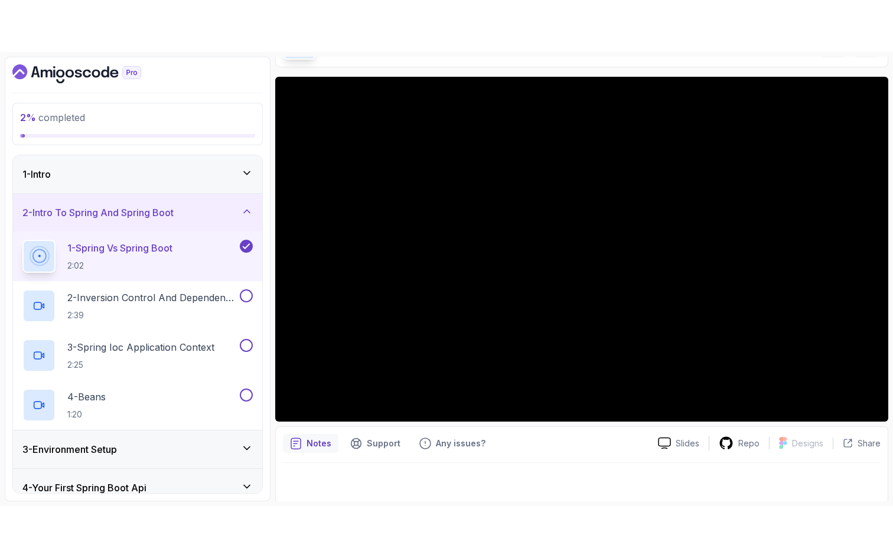
scroll to position [83, 0]
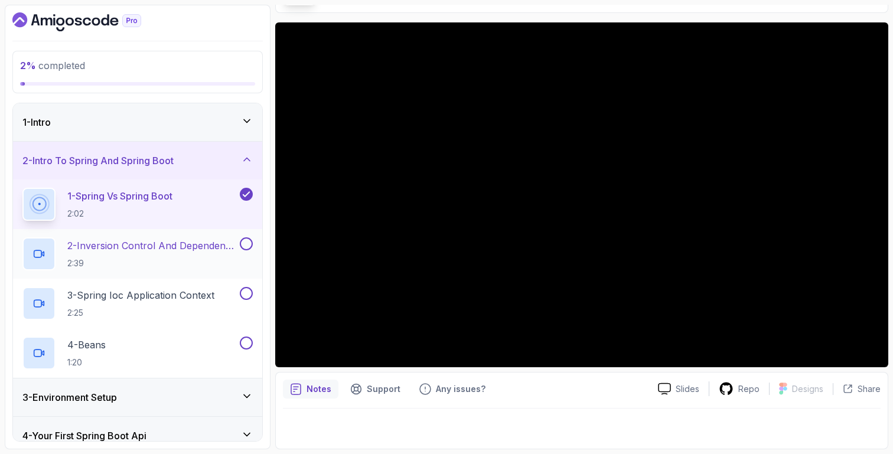
click at [170, 251] on p "2 - Inversion Control And Dependency Injection" at bounding box center [152, 246] width 170 height 14
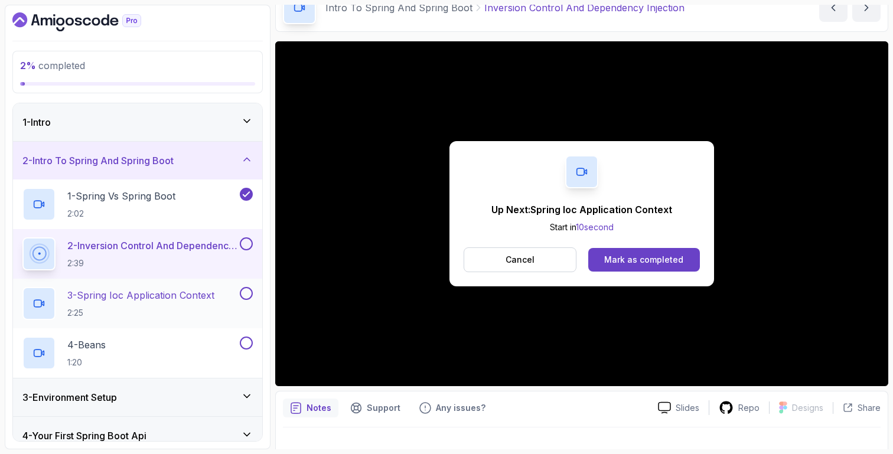
click at [164, 289] on p "3 - Spring Ioc Application Context" at bounding box center [140, 295] width 147 height 14
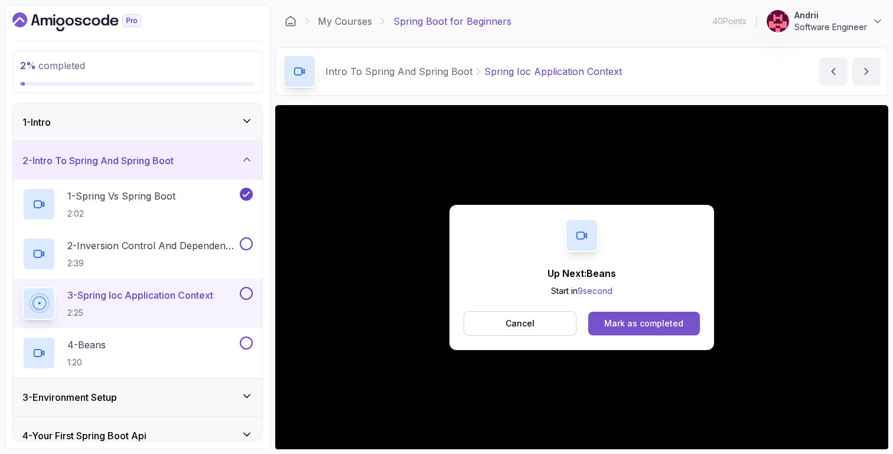
click at [660, 318] on div "Mark as completed" at bounding box center [643, 324] width 79 height 12
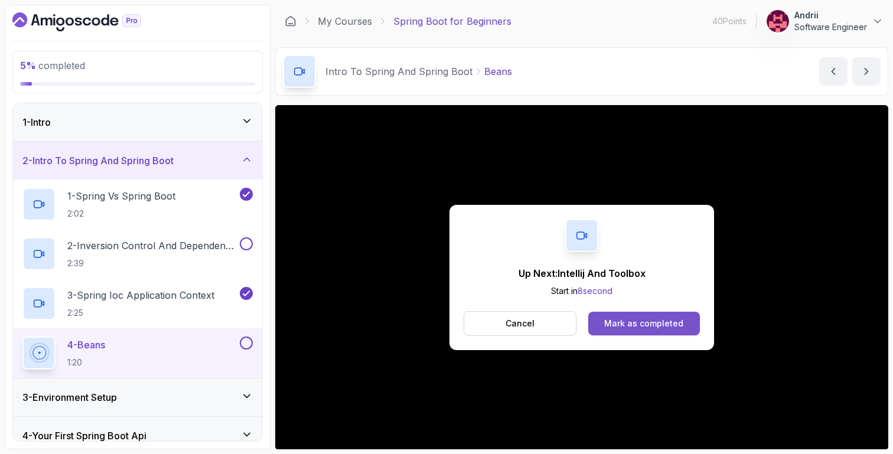
click at [698, 321] on button "Mark as completed" at bounding box center [644, 324] width 112 height 24
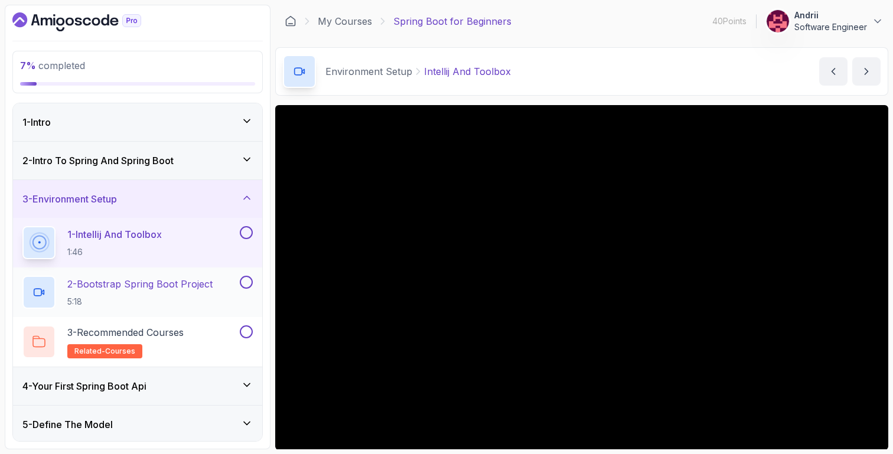
click at [111, 288] on p "2 - Bootstrap Spring Boot Project" at bounding box center [139, 284] width 145 height 14
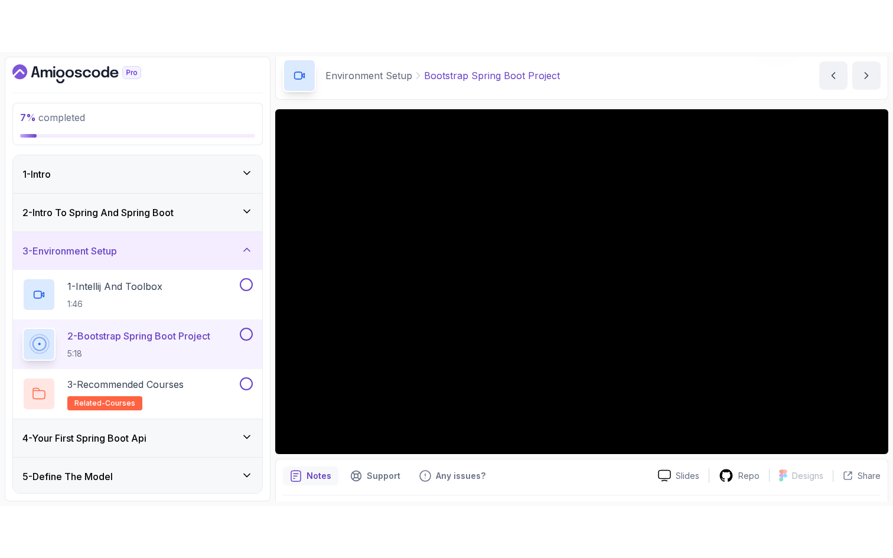
scroll to position [54, 0]
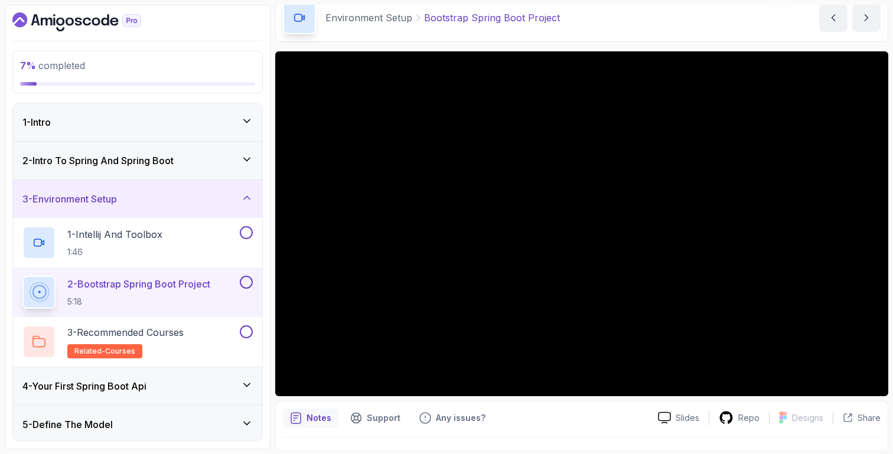
click at [146, 380] on h3 "4 - Your First Spring Boot Api" at bounding box center [84, 386] width 124 height 14
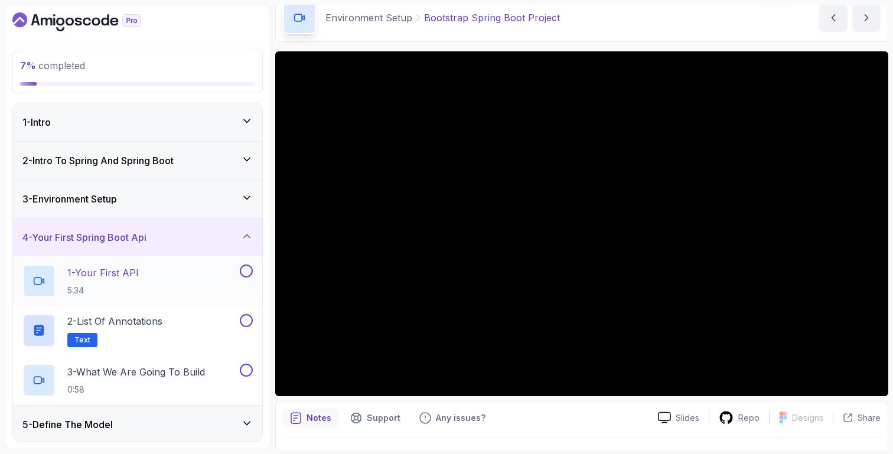
click at [165, 282] on div "1 - Your First API 5:34" at bounding box center [129, 281] width 215 height 33
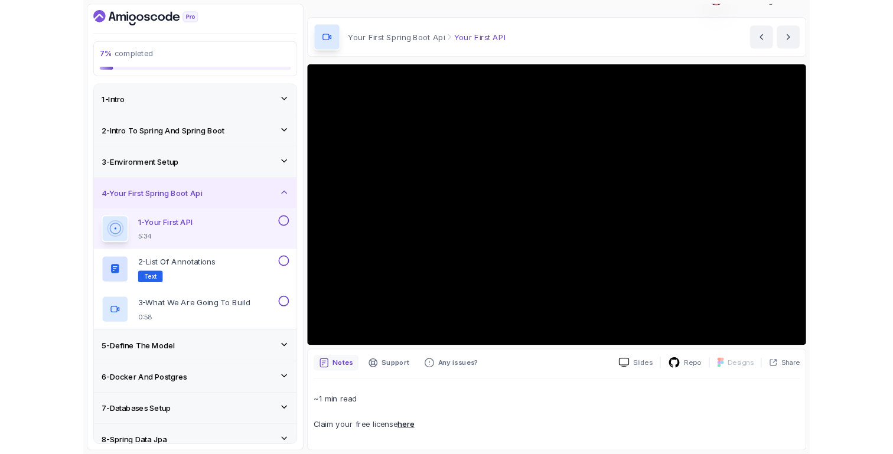
scroll to position [54, 0]
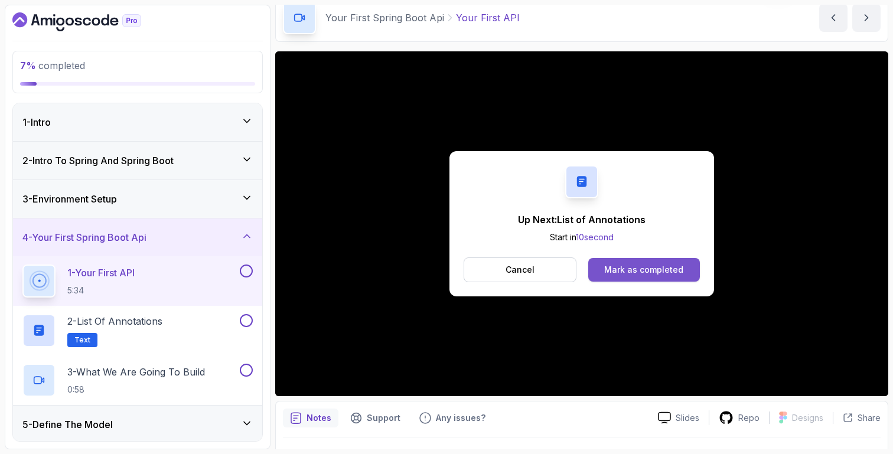
click at [624, 279] on button "Mark as completed" at bounding box center [644, 270] width 112 height 24
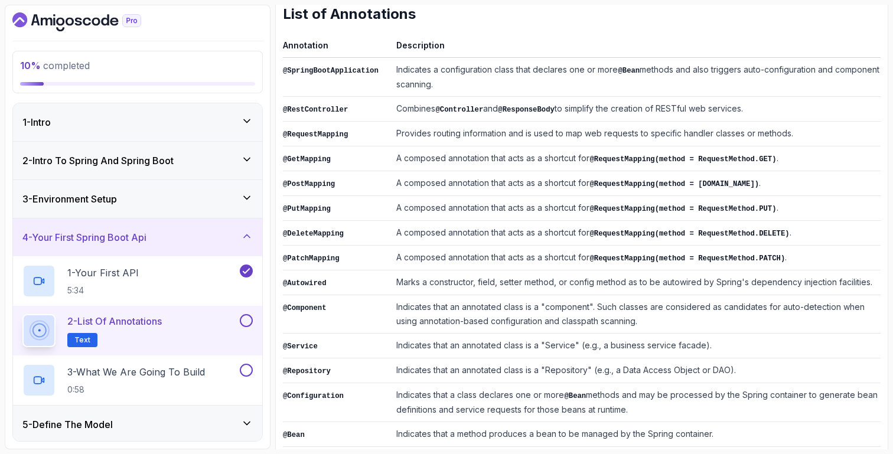
scroll to position [174, 0]
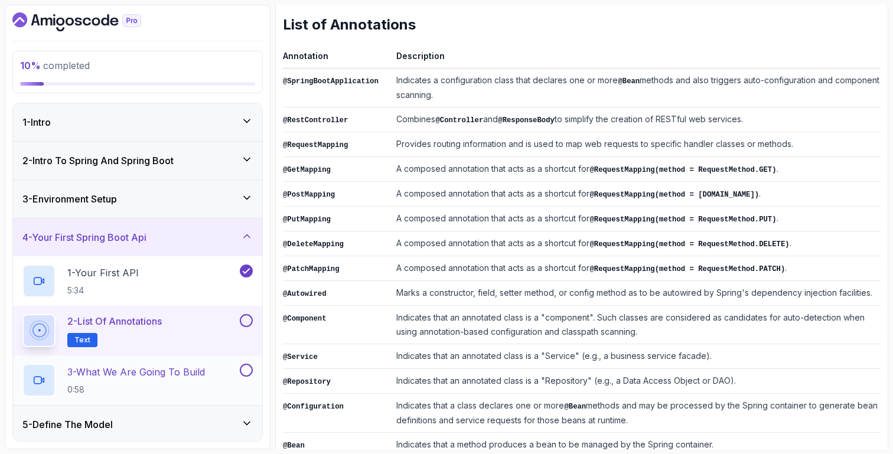
click at [126, 386] on p "0:58" at bounding box center [136, 390] width 138 height 12
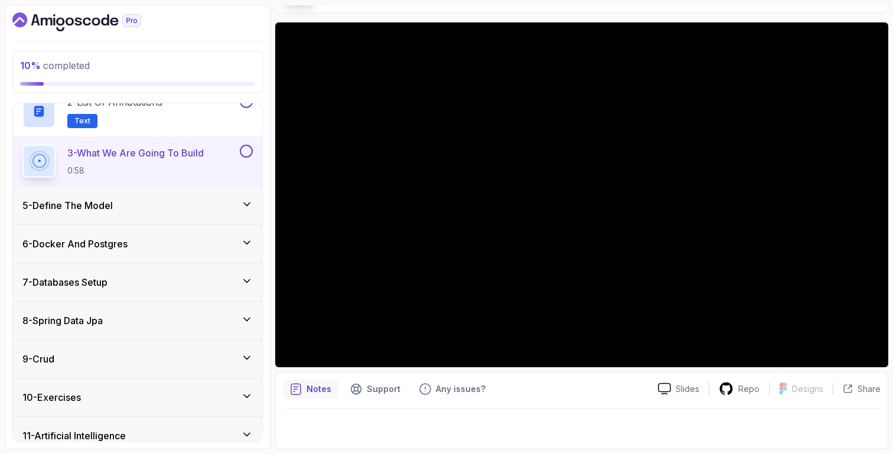
scroll to position [185, 0]
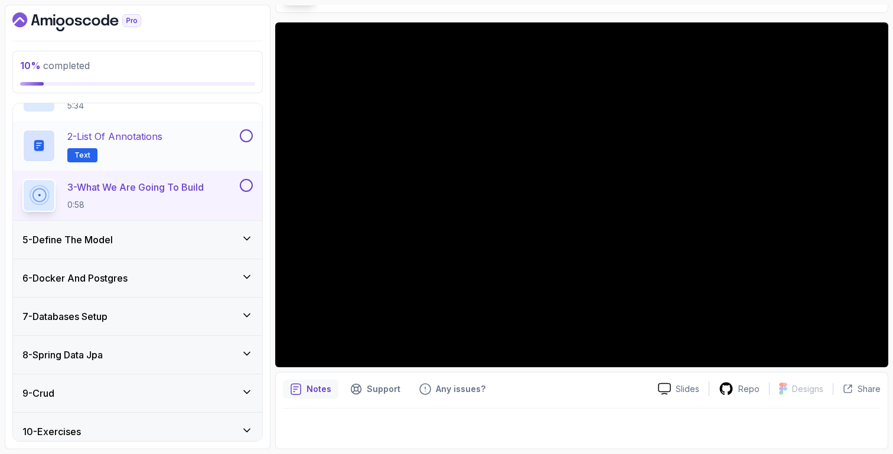
click at [175, 145] on div "2 - List of Annotations Text" at bounding box center [129, 145] width 215 height 33
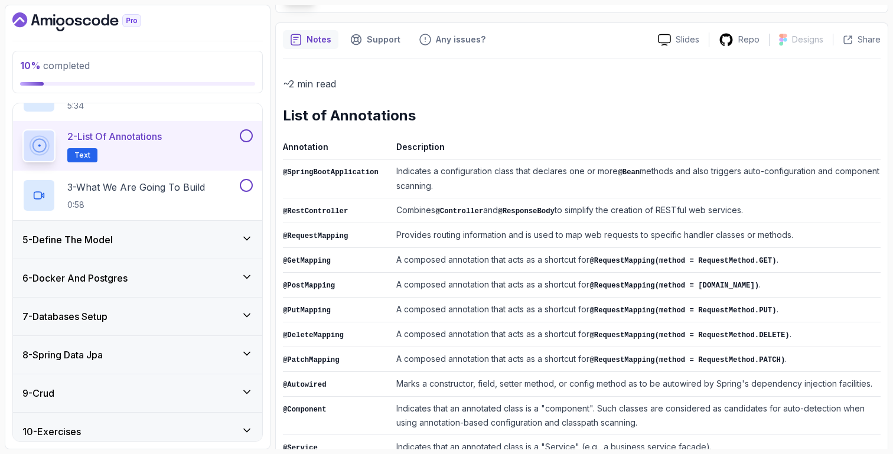
scroll to position [270, 0]
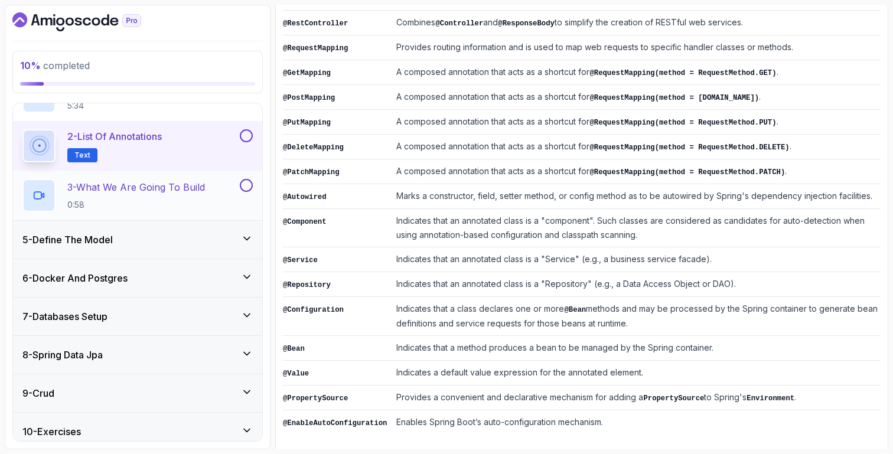
click at [152, 200] on p "0:58" at bounding box center [136, 205] width 138 height 12
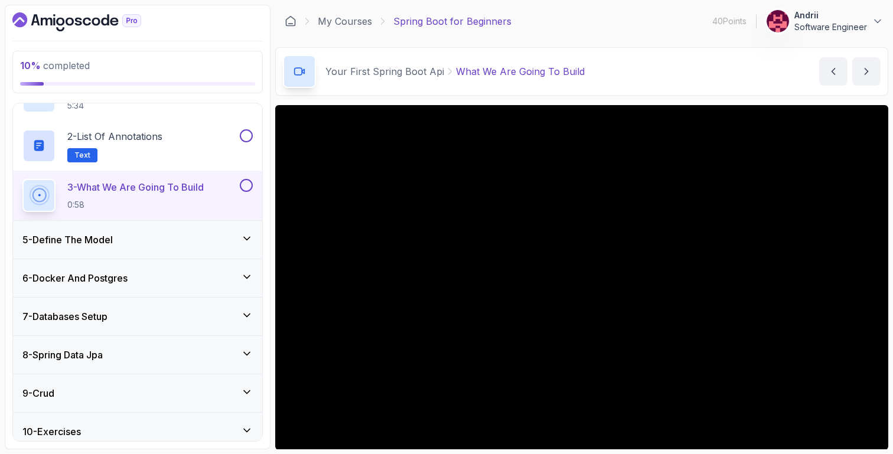
click at [205, 243] on div "5 - Define The Model" at bounding box center [137, 240] width 230 height 14
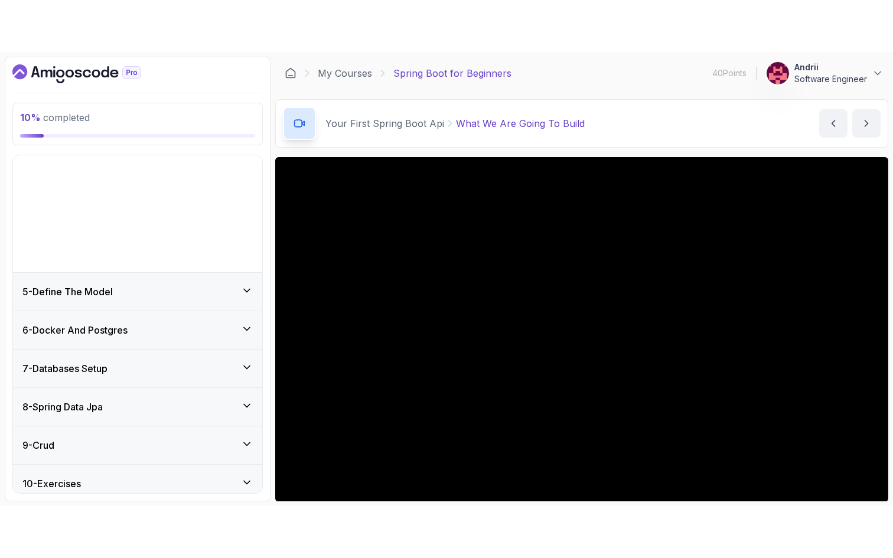
scroll to position [122, 0]
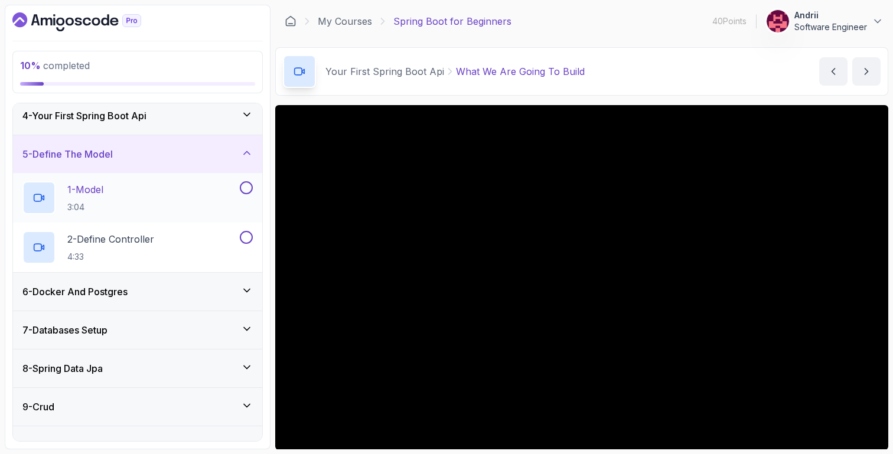
click at [200, 201] on div "1 - Model 3:04" at bounding box center [129, 197] width 215 height 33
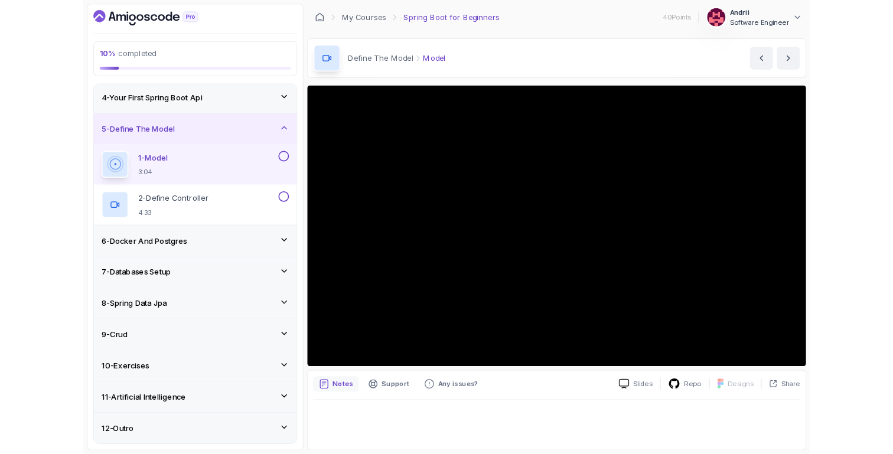
scroll to position [122, 0]
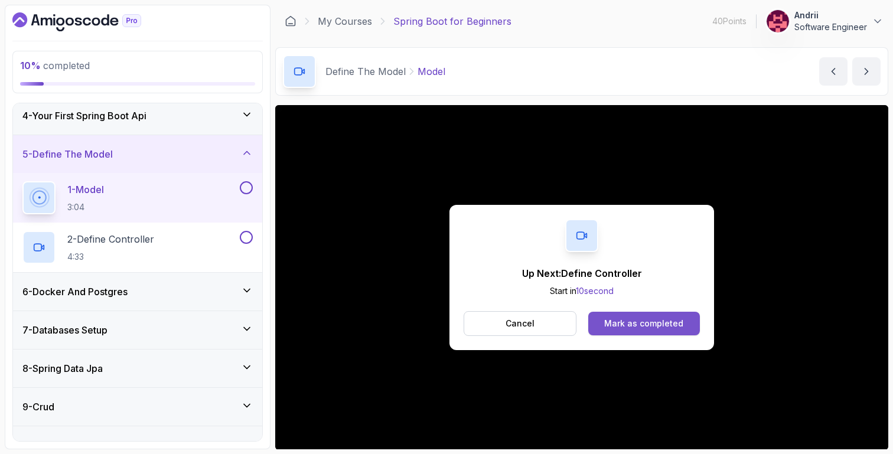
click at [610, 323] on div "Mark as completed" at bounding box center [643, 324] width 79 height 12
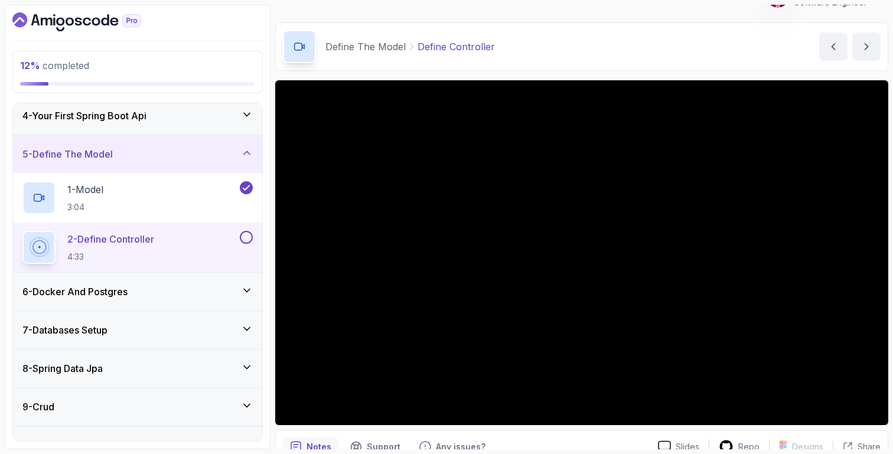
scroll to position [27, 0]
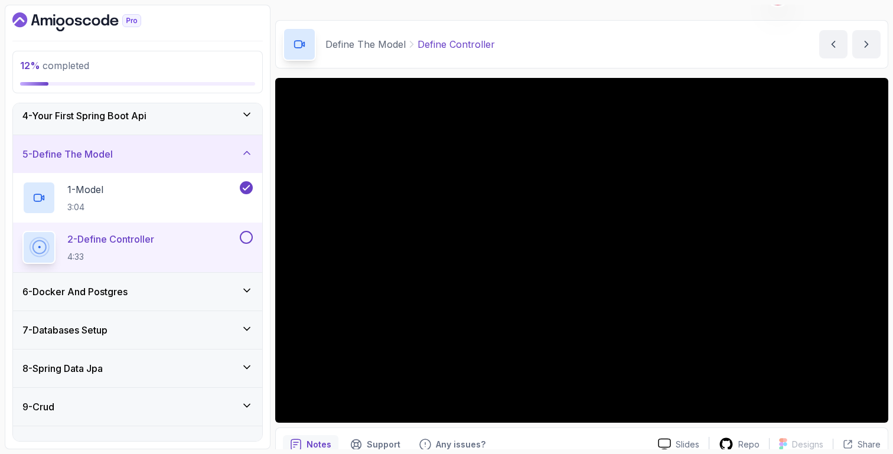
click at [142, 300] on div "6 - Docker And Postgres" at bounding box center [137, 292] width 249 height 38
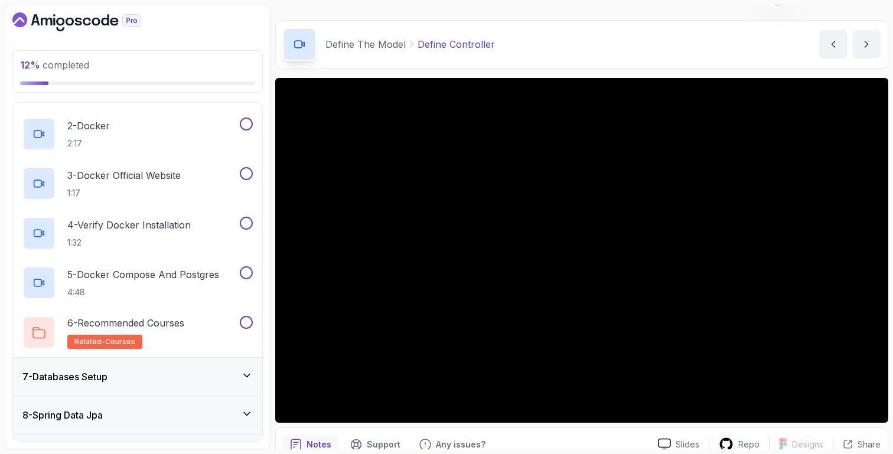
scroll to position [233, 0]
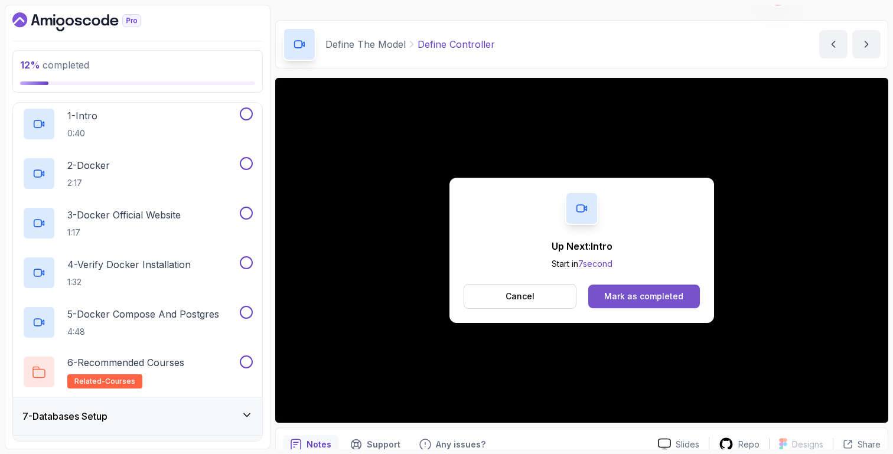
click at [646, 296] on div "Mark as completed" at bounding box center [643, 297] width 79 height 12
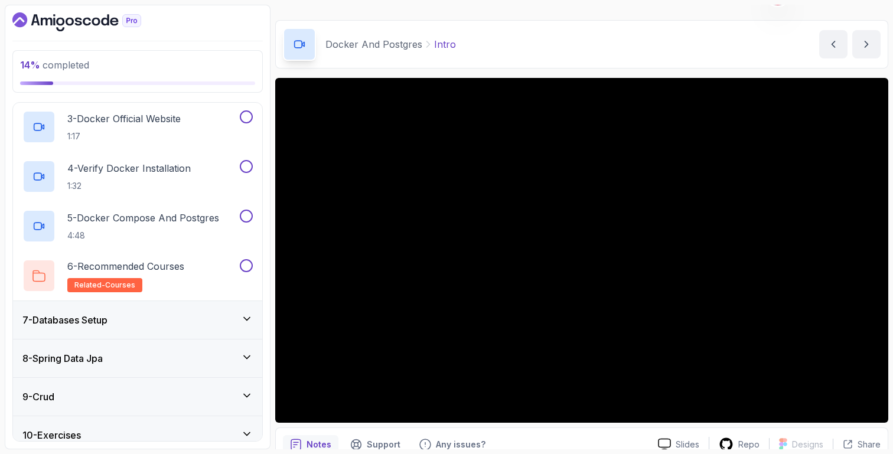
scroll to position [419, 0]
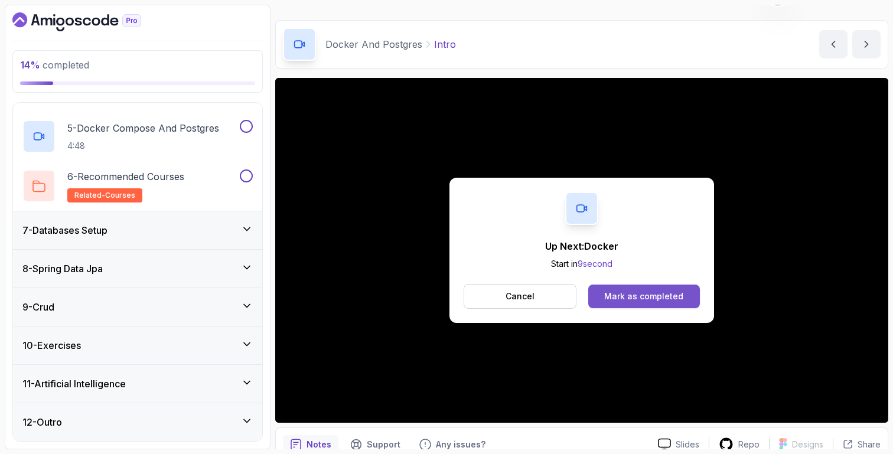
click at [625, 300] on div "Mark as completed" at bounding box center [643, 297] width 79 height 12
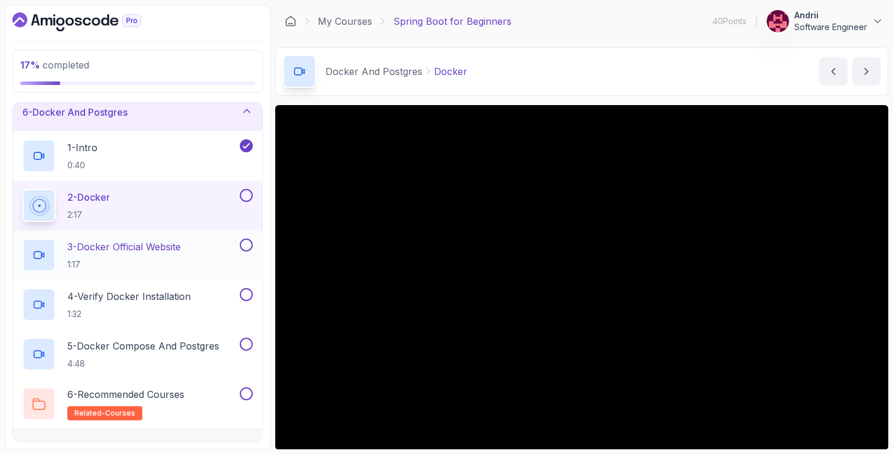
click at [168, 254] on h2 "3 - Docker Official Website 1:17" at bounding box center [123, 255] width 113 height 31
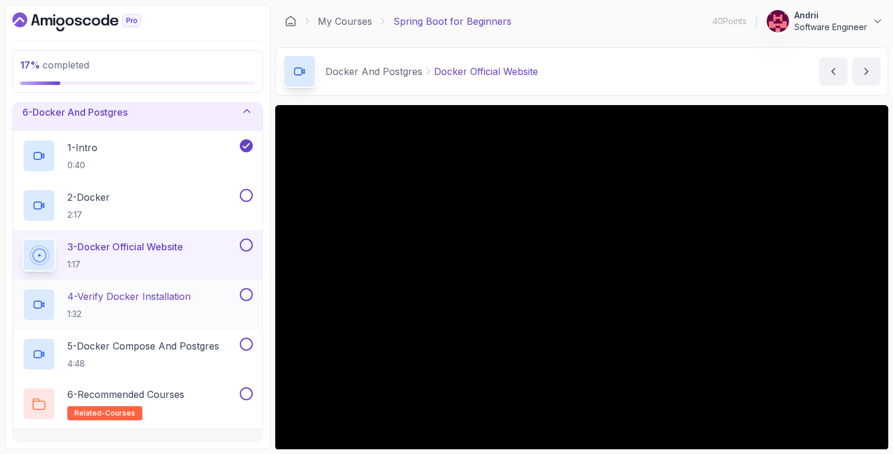
click at [154, 293] on p "4 - Verify Docker Installation" at bounding box center [128, 296] width 123 height 14
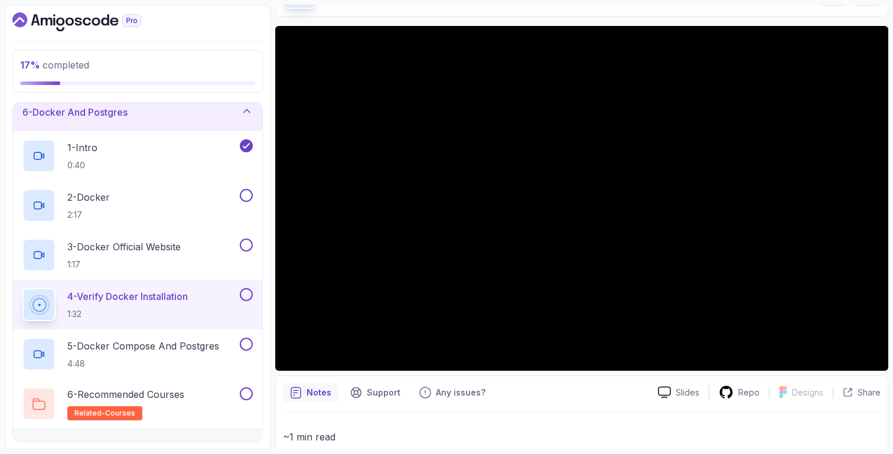
scroll to position [85, 0]
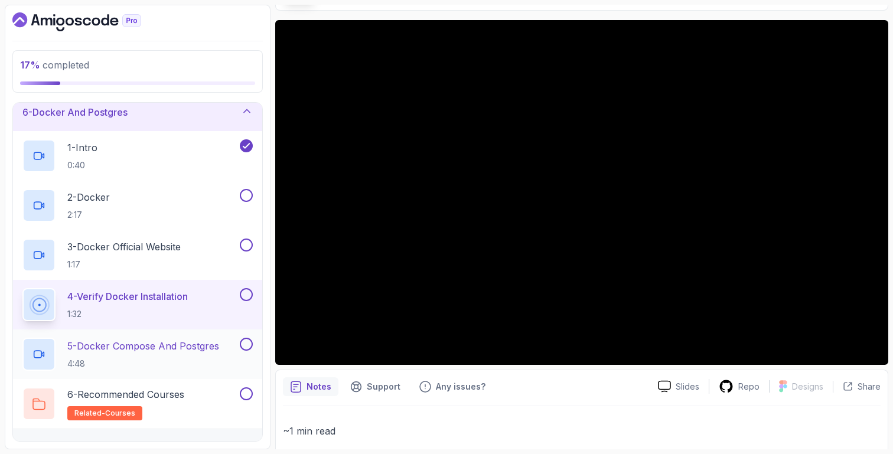
click at [184, 343] on p "5 - Docker Compose And Postgres" at bounding box center [143, 346] width 152 height 14
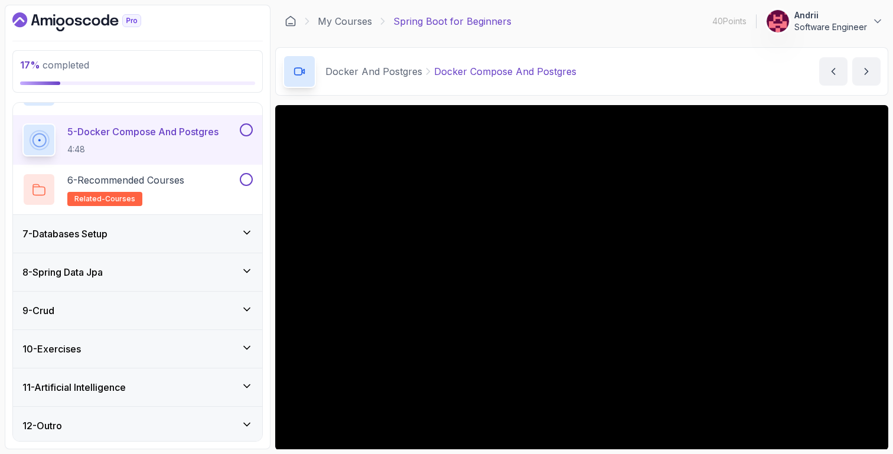
click at [178, 223] on div "7 - Databases Setup" at bounding box center [137, 234] width 249 height 38
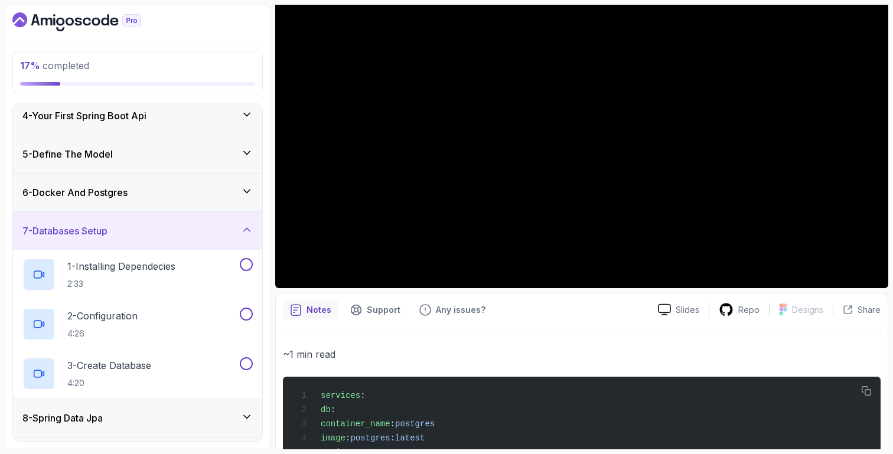
scroll to position [102, 0]
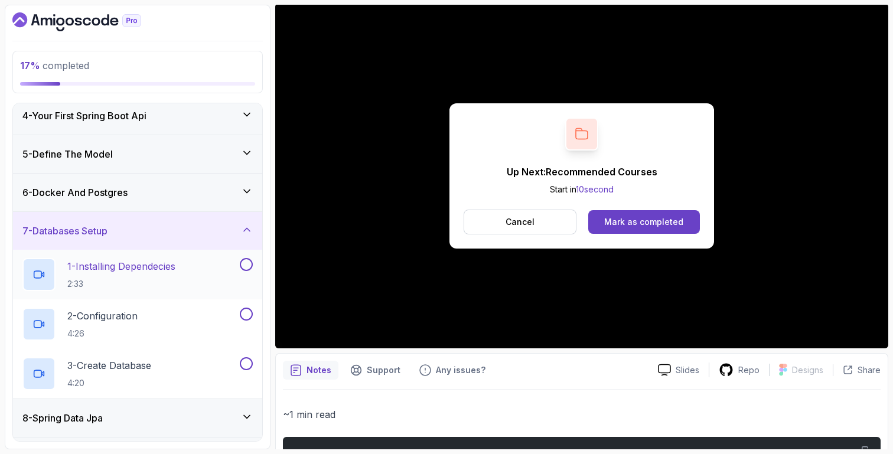
click at [145, 265] on p "1 - Installing Dependecies" at bounding box center [121, 266] width 108 height 14
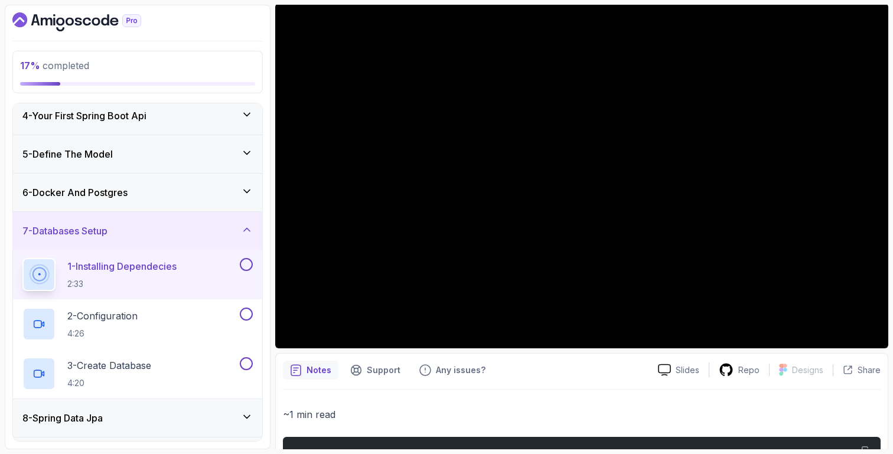
click at [184, 194] on div "6 - Docker And Postgres" at bounding box center [137, 192] width 230 height 14
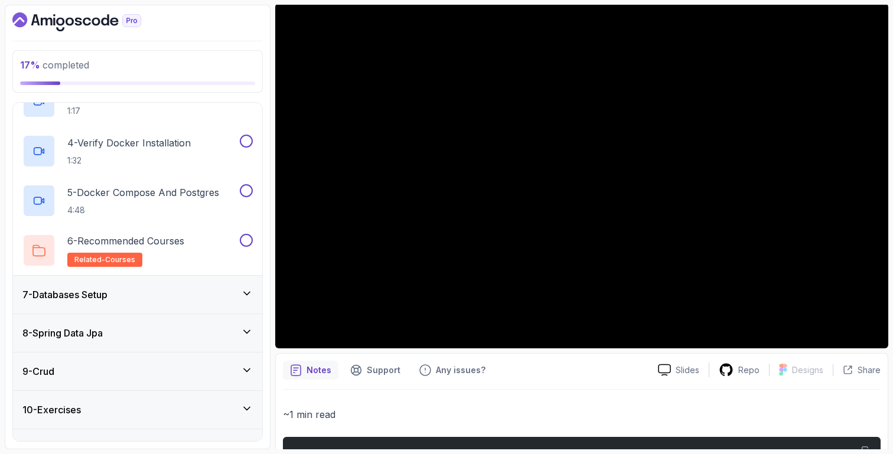
scroll to position [345, 0]
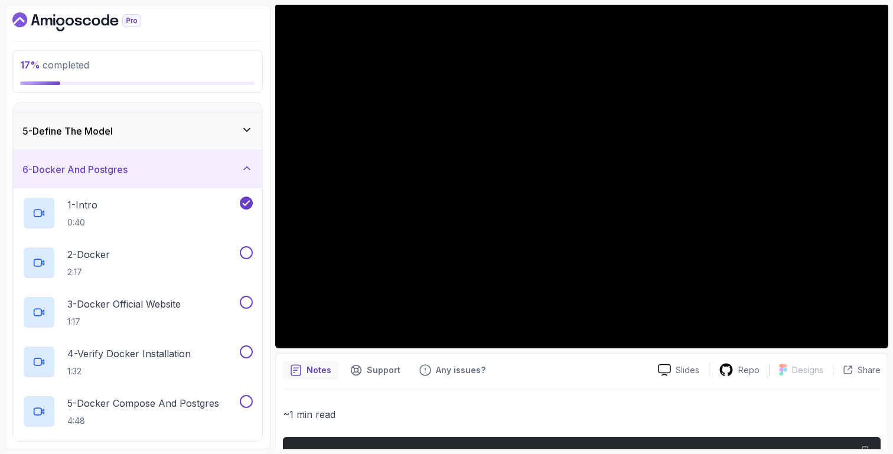
click at [211, 174] on div "6 - Docker And Postgres" at bounding box center [137, 169] width 230 height 14
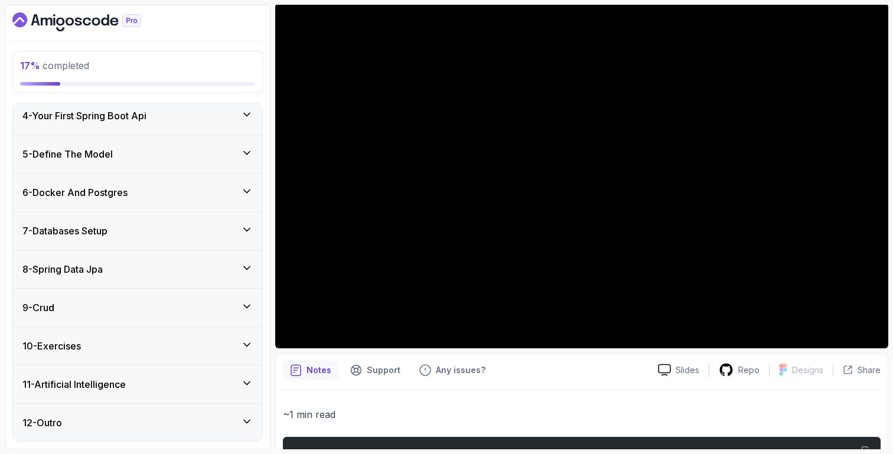
click at [208, 232] on div "7 - Databases Setup" at bounding box center [137, 231] width 230 height 14
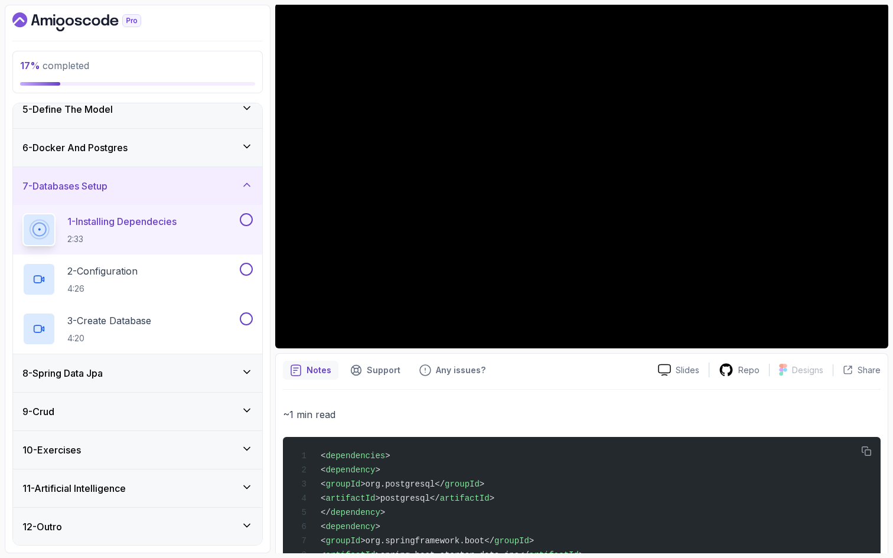
scroll to position [238, 0]
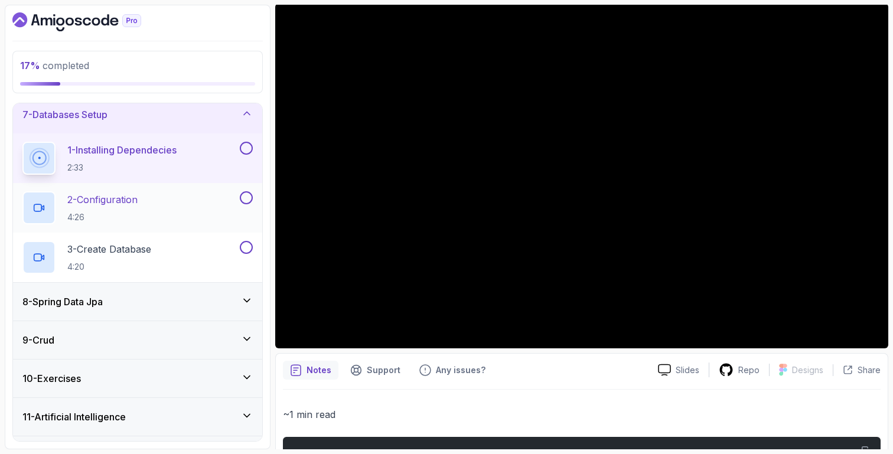
click at [128, 211] on p "4:26" at bounding box center [102, 217] width 70 height 12
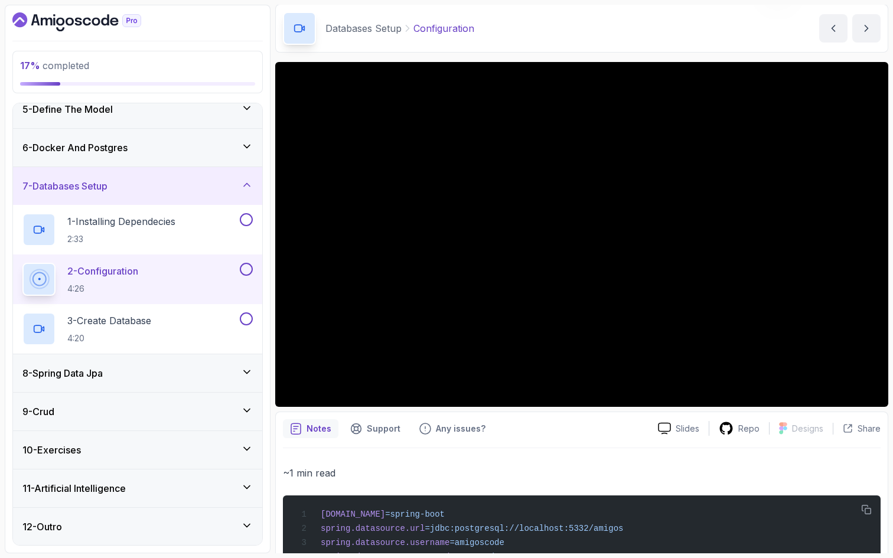
scroll to position [238, 0]
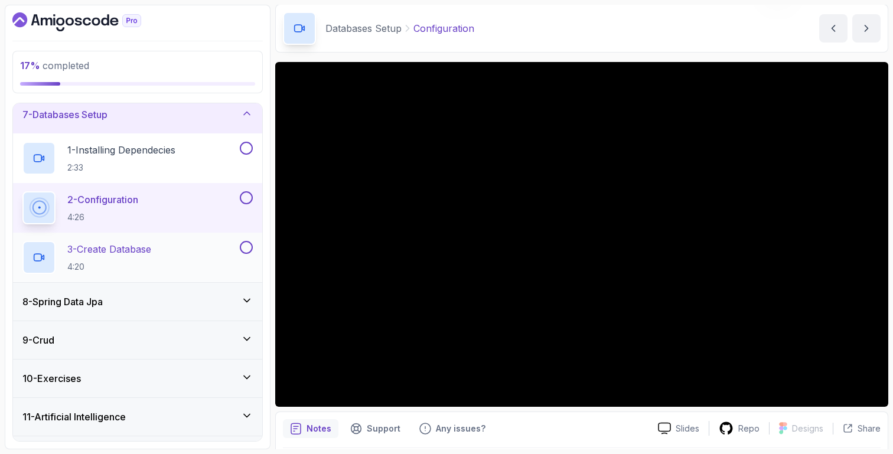
click at [162, 256] on div "3 - Create Database 4:20" at bounding box center [129, 257] width 215 height 33
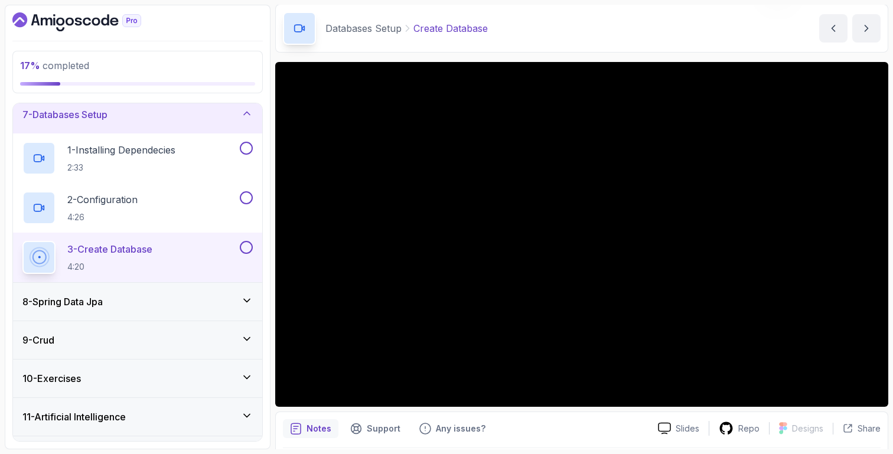
scroll to position [270, 0]
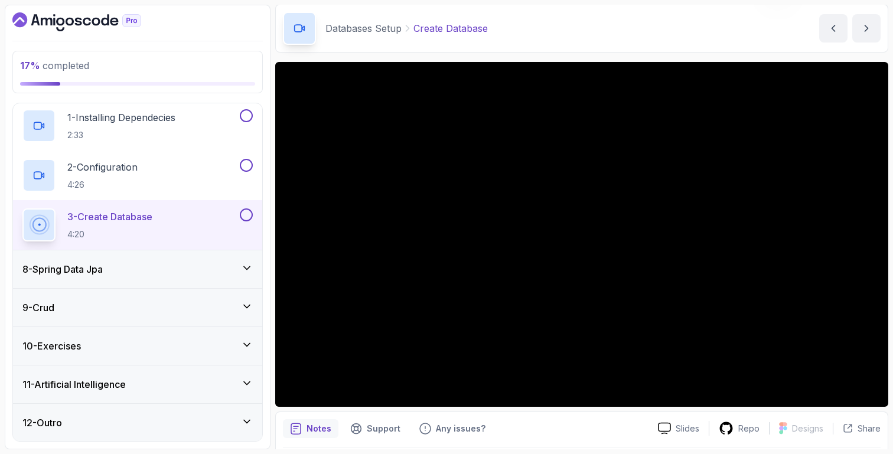
click at [153, 278] on div "8 - Spring Data Jpa" at bounding box center [137, 269] width 249 height 38
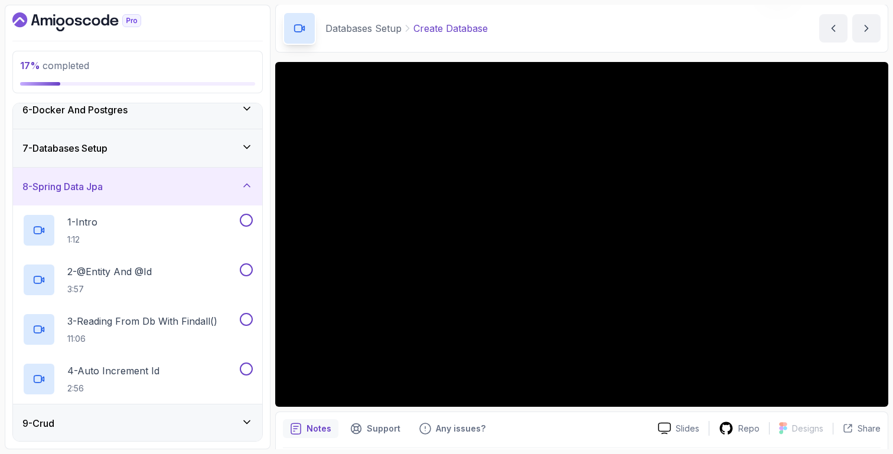
scroll to position [320, 0]
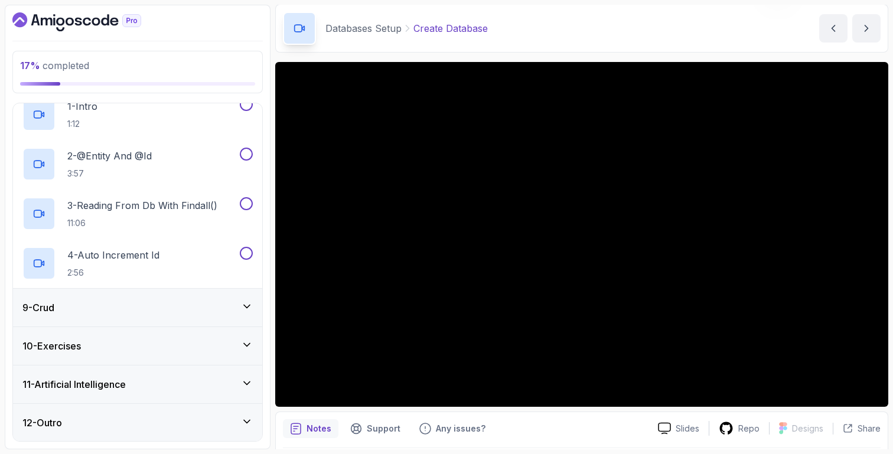
click at [156, 302] on div "9 - Crud" at bounding box center [137, 308] width 230 height 14
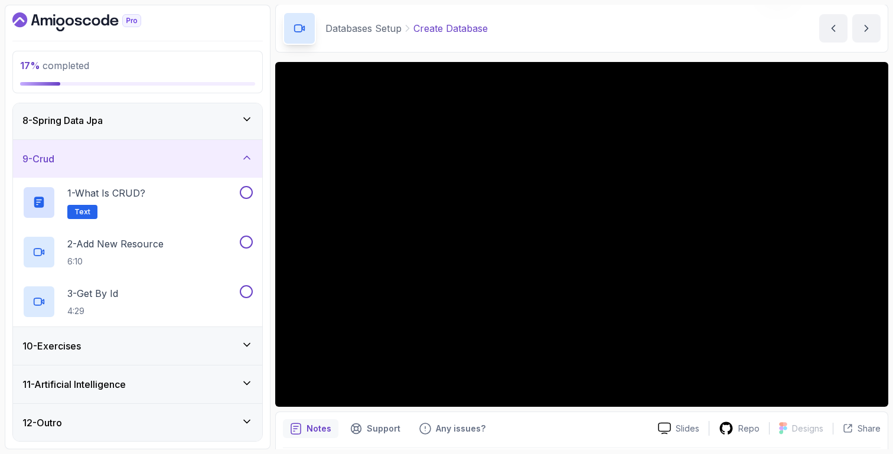
click at [160, 345] on div "10 - Exercises" at bounding box center [137, 346] width 230 height 14
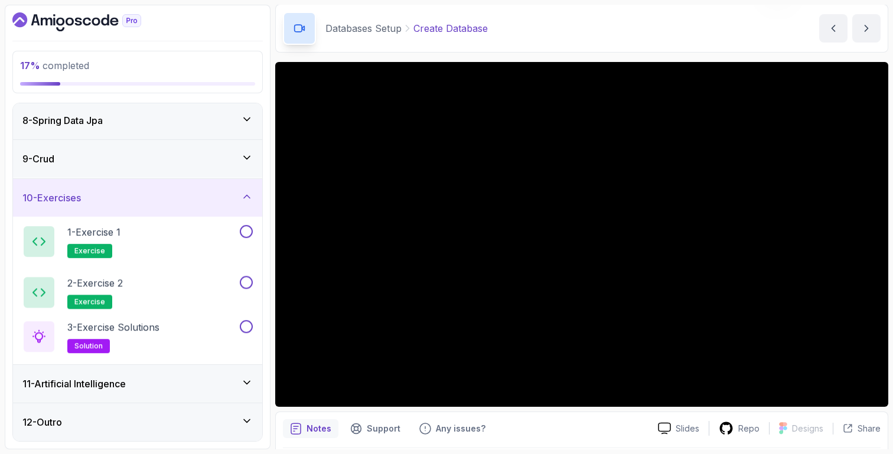
scroll to position [270, 0]
click at [143, 388] on div "11 - Artificial Intelligence" at bounding box center [137, 384] width 230 height 14
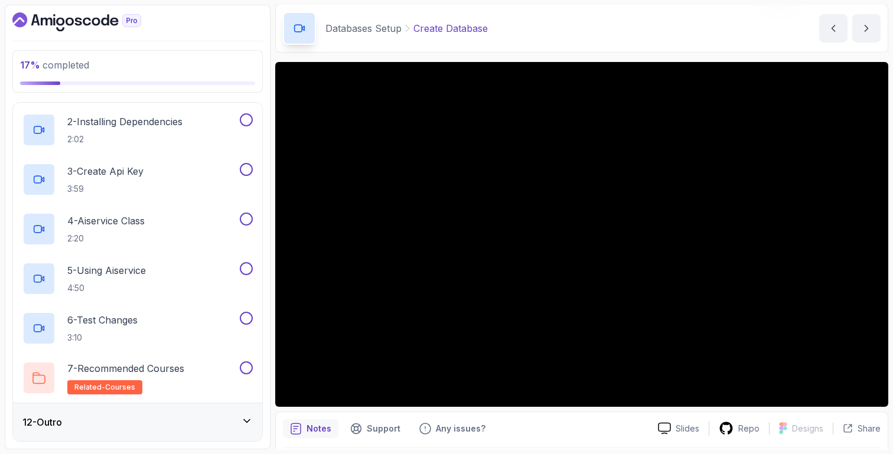
click at [148, 423] on div "12 - Outro" at bounding box center [137, 422] width 230 height 14
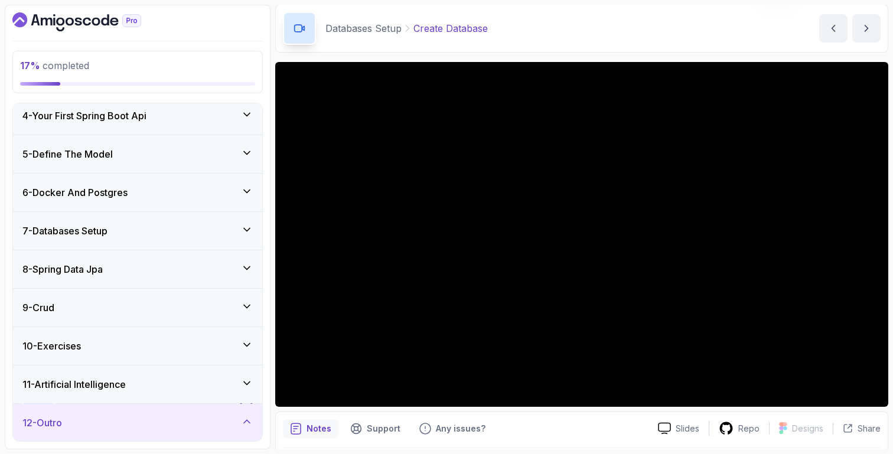
scroll to position [221, 0]
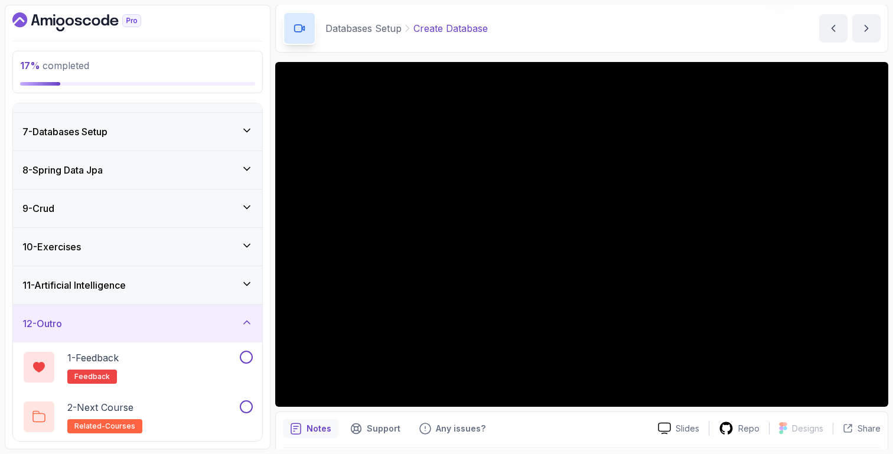
click at [145, 325] on div "12 - Outro" at bounding box center [137, 323] width 230 height 14
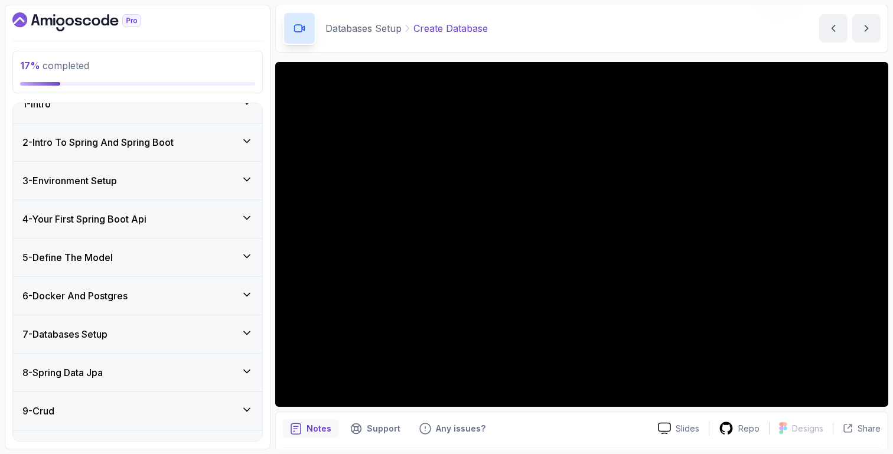
scroll to position [122, 0]
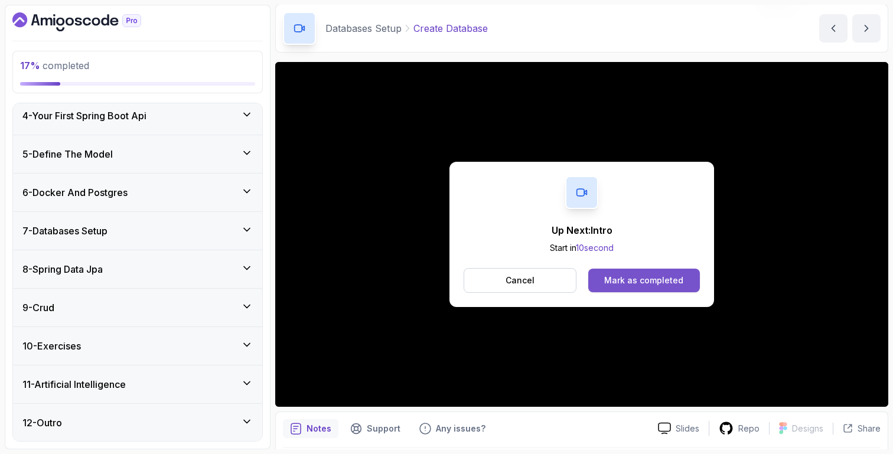
click at [654, 270] on button "Mark as completed" at bounding box center [644, 281] width 112 height 24
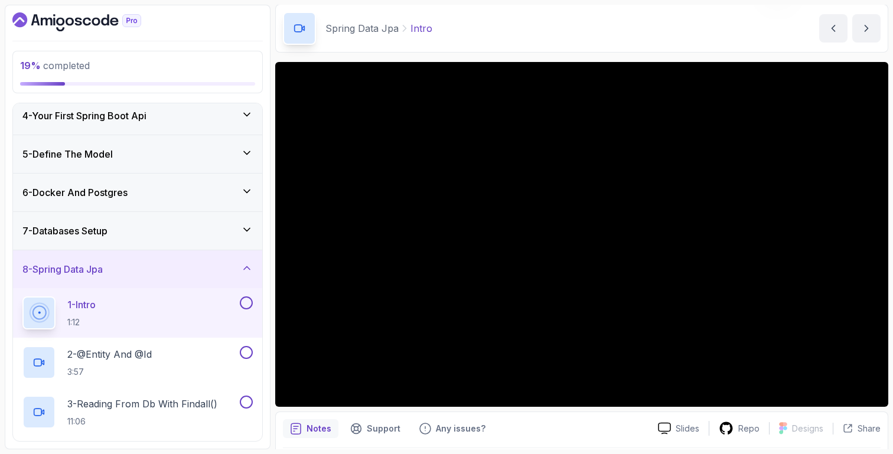
click at [147, 241] on div "7 - Databases Setup" at bounding box center [137, 231] width 249 height 38
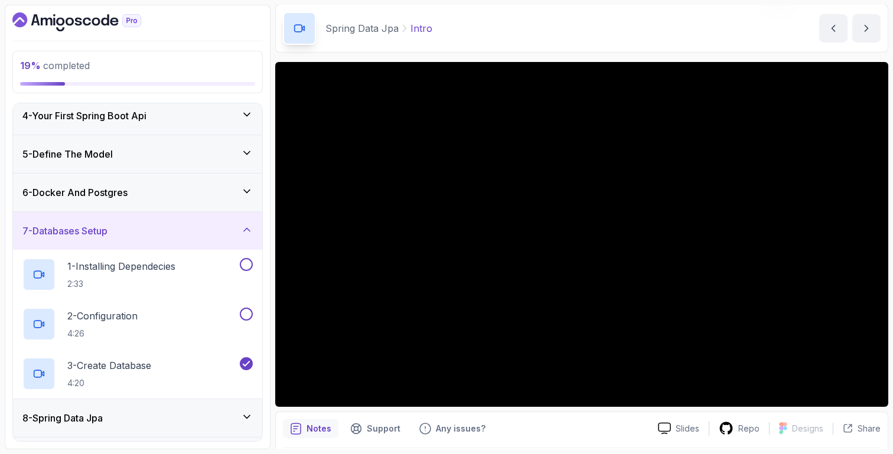
click at [147, 241] on div "7 - Databases Setup" at bounding box center [137, 231] width 249 height 38
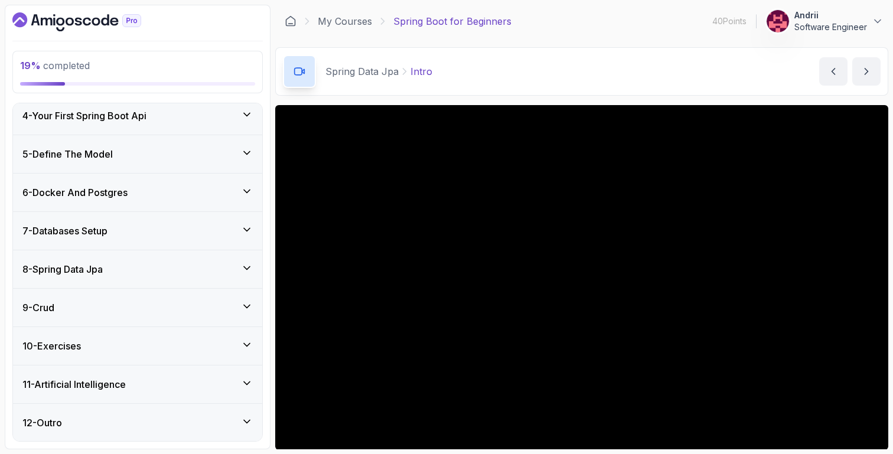
click at [195, 263] on div "8 - Spring Data Jpa" at bounding box center [137, 269] width 230 height 14
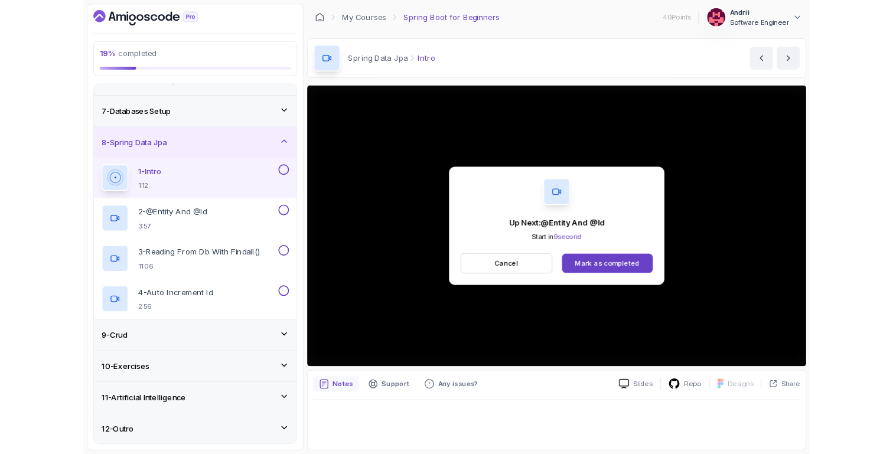
scroll to position [243, 0]
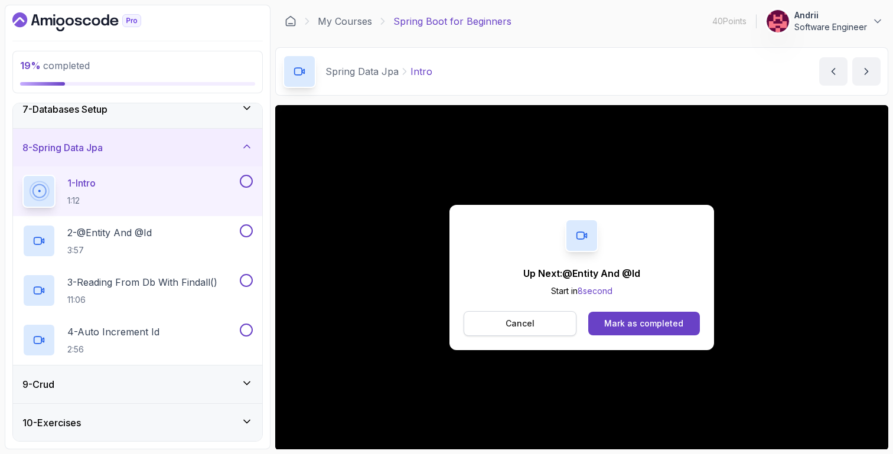
click at [551, 331] on button "Cancel" at bounding box center [520, 323] width 113 height 25
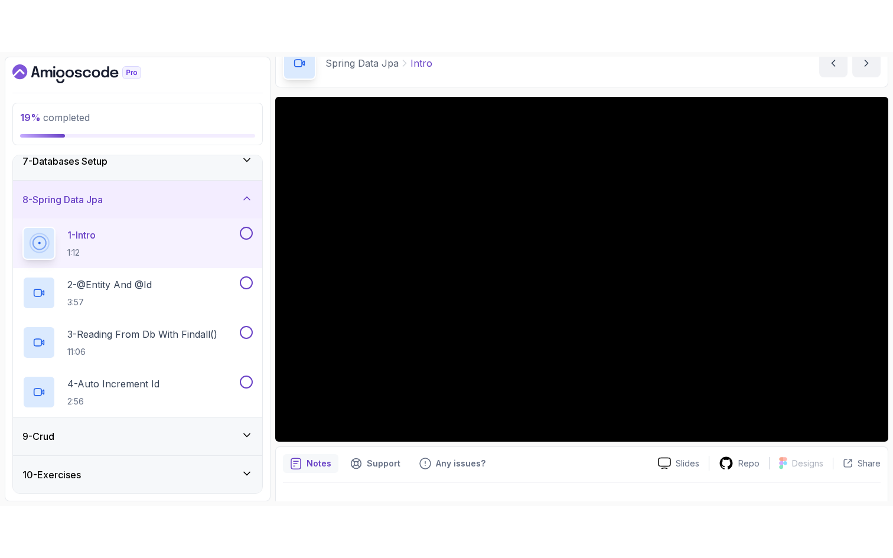
scroll to position [61, 0]
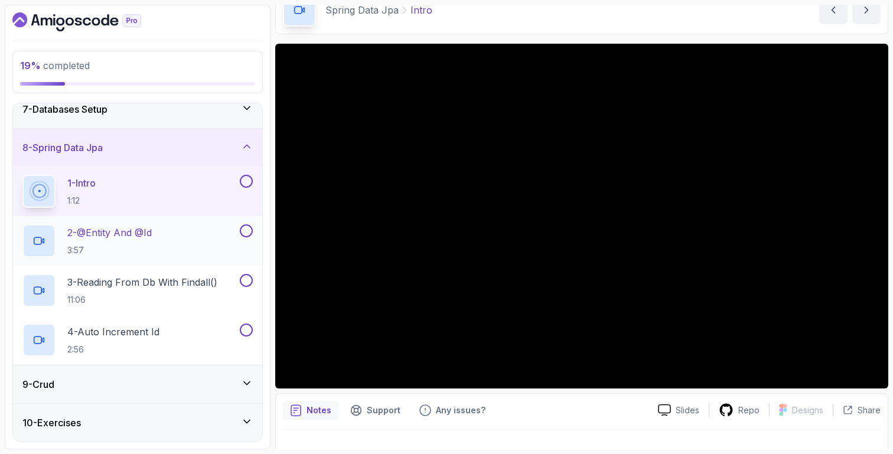
click at [101, 232] on p "2 - @Entity And @Id" at bounding box center [109, 233] width 84 height 14
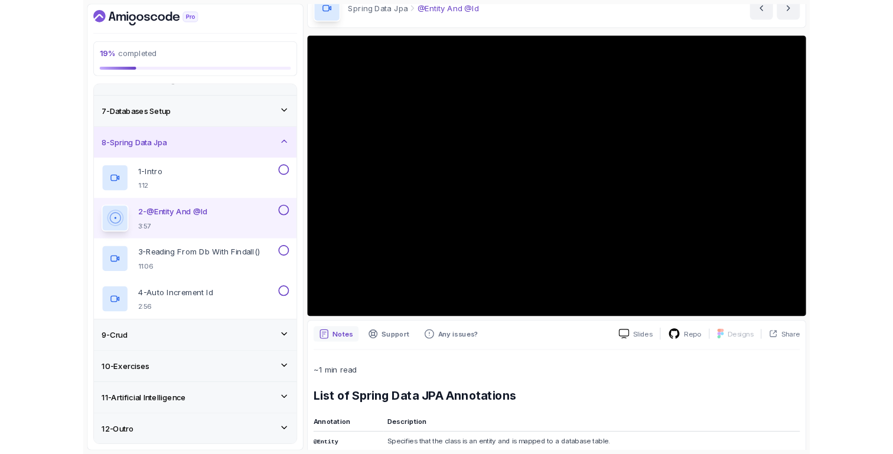
scroll to position [243, 0]
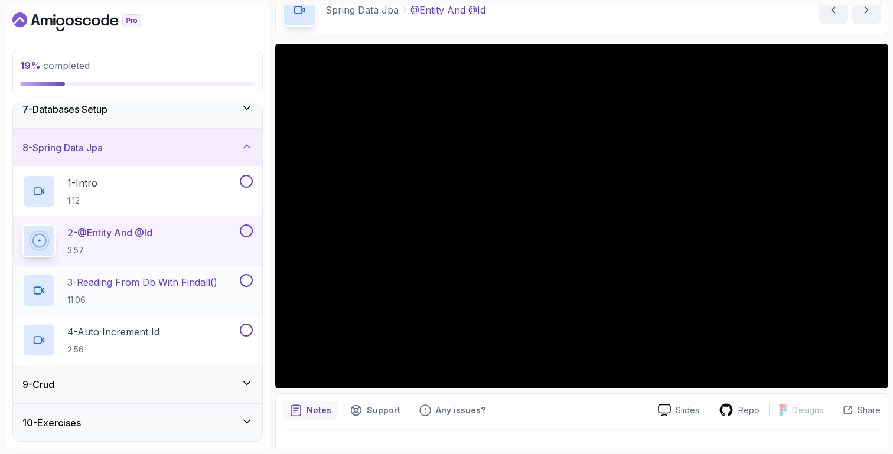
click at [224, 271] on div "3 - Reading From Db With Findall() 11:06" at bounding box center [137, 291] width 249 height 50
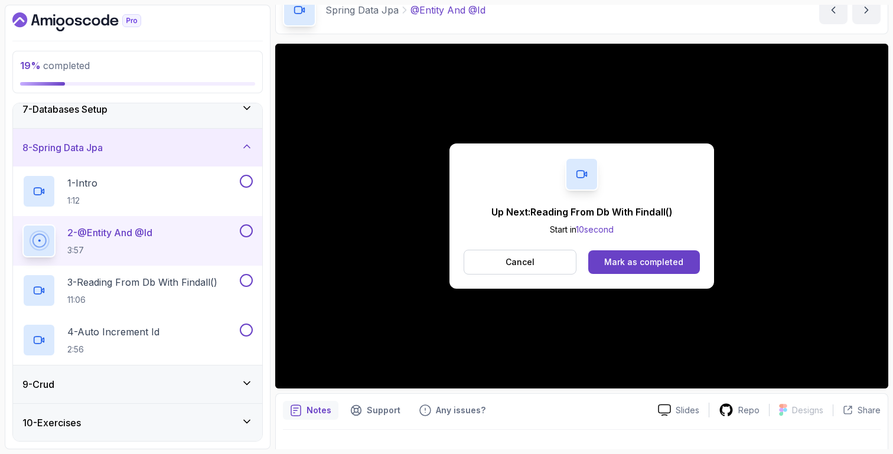
click at [619, 259] on div "Mark as completed" at bounding box center [643, 262] width 79 height 12
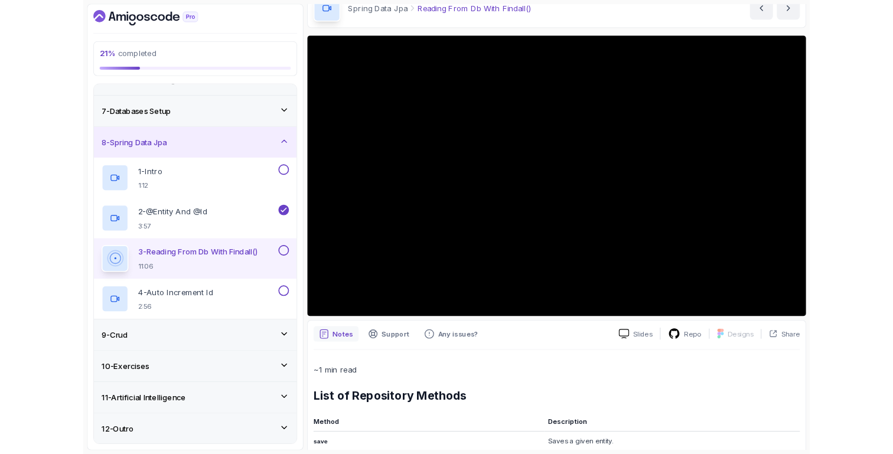
scroll to position [320, 0]
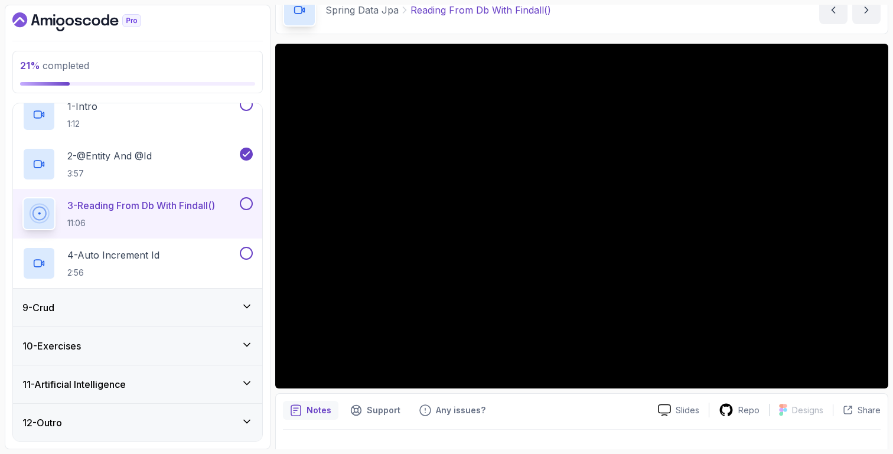
click at [155, 304] on div "9 - Crud" at bounding box center [137, 308] width 230 height 14
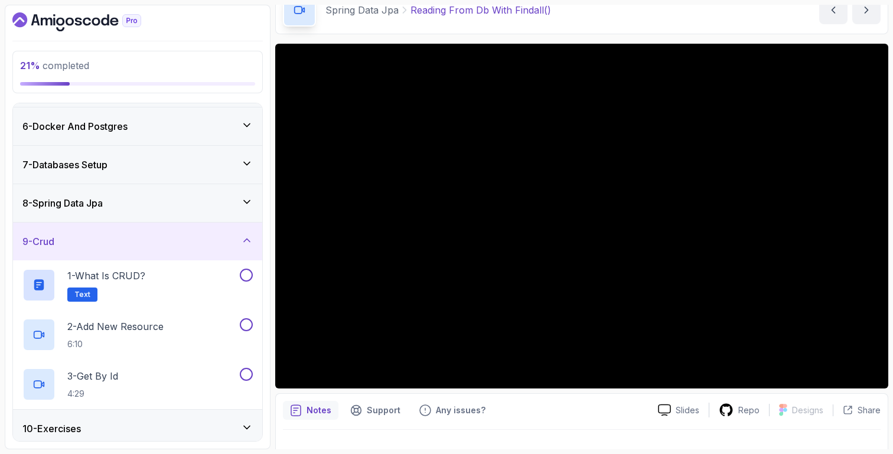
scroll to position [175, 0]
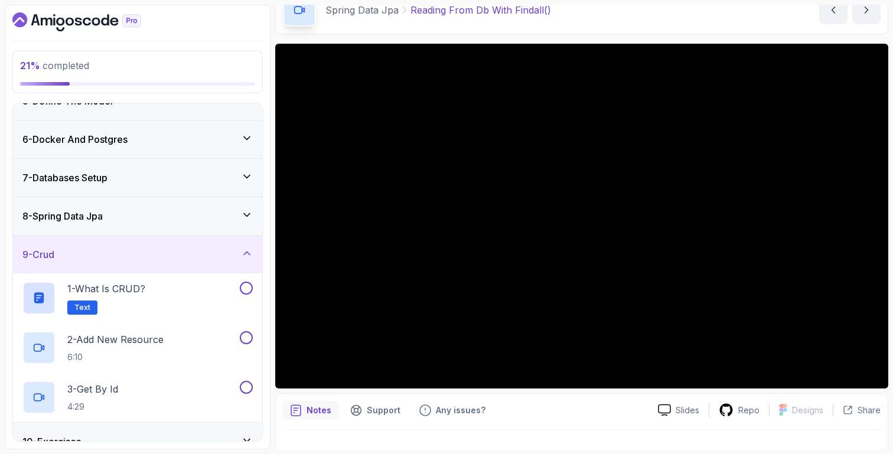
click at [143, 223] on div "8 - Spring Data Jpa" at bounding box center [137, 216] width 249 height 38
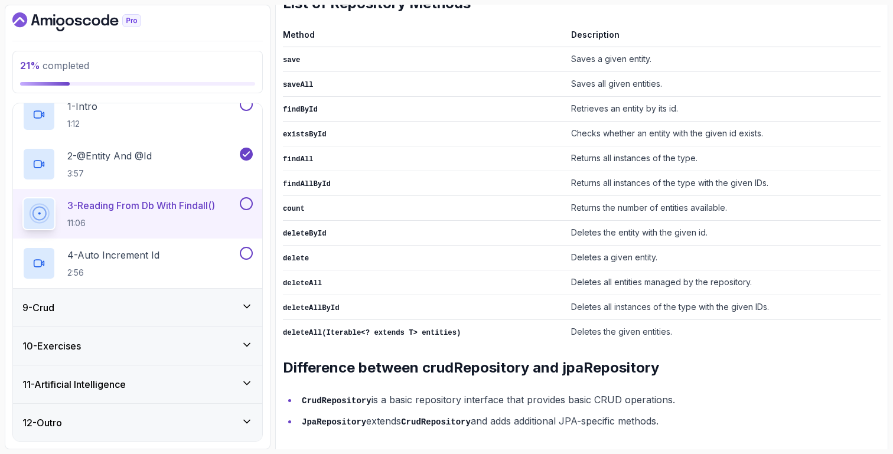
scroll to position [546, 0]
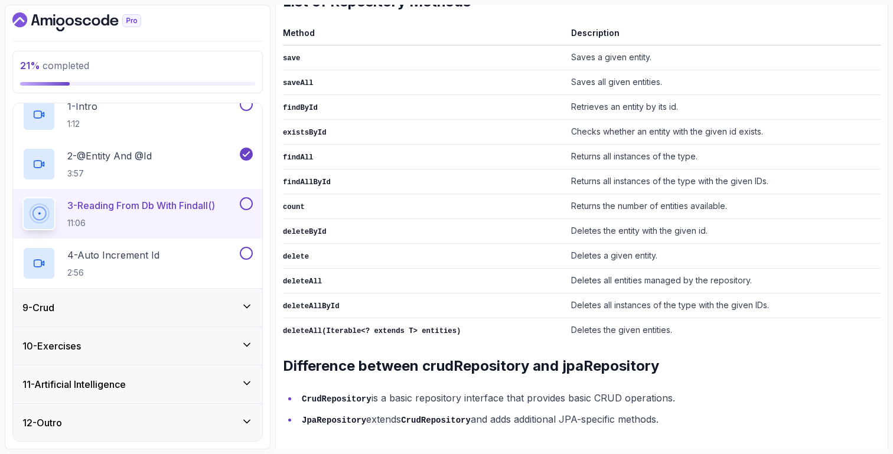
drag, startPoint x: 301, startPoint y: 389, endPoint x: 678, endPoint y: 389, distance: 377.9
click at [678, 390] on li "CrudRepository is a basic repository interface that provides basic CRUD operati…" at bounding box center [589, 398] width 582 height 17
drag, startPoint x: 296, startPoint y: 415, endPoint x: 818, endPoint y: 419, distance: 521.4
click at [818, 419] on ul "CrudRepository is a basic repository interface that provides basic CRUD operati…" at bounding box center [582, 409] width 598 height 38
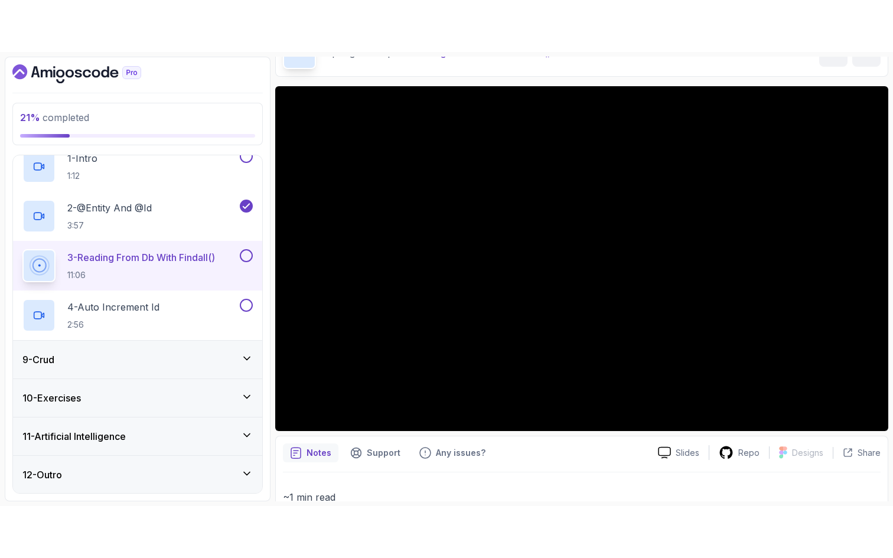
scroll to position [99, 0]
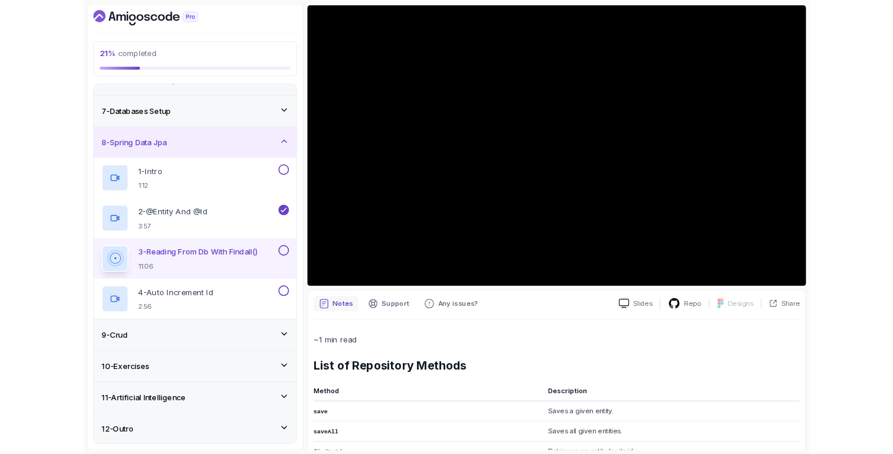
scroll to position [320, 0]
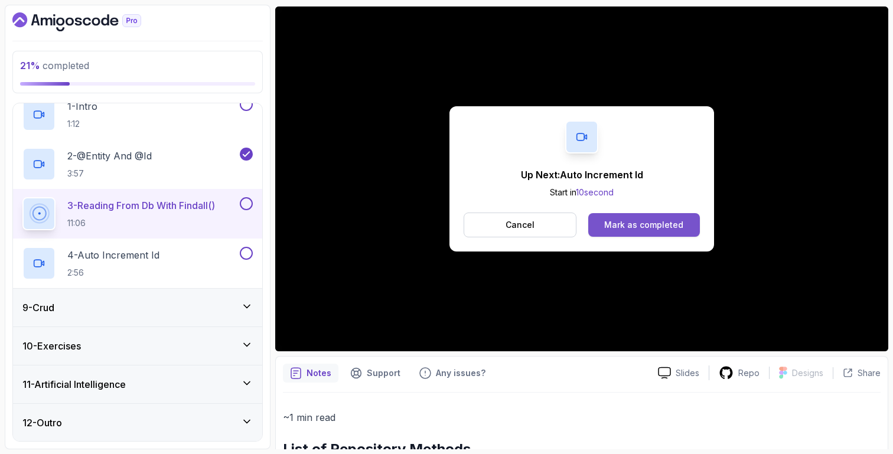
click at [678, 224] on div "Mark as completed" at bounding box center [643, 225] width 79 height 12
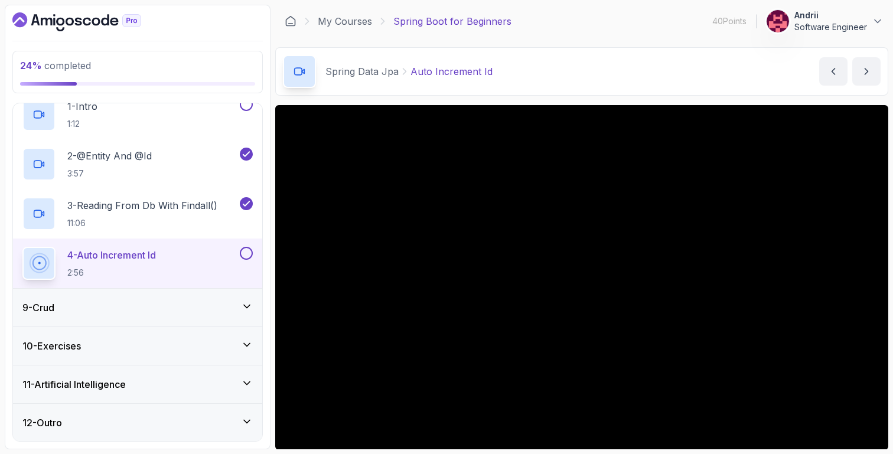
scroll to position [41, 0]
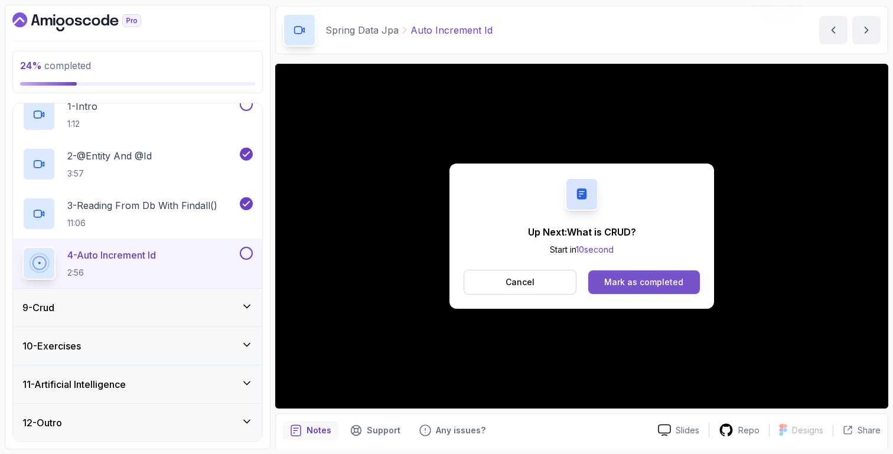
click at [650, 281] on div "Mark as completed" at bounding box center [643, 282] width 79 height 12
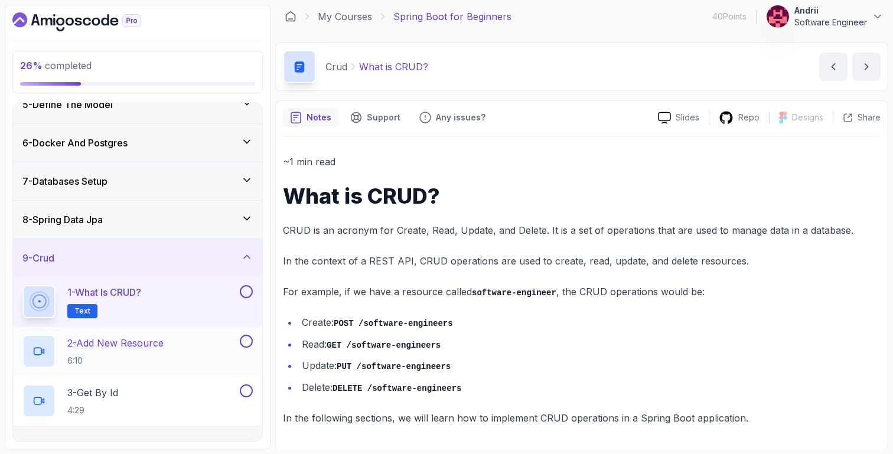
scroll to position [209, 0]
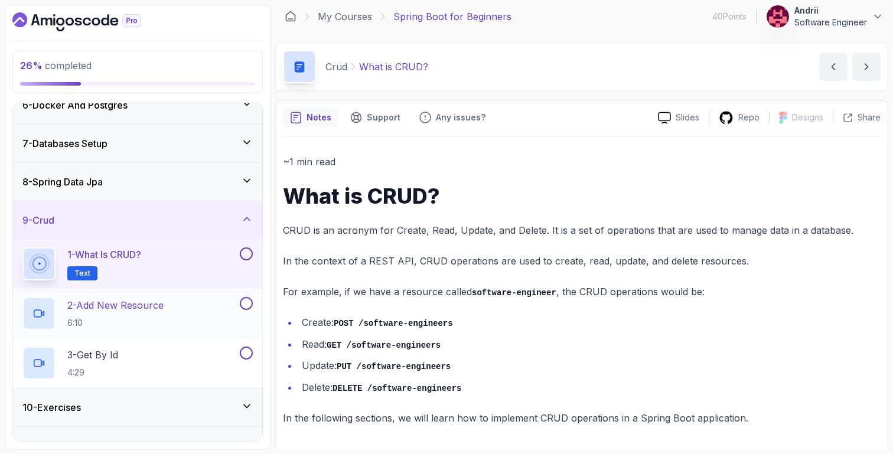
click at [184, 312] on div "2 - Add New Resource 6:10" at bounding box center [129, 313] width 215 height 33
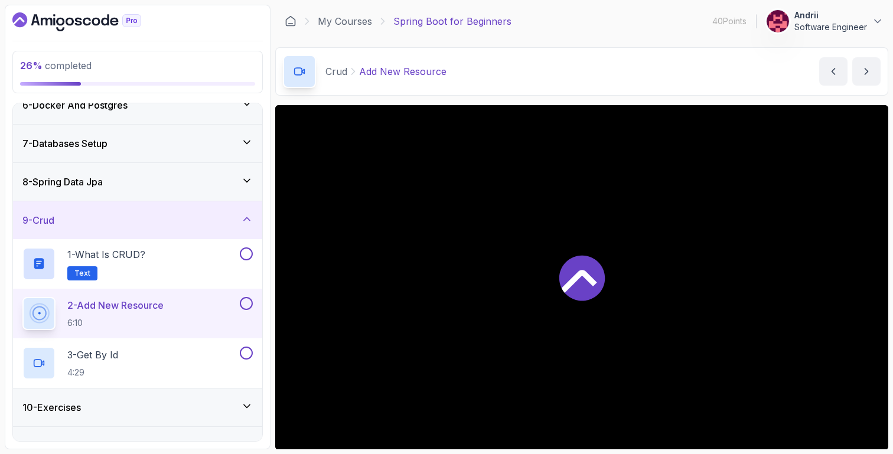
click at [165, 185] on div "8 - Spring Data Jpa" at bounding box center [137, 182] width 230 height 14
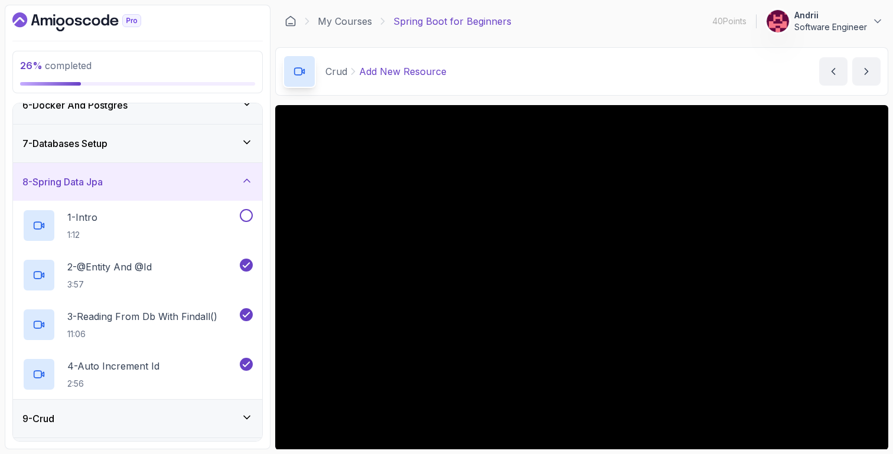
click at [165, 185] on div "8 - Spring Data Jpa" at bounding box center [137, 182] width 230 height 14
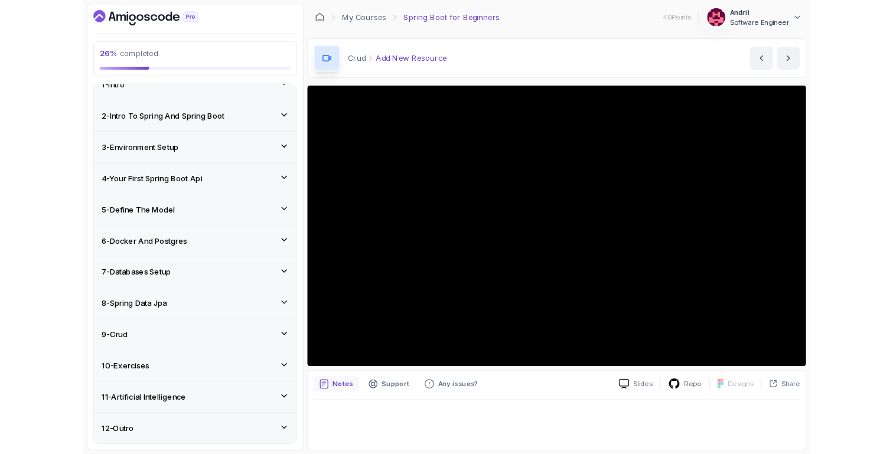
scroll to position [122, 0]
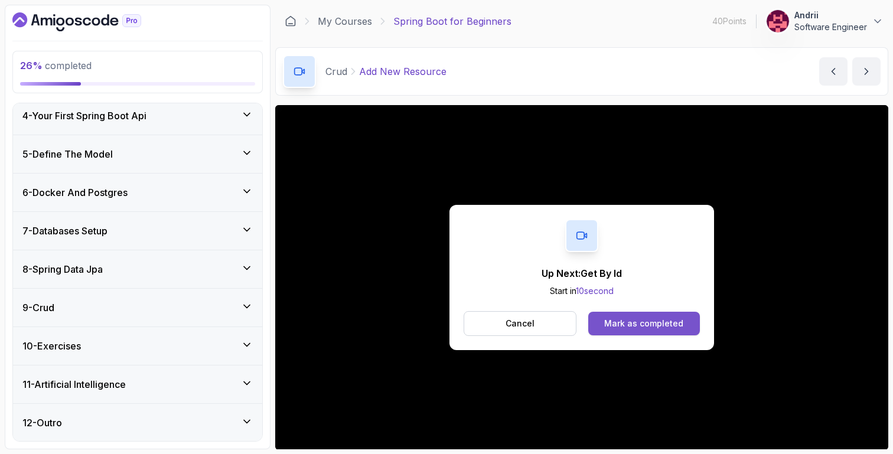
click at [639, 333] on button "Mark as completed" at bounding box center [644, 324] width 112 height 24
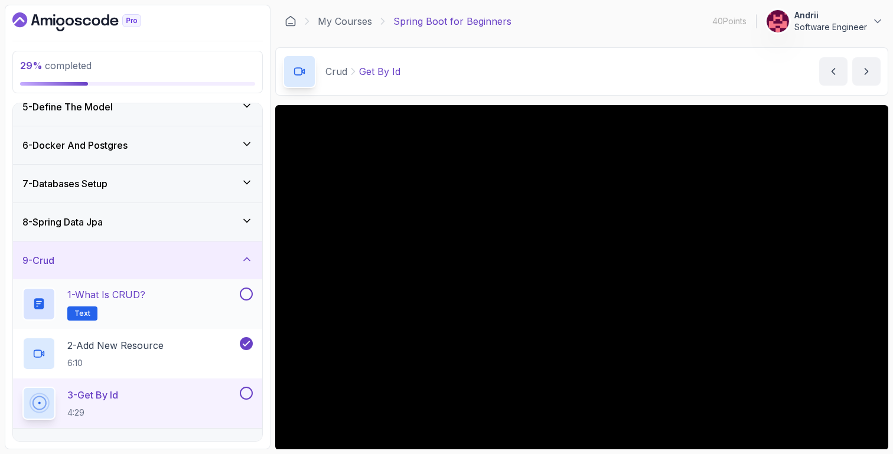
scroll to position [270, 0]
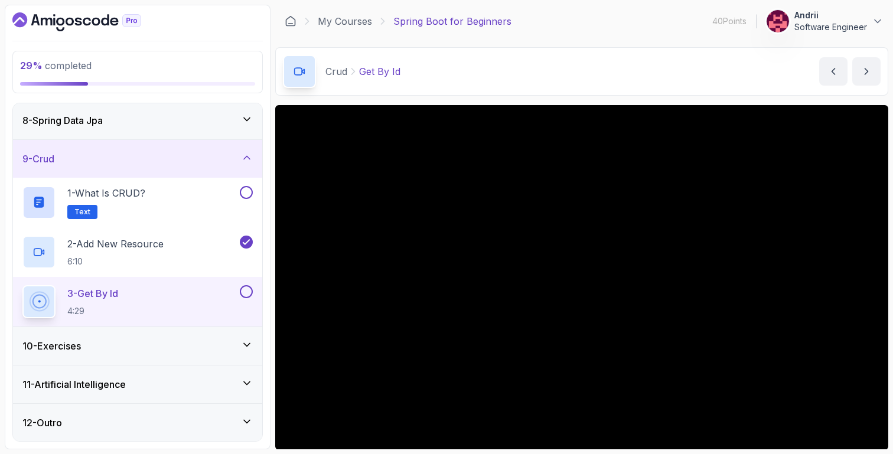
click at [192, 341] on div "10 - Exercises" at bounding box center [137, 346] width 230 height 14
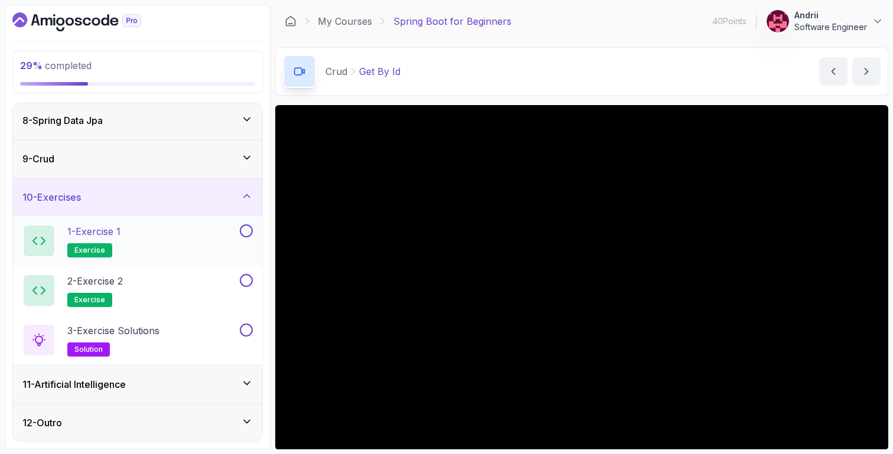
click at [177, 261] on div "1 - Exercise 1 exercise" at bounding box center [137, 241] width 249 height 50
click at [177, 235] on div "1 - Exercise 1 exercise" at bounding box center [129, 240] width 215 height 33
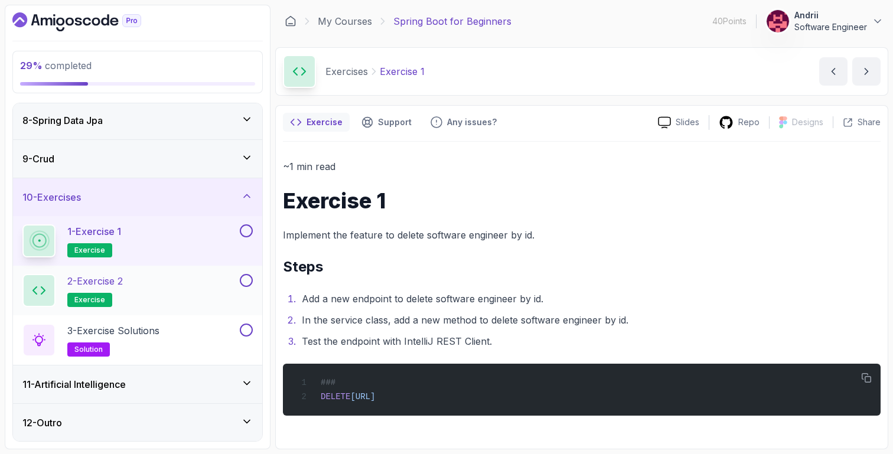
click at [199, 299] on div "2 - Exercise 2 exercise" at bounding box center [129, 290] width 215 height 33
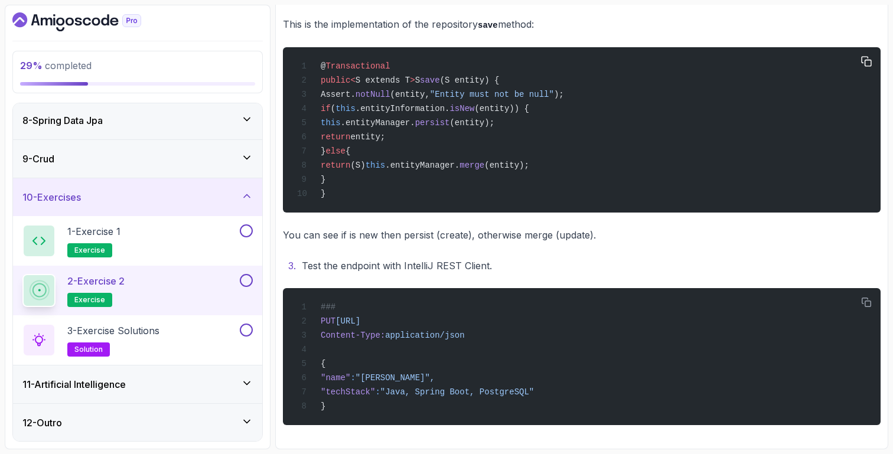
scroll to position [389, 0]
click at [238, 324] on div at bounding box center [244, 330] width 15 height 13
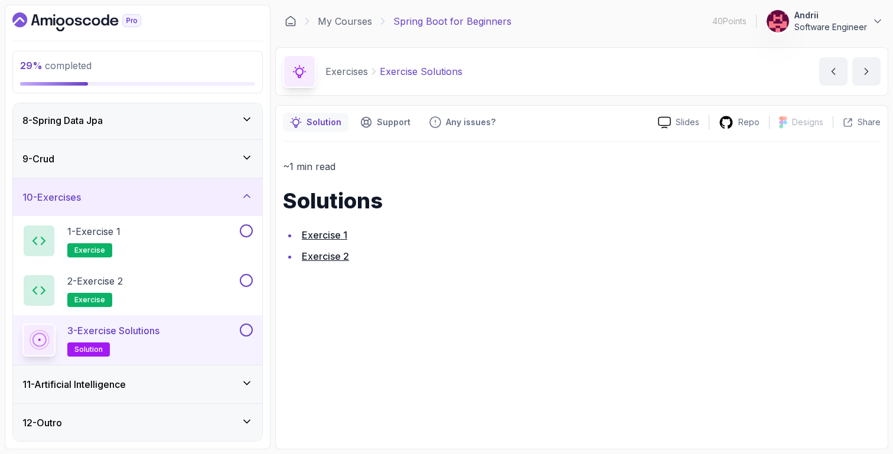
click at [309, 229] on li "Exercise 1" at bounding box center [589, 235] width 582 height 17
click at [327, 232] on link "Exercise 1" at bounding box center [324, 235] width 45 height 12
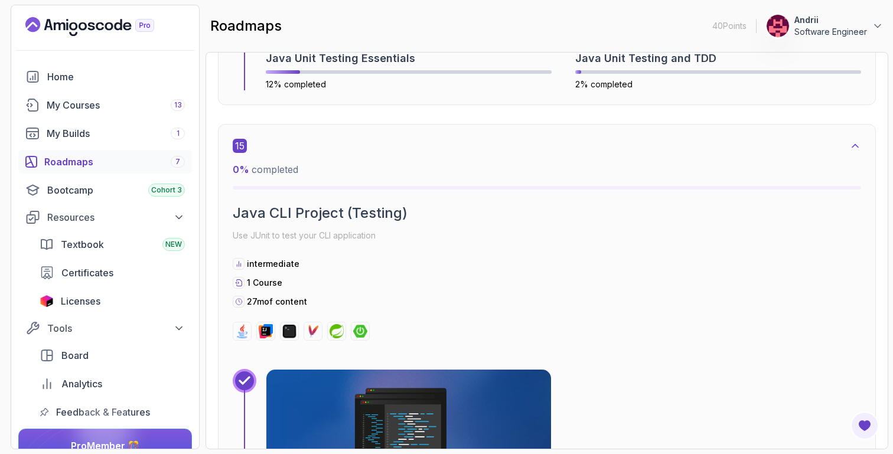
scroll to position [7471, 0]
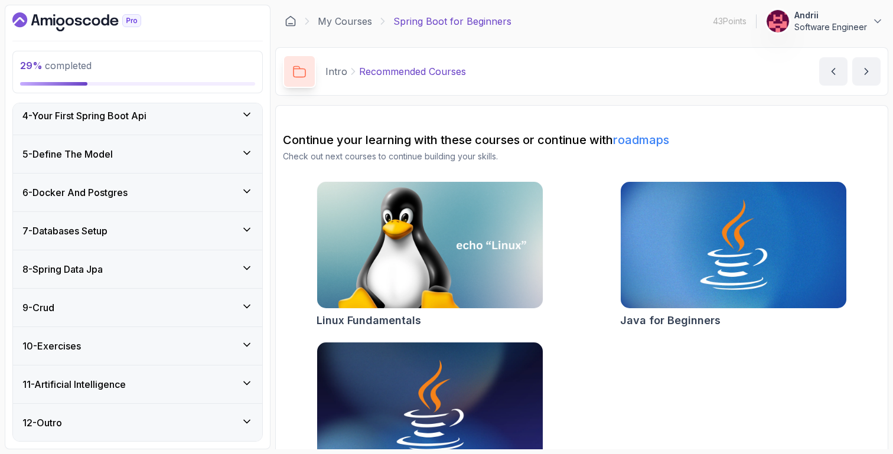
click at [181, 342] on div "10 - Exercises" at bounding box center [137, 346] width 230 height 14
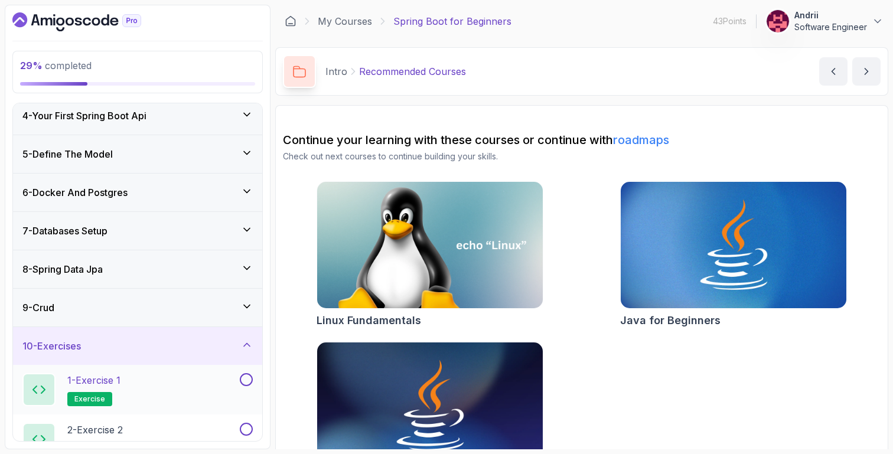
scroll to position [192, 0]
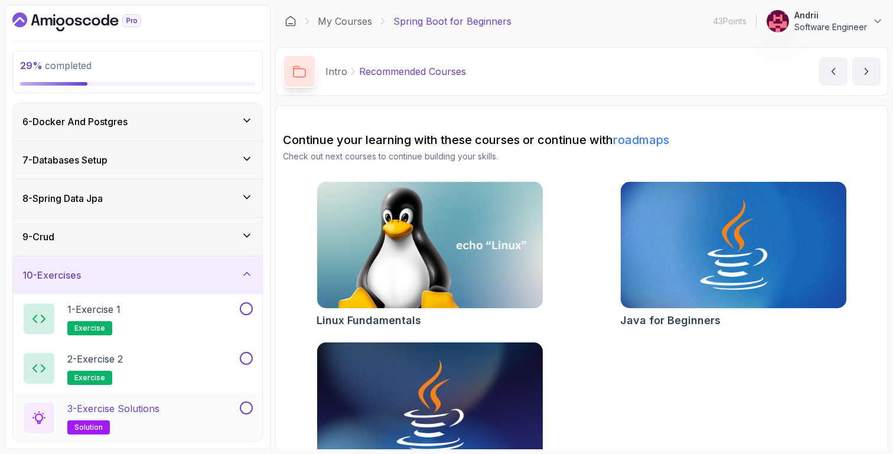
click at [165, 409] on div "3 - Exercise Solutions solution" at bounding box center [129, 418] width 215 height 33
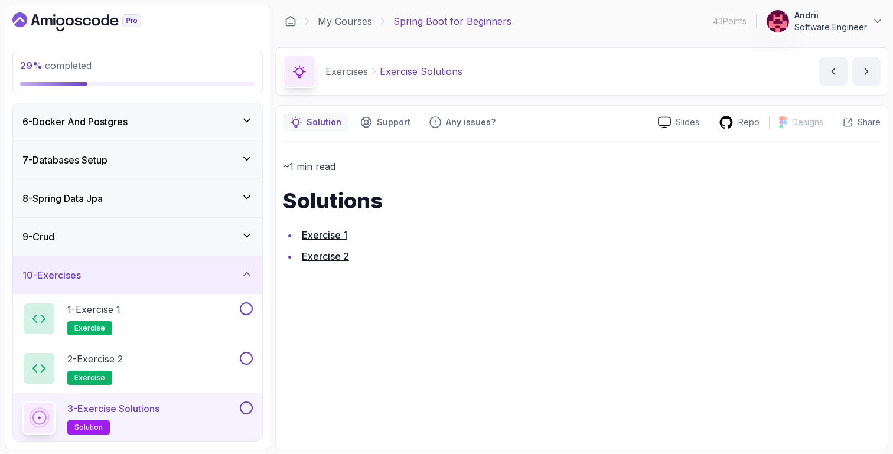
click at [338, 262] on li "Exercise 2" at bounding box center [589, 256] width 582 height 17
click at [338, 261] on link "Exercise 2" at bounding box center [325, 256] width 47 height 12
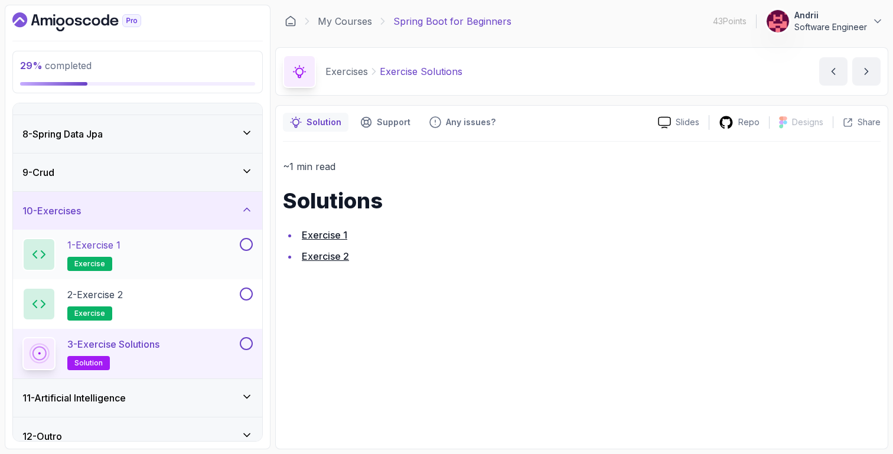
scroll to position [270, 0]
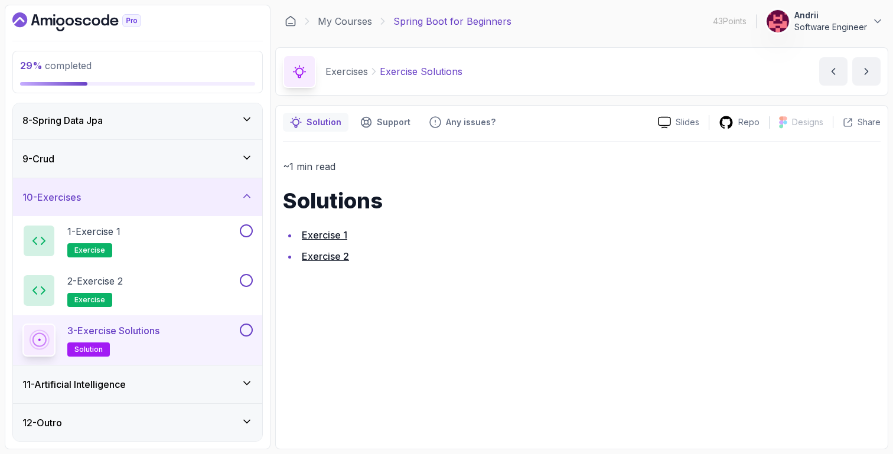
click at [135, 380] on div "11 - Artificial Intelligence" at bounding box center [137, 384] width 230 height 14
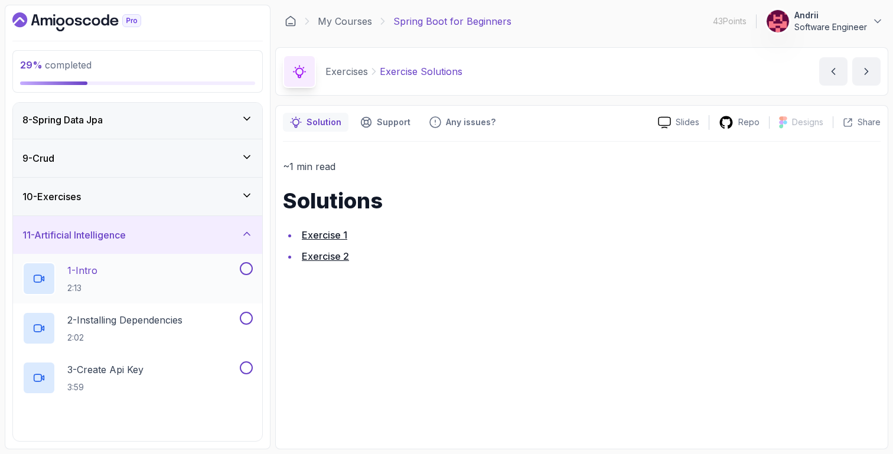
click at [168, 286] on div "1 - Intro 2:13" at bounding box center [129, 278] width 215 height 33
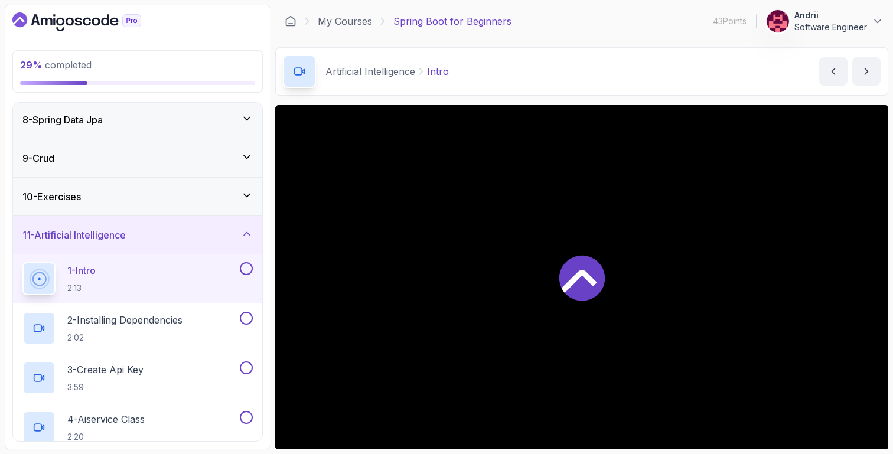
click at [583, 274] on icon at bounding box center [579, 281] width 35 height 23
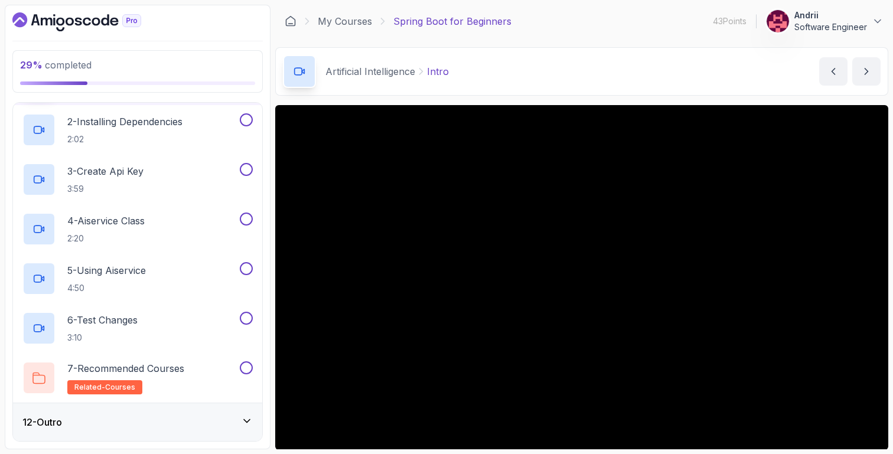
click at [192, 412] on div "12 - Outro" at bounding box center [137, 422] width 249 height 38
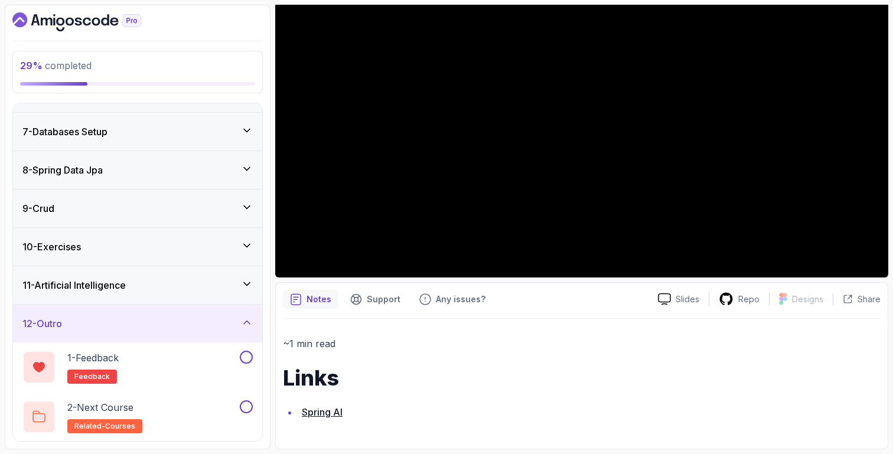
scroll to position [164, 0]
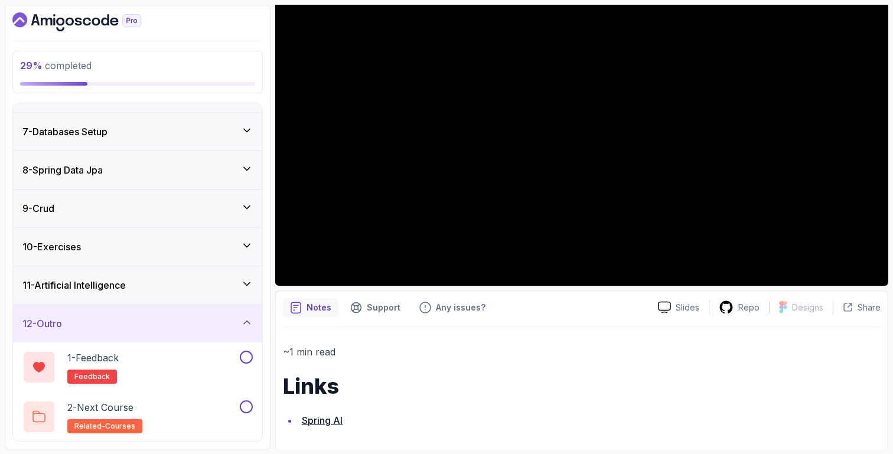
click at [115, 278] on h3 "11 - Artificial Intelligence" at bounding box center [73, 285] width 103 height 14
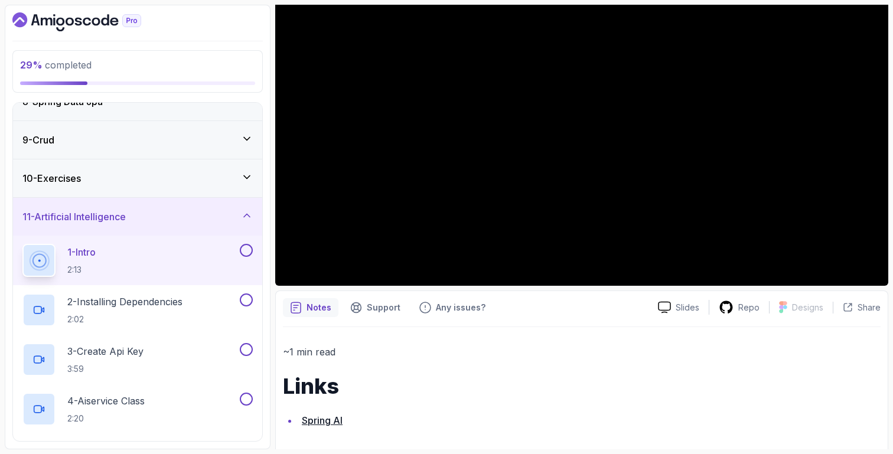
scroll to position [290, 0]
click at [182, 318] on p "2:02" at bounding box center [124, 318] width 115 height 12
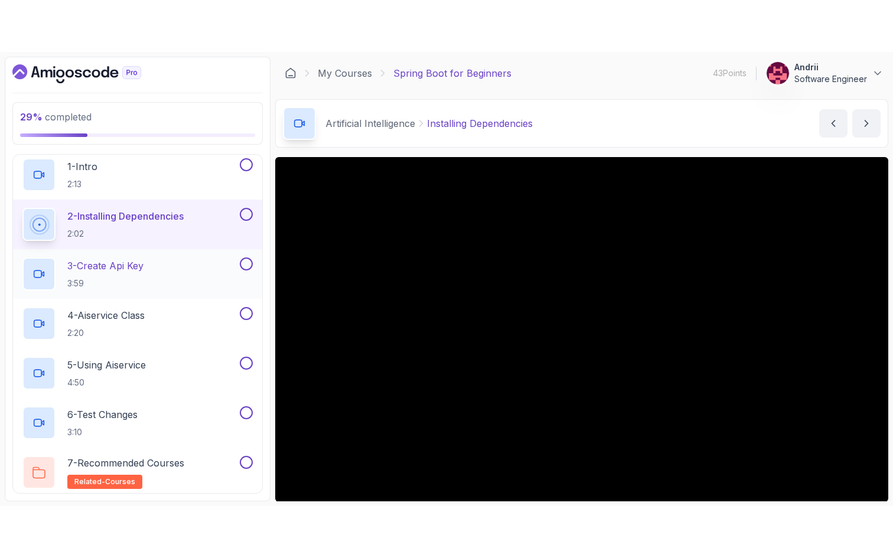
scroll to position [418, 0]
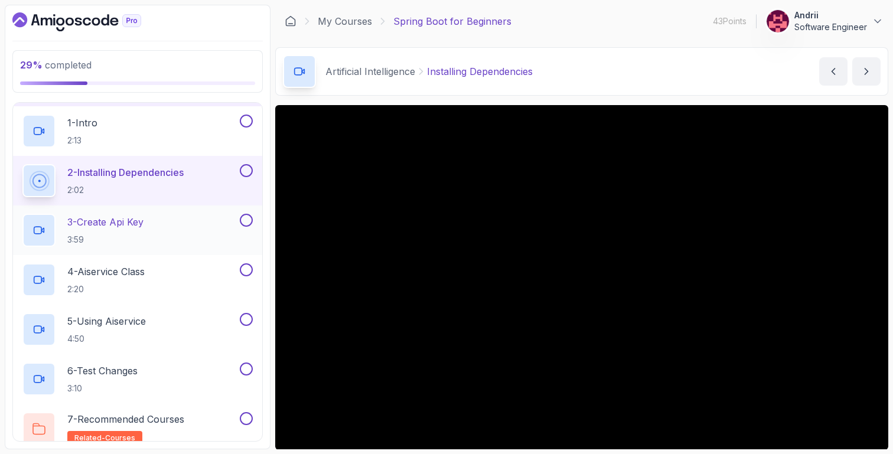
click at [204, 229] on div "3 - Create Api Key 3:59" at bounding box center [129, 230] width 215 height 33
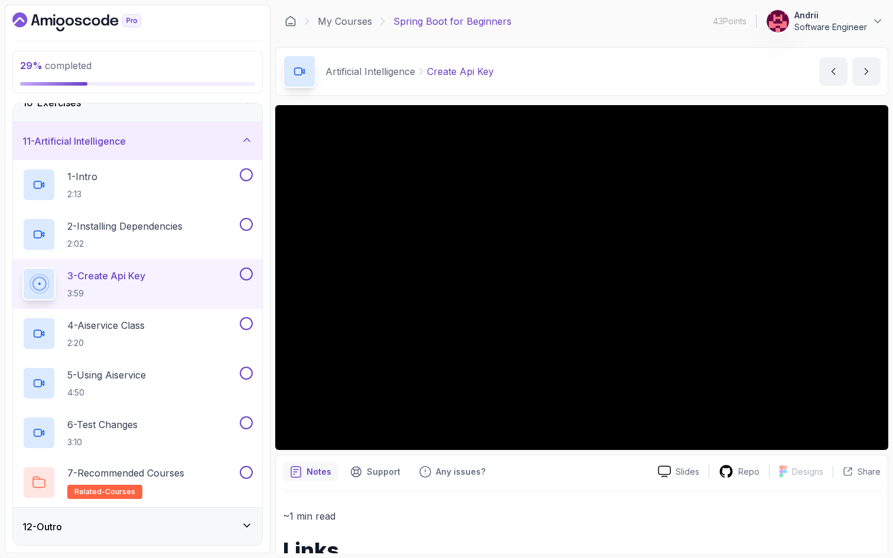
scroll to position [418, 0]
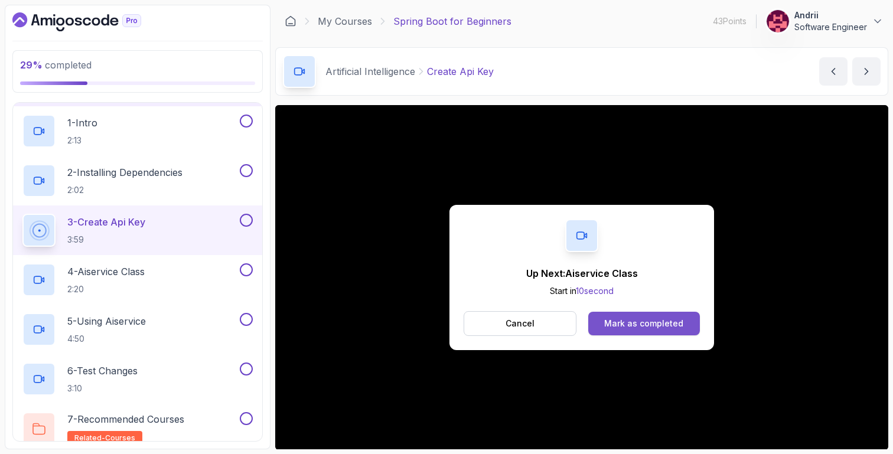
click at [673, 324] on div "Mark as completed" at bounding box center [643, 324] width 79 height 12
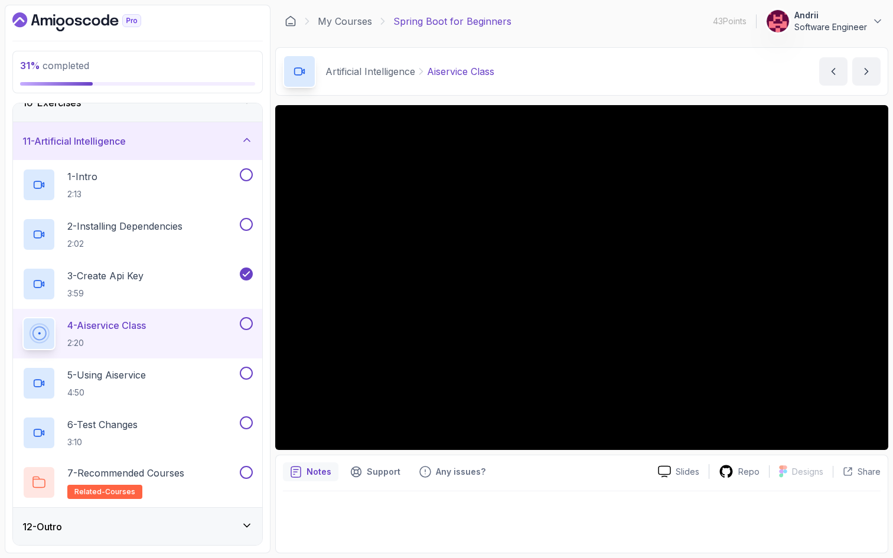
scroll to position [418, 0]
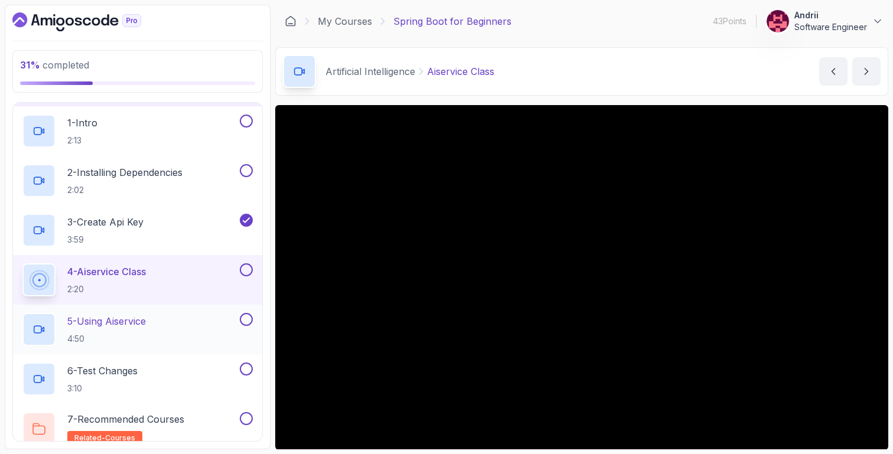
click at [170, 327] on div "5 - Using Aiservice 4:50" at bounding box center [129, 329] width 215 height 33
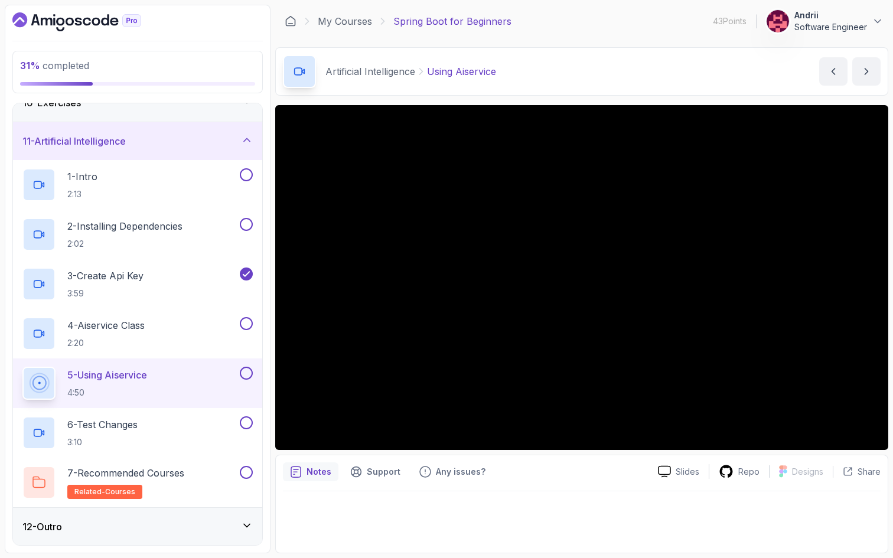
scroll to position [418, 0]
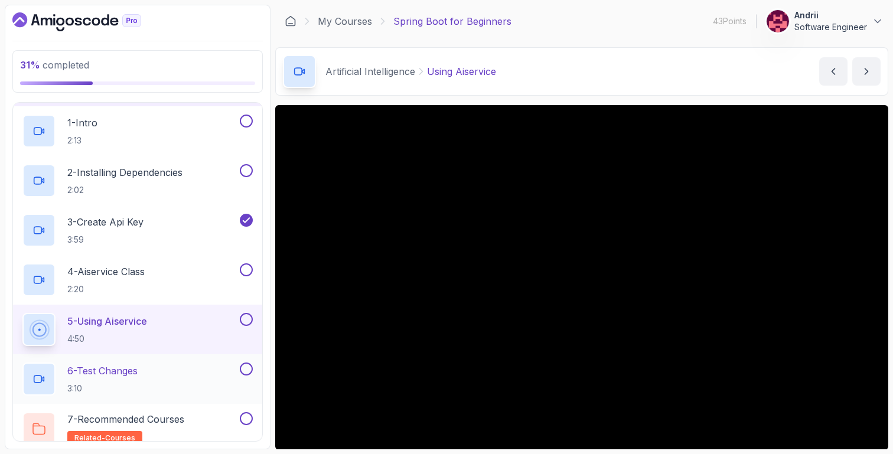
click at [159, 372] on div "6 - Test Changes 3:10" at bounding box center [129, 379] width 215 height 33
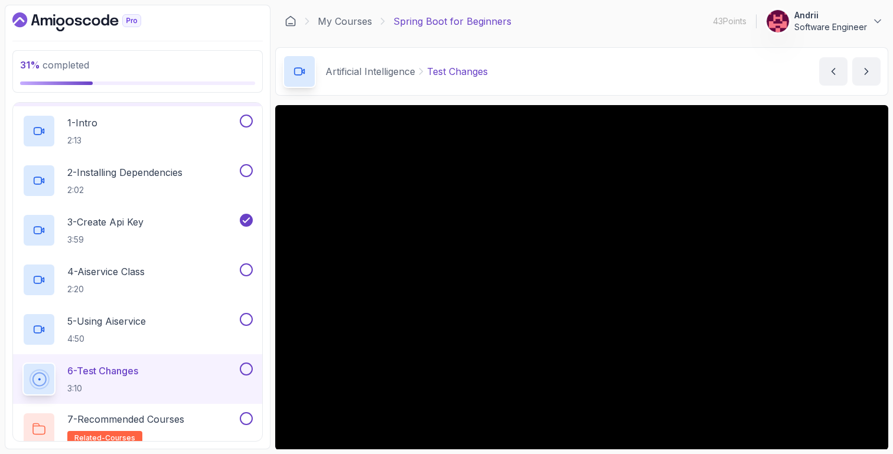
scroll to position [365, 0]
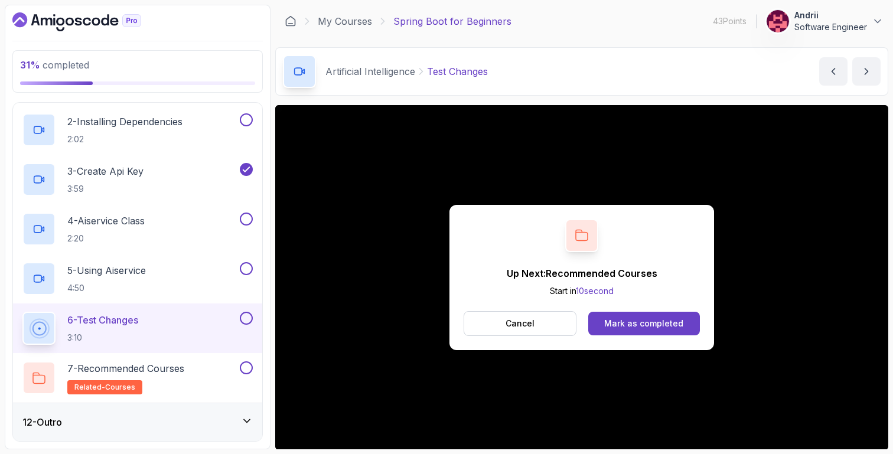
click at [141, 419] on div "12 - Outro" at bounding box center [137, 422] width 230 height 14
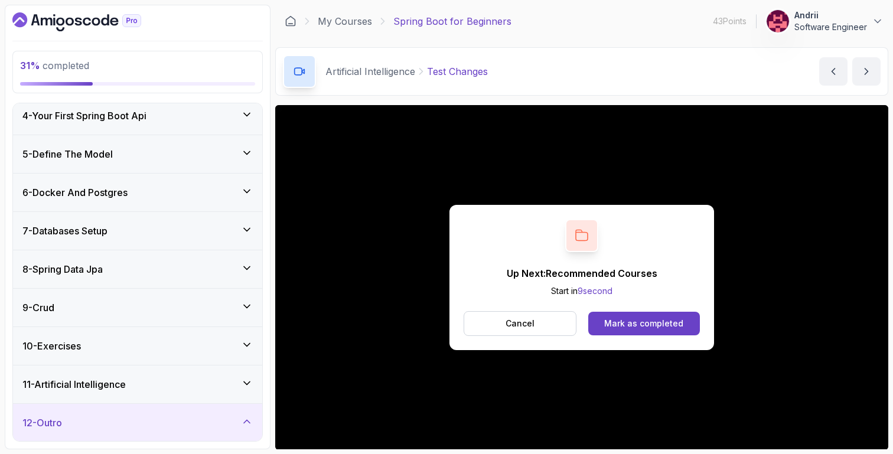
scroll to position [221, 0]
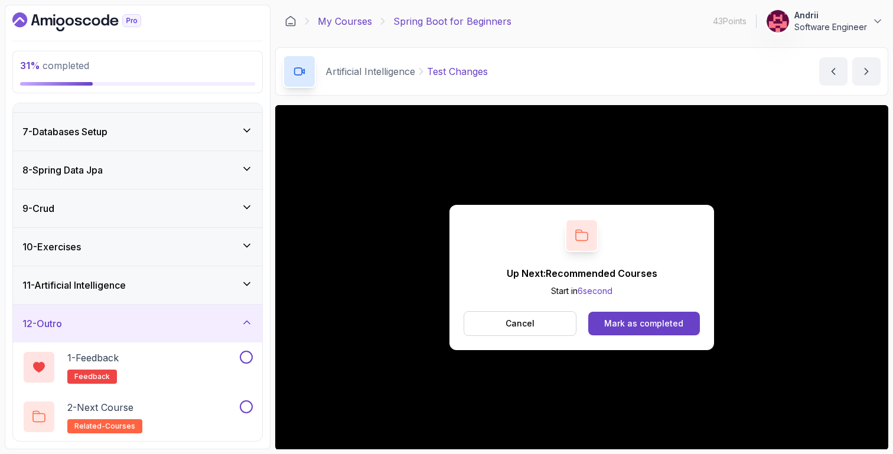
click at [334, 24] on link "My Courses" at bounding box center [345, 21] width 54 height 14
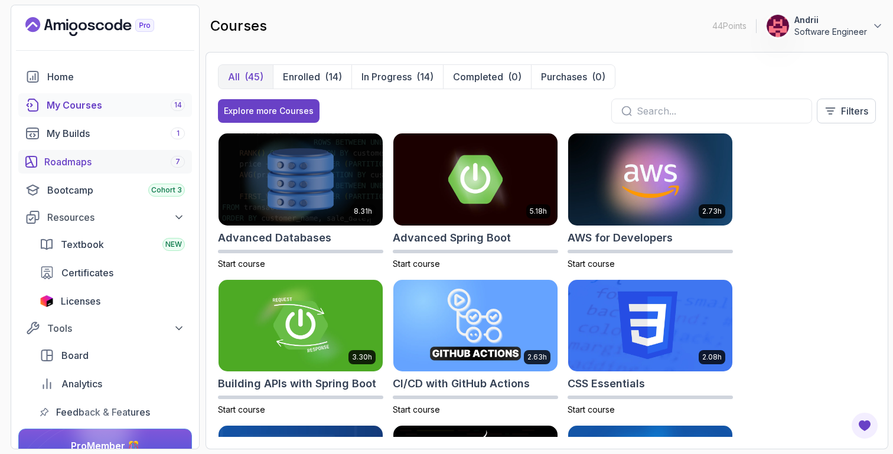
click at [135, 165] on div "Roadmaps 7" at bounding box center [114, 162] width 141 height 14
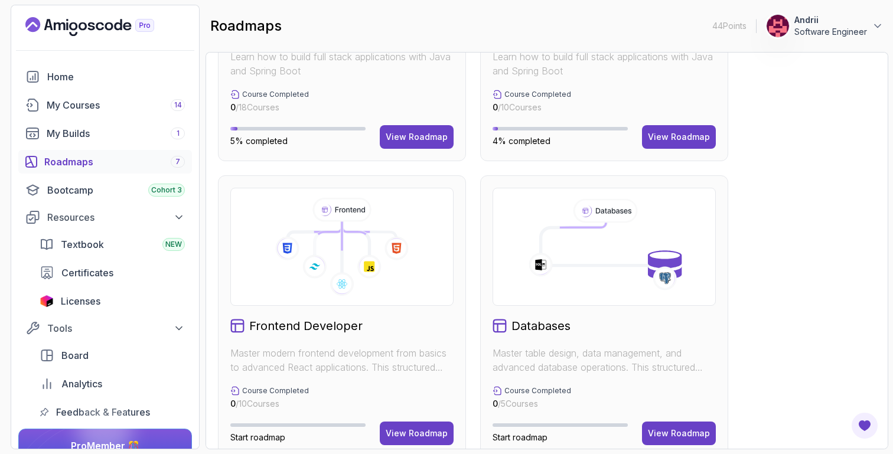
scroll to position [315, 0]
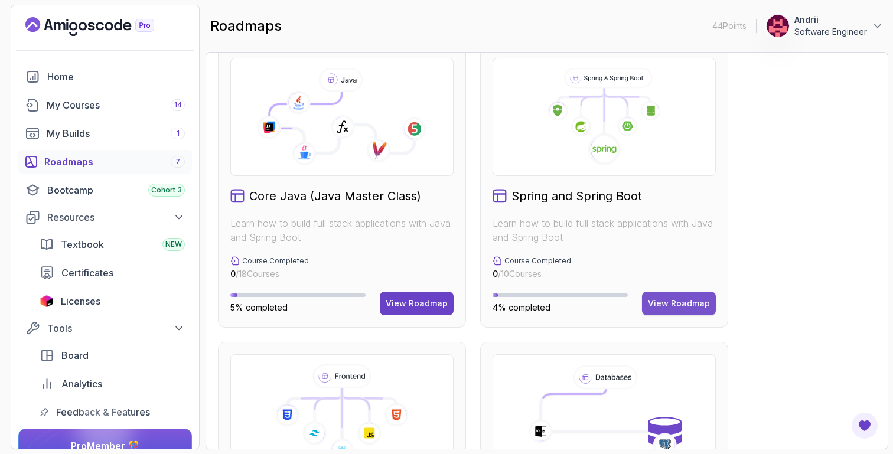
click at [683, 305] on div "View Roadmap" at bounding box center [679, 304] width 62 height 12
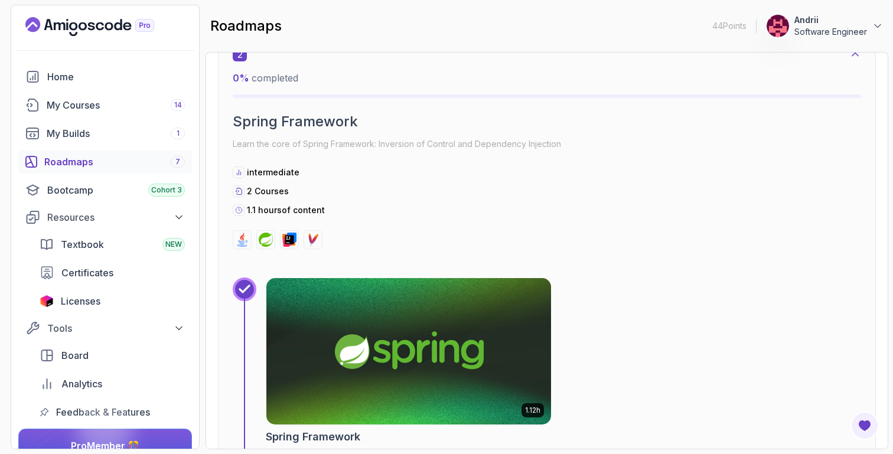
scroll to position [897, 0]
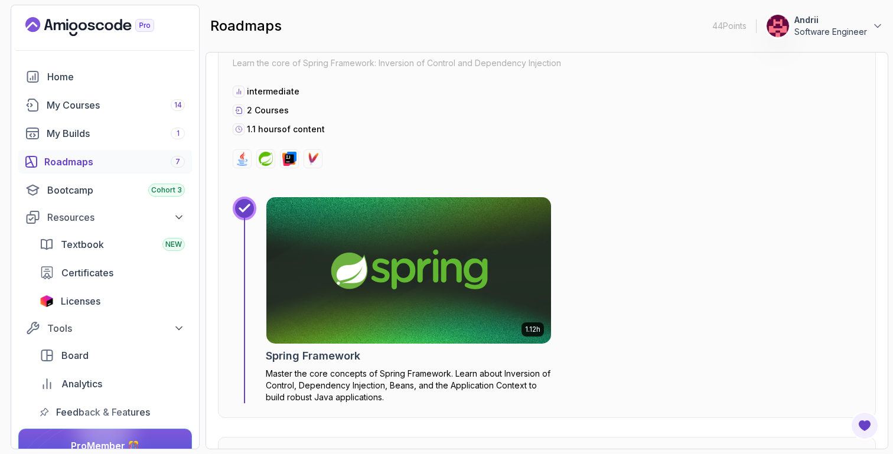
click at [429, 257] on img at bounding box center [408, 271] width 299 height 154
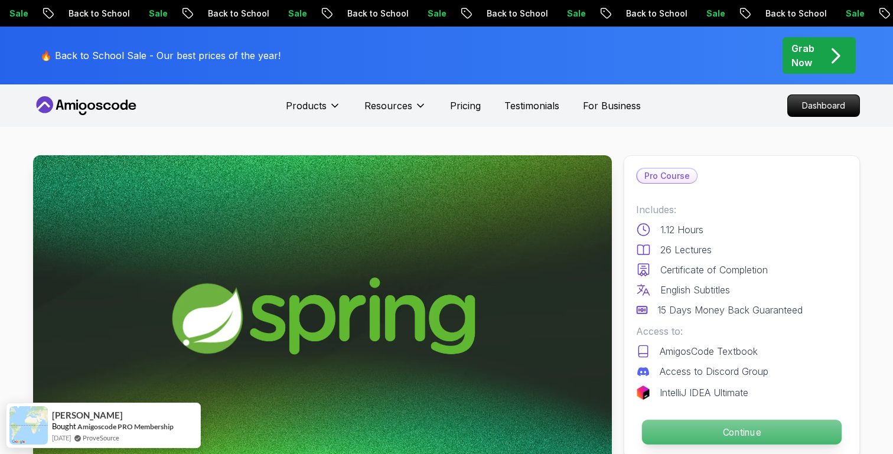
click at [678, 431] on p "Continue" at bounding box center [742, 432] width 200 height 25
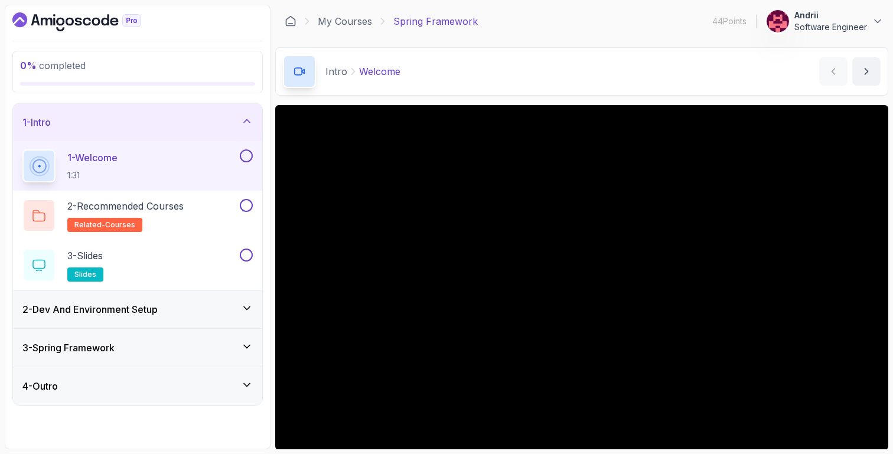
click at [187, 312] on div "2 - Dev And Environment Setup" at bounding box center [137, 309] width 230 height 14
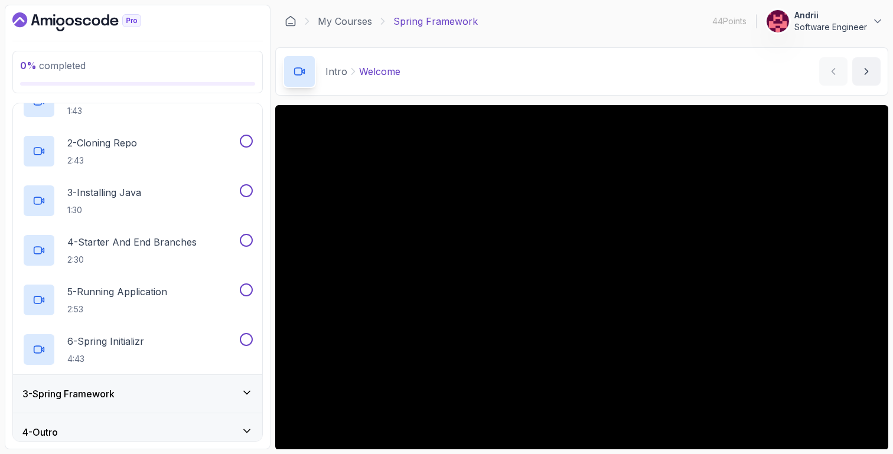
scroll to position [112, 0]
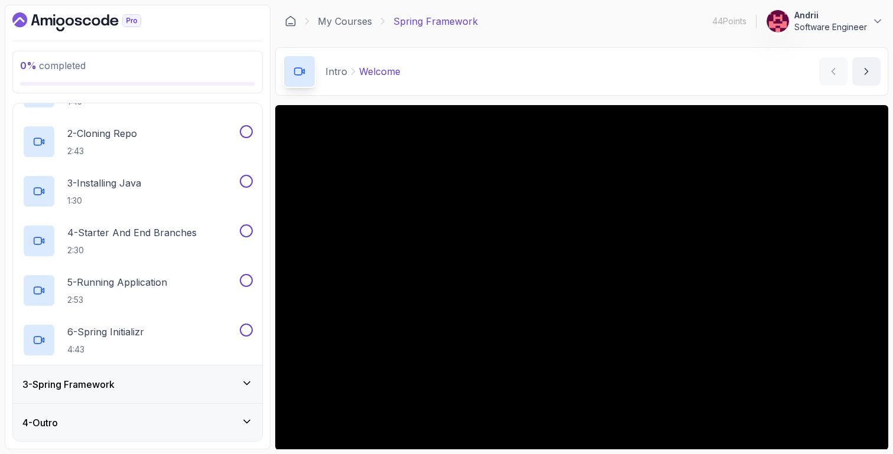
click at [168, 386] on div "3 - Spring Framework" at bounding box center [137, 384] width 230 height 14
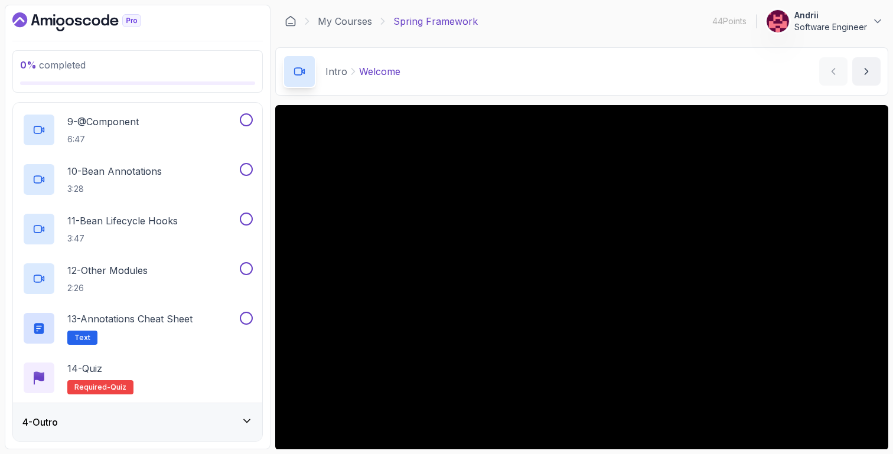
scroll to position [0, 0]
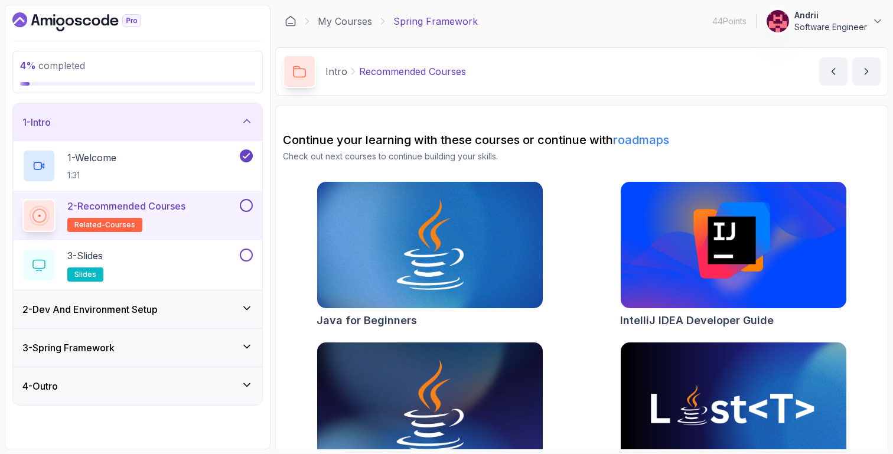
click at [129, 303] on h3 "2 - Dev And Environment Setup" at bounding box center [89, 309] width 135 height 14
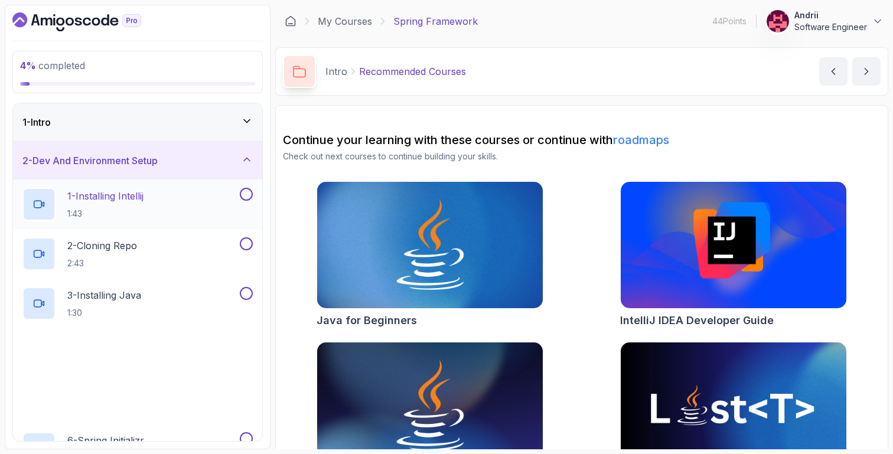
click at [170, 210] on div "1 - Installing Intellij 1:43" at bounding box center [129, 204] width 215 height 33
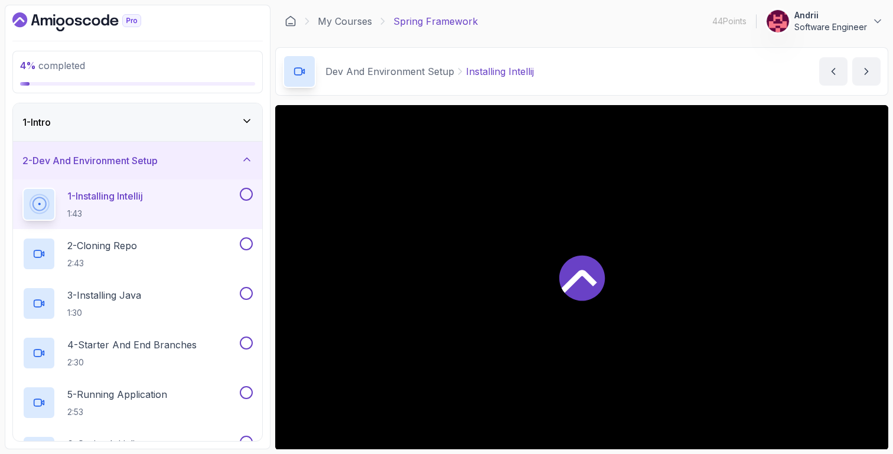
click at [223, 126] on div "1 - Intro" at bounding box center [137, 122] width 230 height 14
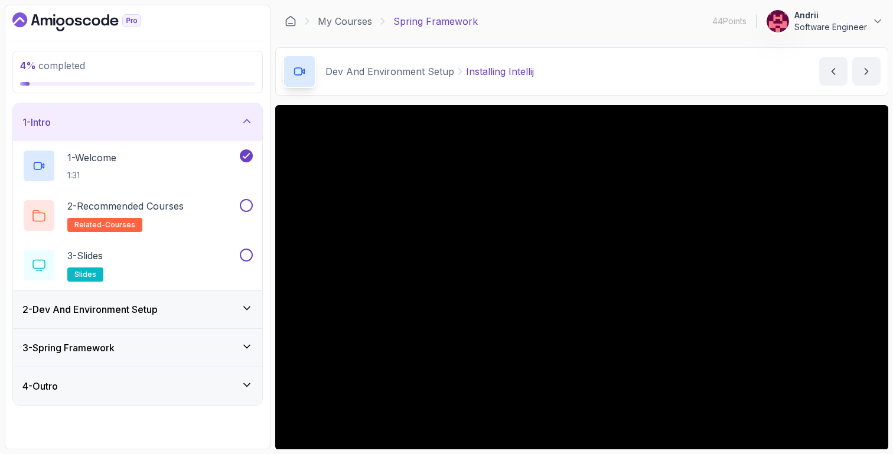
click at [183, 305] on div "2 - Dev And Environment Setup" at bounding box center [137, 309] width 230 height 14
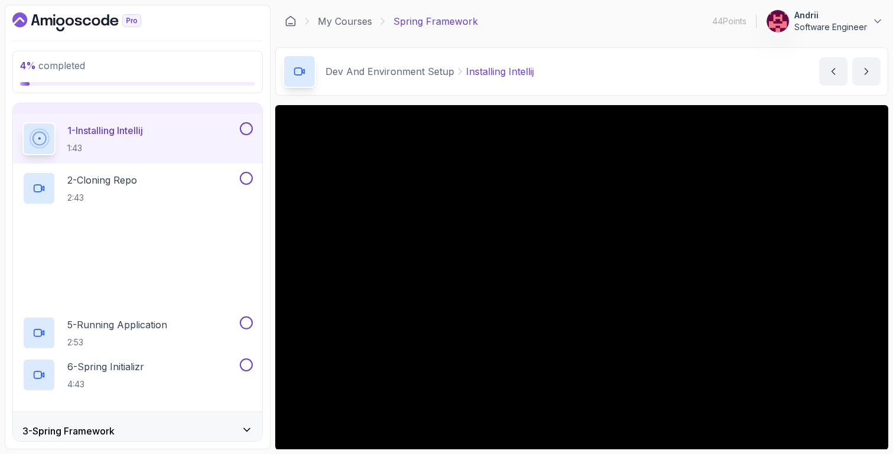
scroll to position [76, 0]
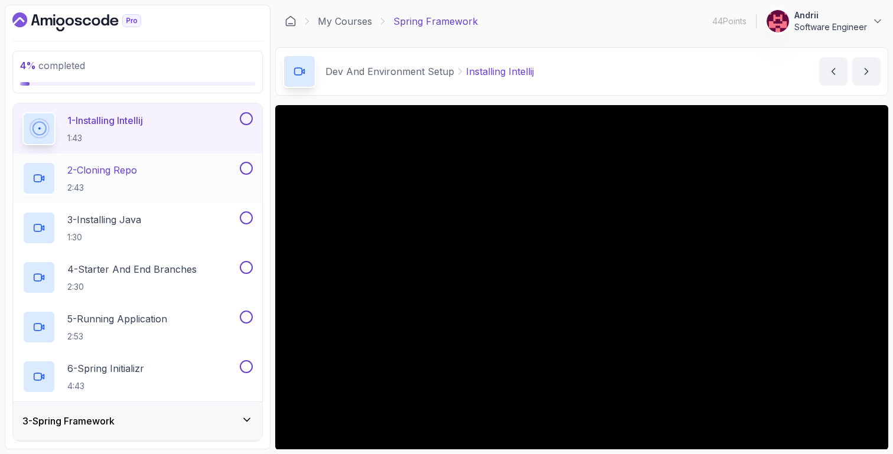
click at [183, 184] on div "2 - Cloning Repo 2:43" at bounding box center [129, 178] width 215 height 33
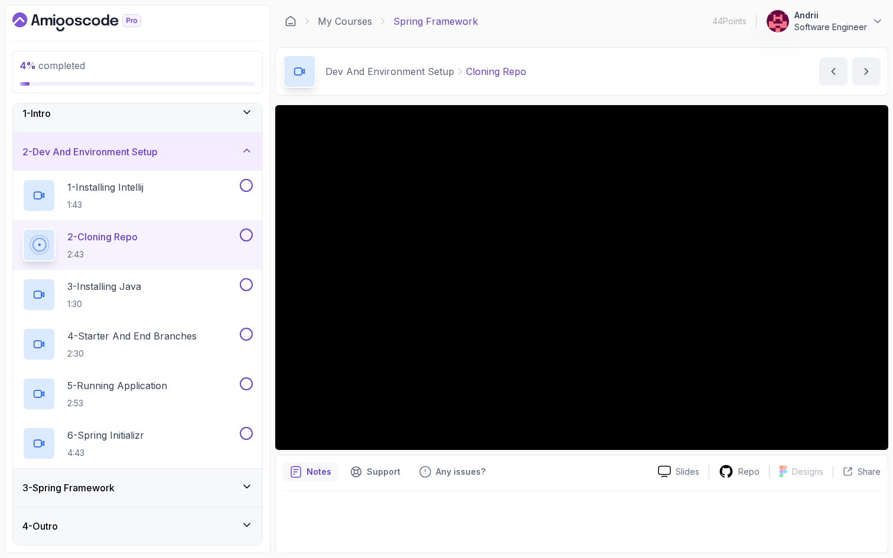
scroll to position [76, 0]
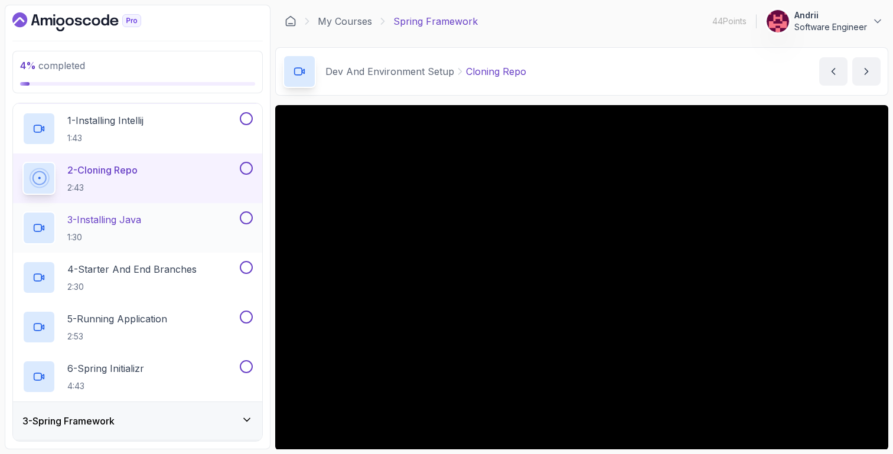
click at [153, 223] on div "3 - Installing Java 1:30" at bounding box center [129, 227] width 215 height 33
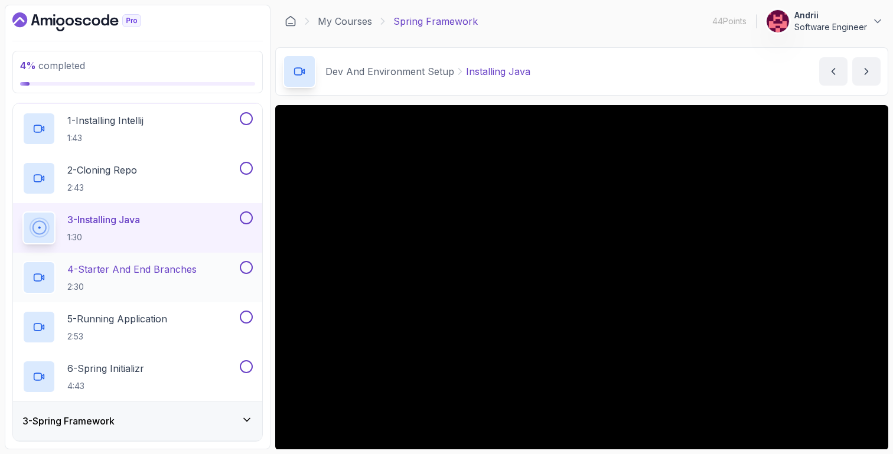
click at [143, 258] on div "4 - Starter And End Branches 2:30" at bounding box center [137, 278] width 249 height 50
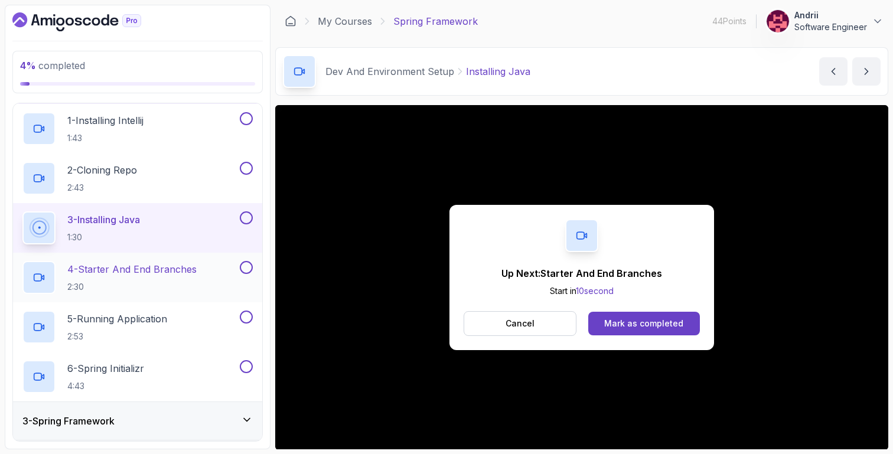
click at [143, 258] on div "4 - Starter And End Branches 2:30" at bounding box center [137, 278] width 249 height 50
click at [138, 269] on p "4 - Starter And End Branches" at bounding box center [131, 269] width 129 height 14
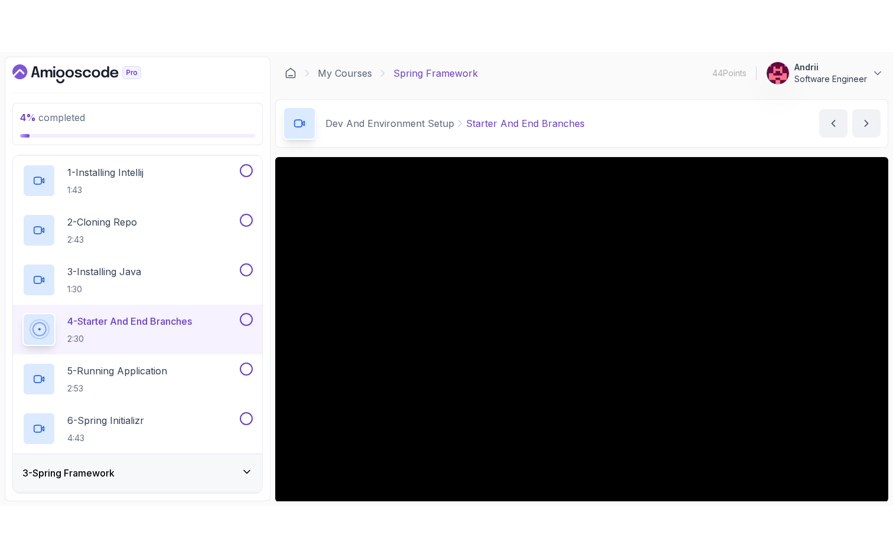
scroll to position [112, 0]
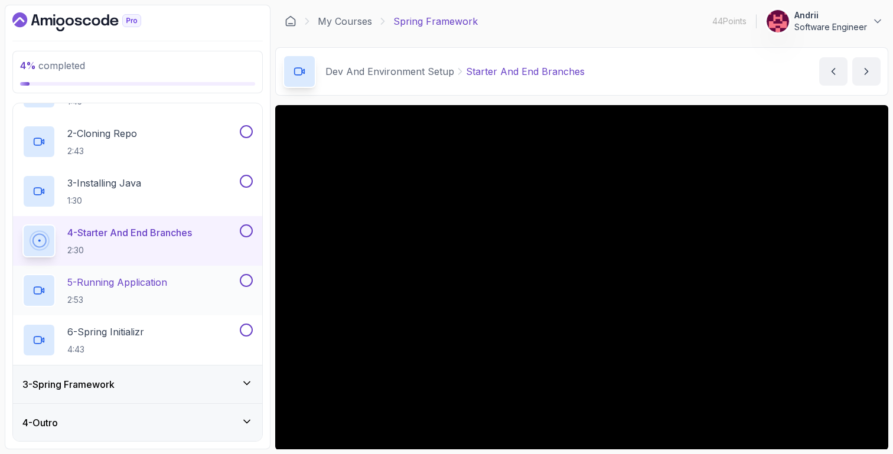
click at [127, 285] on p "5 - Running Application" at bounding box center [117, 282] width 100 height 14
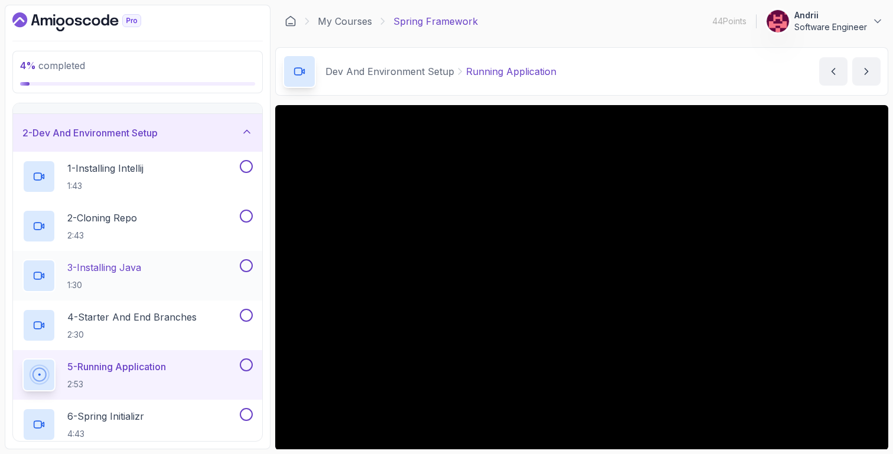
scroll to position [112, 0]
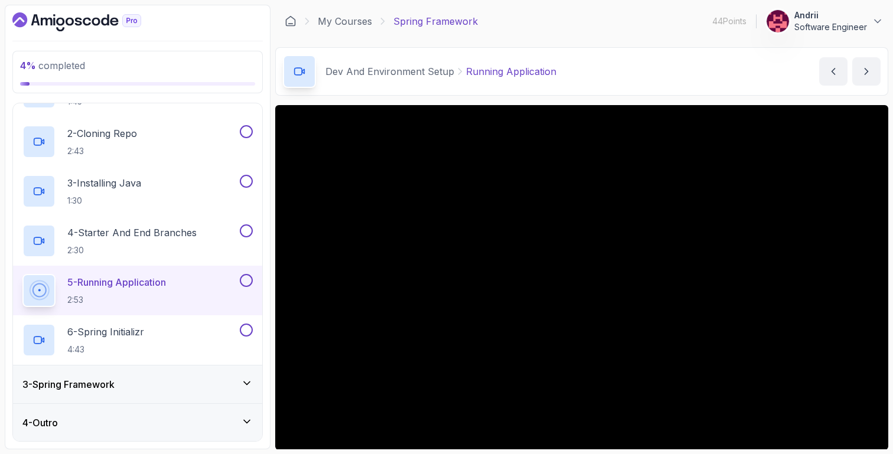
click at [166, 381] on div "3 - Spring Framework" at bounding box center [137, 384] width 230 height 14
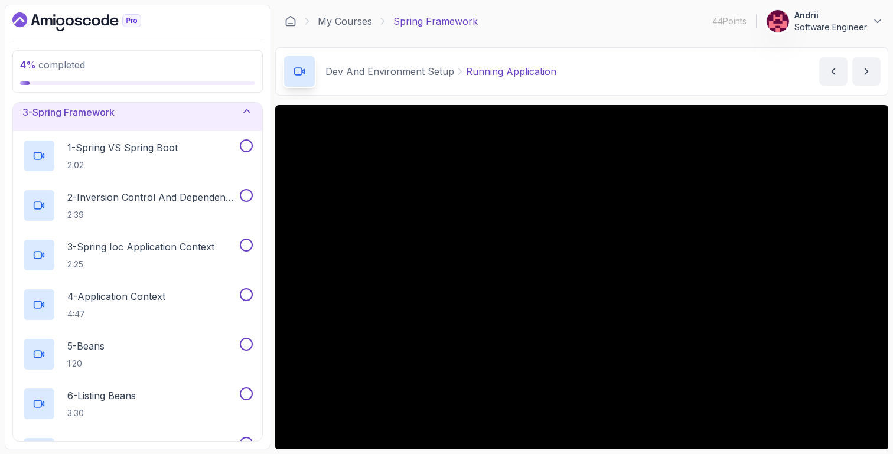
scroll to position [83, 0]
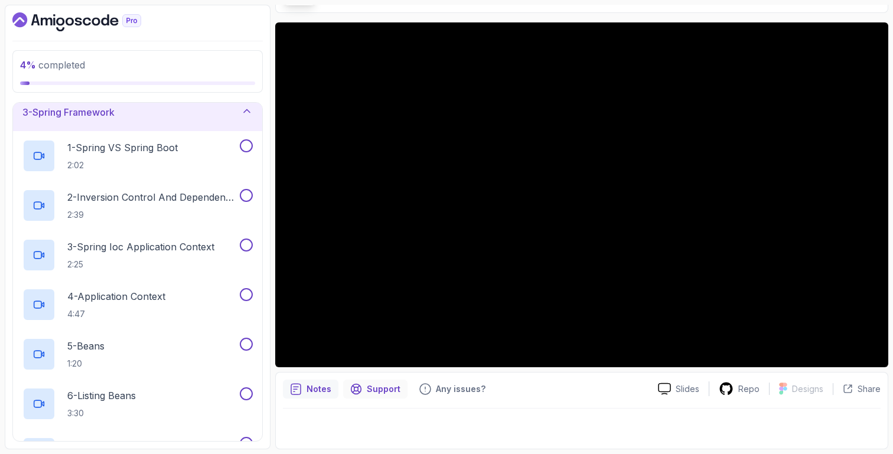
click at [385, 389] on p "Support" at bounding box center [384, 389] width 34 height 12
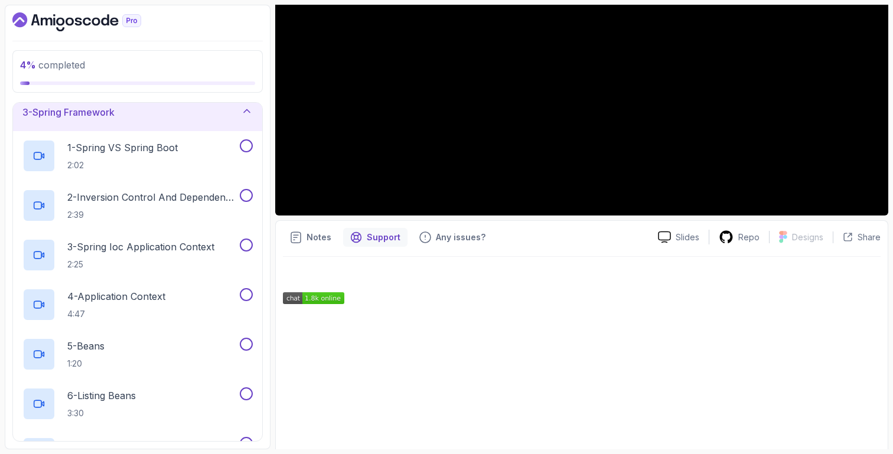
scroll to position [309, 0]
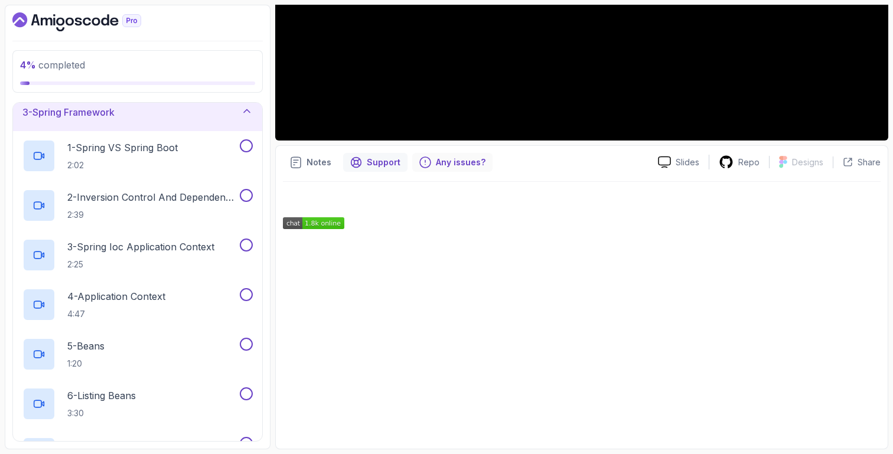
click at [446, 161] on p "Any issues?" at bounding box center [461, 162] width 50 height 12
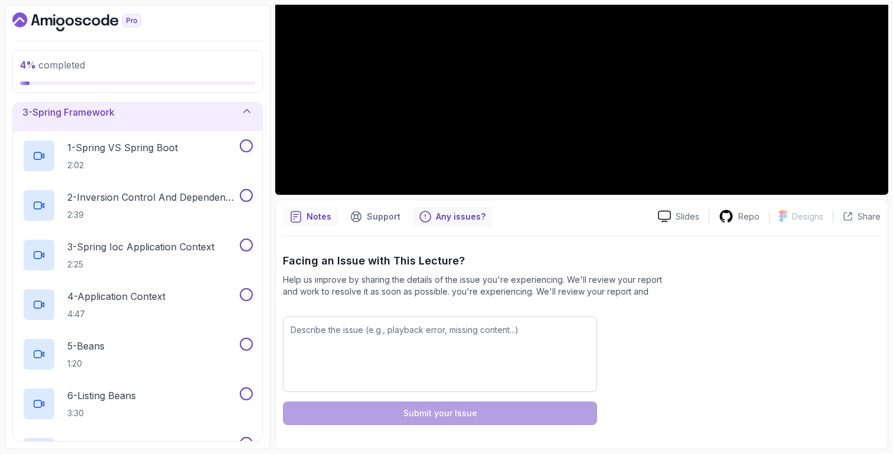
click at [313, 223] on div "Notes" at bounding box center [311, 216] width 56 height 19
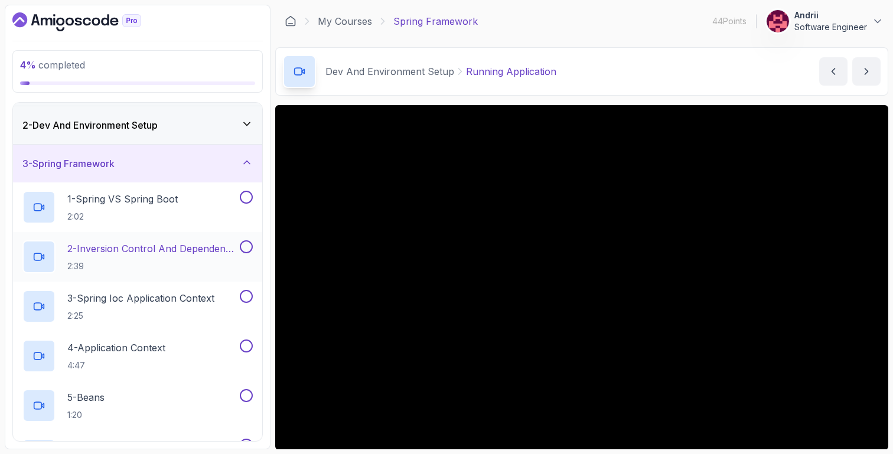
scroll to position [37, 0]
click at [226, 123] on div "2 - Dev And Environment Setup" at bounding box center [137, 123] width 230 height 14
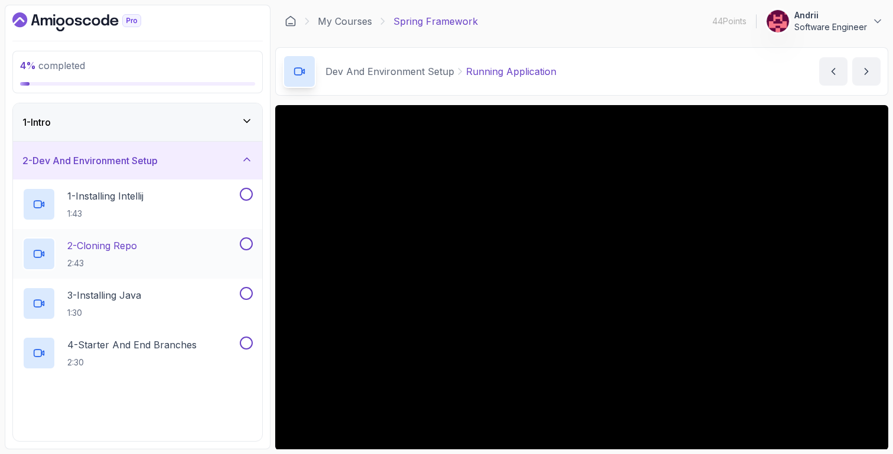
scroll to position [112, 0]
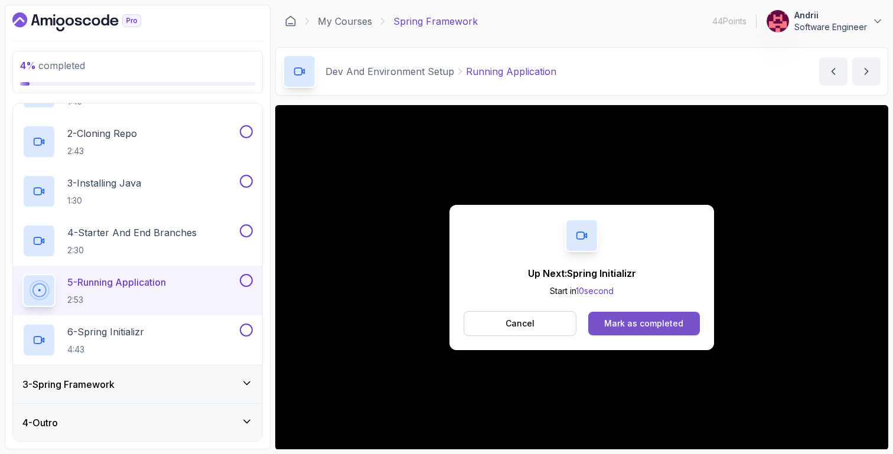
click at [669, 315] on button "Mark as completed" at bounding box center [644, 324] width 112 height 24
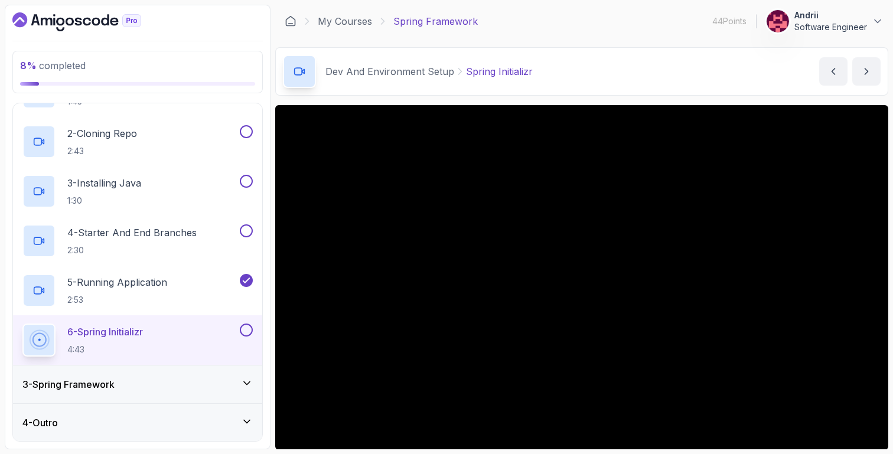
click at [142, 384] on div "3 - Spring Framework" at bounding box center [137, 384] width 230 height 14
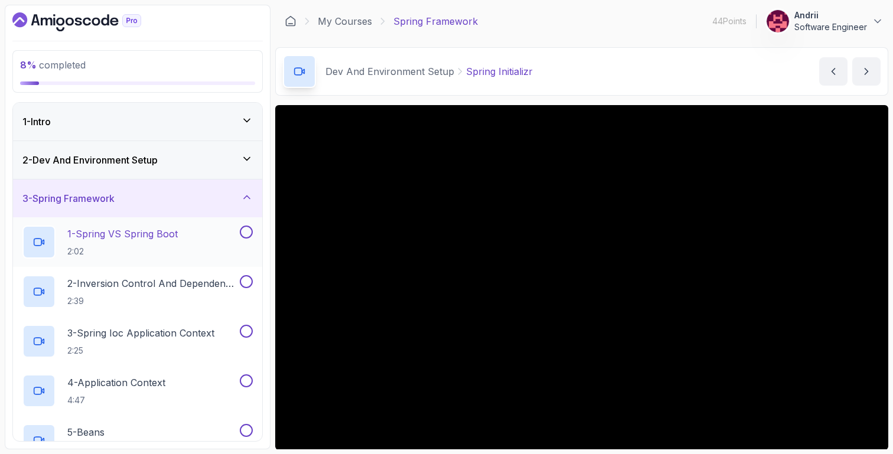
click at [156, 245] on h2 "1 - Spring VS Spring Boot 2:02" at bounding box center [122, 242] width 110 height 31
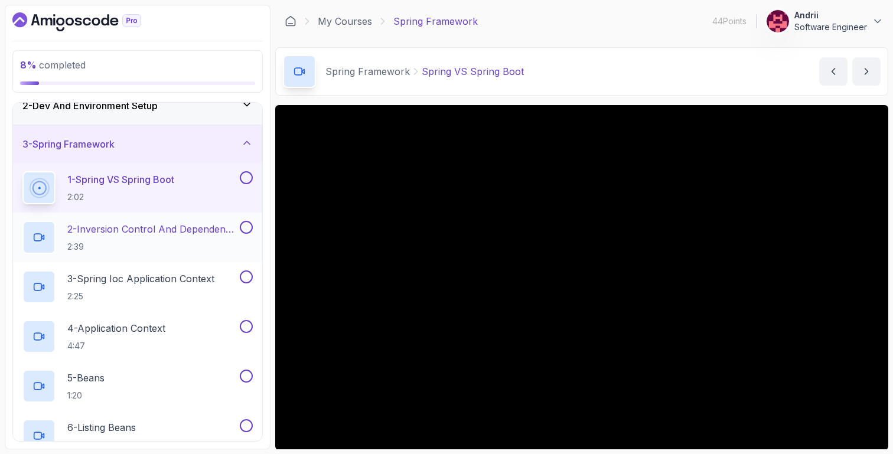
scroll to position [509, 0]
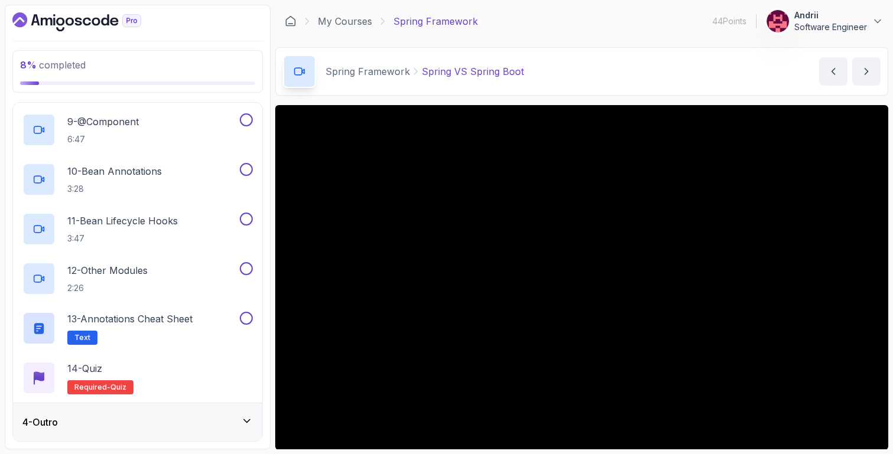
click at [151, 422] on div "4 - Outro" at bounding box center [137, 422] width 230 height 14
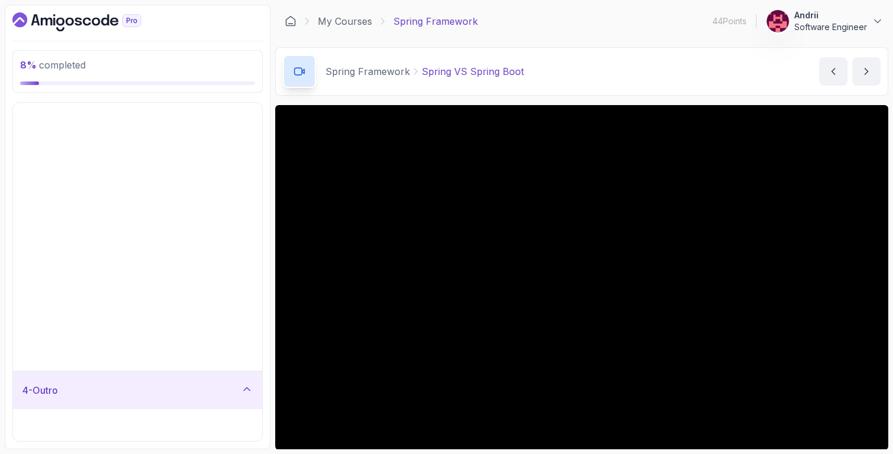
scroll to position [0, 0]
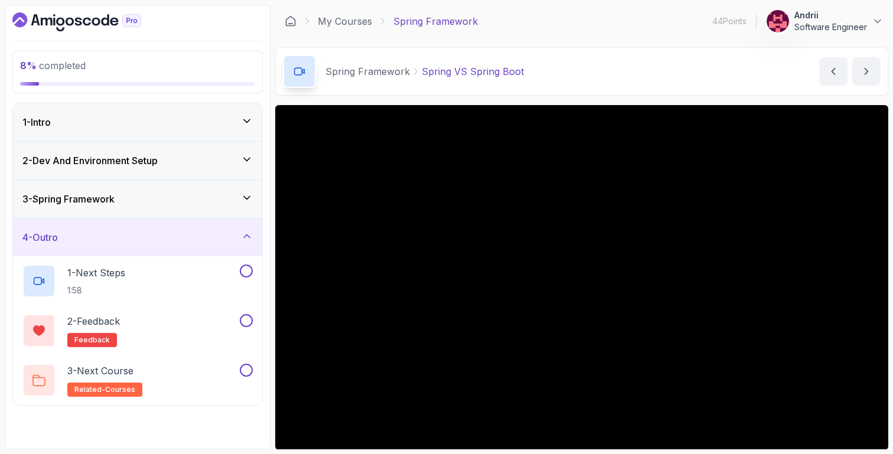
click at [175, 208] on div "3 - Spring Framework" at bounding box center [137, 199] width 249 height 38
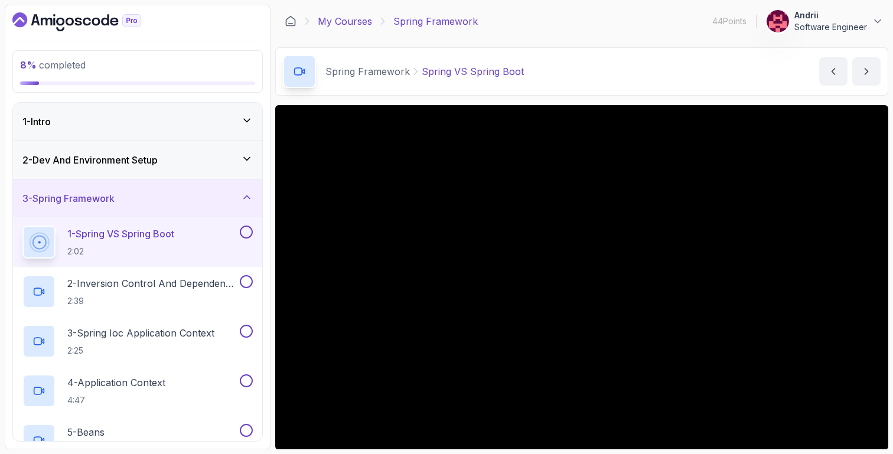
click at [344, 19] on link "My Courses" at bounding box center [345, 21] width 54 height 14
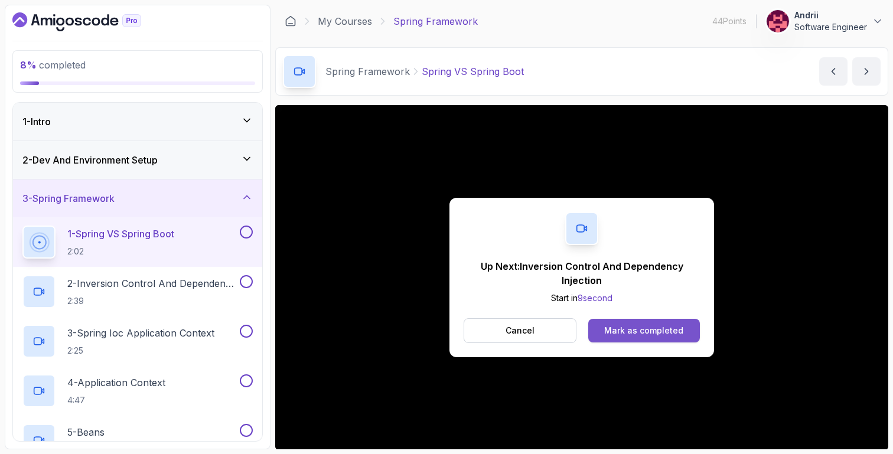
click at [640, 331] on div "Mark as completed" at bounding box center [643, 331] width 79 height 12
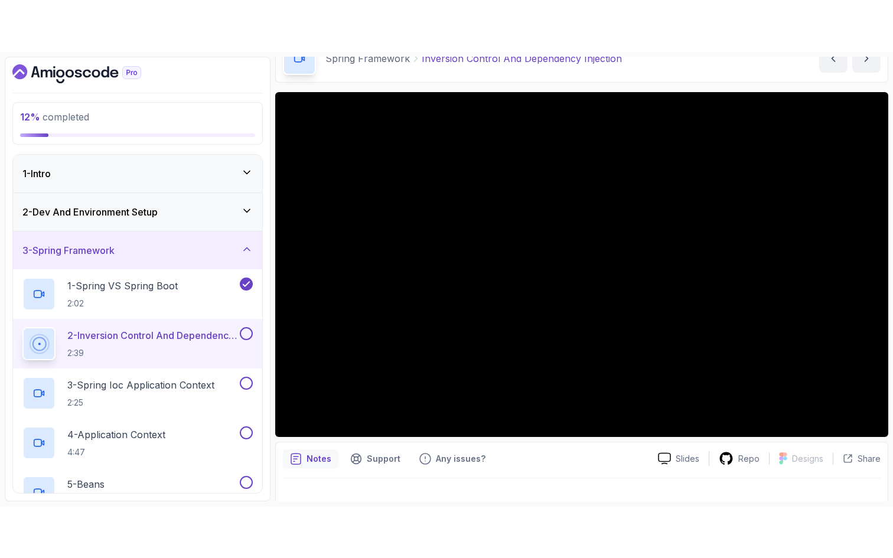
scroll to position [68, 0]
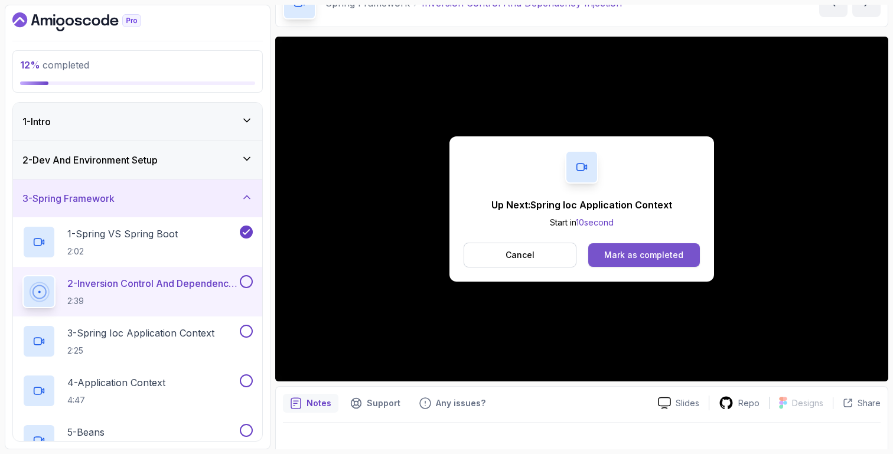
click at [641, 246] on button "Mark as completed" at bounding box center [644, 255] width 112 height 24
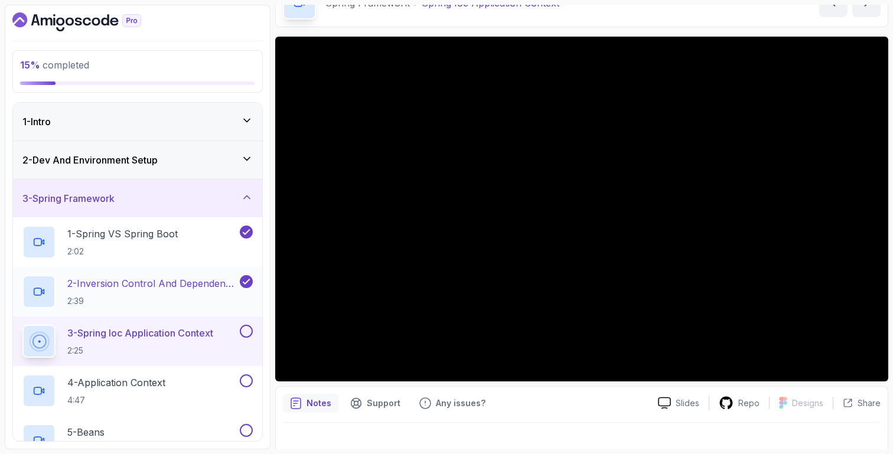
click at [185, 285] on p "2 - Inversion Control And Dependency Injection" at bounding box center [152, 283] width 170 height 14
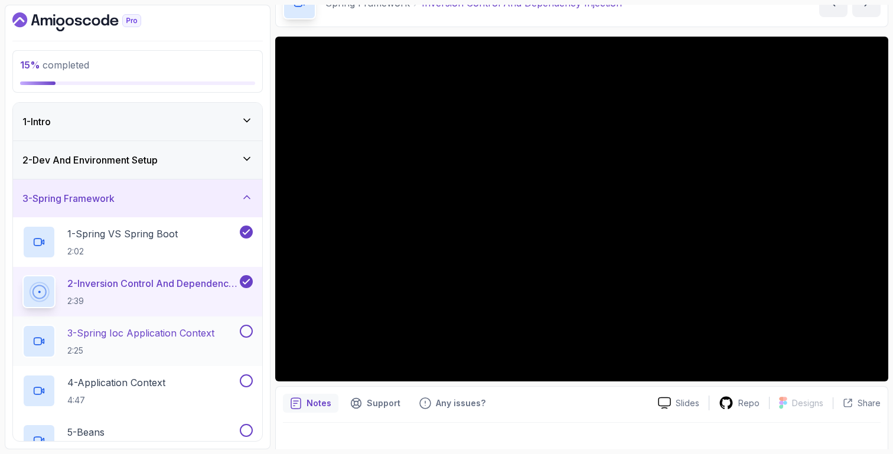
click at [181, 351] on p "2:25" at bounding box center [140, 351] width 147 height 12
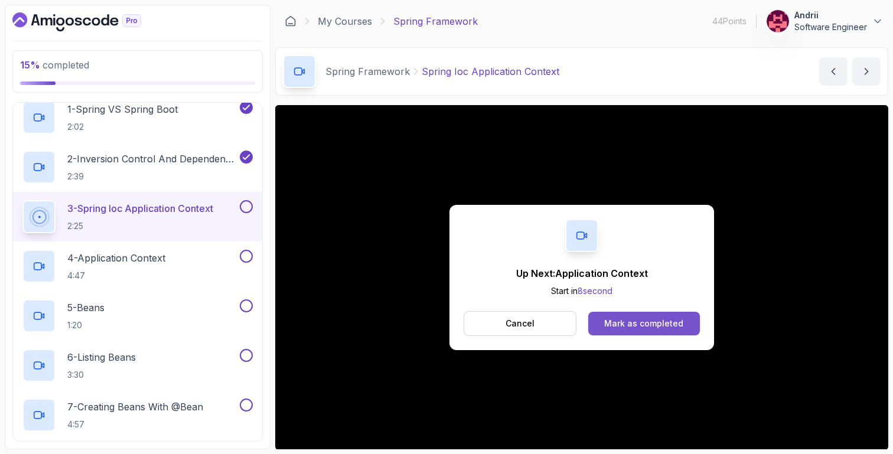
click at [640, 324] on div "Mark as completed" at bounding box center [643, 324] width 79 height 12
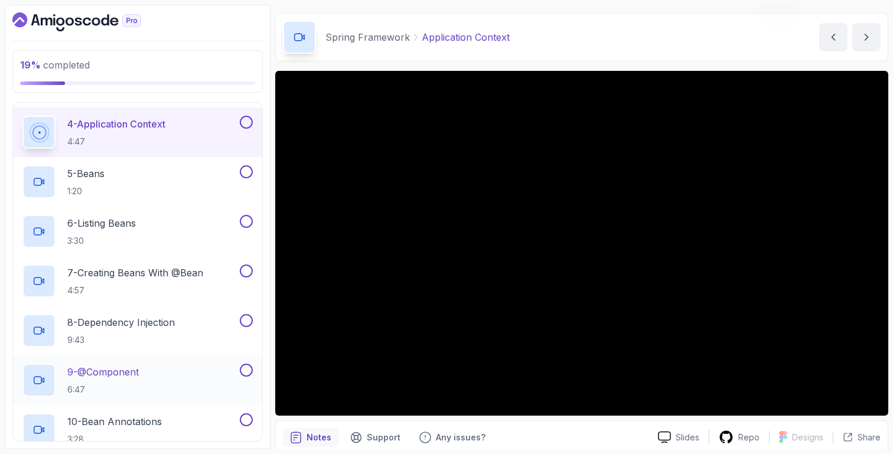
scroll to position [258, 0]
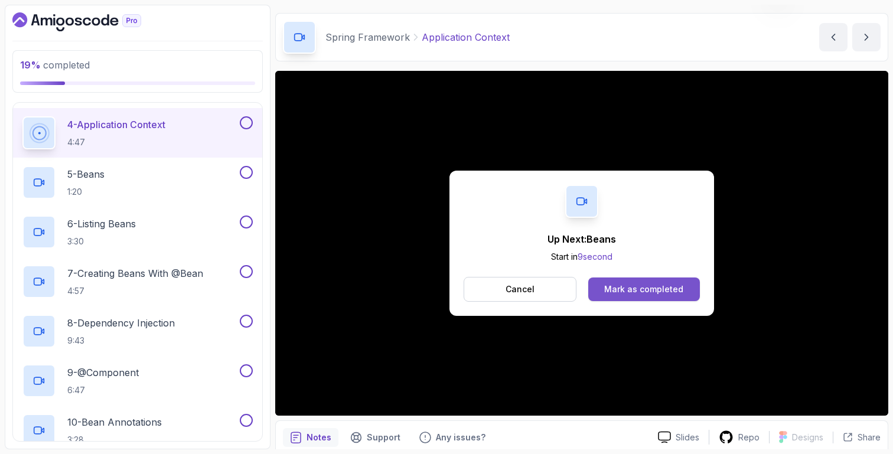
click at [639, 293] on div "Mark as completed" at bounding box center [643, 289] width 79 height 12
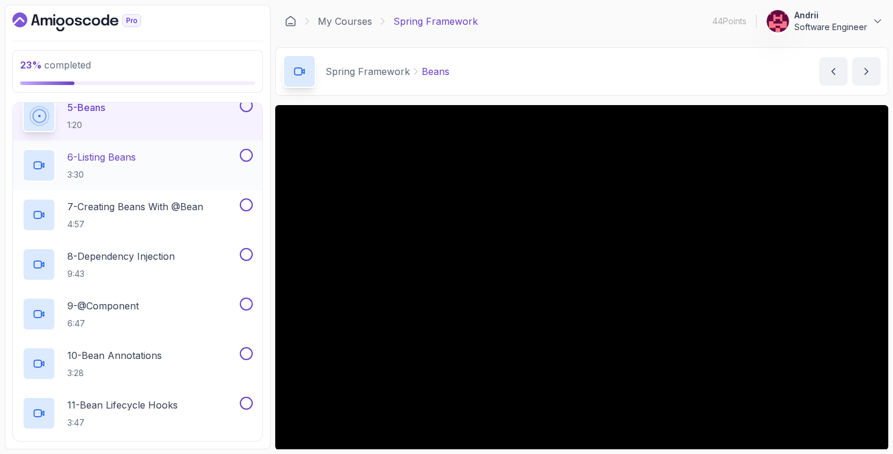
click at [122, 168] on h2 "6 - Listing Beans 3:30" at bounding box center [101, 165] width 68 height 31
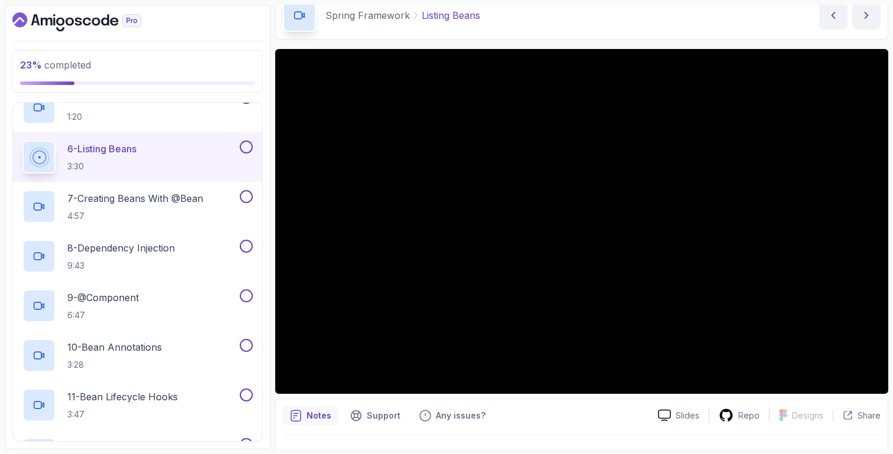
scroll to position [83, 0]
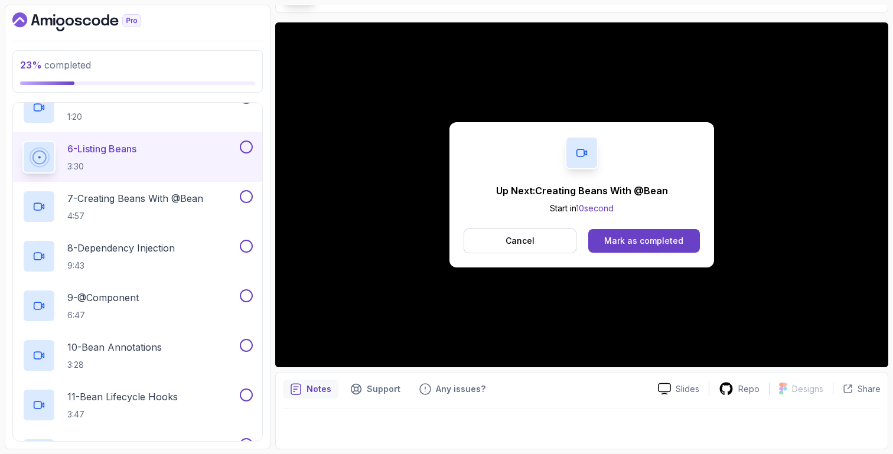
click at [629, 224] on div "Up Next: Creating Beans With @Bean Start in 10 second Cancel Mark as completed" at bounding box center [581, 194] width 265 height 145
click at [629, 240] on div "Mark as completed" at bounding box center [643, 241] width 79 height 12
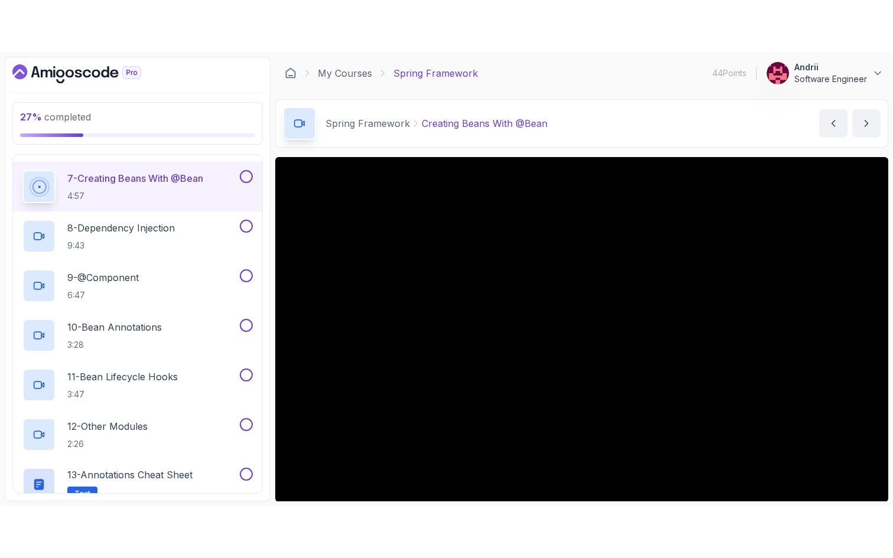
scroll to position [83, 0]
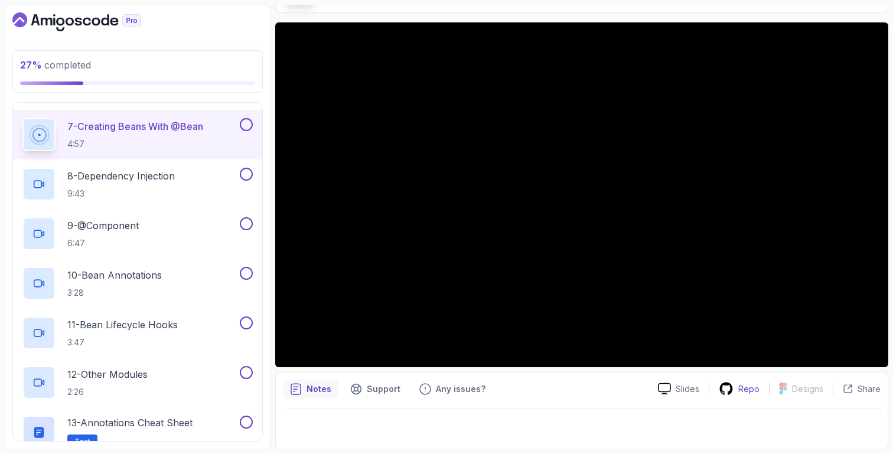
click at [742, 393] on p "Repo" at bounding box center [748, 389] width 21 height 12
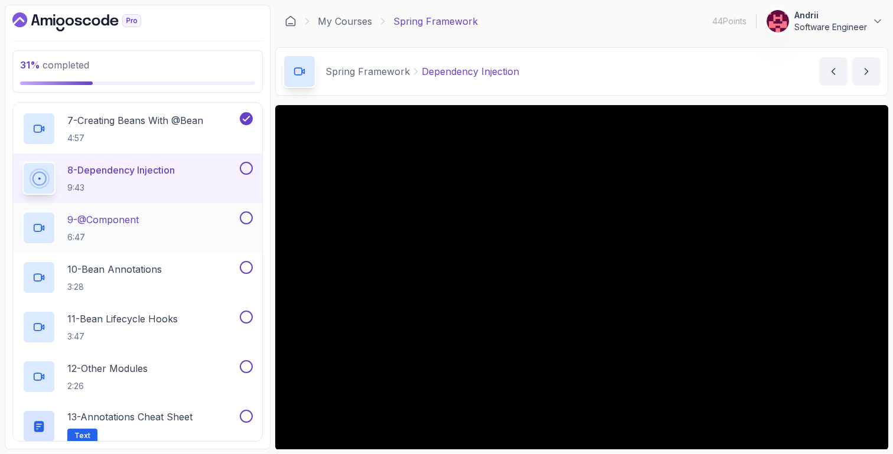
scroll to position [509, 0]
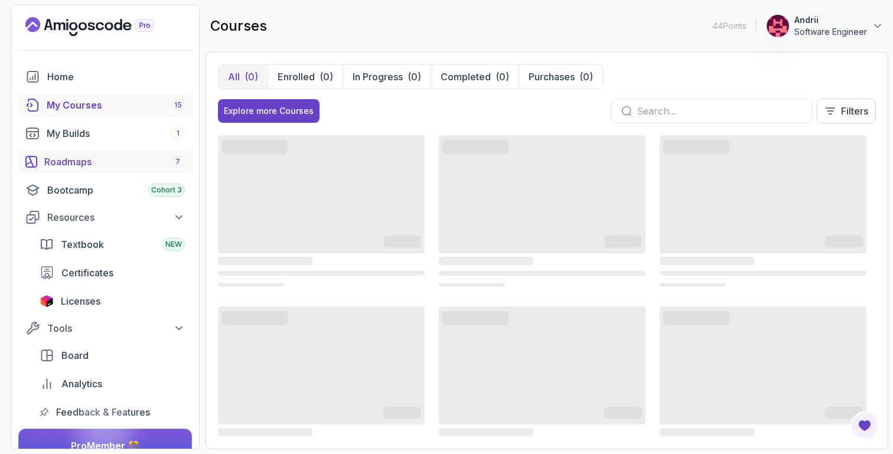
click at [145, 162] on div "Roadmaps 7" at bounding box center [114, 162] width 141 height 14
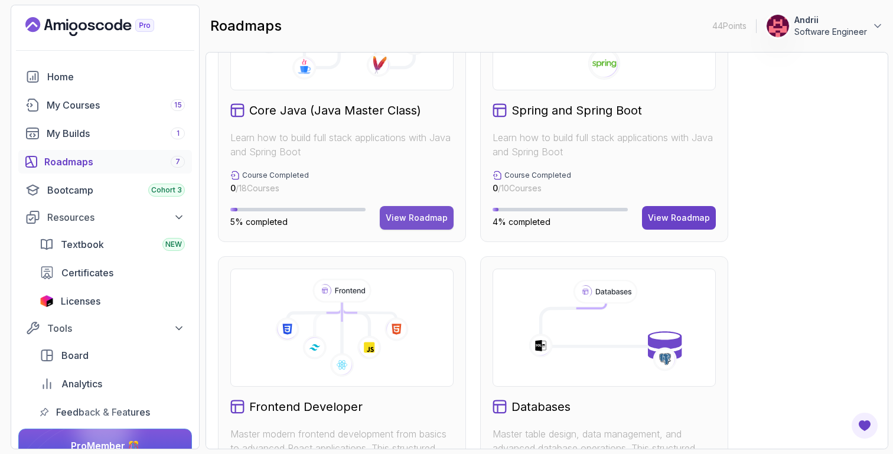
click at [427, 224] on div "View Roadmap" at bounding box center [417, 218] width 62 height 12
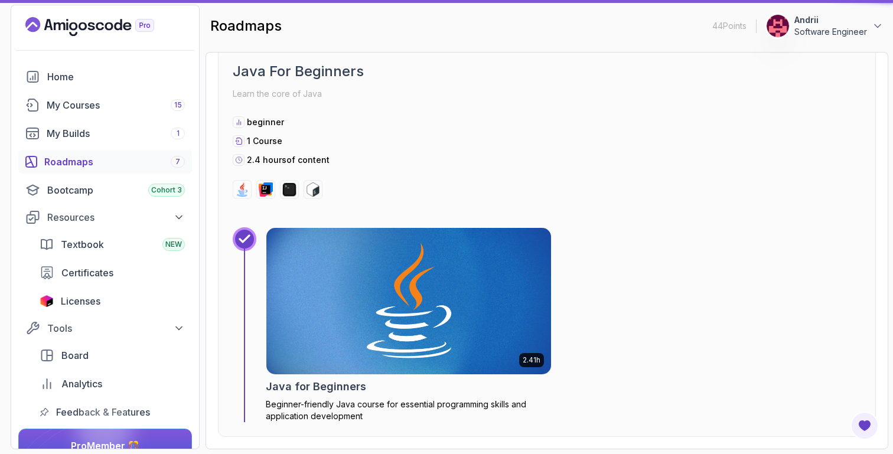
scroll to position [12, 0]
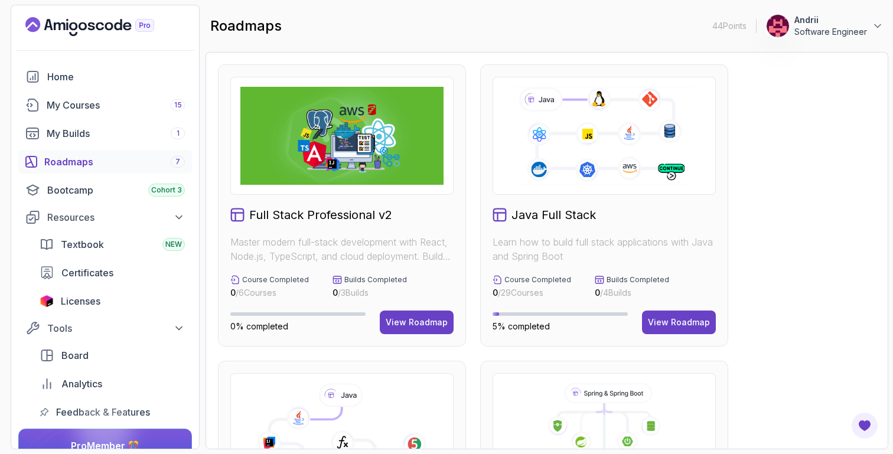
scroll to position [374, 0]
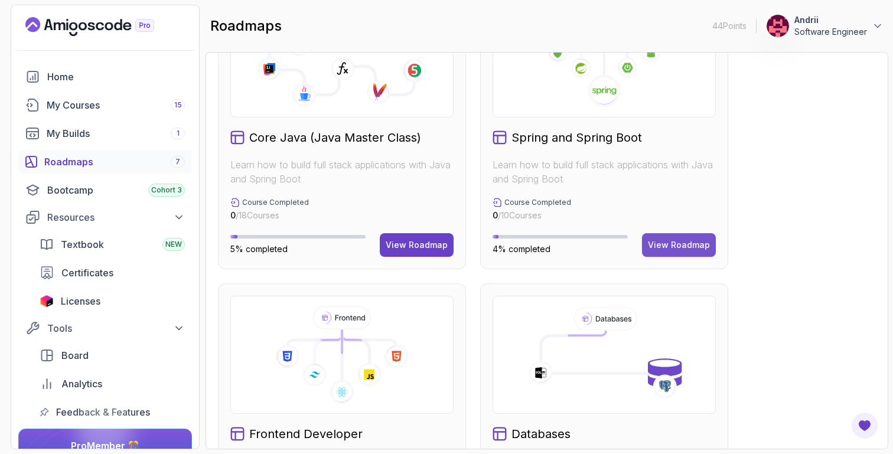
click at [686, 240] on div "View Roadmap" at bounding box center [679, 245] width 62 height 12
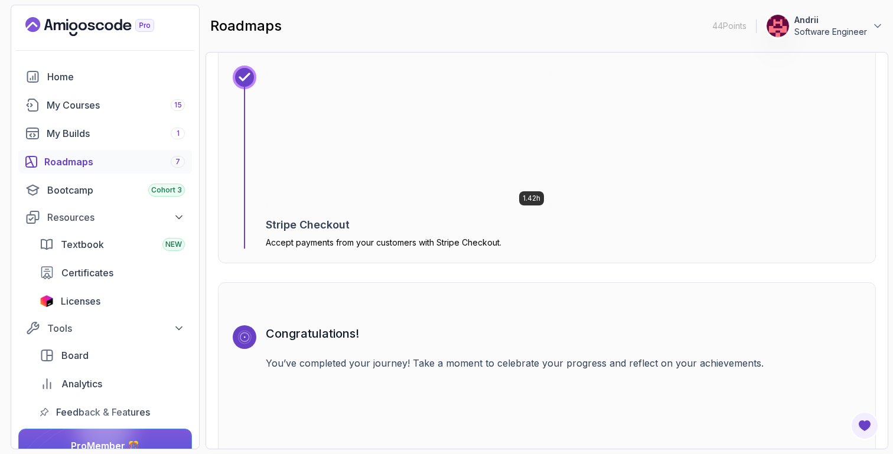
scroll to position [3976, 0]
